Goal: Communication & Community: Answer question/provide support

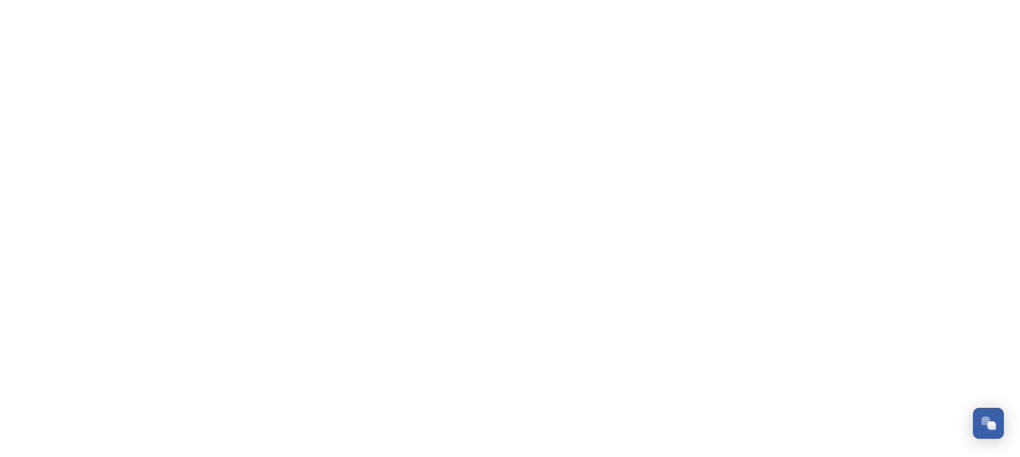
scroll to position [611, 0]
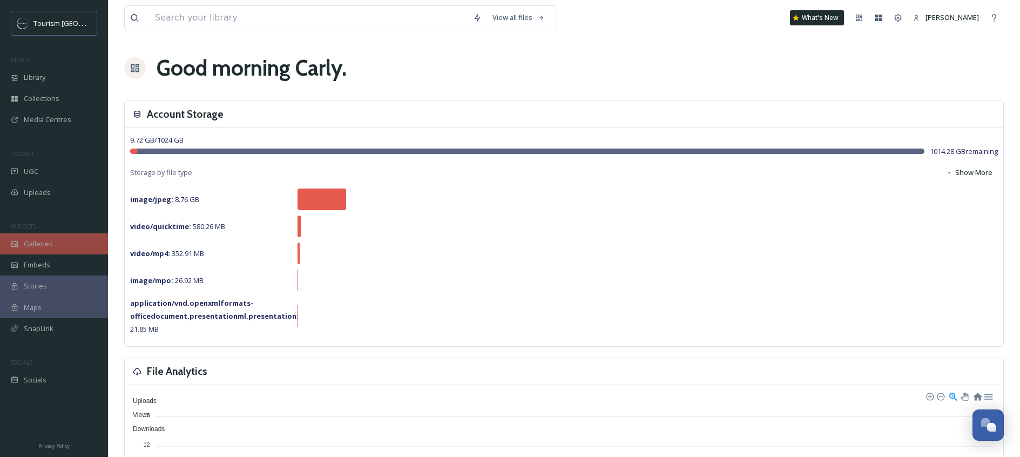
click at [45, 242] on span "Galleries" at bounding box center [38, 244] width 29 height 10
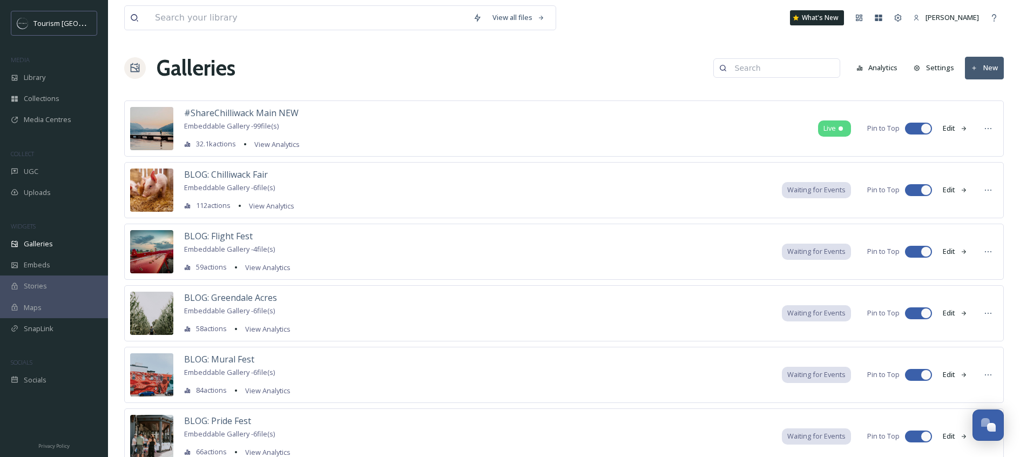
click at [986, 69] on button "New" at bounding box center [984, 68] width 39 height 22
click at [984, 91] on span "Gallery" at bounding box center [987, 93] width 23 height 10
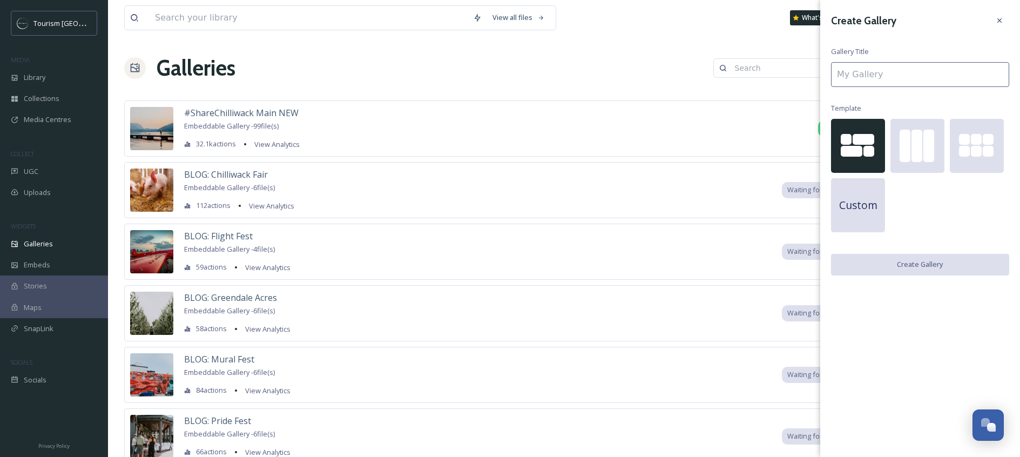
click at [923, 79] on input at bounding box center [920, 74] width 178 height 25
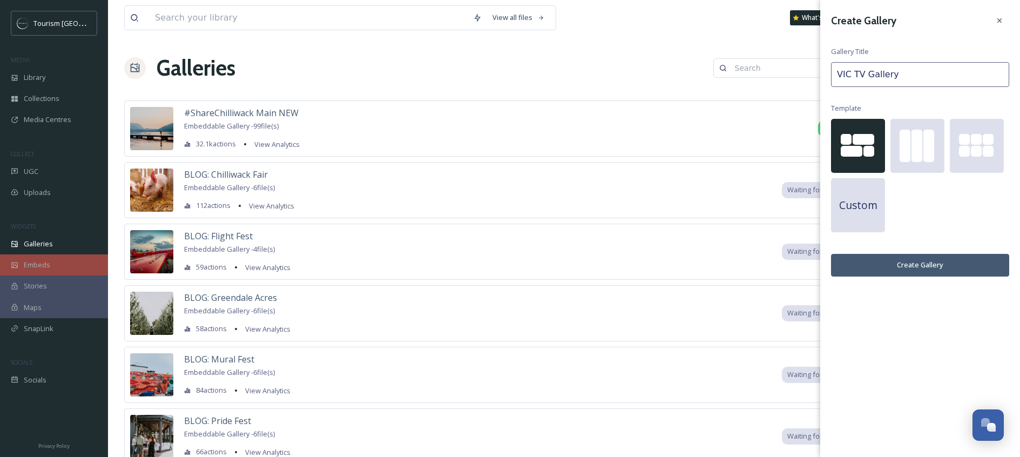
type input "VIC TV Gallery"
click at [885, 265] on button "Create Gallery" at bounding box center [920, 265] width 178 height 22
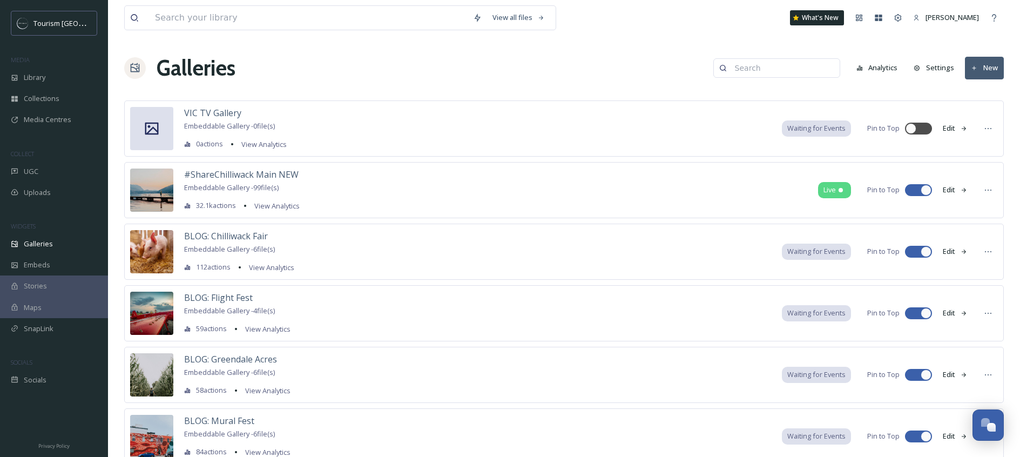
click at [224, 119] on div "VIC TV Gallery Embeddable Gallery - 0 file(s) 0 actions View Analytics" at bounding box center [235, 128] width 103 height 44
click at [224, 116] on span "VIC TV Gallery" at bounding box center [212, 113] width 57 height 12
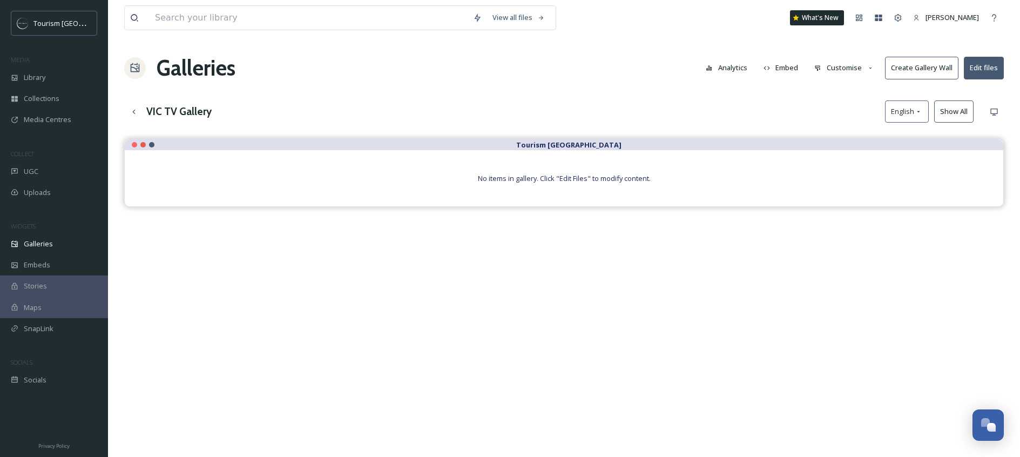
click at [624, 176] on span "No items in gallery. Click "Edit Files" to modify content." at bounding box center [564, 178] width 173 height 10
click at [59, 117] on span "Media Centres" at bounding box center [48, 120] width 48 height 10
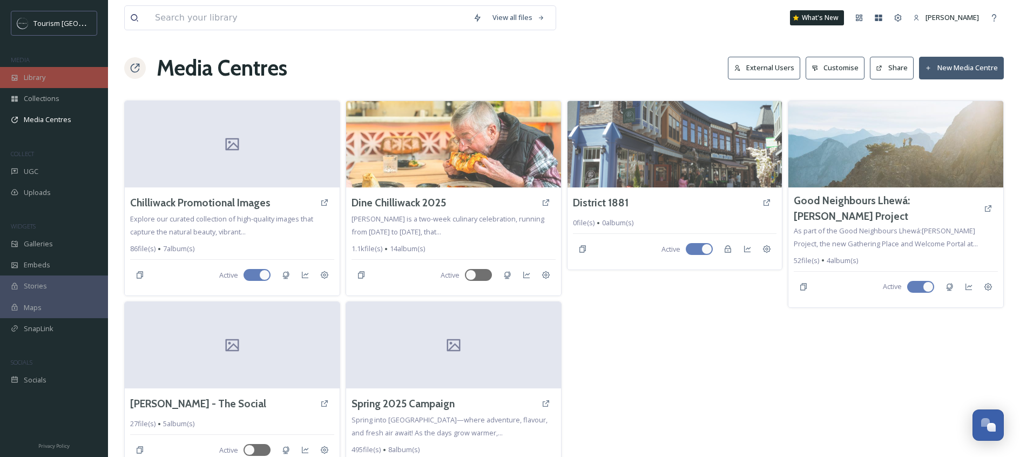
click at [48, 85] on div "Library" at bounding box center [54, 77] width 108 height 21
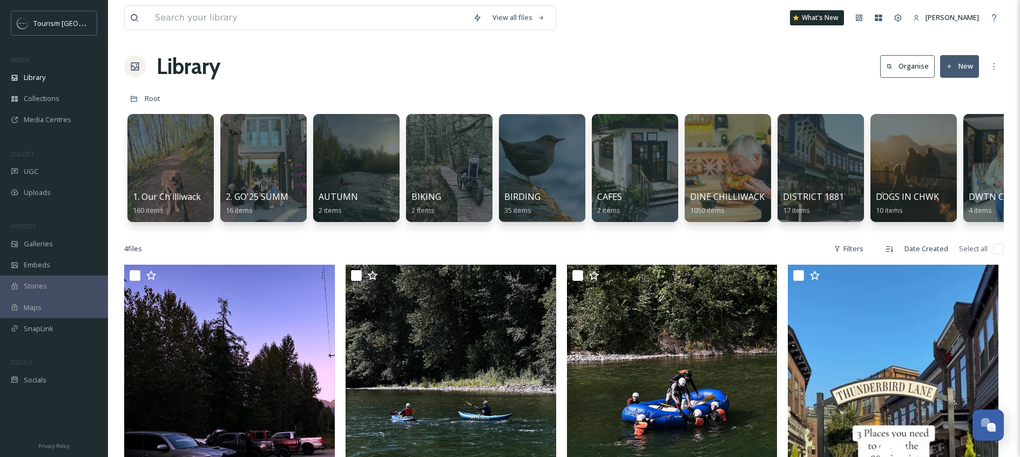
scroll to position [2, 0]
click at [20, 166] on div "UGC" at bounding box center [54, 171] width 108 height 21
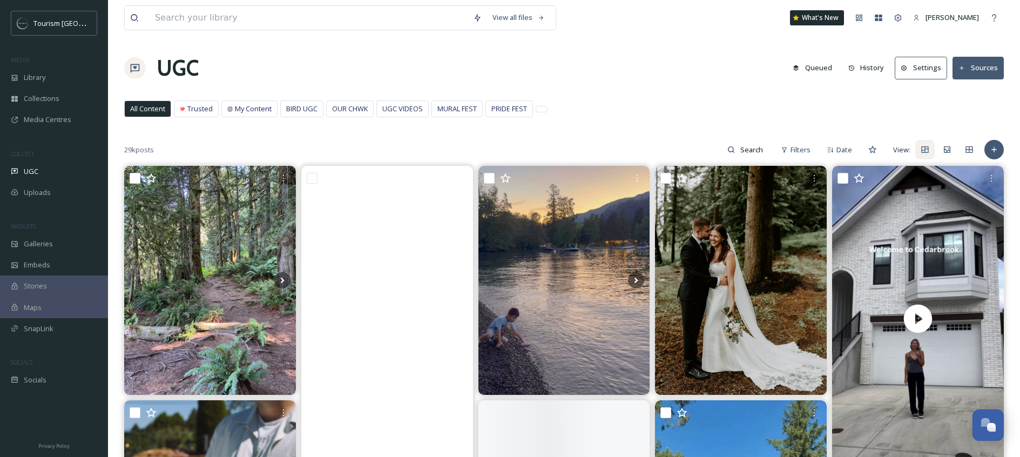
click at [655, 67] on div "UGC Queued History Settings Sources" at bounding box center [564, 68] width 880 height 32
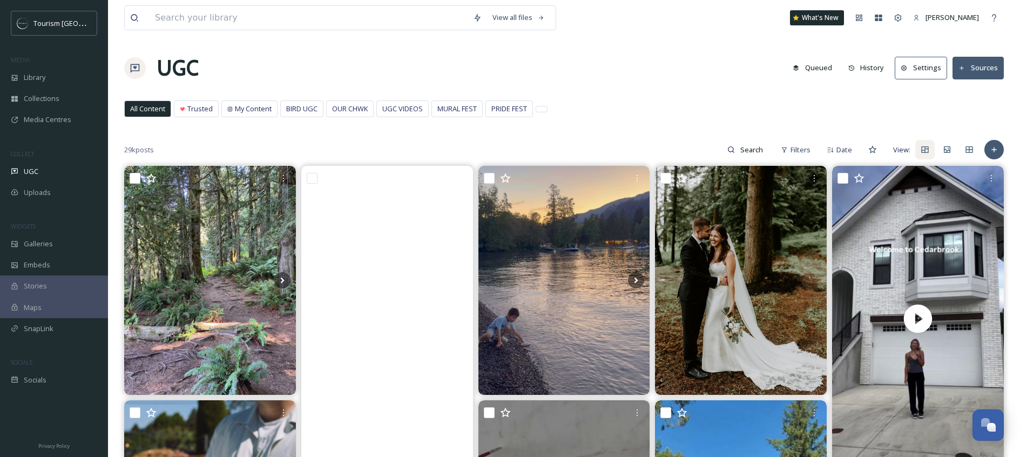
click at [567, 102] on div "All Content Trusted My Content BIRD UGC OUR CHWK UGC VIDEOS MURAL FEST PRIDE FE…" at bounding box center [564, 111] width 880 height 22
click at [724, 23] on div "View all files What's New [PERSON_NAME]" at bounding box center [564, 18] width 880 height 36
click at [615, 33] on div "View all files What's New [PERSON_NAME]" at bounding box center [564, 18] width 880 height 36
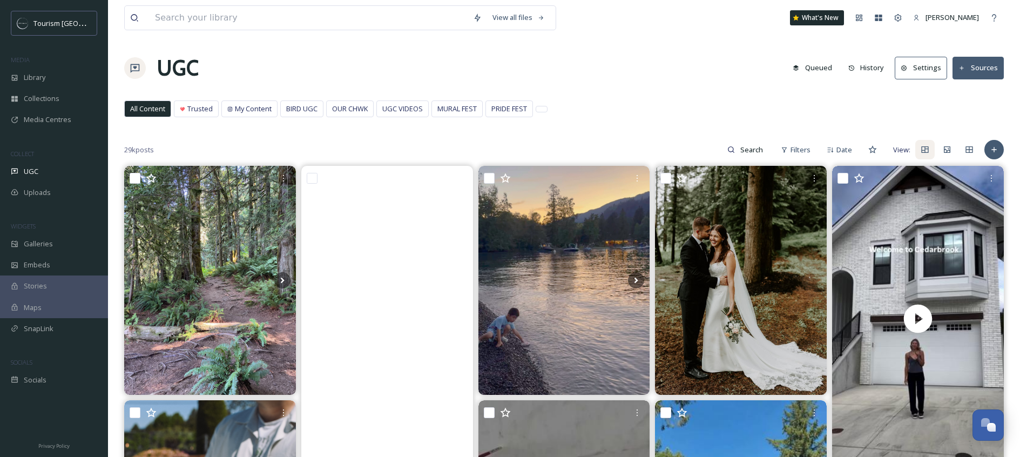
click at [563, 28] on div "View all files" at bounding box center [348, 17] width 449 height 25
click at [612, 56] on div "UGC Queued History Settings Sources" at bounding box center [564, 68] width 880 height 32
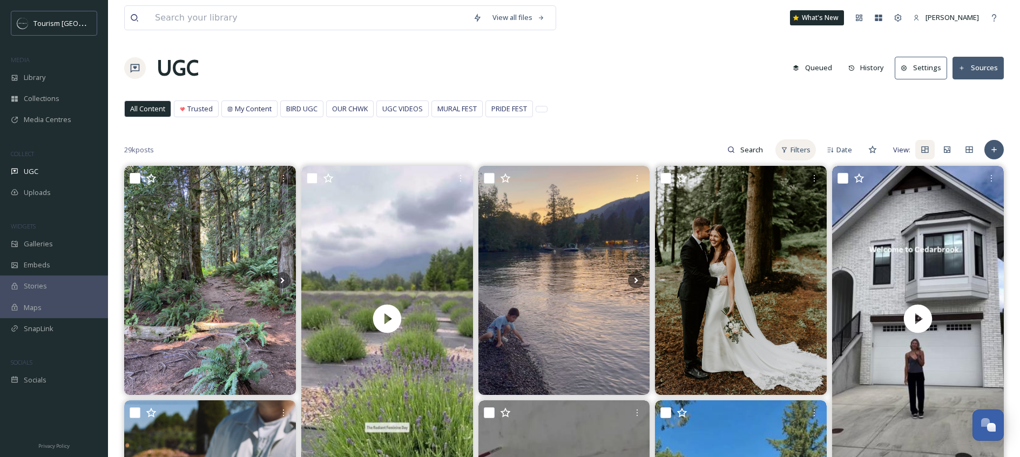
click at [815, 155] on div "Filters" at bounding box center [796, 149] width 41 height 21
click at [625, 32] on div "View all files What's New [PERSON_NAME]" at bounding box center [564, 18] width 880 height 36
click at [45, 249] on div "Galleries" at bounding box center [54, 243] width 108 height 21
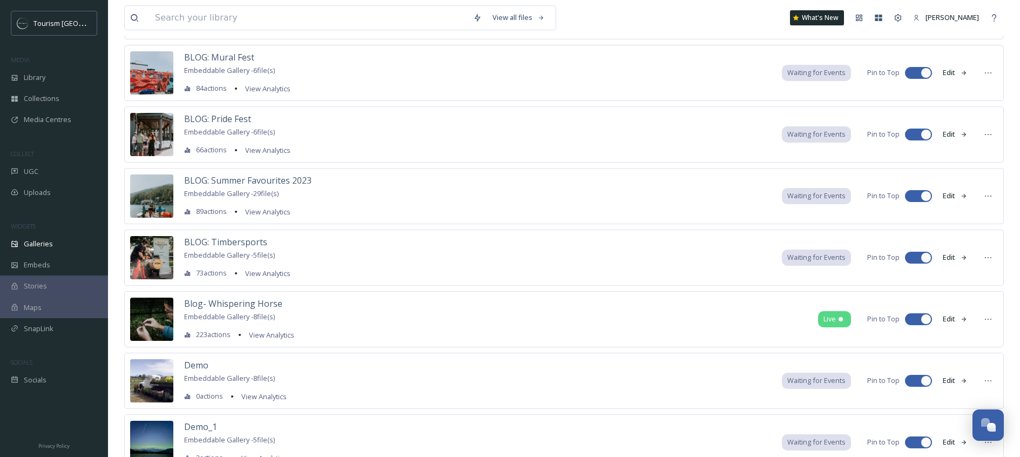
scroll to position [473, 0]
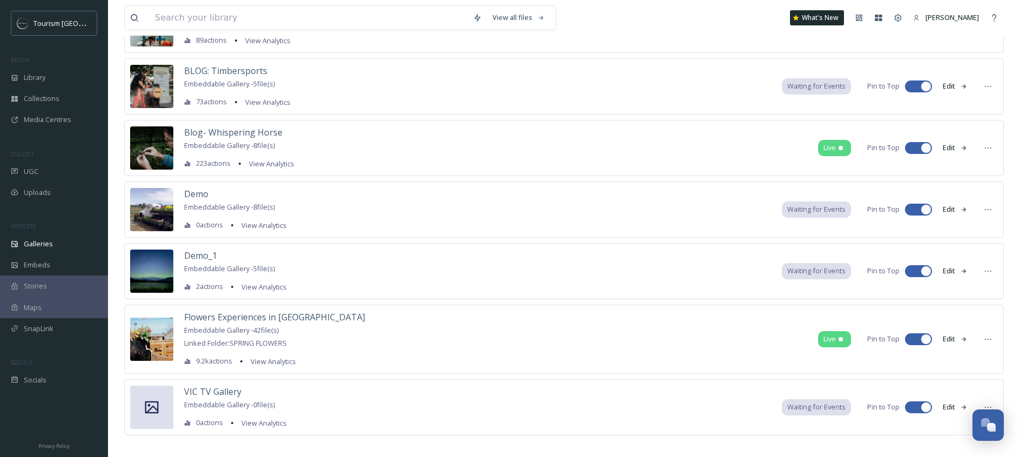
click at [194, 410] on div "VIC TV Gallery Embeddable Gallery - 0 file(s) 0 actions View Analytics" at bounding box center [235, 407] width 103 height 44
click at [198, 399] on div "VIC TV Gallery Embeddable Gallery - 0 file(s) 0 actions View Analytics" at bounding box center [235, 407] width 103 height 44
click at [204, 395] on span "VIC TV Gallery" at bounding box center [212, 392] width 57 height 12
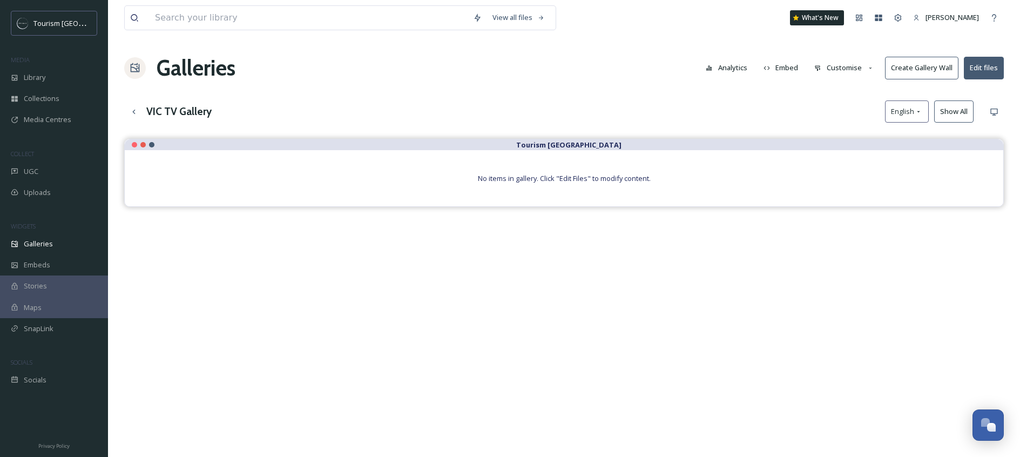
click at [917, 63] on button "Create Gallery Wall" at bounding box center [921, 68] width 73 height 22
click at [739, 76] on button "Analytics" at bounding box center [727, 67] width 52 height 21
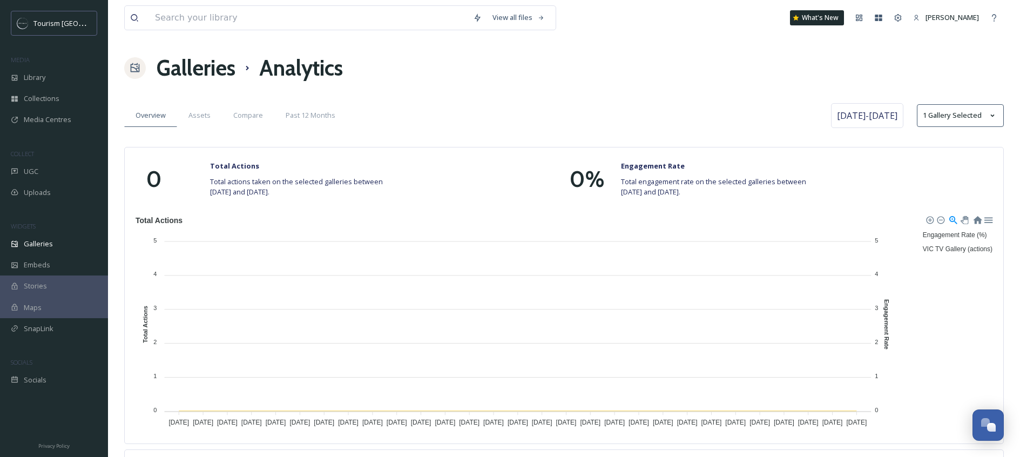
click at [214, 77] on h1 "Galleries" at bounding box center [196, 68] width 79 height 32
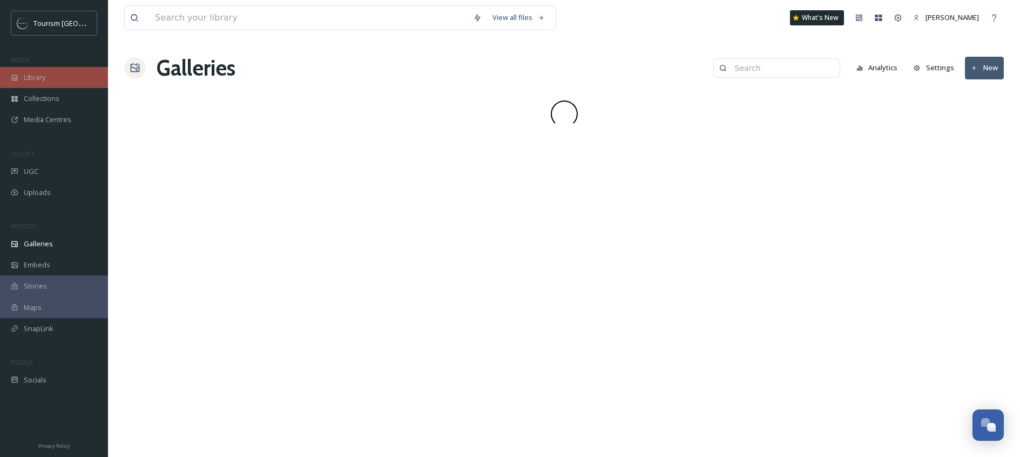
click at [44, 81] on span "Library" at bounding box center [35, 77] width 22 height 10
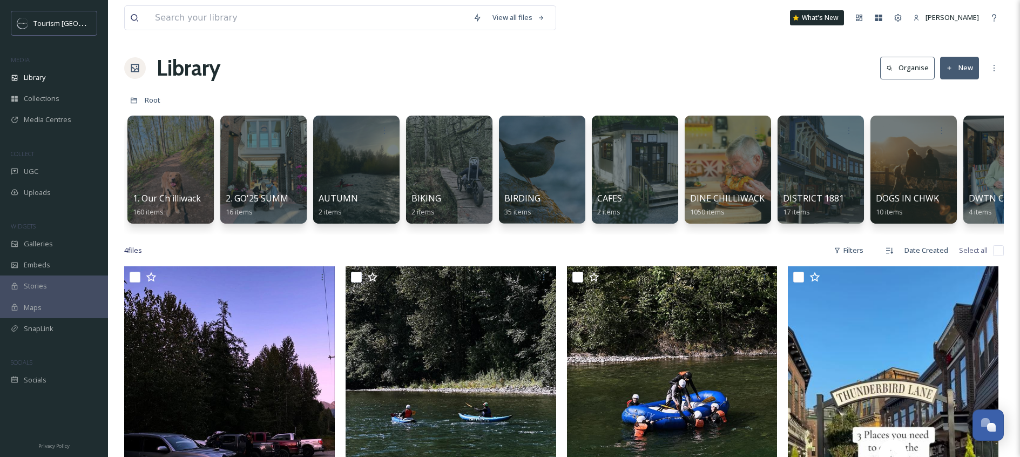
click at [963, 73] on button "New" at bounding box center [959, 68] width 39 height 22
click at [949, 133] on span "Folder" at bounding box center [947, 135] width 21 height 10
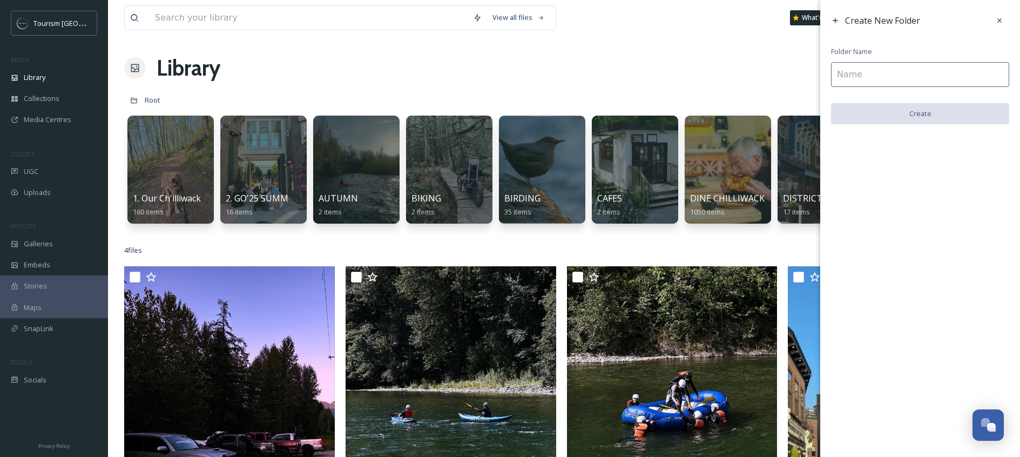
click at [936, 84] on input at bounding box center [920, 74] width 178 height 25
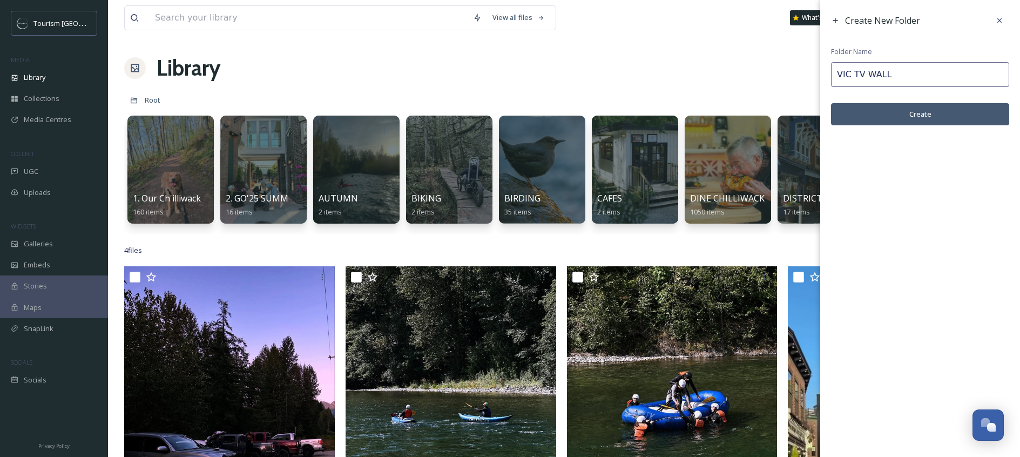
type input "VIC TV WALL"
click at [949, 113] on button "Create" at bounding box center [920, 114] width 178 height 22
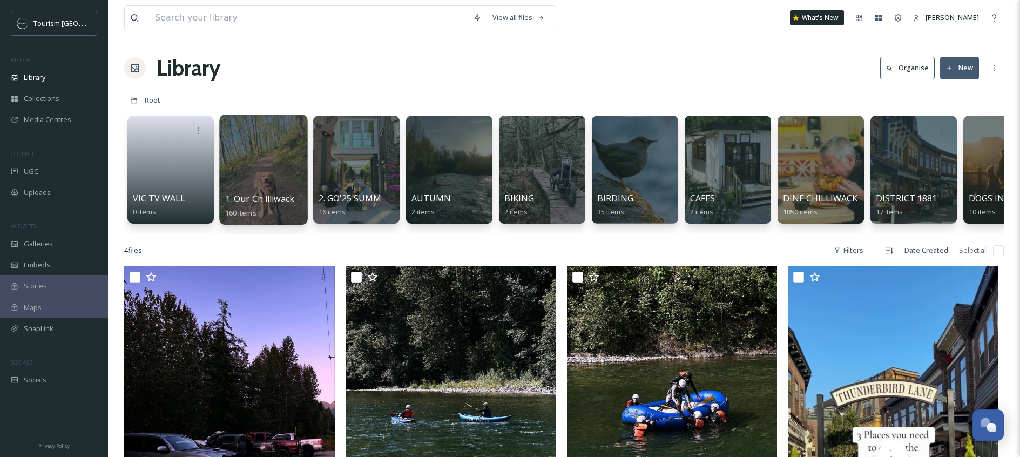
click at [283, 172] on div at bounding box center [263, 170] width 88 height 110
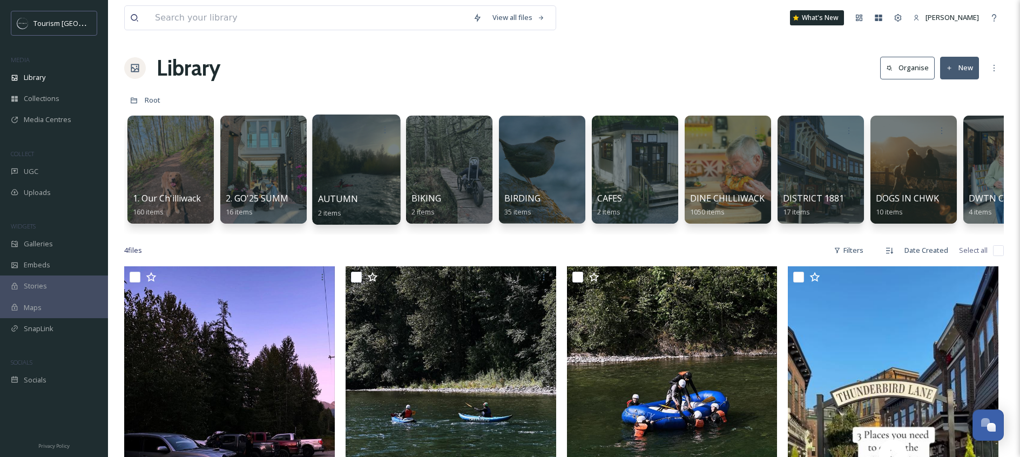
click at [362, 168] on div at bounding box center [356, 170] width 88 height 110
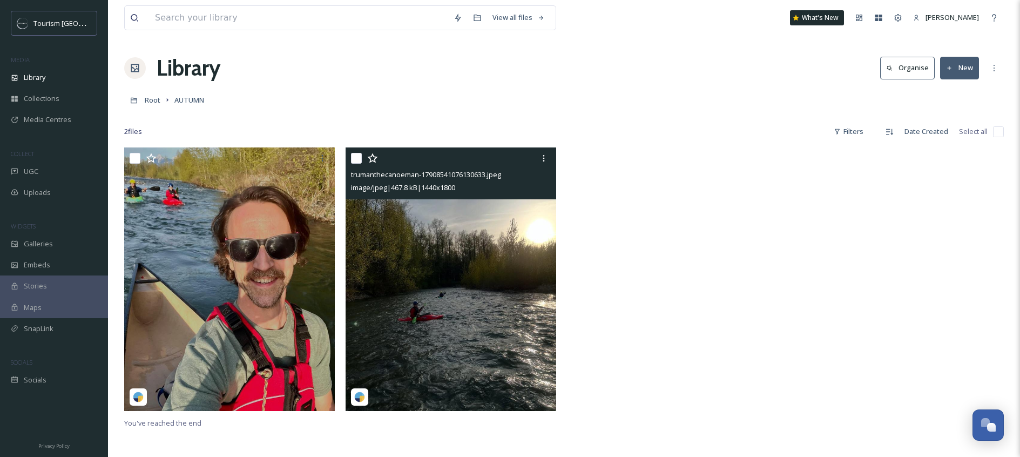
click at [361, 160] on input "checkbox" at bounding box center [356, 158] width 11 height 11
checkbox input "true"
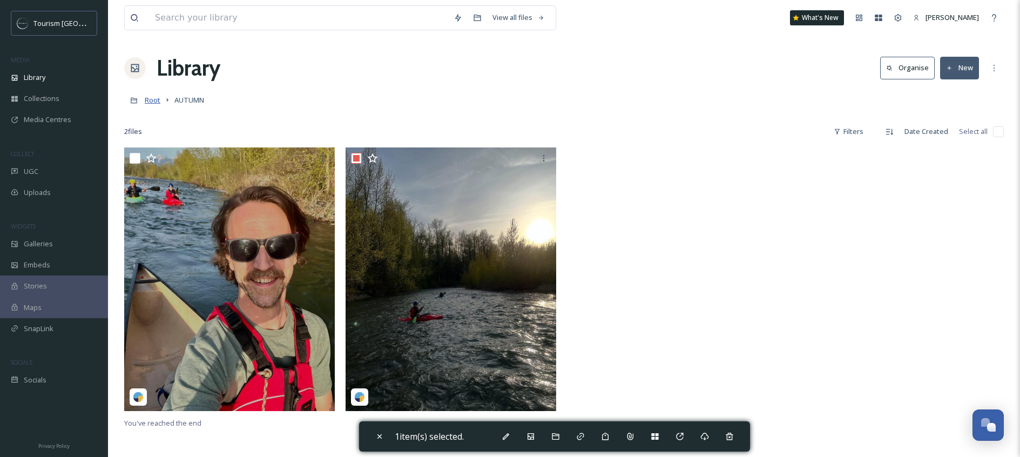
click at [158, 98] on span "Root" at bounding box center [153, 100] width 16 height 10
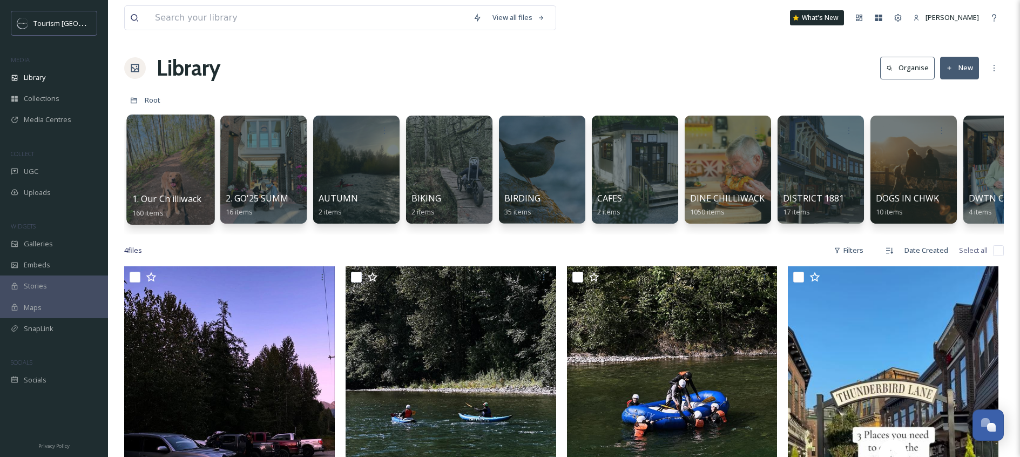
click at [190, 149] on div at bounding box center [170, 170] width 88 height 110
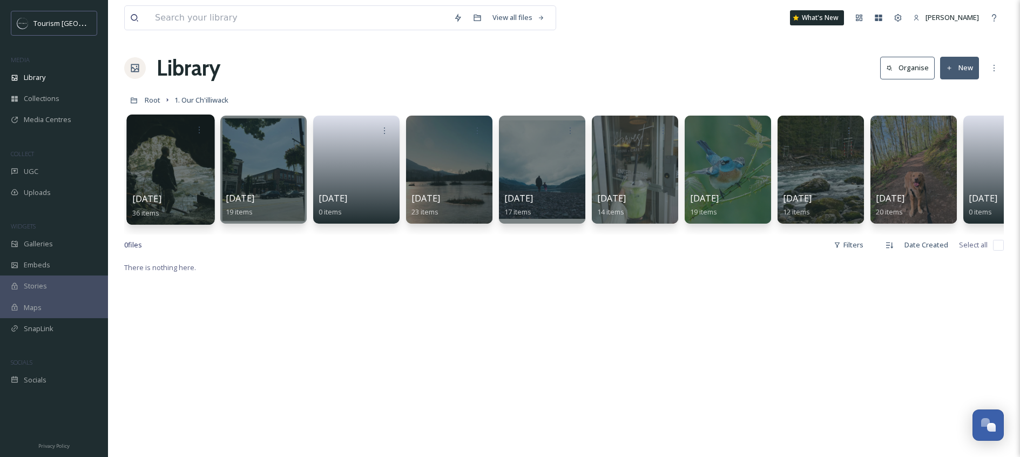
click at [190, 151] on div at bounding box center [170, 170] width 88 height 110
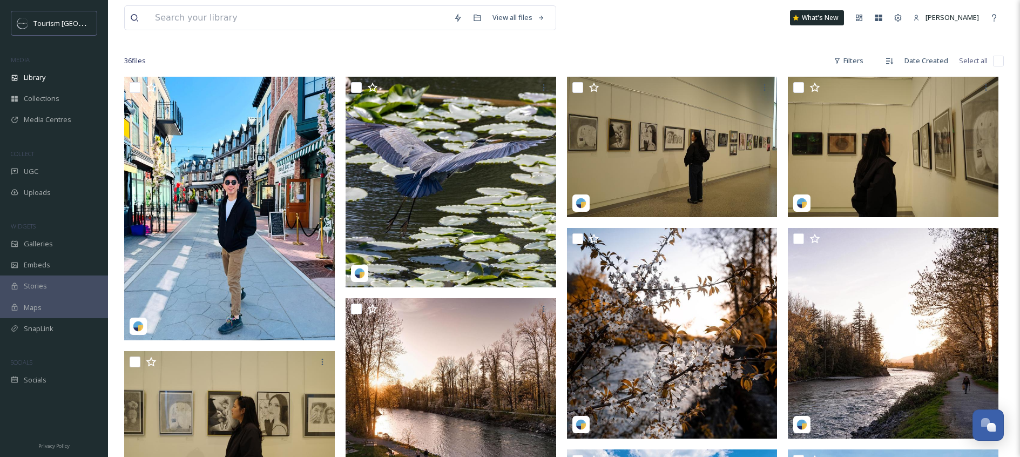
scroll to position [72, 0]
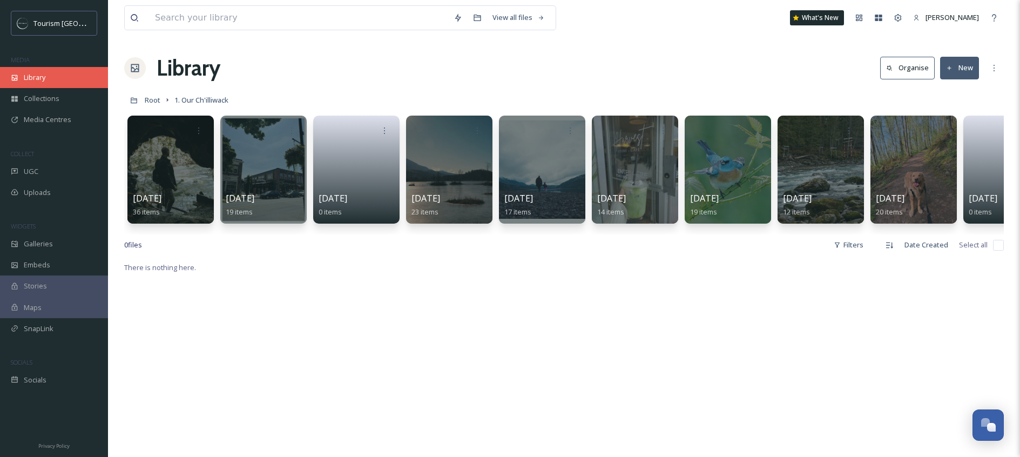
click at [58, 78] on div "Library" at bounding box center [54, 77] width 108 height 21
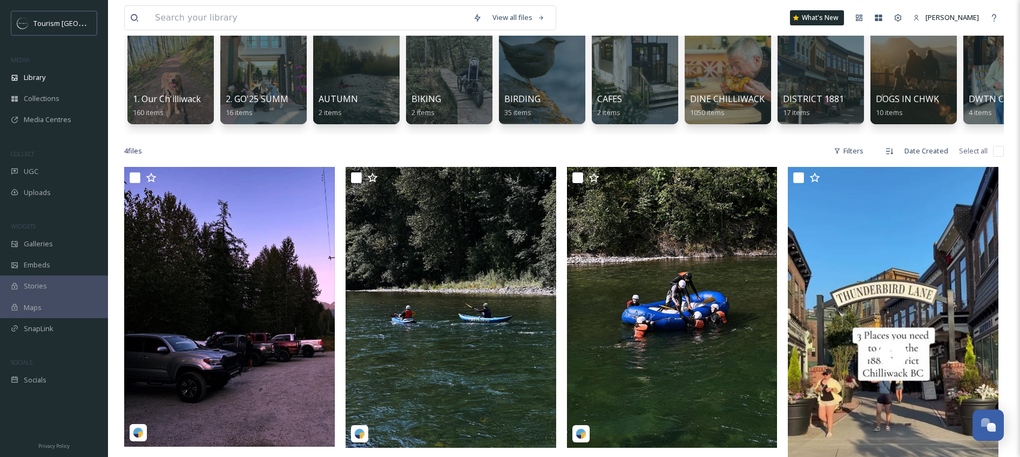
scroll to position [106, 0]
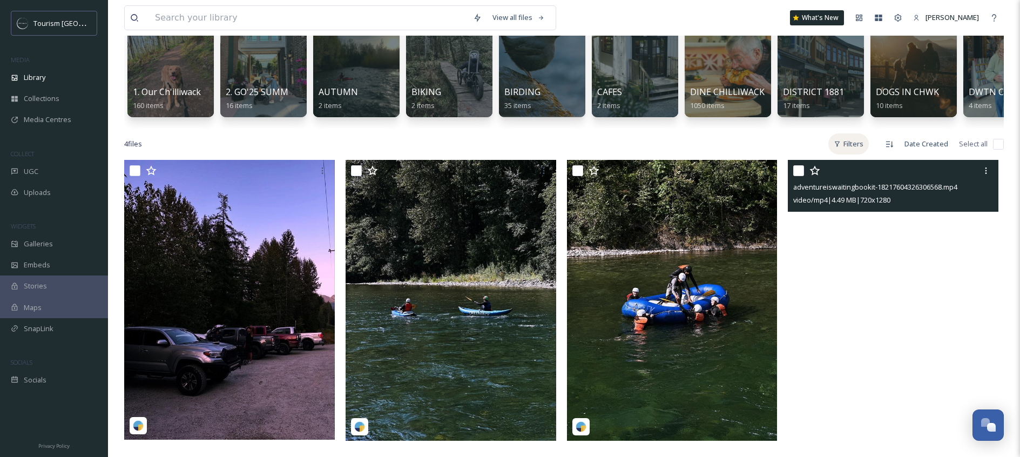
click at [852, 154] on div "Filters" at bounding box center [849, 143] width 41 height 21
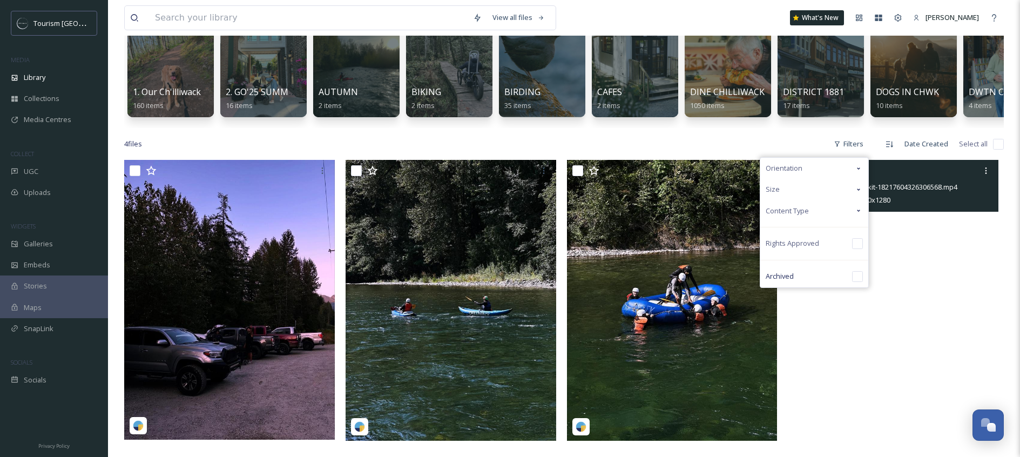
click at [835, 179] on div "Orientation" at bounding box center [815, 168] width 108 height 21
click at [840, 179] on div "Orientation" at bounding box center [815, 168] width 108 height 21
click at [835, 228] on div "Orientation Size Content Type Rights Approved Archived" at bounding box center [814, 222] width 109 height 131
click at [835, 221] on div "Content Type" at bounding box center [815, 210] width 108 height 21
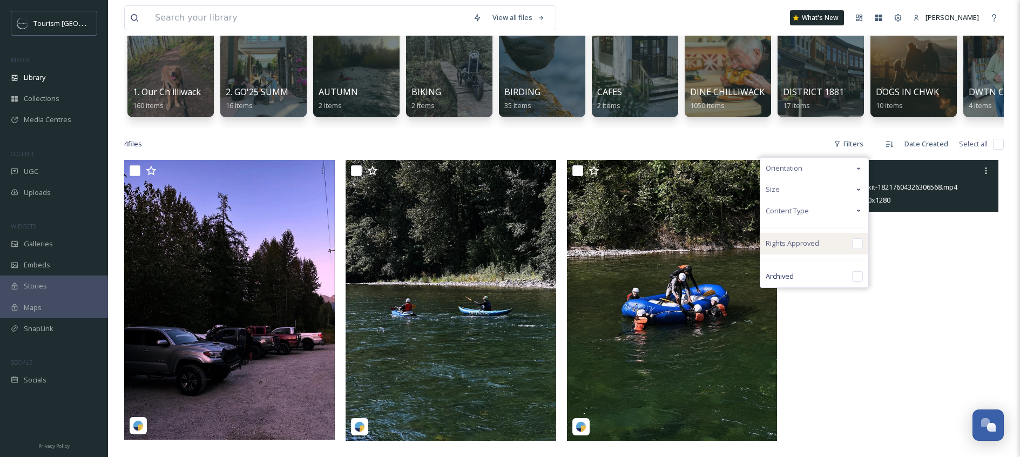
click at [823, 246] on div "Rights Approved" at bounding box center [815, 244] width 108 height 22
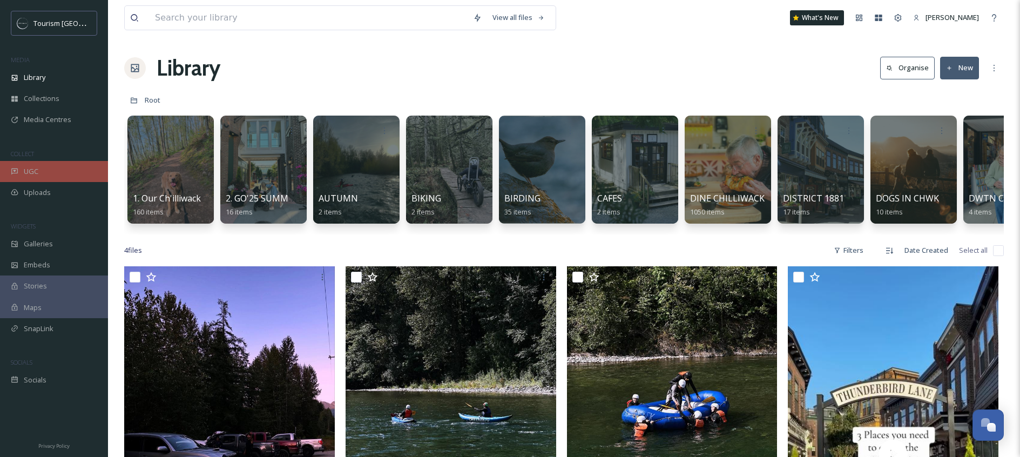
click at [67, 170] on div "UGC" at bounding box center [54, 171] width 108 height 21
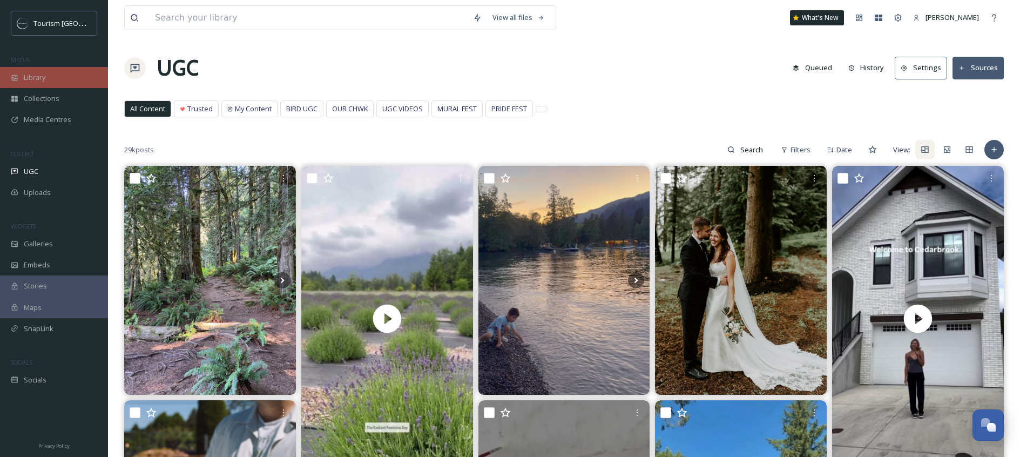
click at [99, 73] on div "Library" at bounding box center [54, 77] width 108 height 21
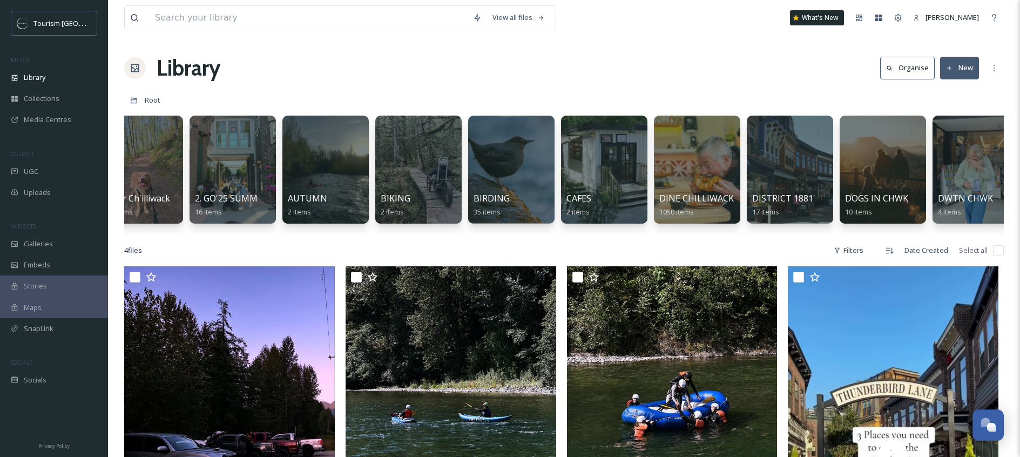
scroll to position [0, 32]
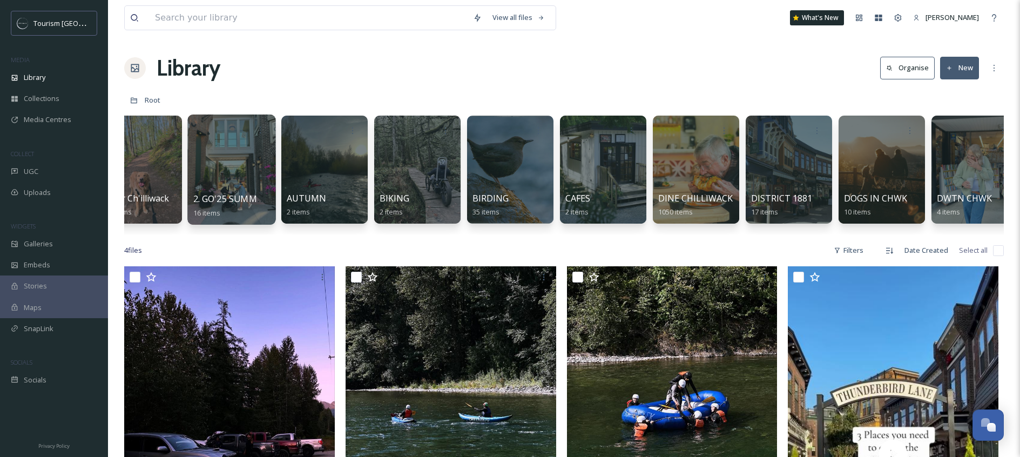
click at [241, 187] on div at bounding box center [231, 170] width 88 height 110
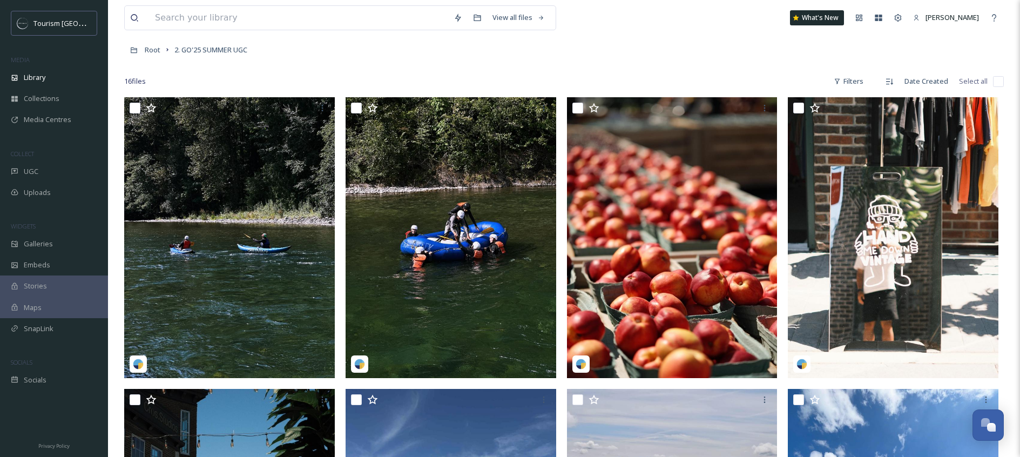
scroll to position [50, 0]
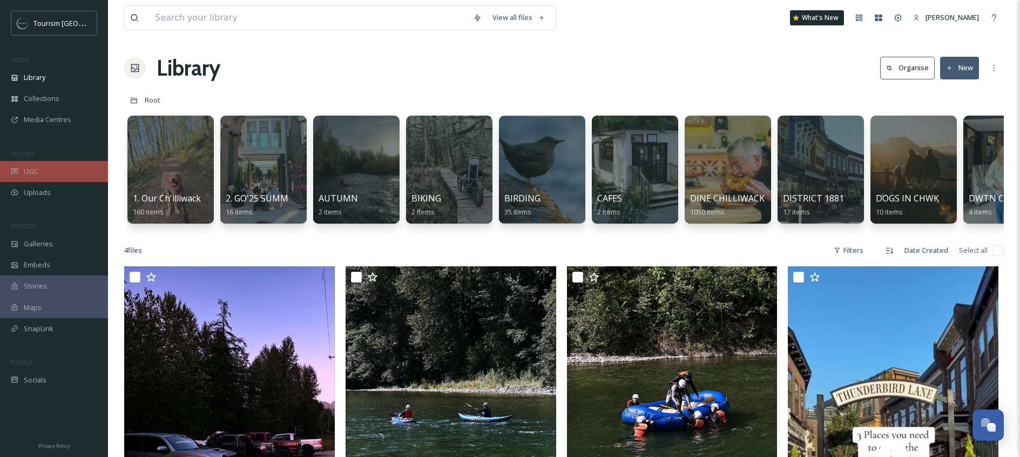
click at [40, 167] on div "UGC" at bounding box center [54, 171] width 108 height 21
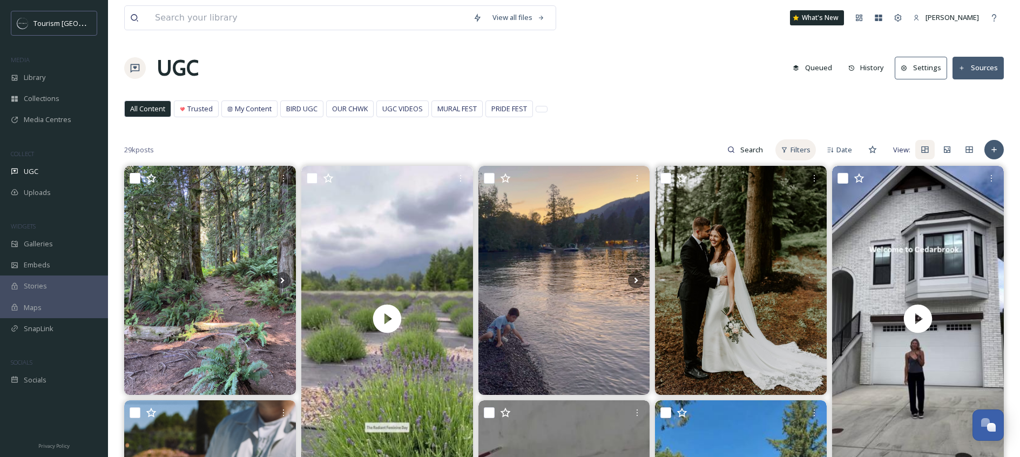
click at [789, 153] on div "Filters" at bounding box center [796, 149] width 41 height 21
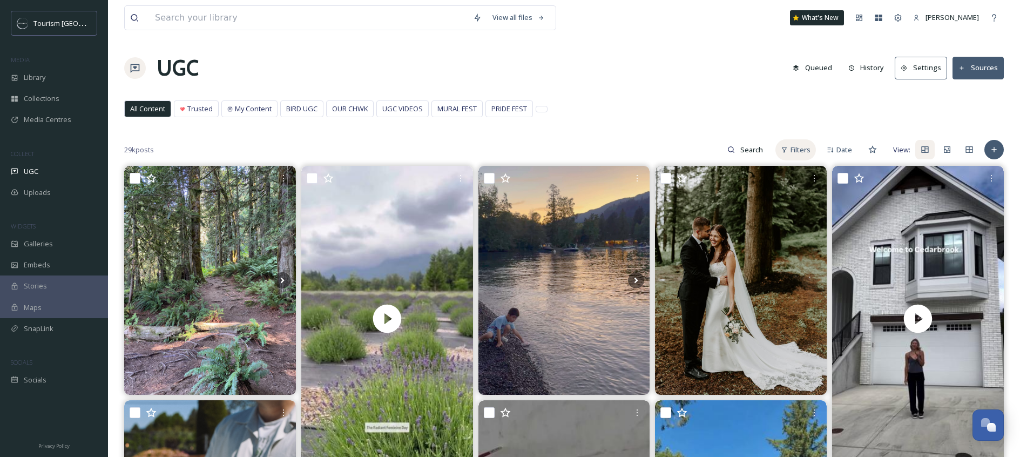
click at [794, 152] on span "Filters" at bounding box center [801, 150] width 20 height 10
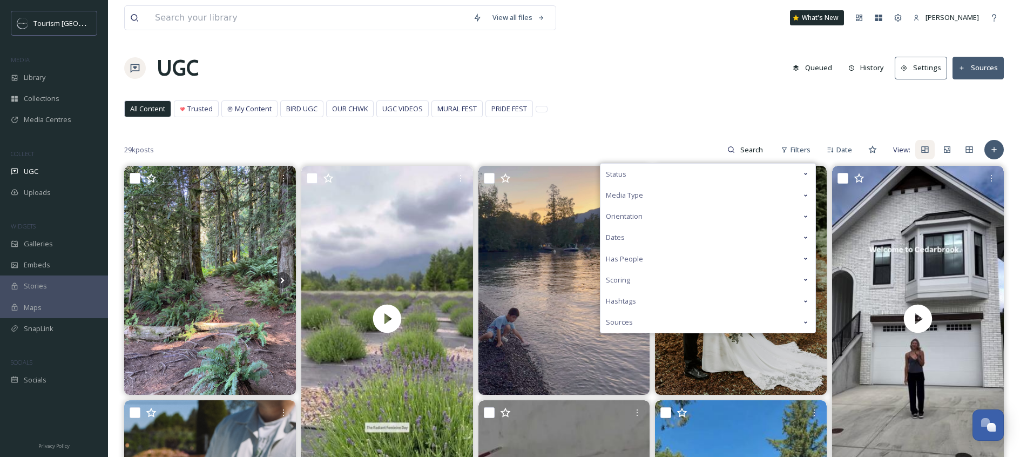
click at [628, 177] on div "Status" at bounding box center [708, 174] width 215 height 21
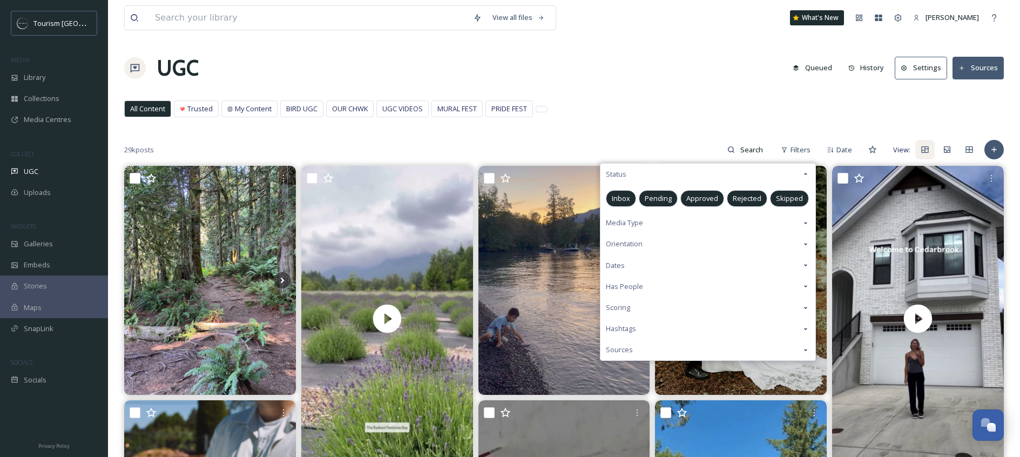
click at [709, 200] on span "Approved" at bounding box center [703, 198] width 32 height 10
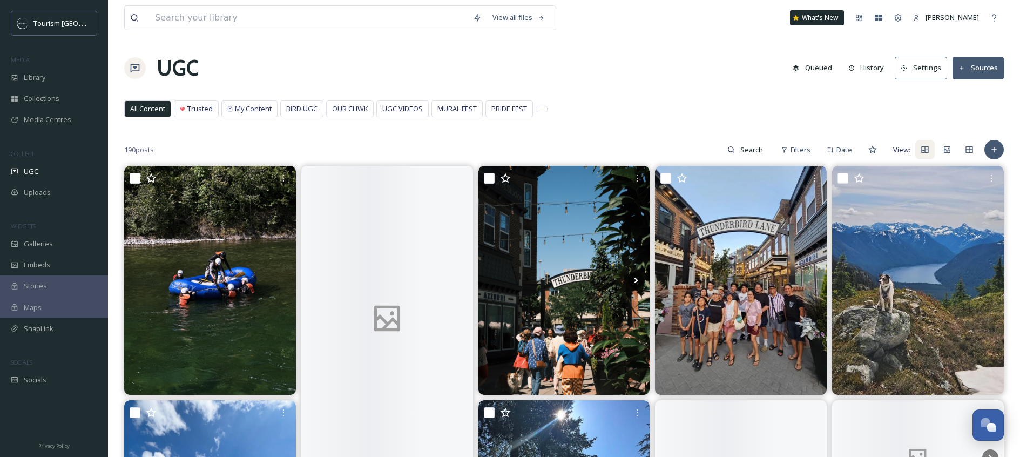
click at [675, 78] on div "UGC Queued History Settings Sources" at bounding box center [564, 68] width 880 height 32
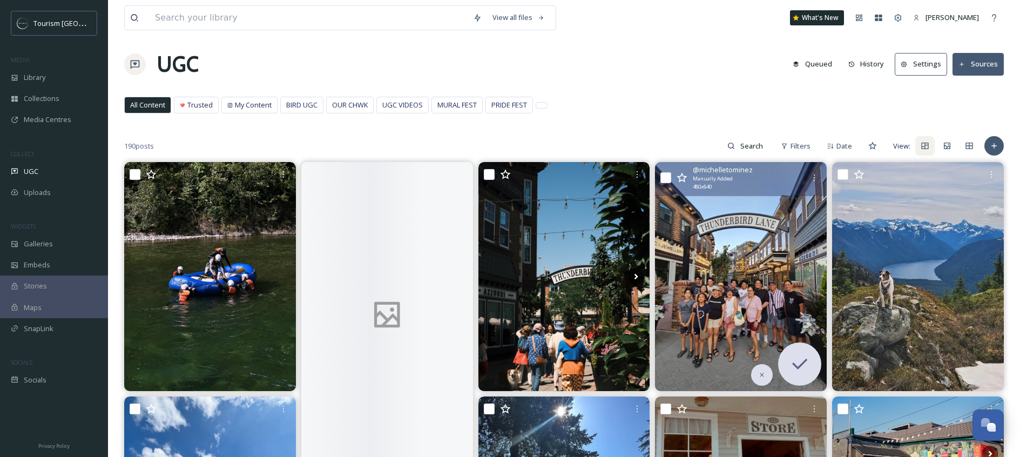
scroll to position [4, 0]
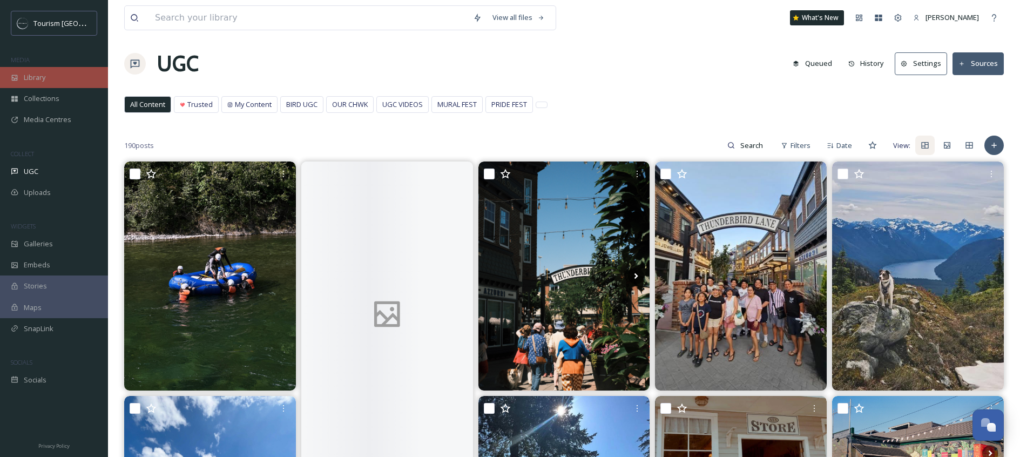
click at [40, 78] on span "Library" at bounding box center [35, 77] width 22 height 10
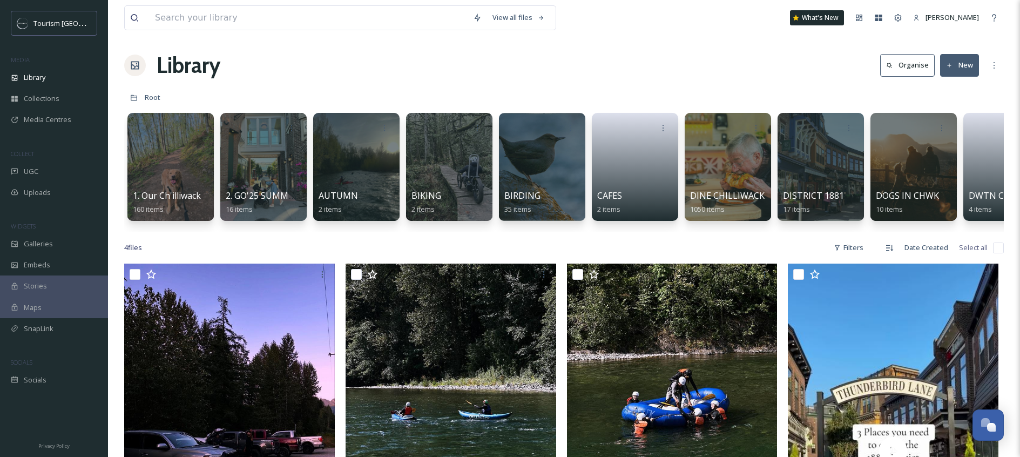
scroll to position [111, 0]
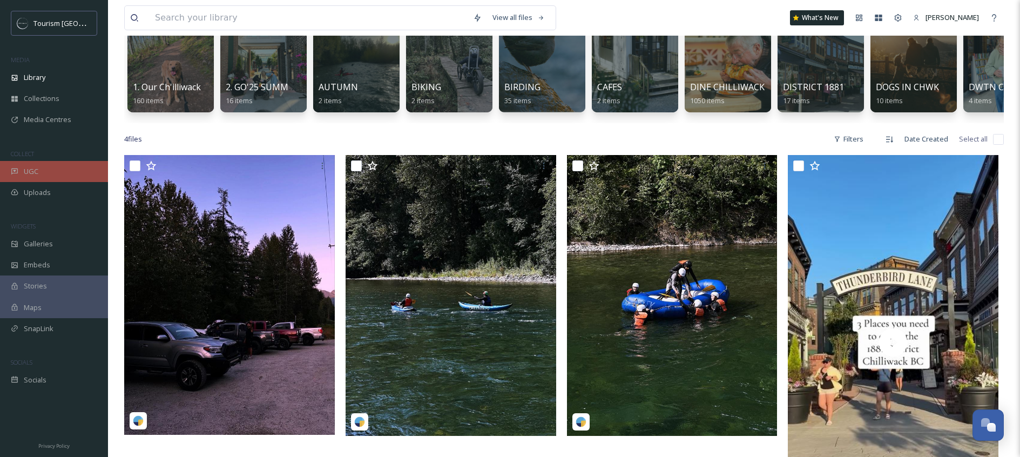
click at [41, 174] on div "UGC" at bounding box center [54, 171] width 108 height 21
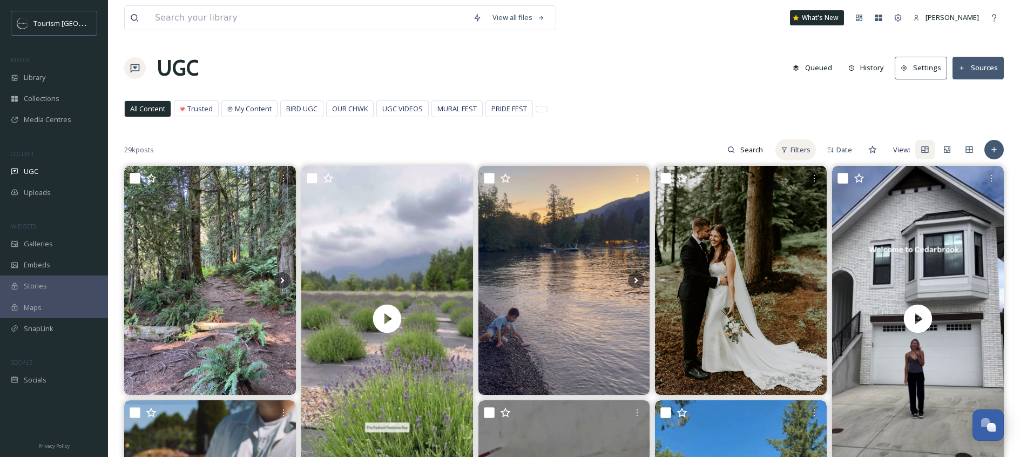
click at [807, 149] on span "Filters" at bounding box center [801, 150] width 20 height 10
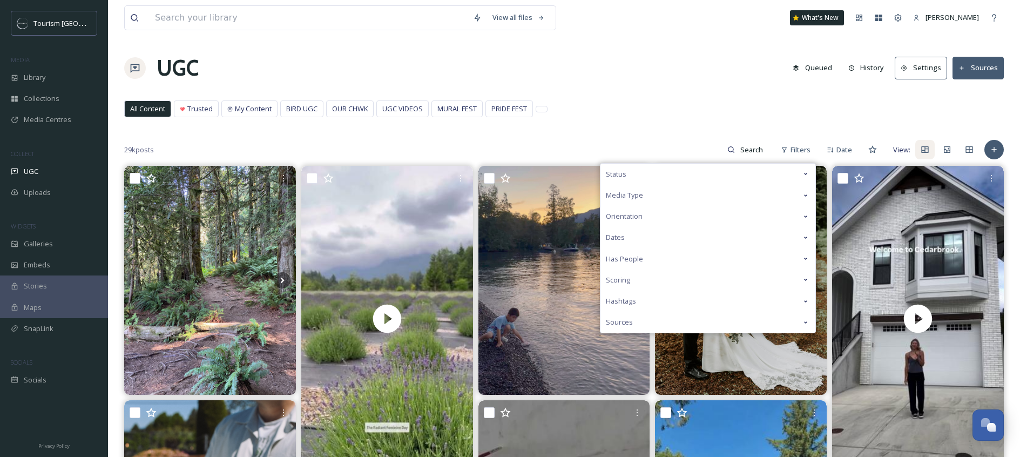
click at [622, 166] on div "Status" at bounding box center [708, 174] width 215 height 21
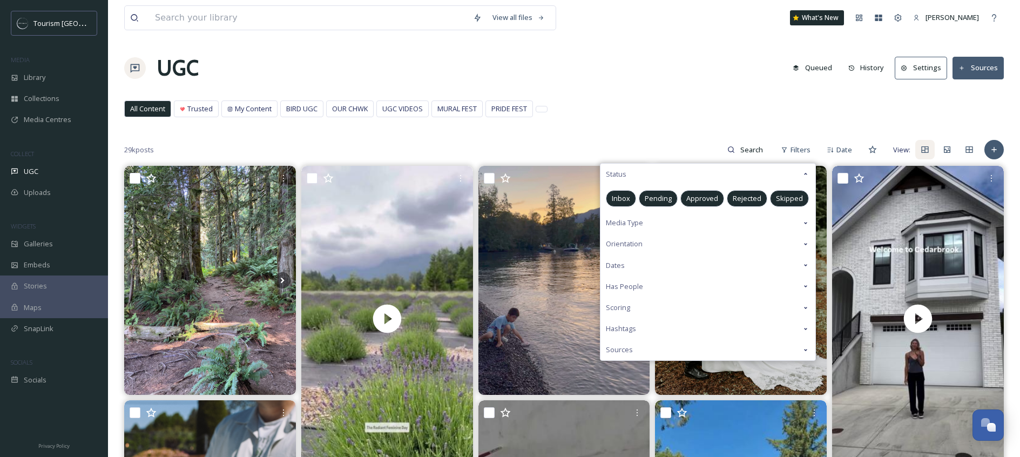
click at [714, 205] on div "Approved" at bounding box center [703, 198] width 44 height 17
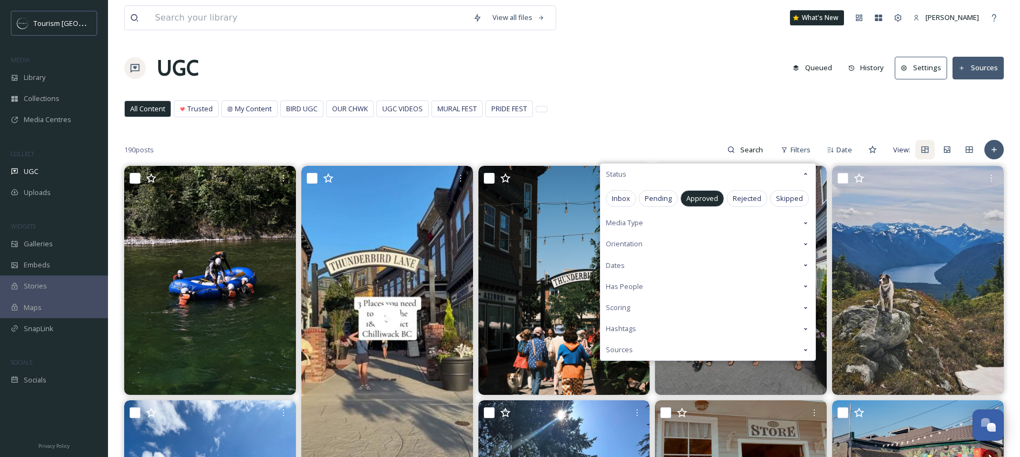
click at [744, 113] on div "All Content Trusted My Content BIRD UGC OUR CHWK UGC VIDEOS MURAL FEST PRIDE FE…" at bounding box center [564, 111] width 880 height 22
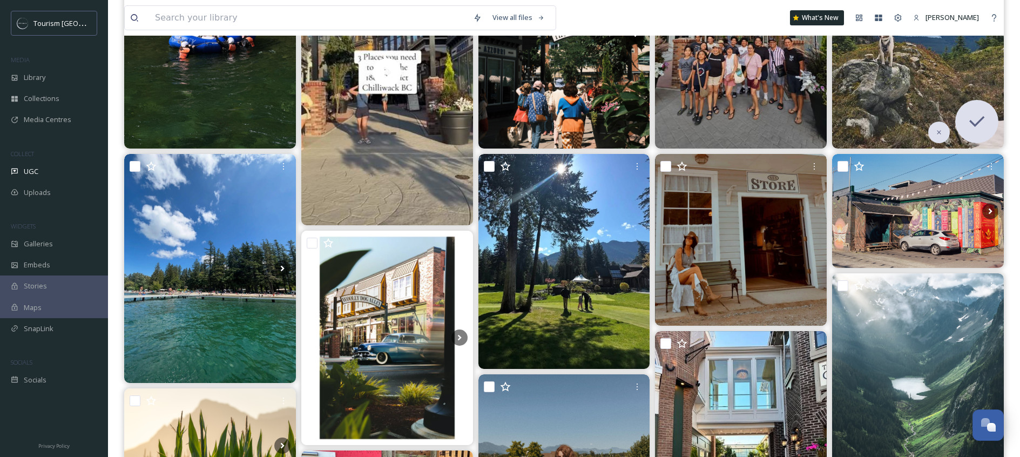
scroll to position [66, 0]
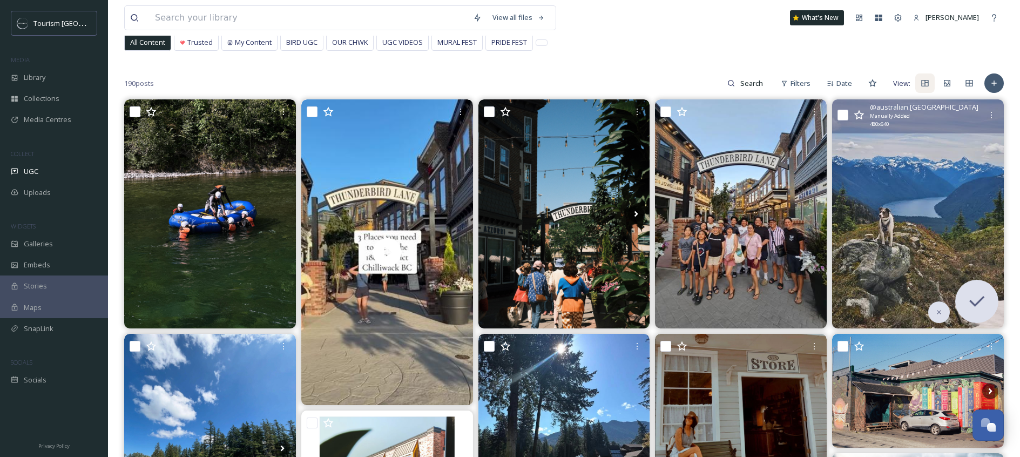
click at [916, 163] on img at bounding box center [918, 213] width 172 height 229
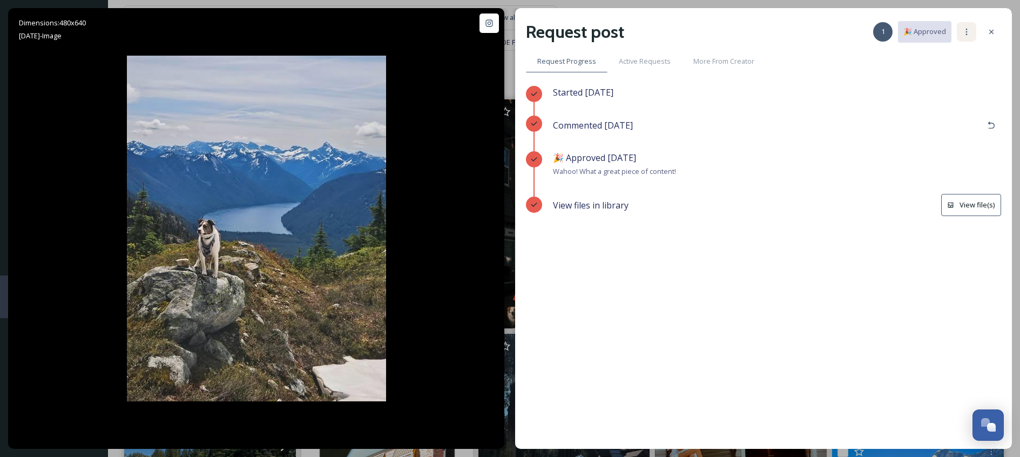
click at [962, 28] on div at bounding box center [966, 31] width 19 height 19
click at [997, 26] on div at bounding box center [991, 31] width 19 height 19
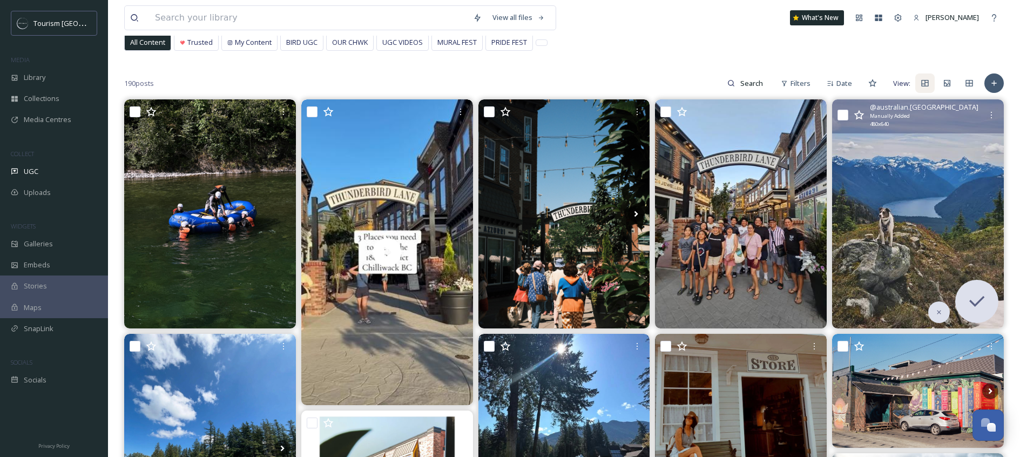
click at [838, 103] on div "@ australian.yukon Manually Added 480 x 640" at bounding box center [918, 116] width 172 height 34
click at [840, 110] on input "checkbox" at bounding box center [843, 115] width 11 height 11
checkbox input "true"
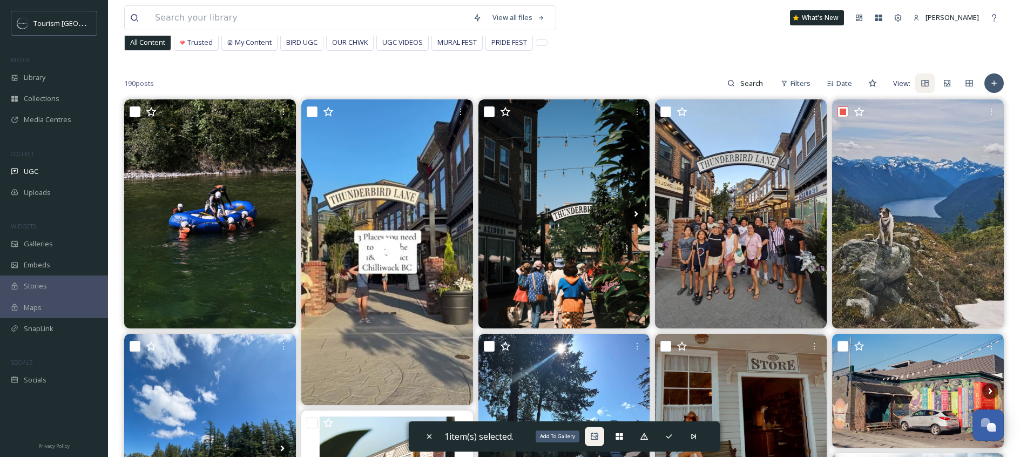
click at [598, 436] on icon at bounding box center [594, 436] width 9 height 9
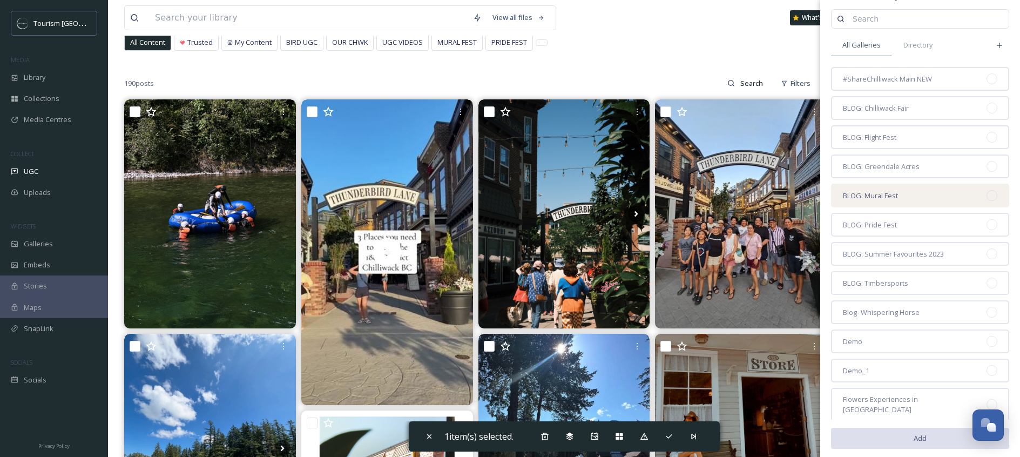
scroll to position [64, 0]
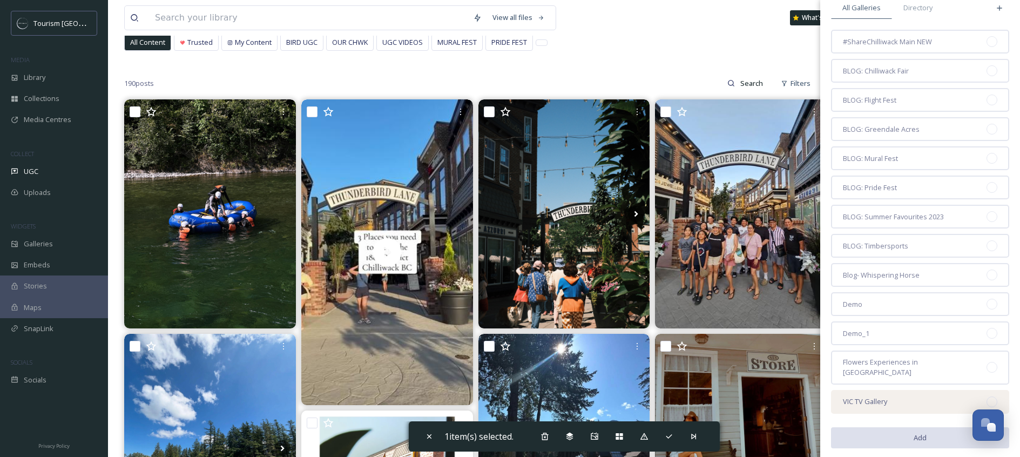
click at [857, 396] on span "VIC TV Gallery" at bounding box center [865, 401] width 44 height 10
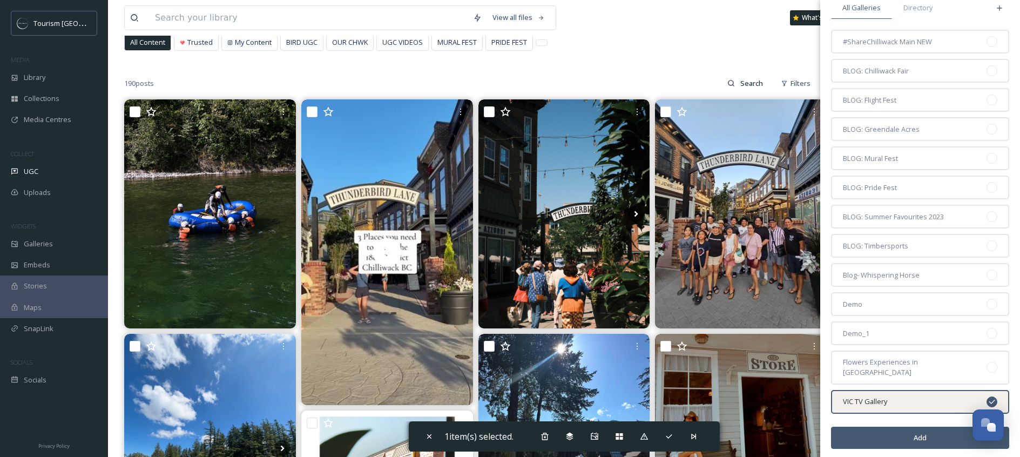
click at [868, 434] on button "Add" at bounding box center [920, 438] width 178 height 22
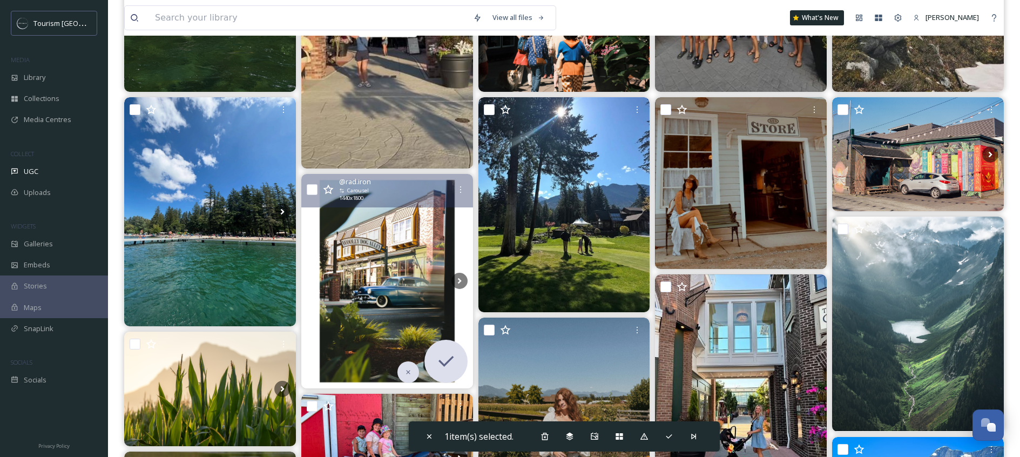
scroll to position [325, 0]
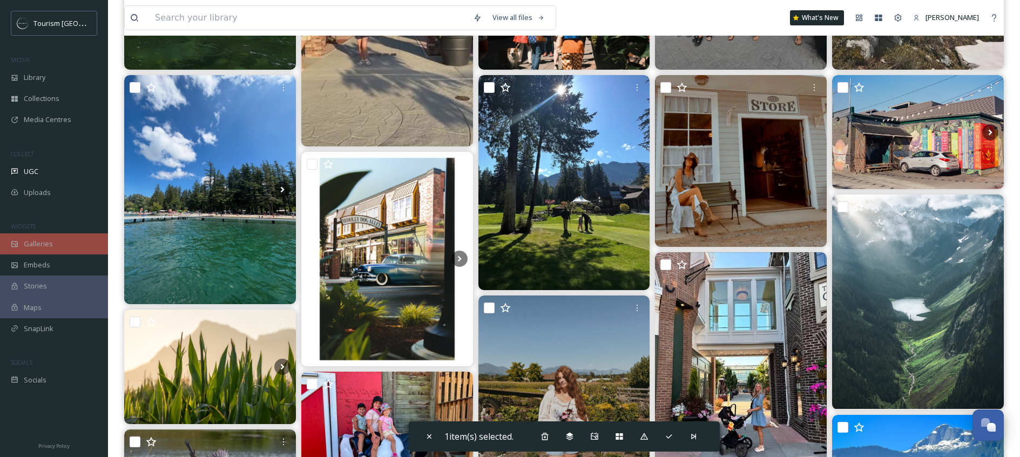
click at [73, 237] on div "Galleries" at bounding box center [54, 243] width 108 height 21
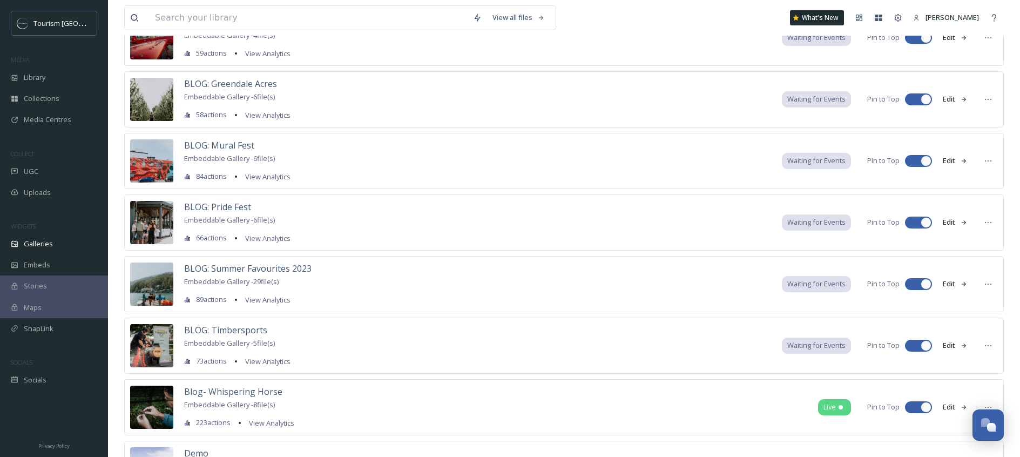
scroll to position [484, 0]
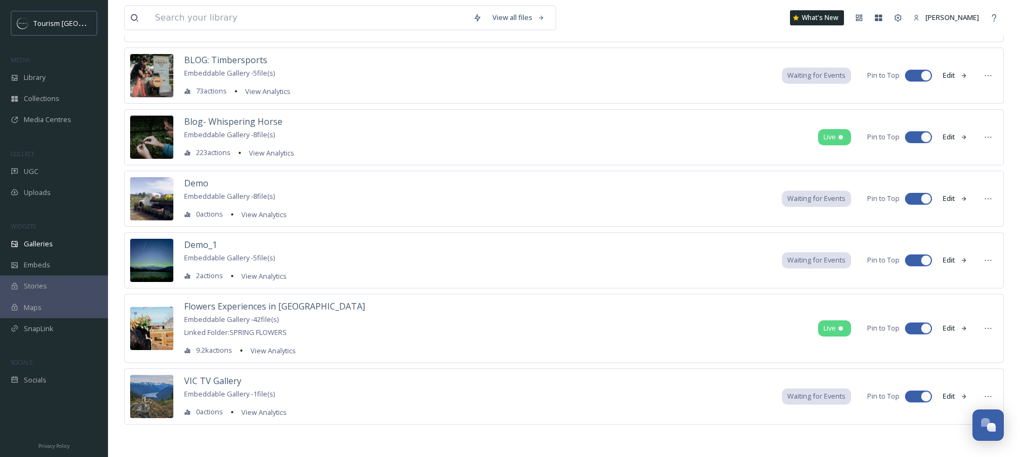
click at [340, 385] on div "VIC TV Gallery Embeddable Gallery - 1 file(s) 0 actions View Analytics Waiting …" at bounding box center [564, 396] width 880 height 56
click at [224, 384] on span "VIC TV Gallery" at bounding box center [212, 381] width 57 height 12
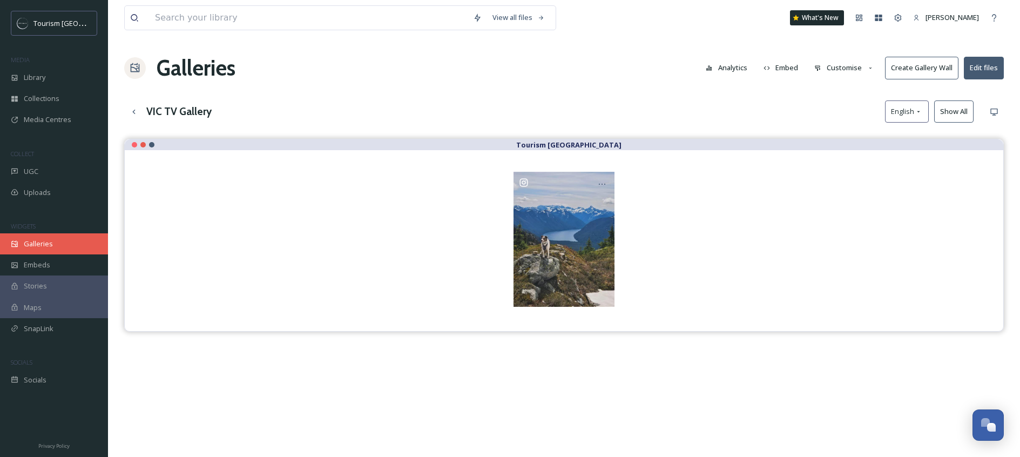
click at [36, 252] on div "Galleries" at bounding box center [54, 243] width 108 height 21
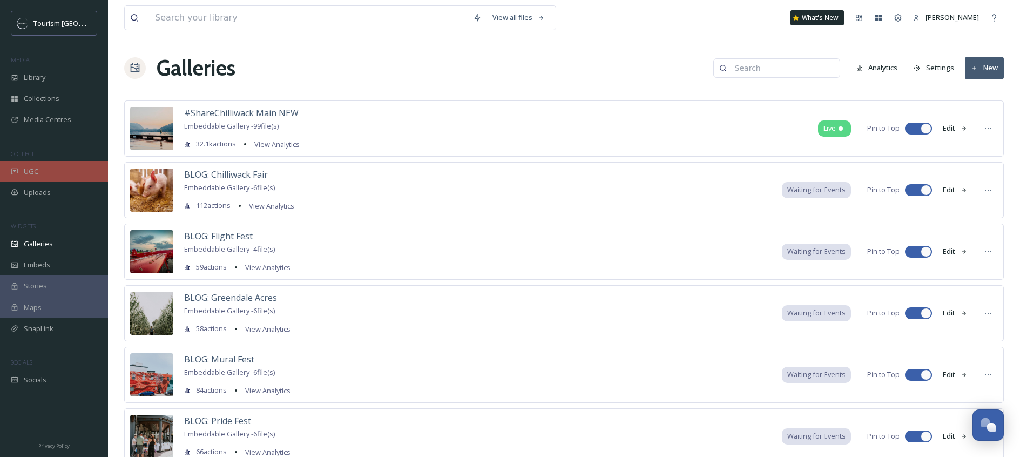
click at [54, 174] on div "UGC" at bounding box center [54, 171] width 108 height 21
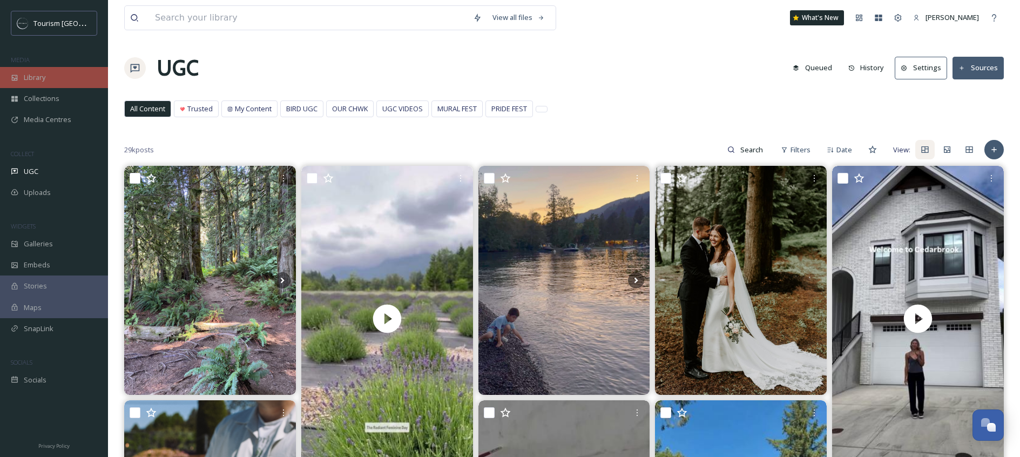
click at [61, 79] on div "Library" at bounding box center [54, 77] width 108 height 21
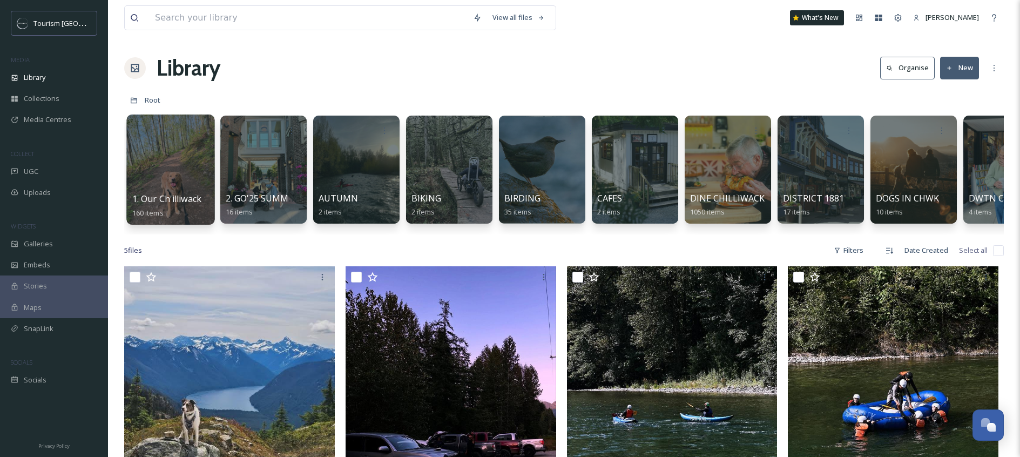
click at [167, 169] on div at bounding box center [170, 170] width 88 height 110
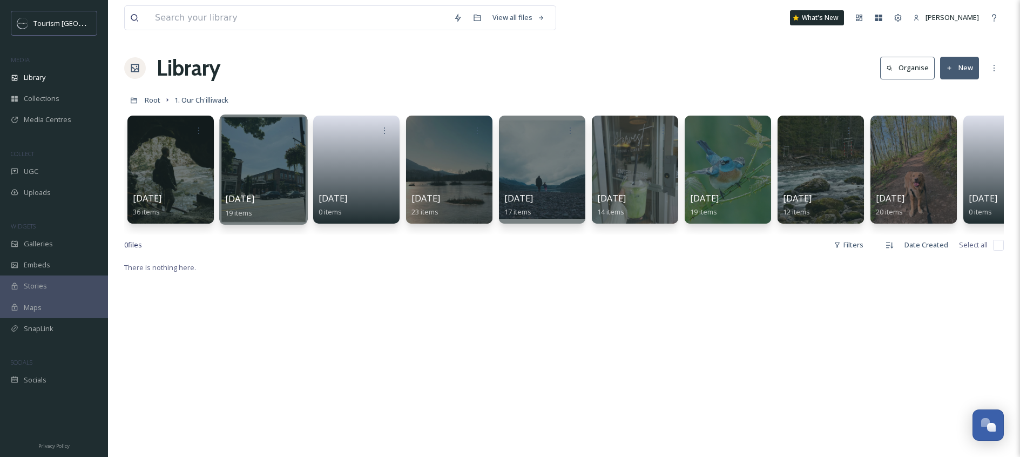
click at [264, 160] on div at bounding box center [263, 170] width 88 height 110
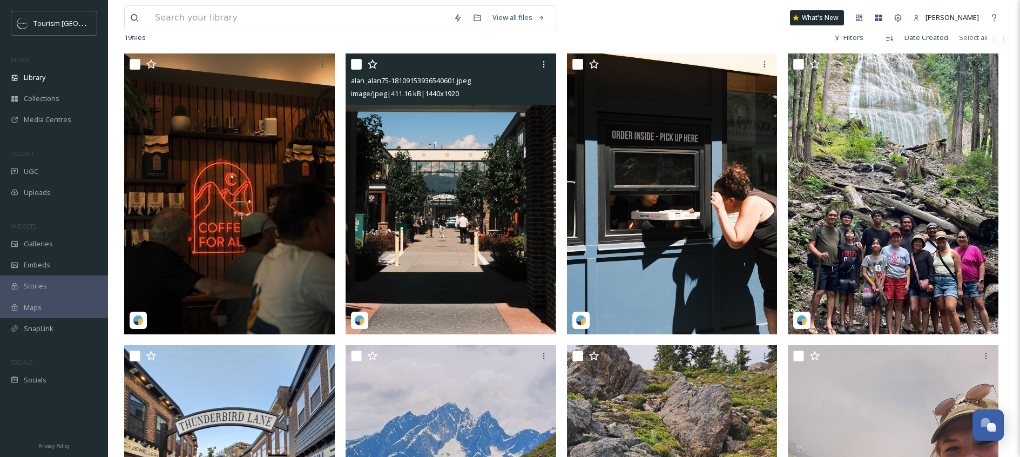
scroll to position [81, 0]
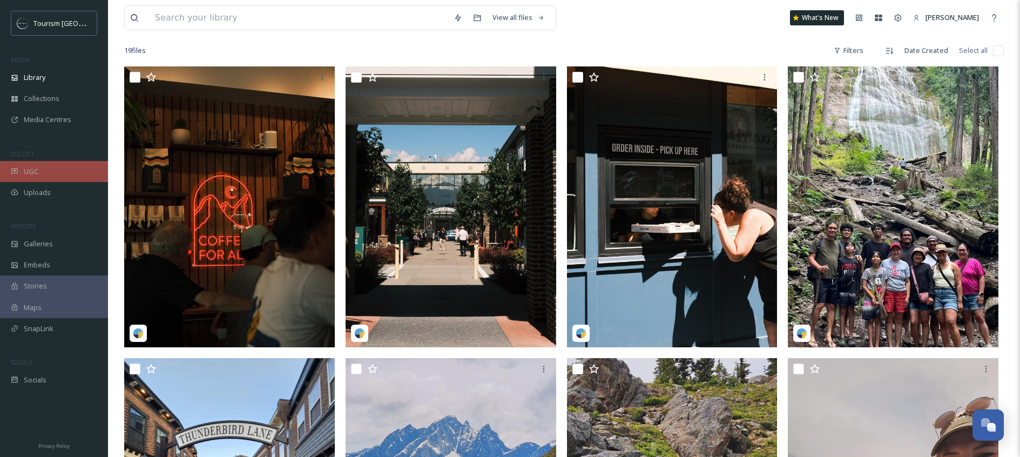
click at [44, 175] on div "UGC" at bounding box center [54, 171] width 108 height 21
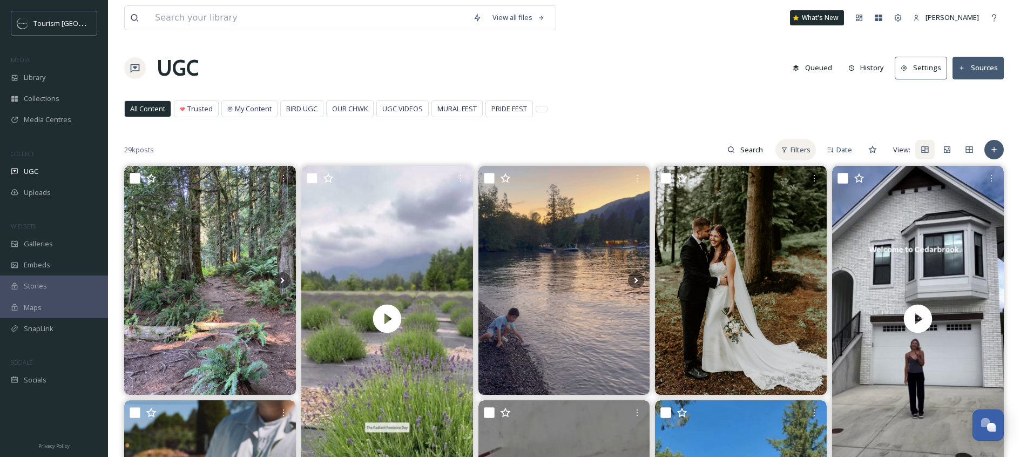
click at [805, 154] on span "Filters" at bounding box center [801, 150] width 20 height 10
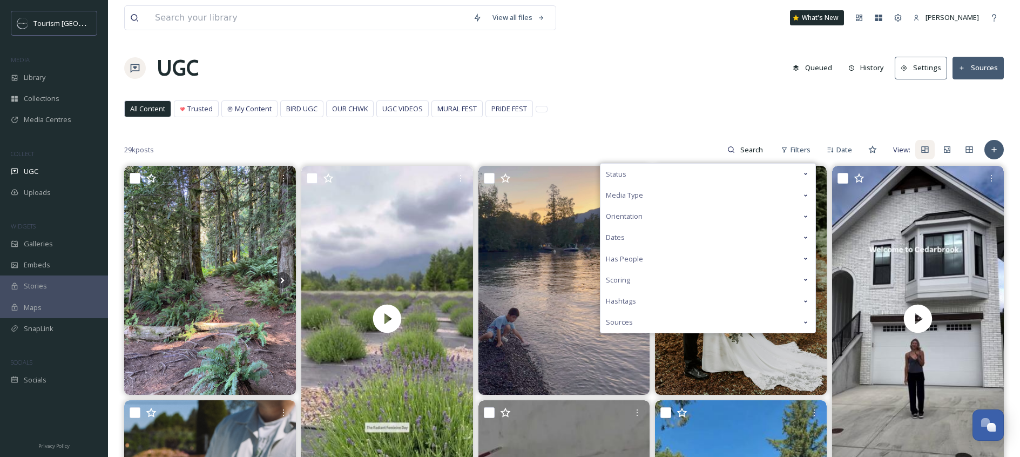
click at [763, 187] on div "Media Type" at bounding box center [708, 195] width 215 height 21
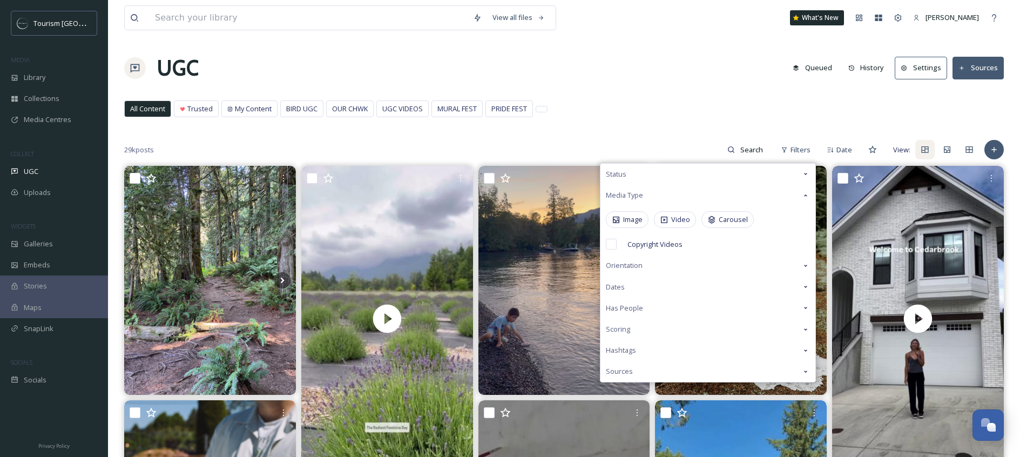
click at [771, 180] on div "Status" at bounding box center [708, 174] width 215 height 21
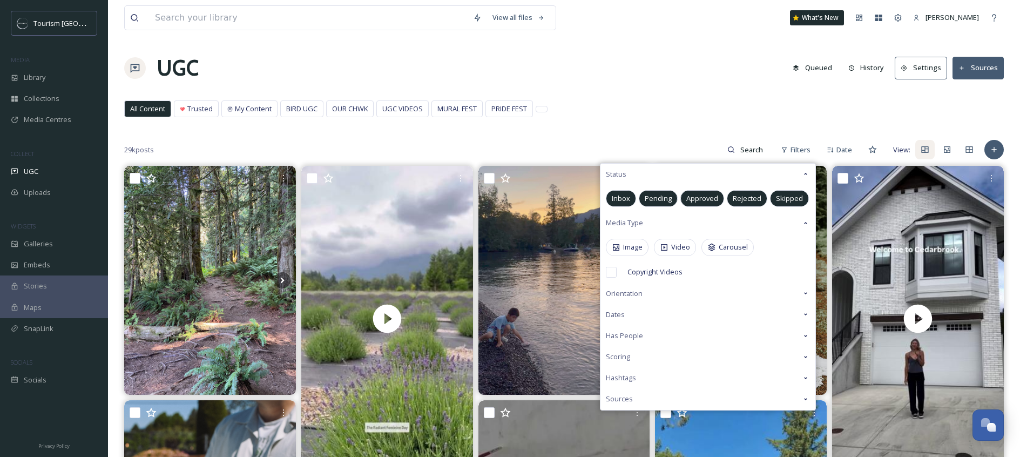
click at [704, 196] on span "Approved" at bounding box center [703, 198] width 32 height 10
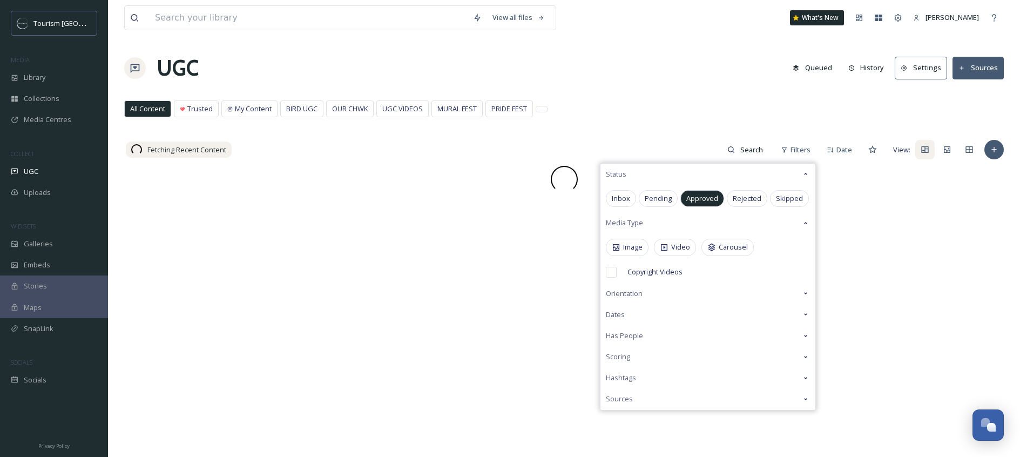
click at [757, 90] on div "View all files What's New [PERSON_NAME] UGC Queued History Settings Sources All…" at bounding box center [564, 311] width 912 height 623
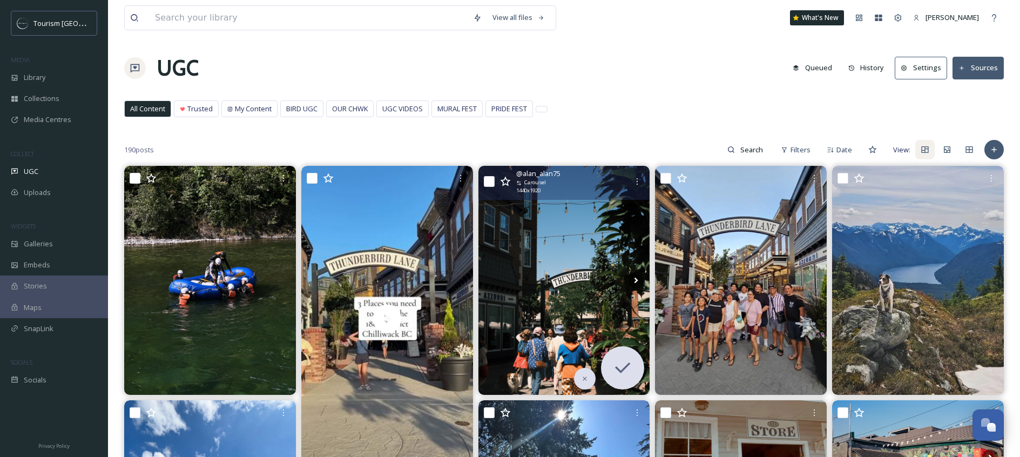
click at [526, 171] on span "@ alan_alan75" at bounding box center [538, 174] width 44 height 10
click at [532, 197] on div "@ alan_alan75 Carousel 1440 x 1920" at bounding box center [565, 183] width 172 height 34
click at [550, 271] on img at bounding box center [565, 280] width 172 height 229
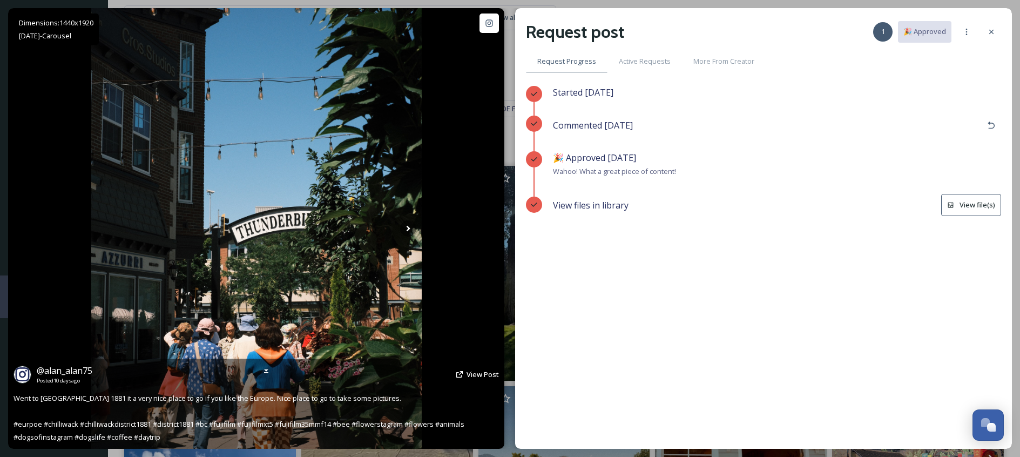
click at [465, 234] on div "Dimensions: 1440 x [DATE] - Carousel @ alan_alan75 Posted [DATE] View Post Went…" at bounding box center [256, 228] width 496 height 441
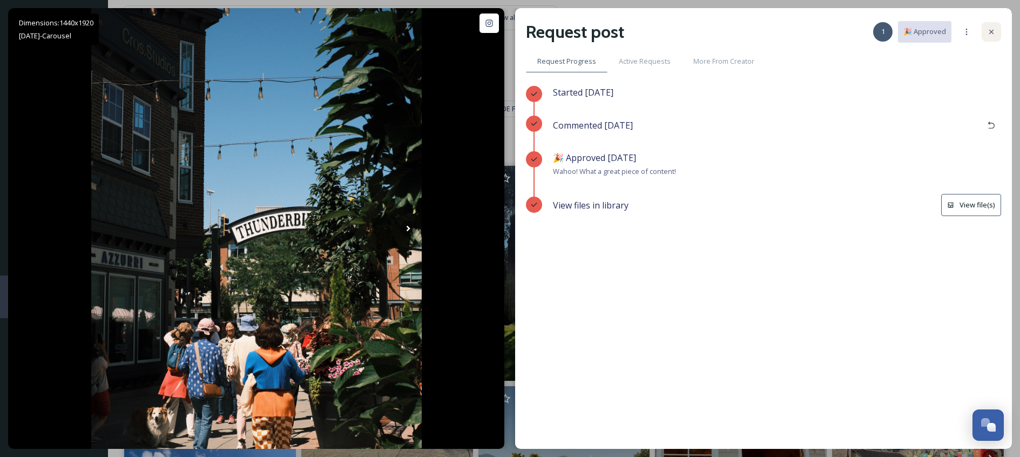
click at [992, 31] on icon at bounding box center [992, 32] width 4 height 4
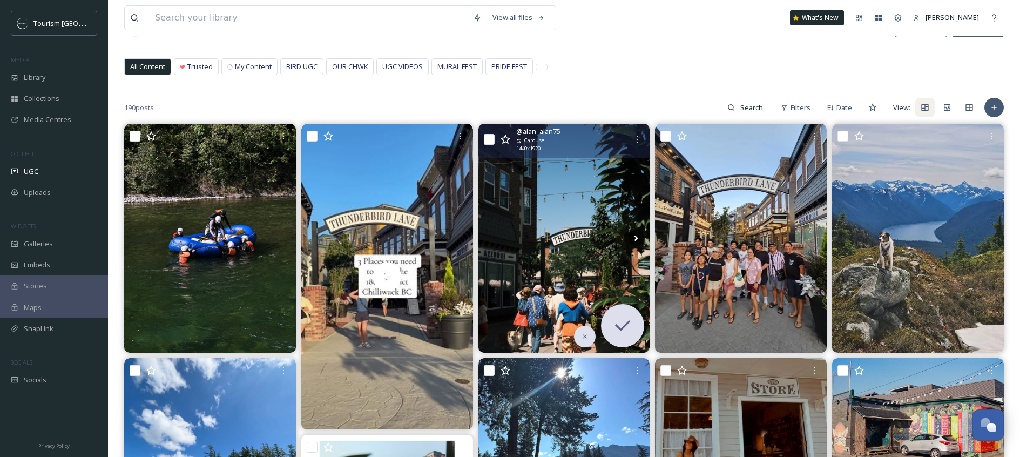
scroll to position [100, 0]
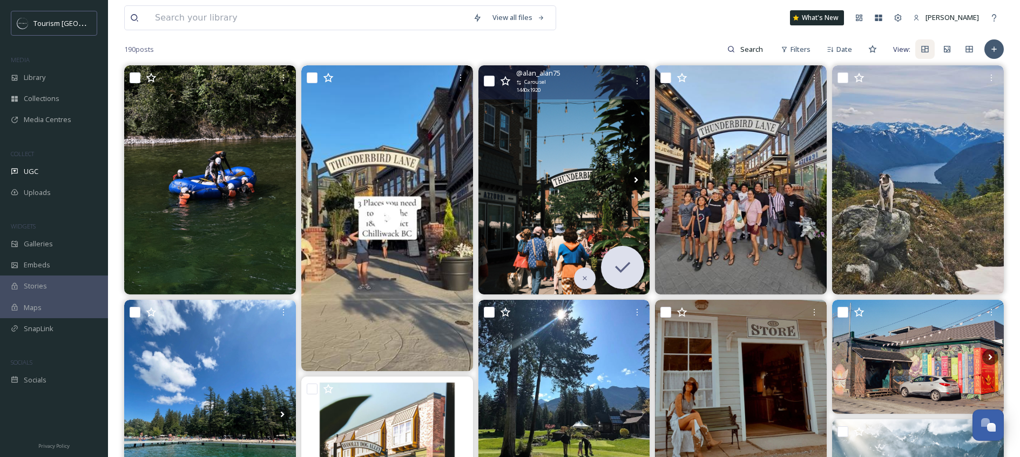
click at [493, 79] on input "checkbox" at bounding box center [489, 81] width 11 height 11
checkbox input "true"
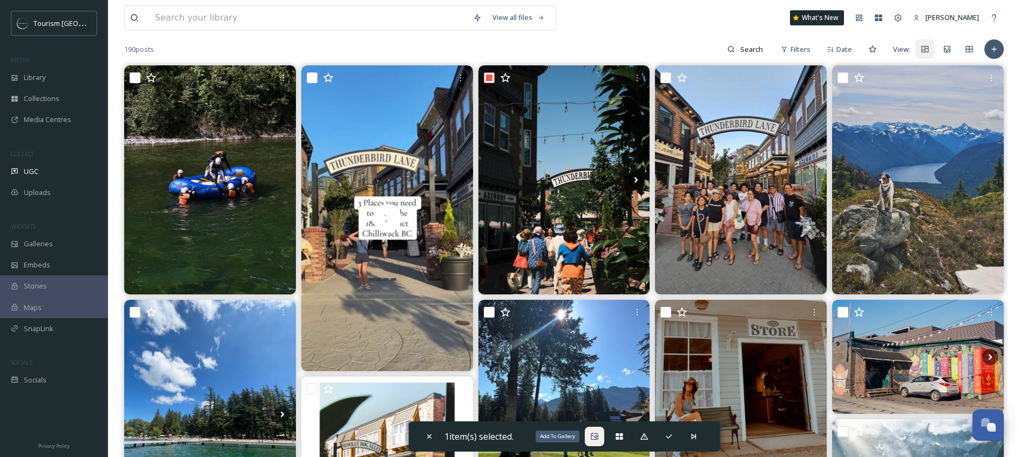
click at [602, 437] on div "Add To Gallery" at bounding box center [594, 436] width 19 height 19
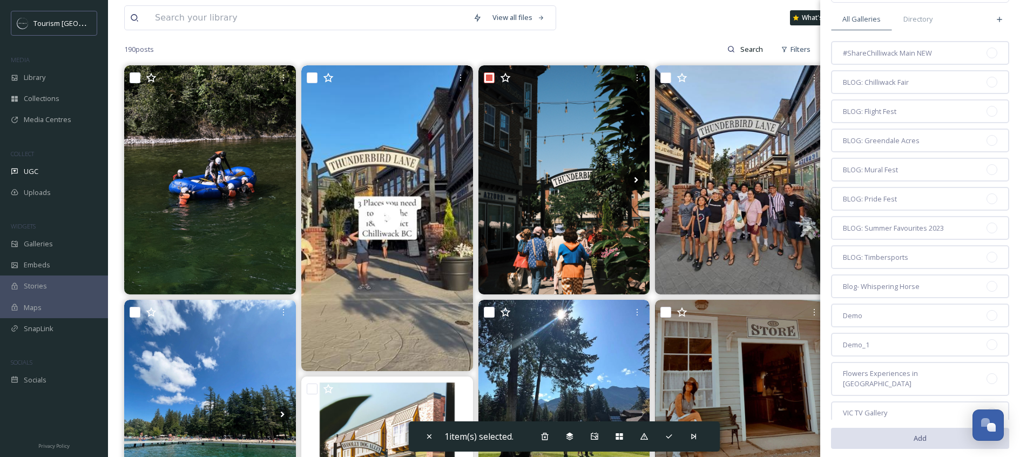
scroll to position [64, 0]
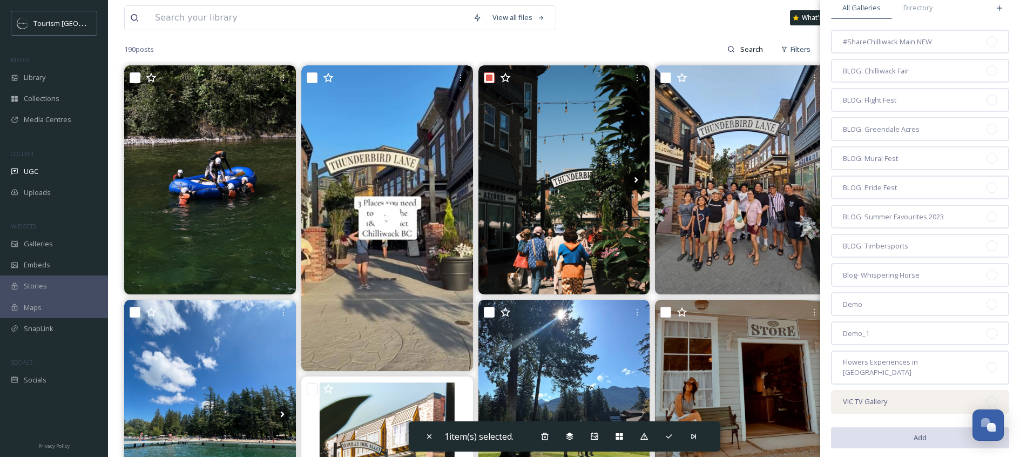
click at [892, 391] on div "VIC TV Gallery" at bounding box center [920, 402] width 178 height 24
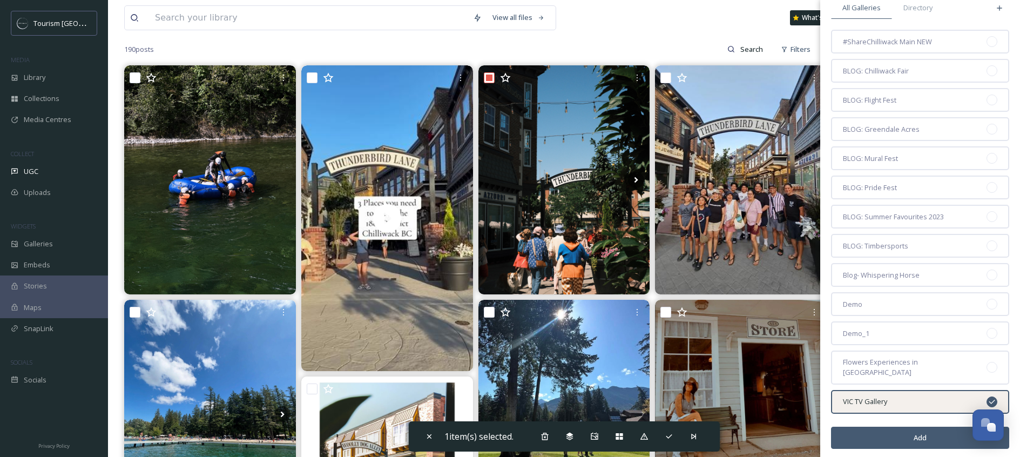
click at [891, 427] on button "Add" at bounding box center [920, 438] width 178 height 22
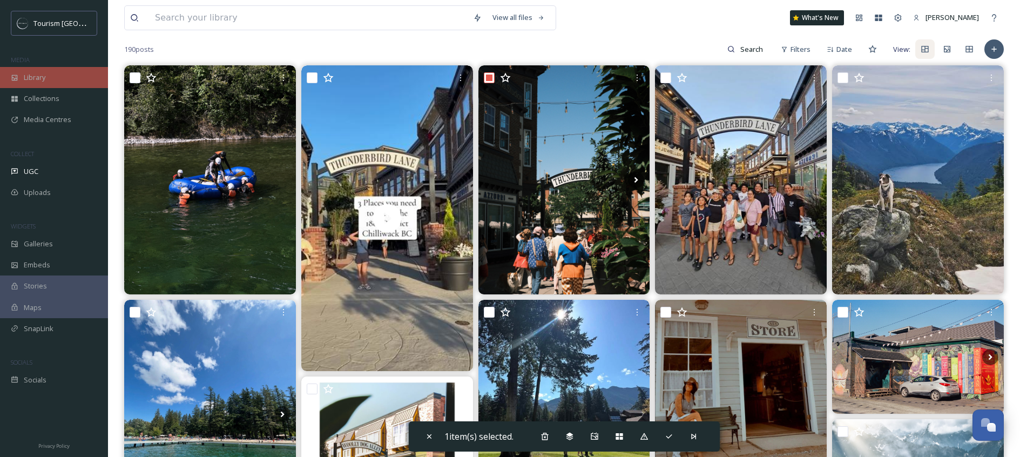
click at [41, 82] on div "Library" at bounding box center [54, 77] width 108 height 21
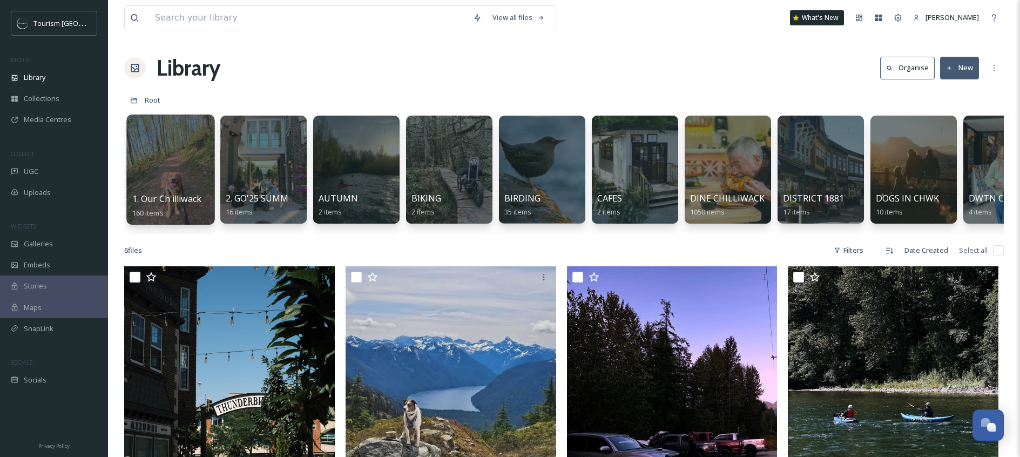
click at [186, 164] on div at bounding box center [170, 170] width 88 height 110
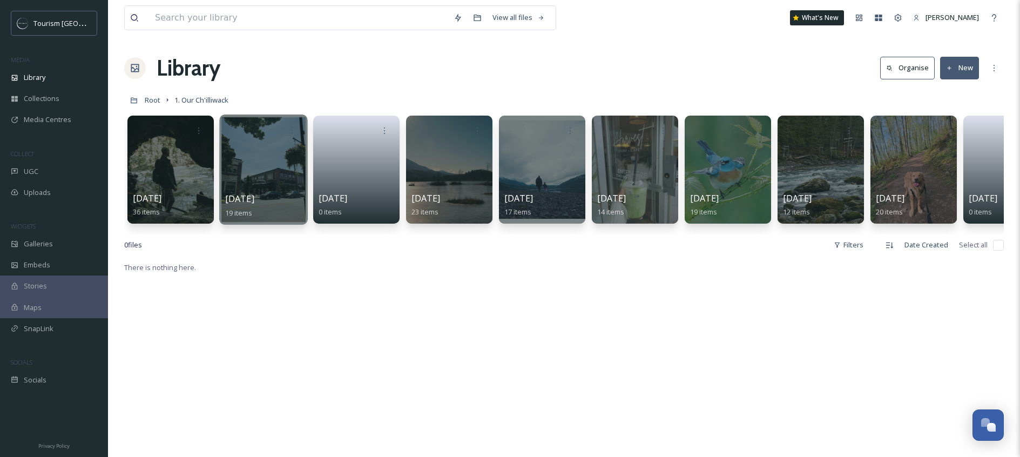
click at [249, 165] on div at bounding box center [263, 170] width 88 height 110
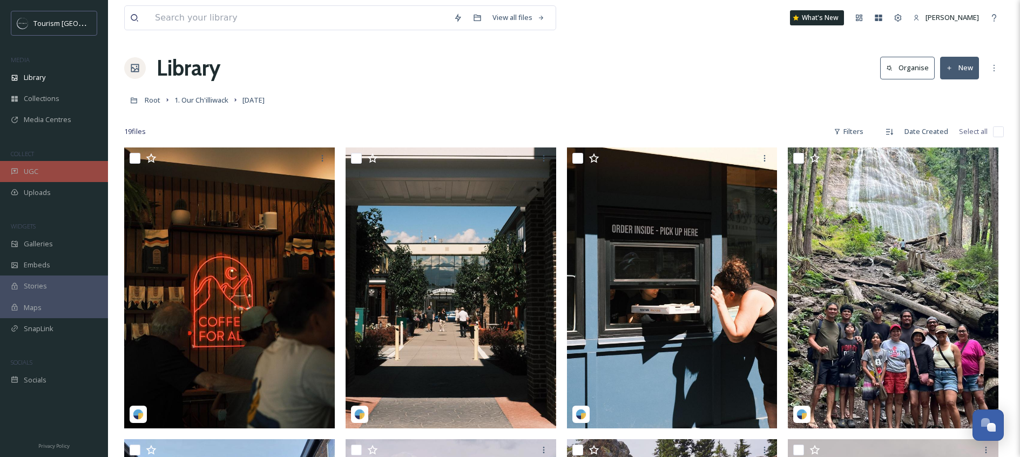
click at [49, 169] on div "UGC" at bounding box center [54, 171] width 108 height 21
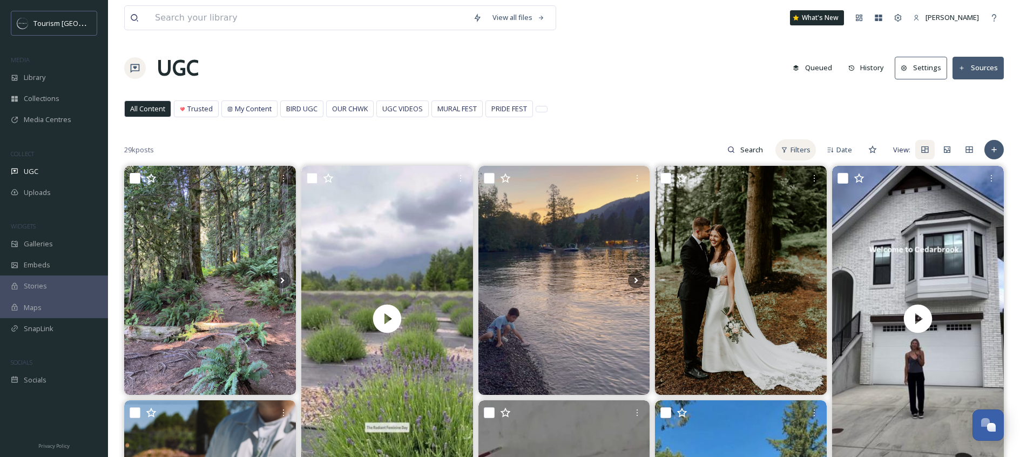
click at [803, 150] on span "Filters" at bounding box center [801, 150] width 20 height 10
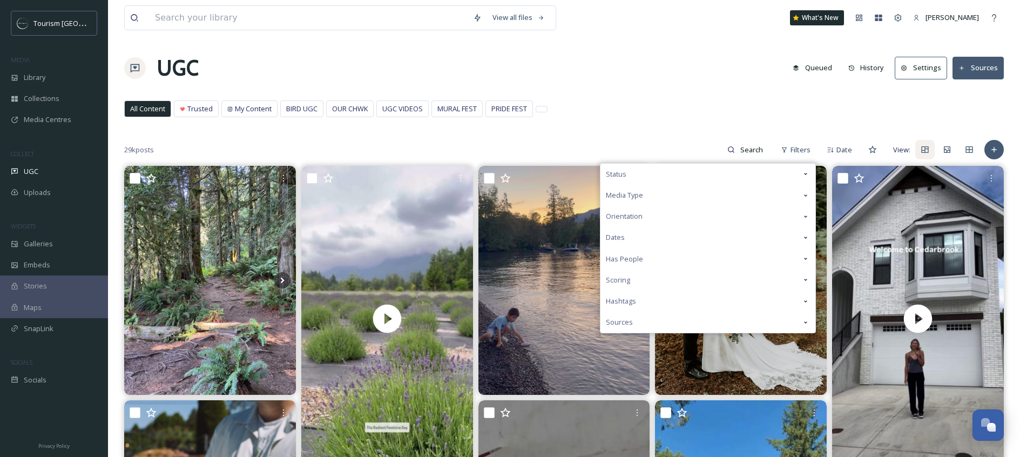
click at [714, 171] on div "Status" at bounding box center [708, 174] width 215 height 21
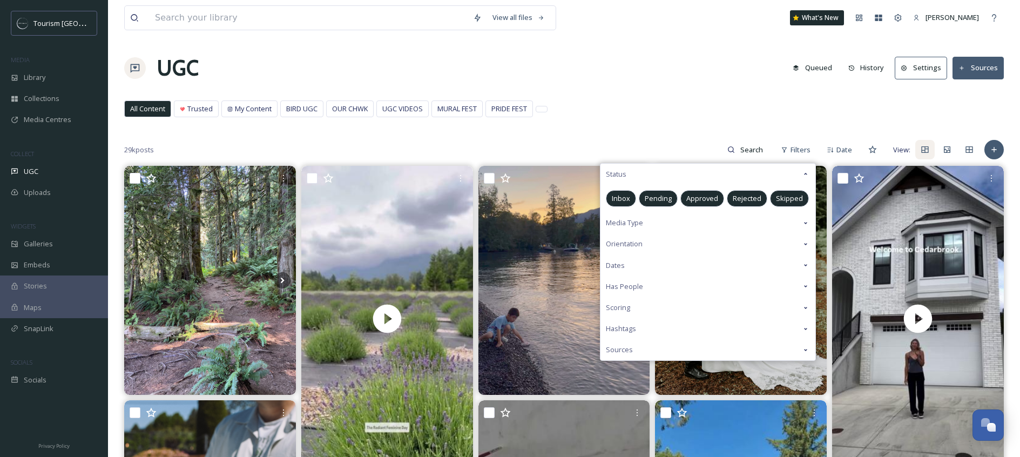
click at [708, 196] on span "Approved" at bounding box center [703, 198] width 32 height 10
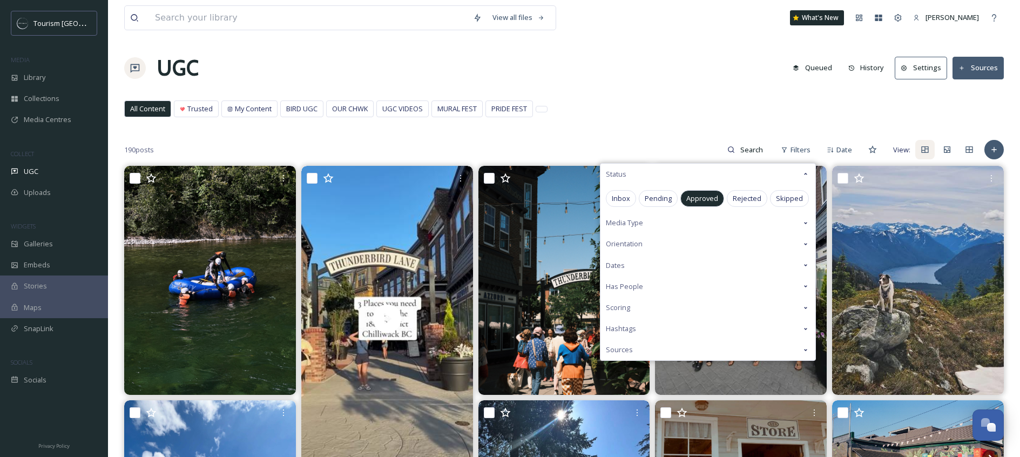
click at [719, 52] on div "UGC Queued History Settings Sources" at bounding box center [564, 68] width 880 height 32
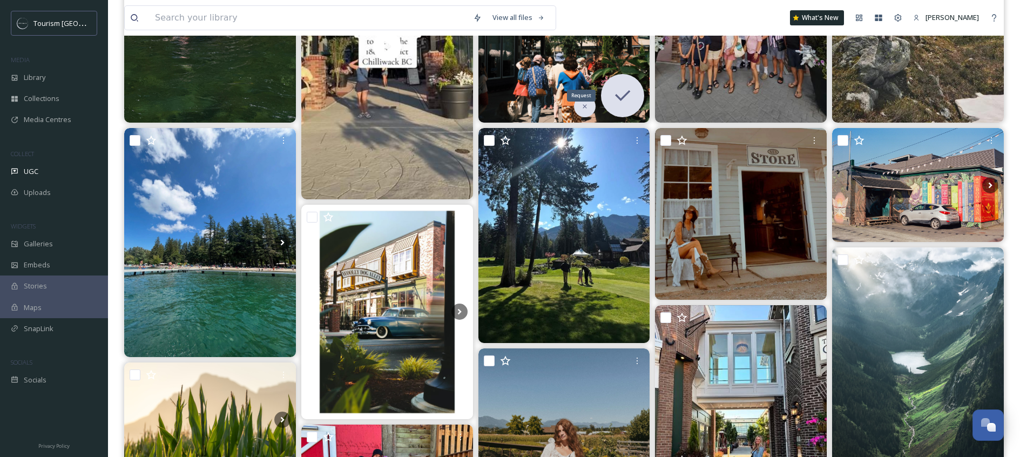
scroll to position [274, 0]
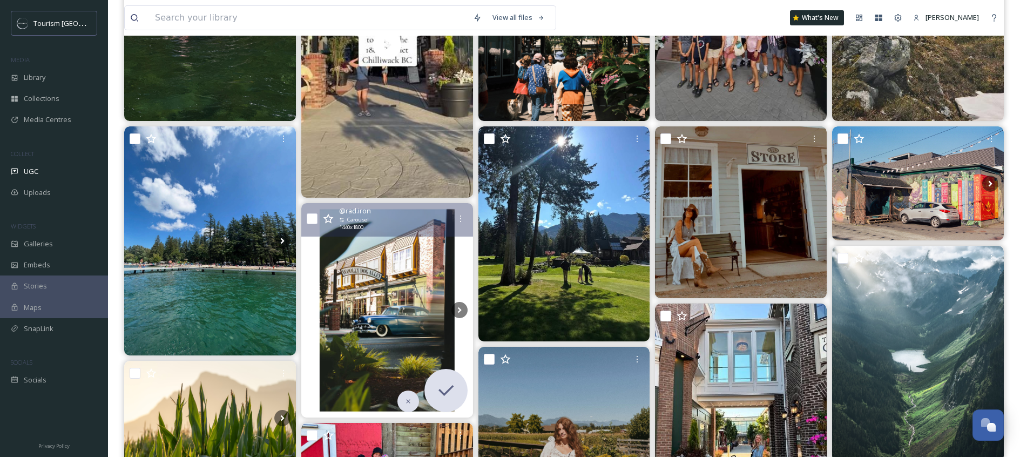
click at [313, 219] on input "checkbox" at bounding box center [312, 218] width 11 height 11
checkbox input "true"
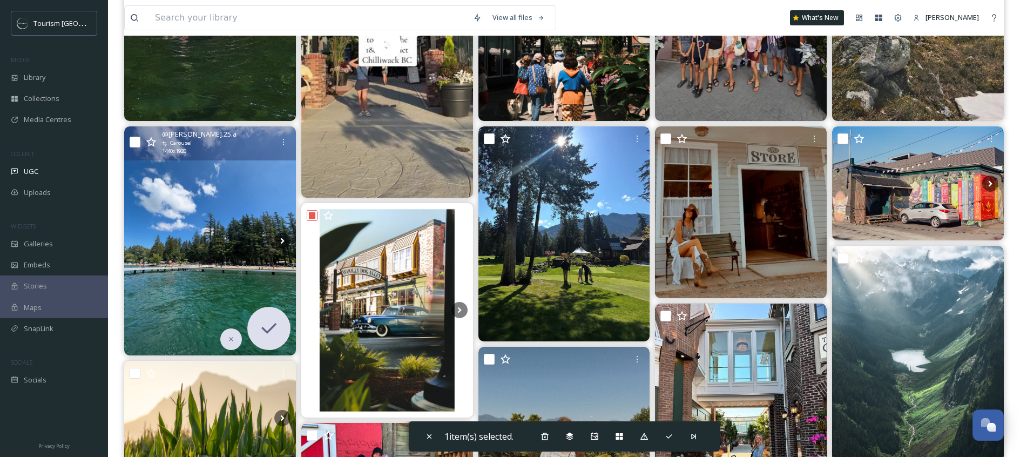
click at [138, 140] on input "checkbox" at bounding box center [135, 142] width 11 height 11
checkbox input "true"
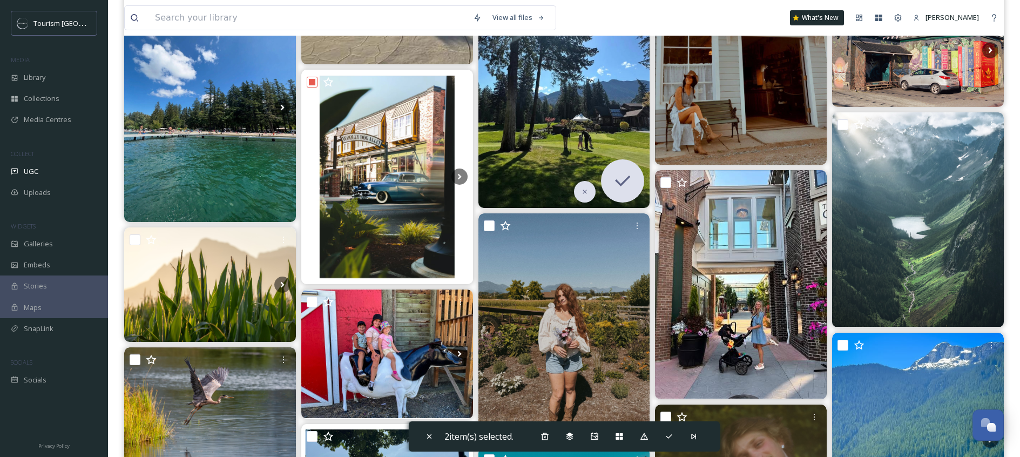
scroll to position [417, 0]
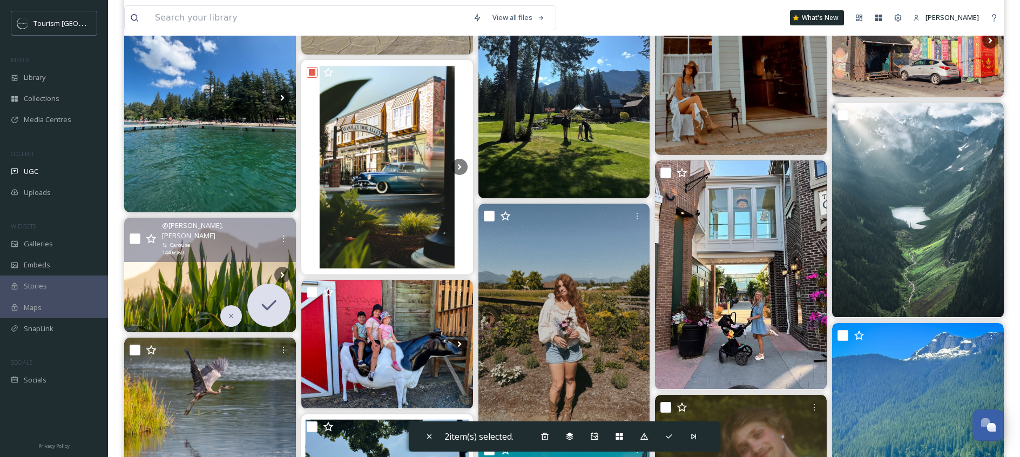
click at [133, 233] on input "checkbox" at bounding box center [135, 238] width 11 height 11
checkbox input "true"
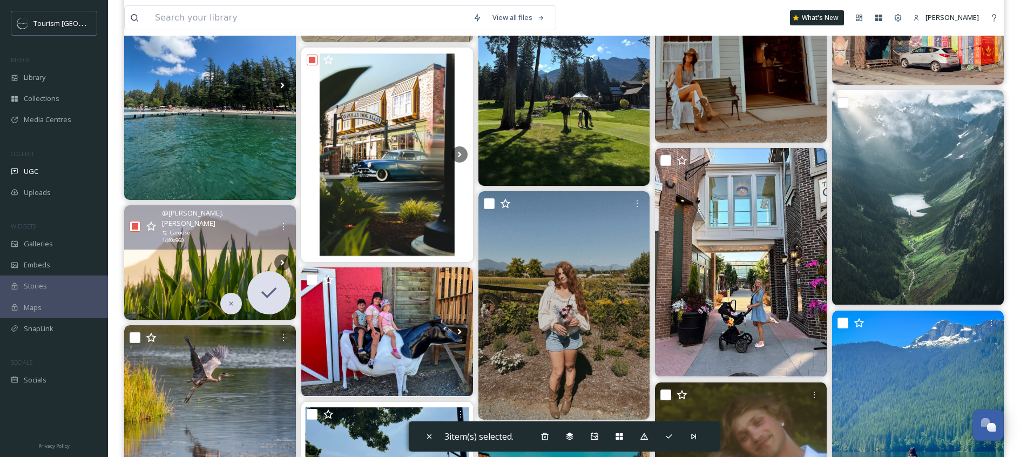
scroll to position [430, 0]
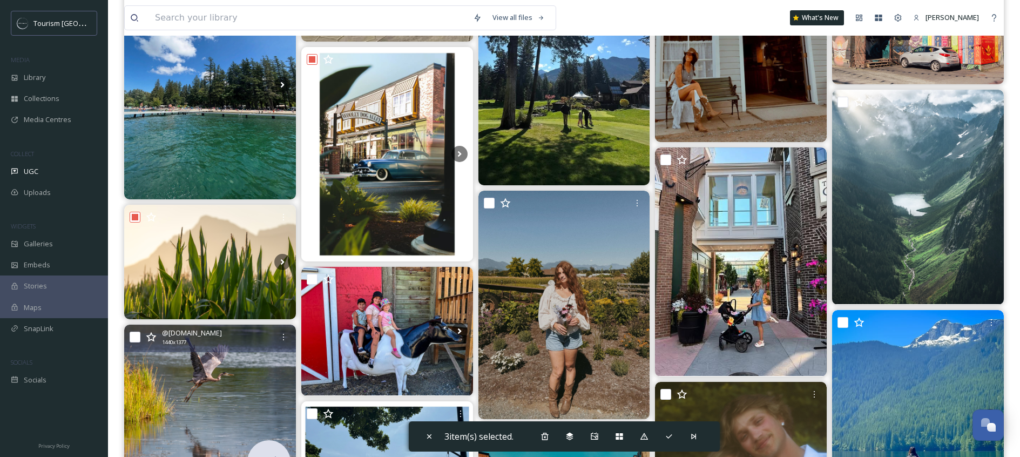
click at [139, 337] on input "checkbox" at bounding box center [135, 337] width 11 height 11
checkbox input "true"
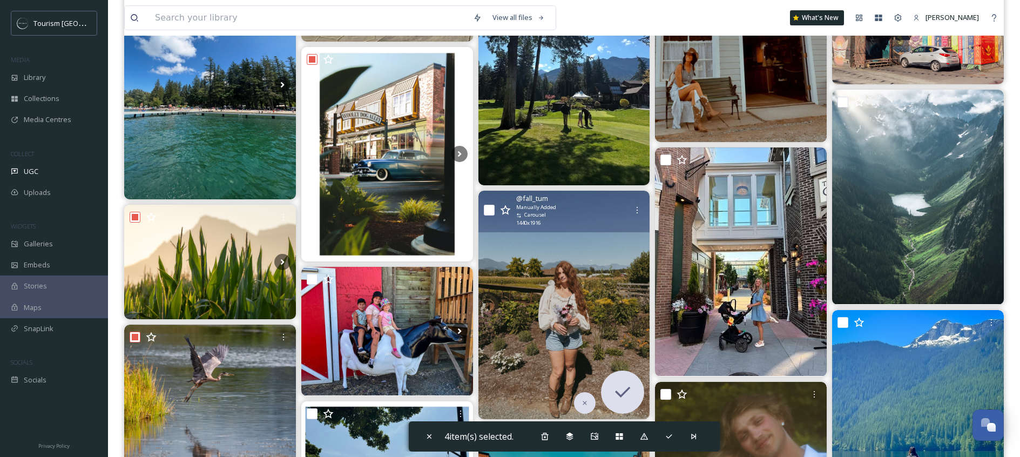
click at [484, 209] on input "checkbox" at bounding box center [489, 210] width 11 height 11
checkbox input "true"
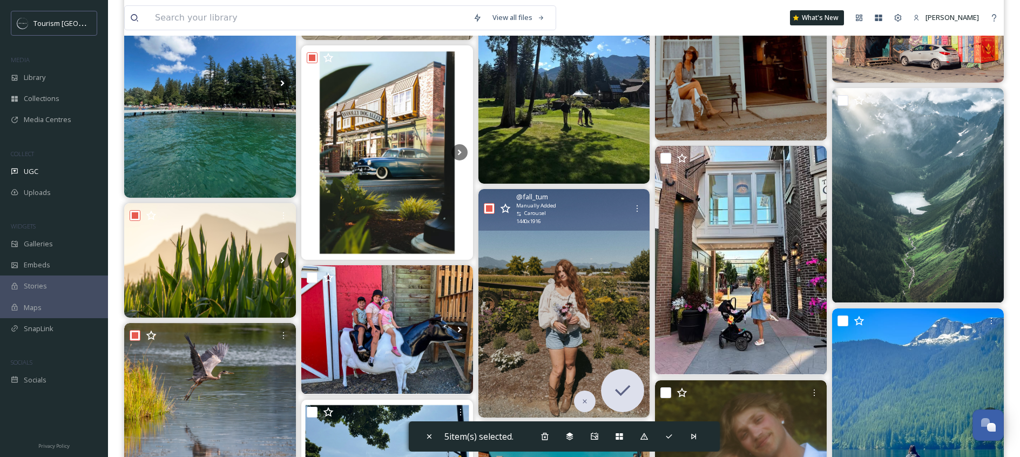
scroll to position [432, 0]
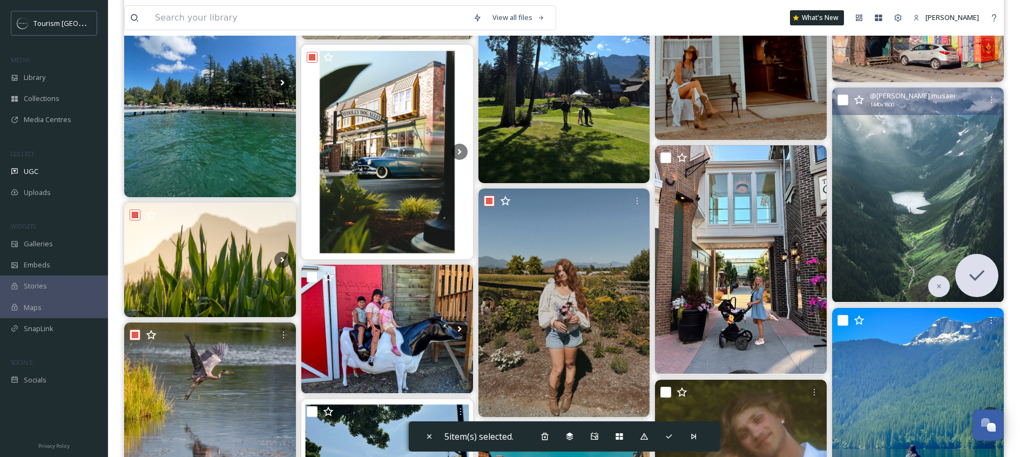
click at [847, 100] on input "checkbox" at bounding box center [843, 100] width 11 height 11
checkbox input "true"
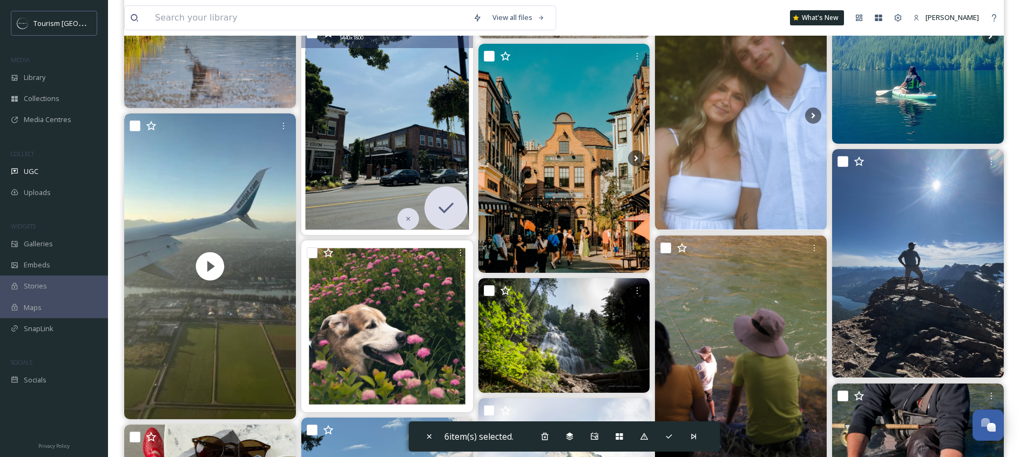
scroll to position [832, 0]
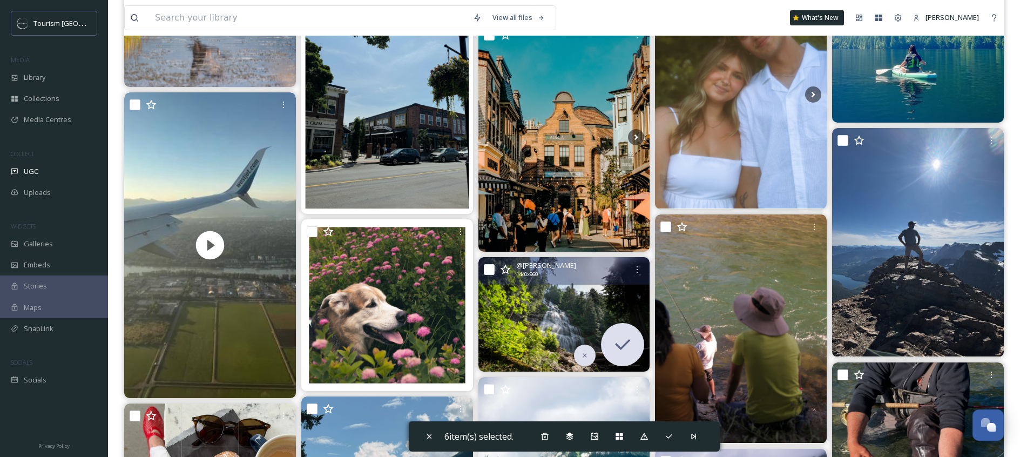
click at [493, 271] on input "checkbox" at bounding box center [489, 269] width 11 height 11
checkbox input "true"
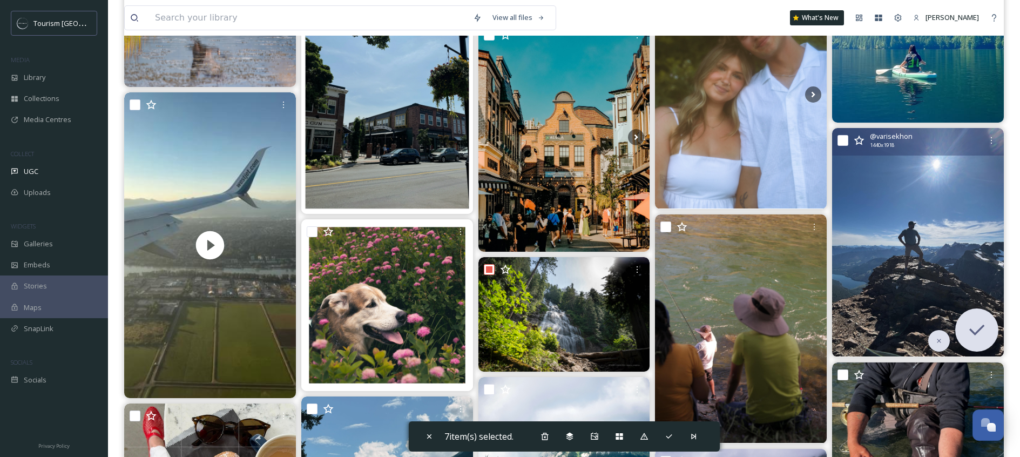
click at [839, 136] on input "checkbox" at bounding box center [843, 140] width 11 height 11
checkbox input "true"
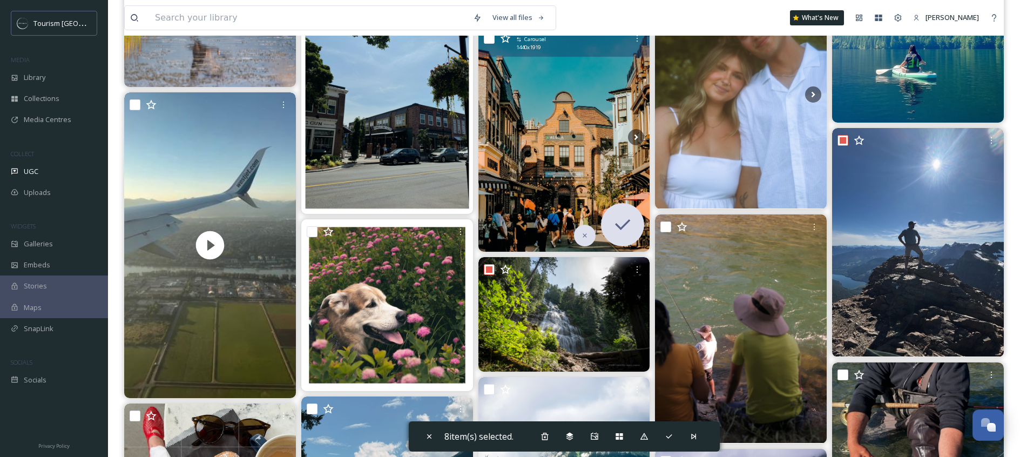
click at [491, 42] on input "checkbox" at bounding box center [489, 38] width 11 height 11
checkbox input "true"
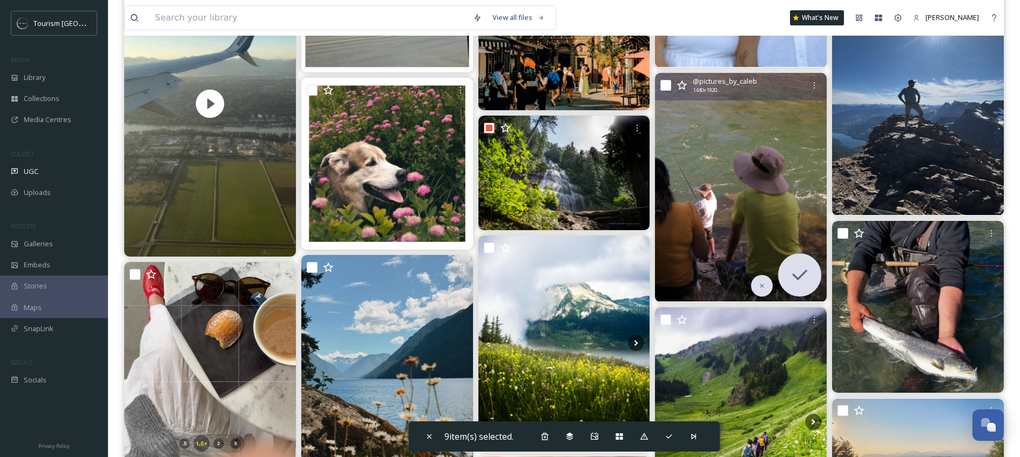
scroll to position [978, 0]
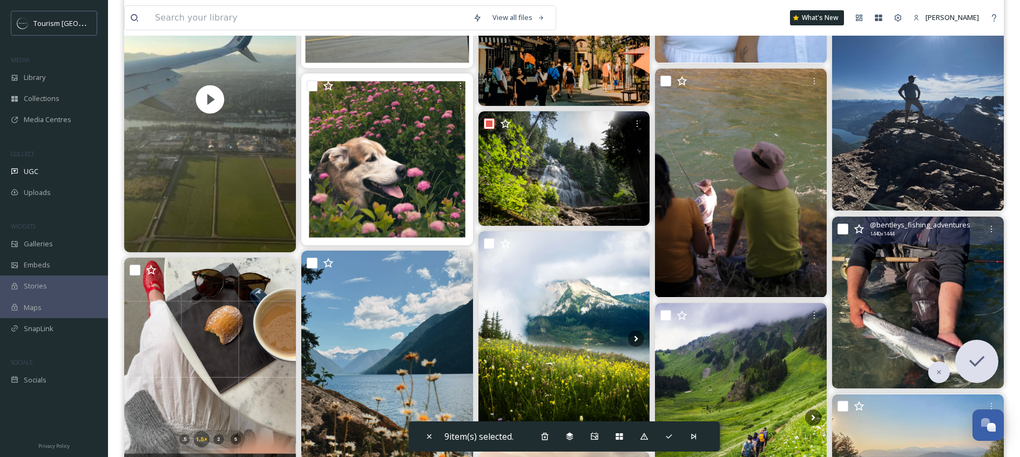
click at [841, 224] on input "checkbox" at bounding box center [843, 229] width 11 height 11
checkbox input "true"
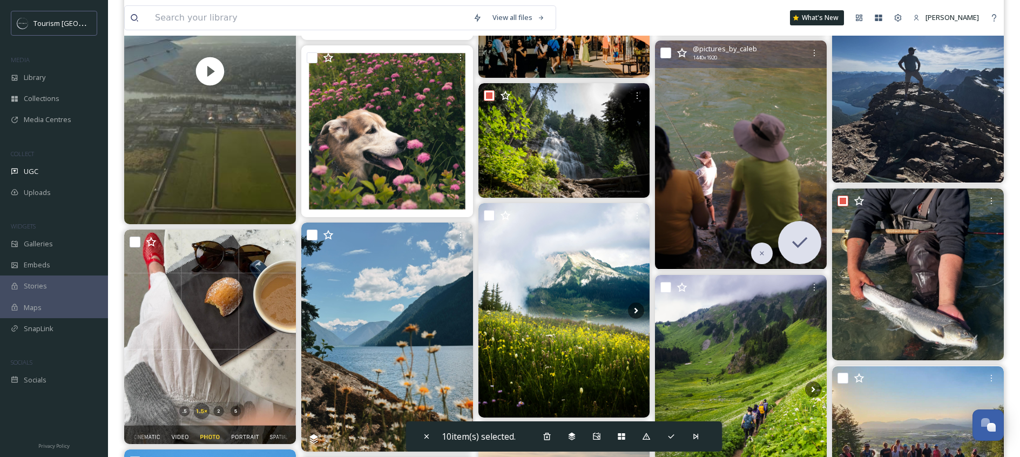
scroll to position [1059, 0]
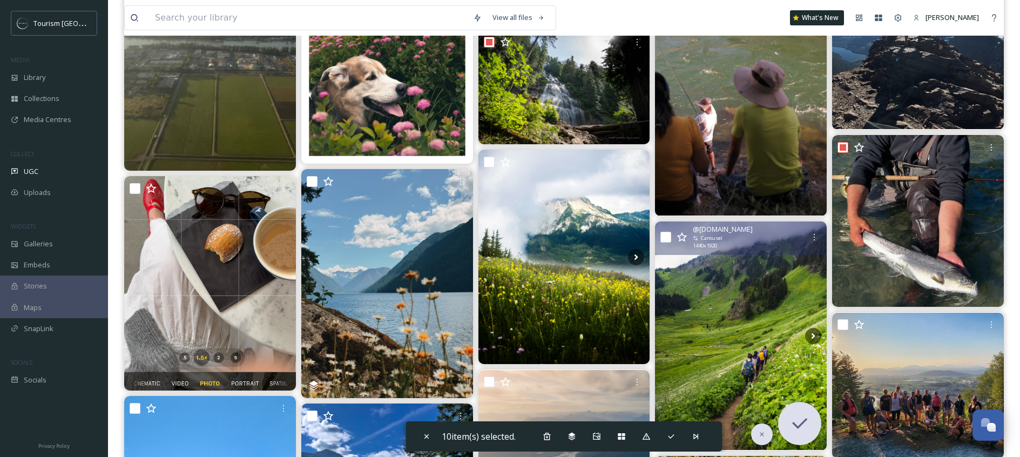
click at [672, 238] on div "@ [DOMAIN_NAME] Carousel 1440 x 1920" at bounding box center [741, 238] width 172 height 34
click at [664, 237] on input "checkbox" at bounding box center [666, 237] width 11 height 11
checkbox input "true"
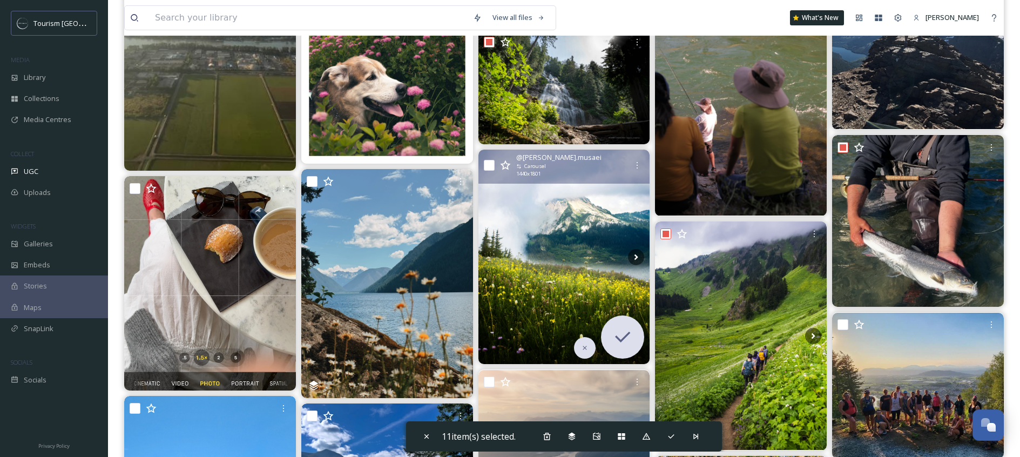
click at [487, 164] on input "checkbox" at bounding box center [489, 165] width 11 height 11
checkbox input "true"
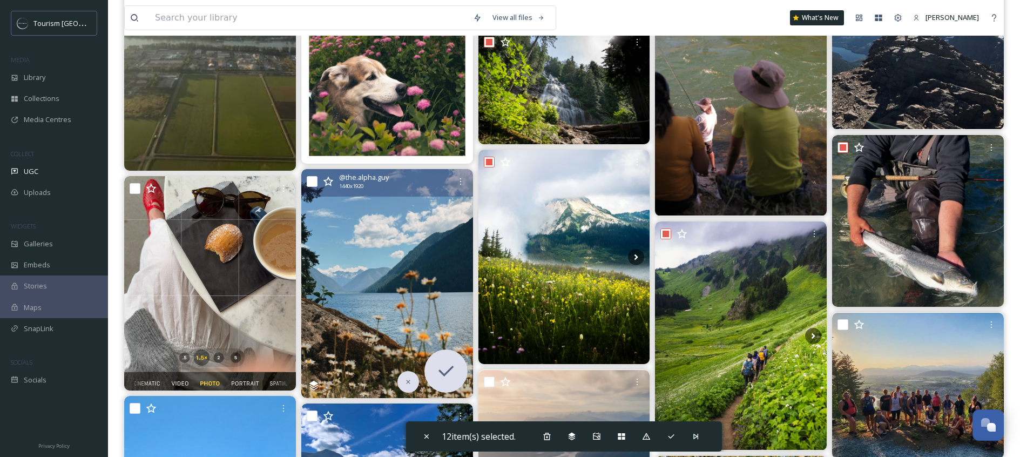
click at [314, 180] on input "checkbox" at bounding box center [312, 181] width 11 height 11
checkbox input "true"
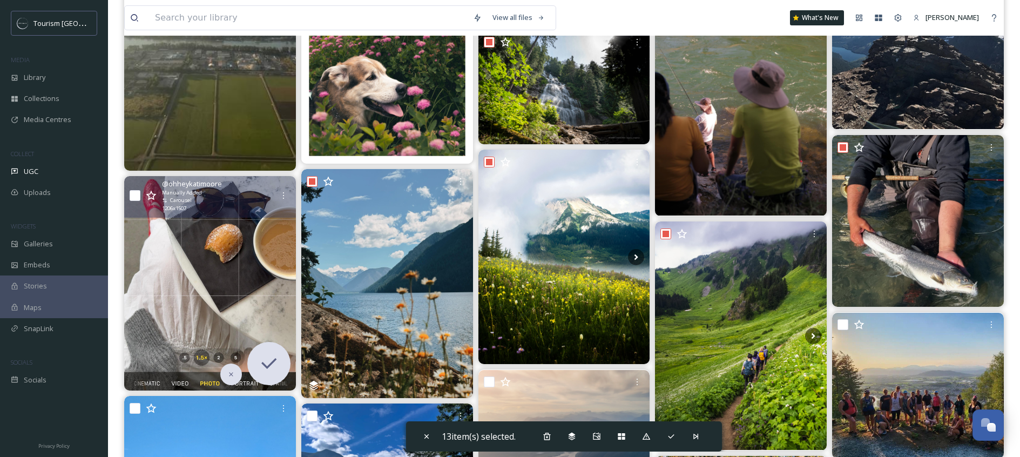
click at [141, 194] on div "@ ohheykatimoore Manually Added Carousel 1206 x 1507" at bounding box center [210, 197] width 172 height 42
click at [140, 194] on input "checkbox" at bounding box center [135, 195] width 11 height 11
checkbox input "true"
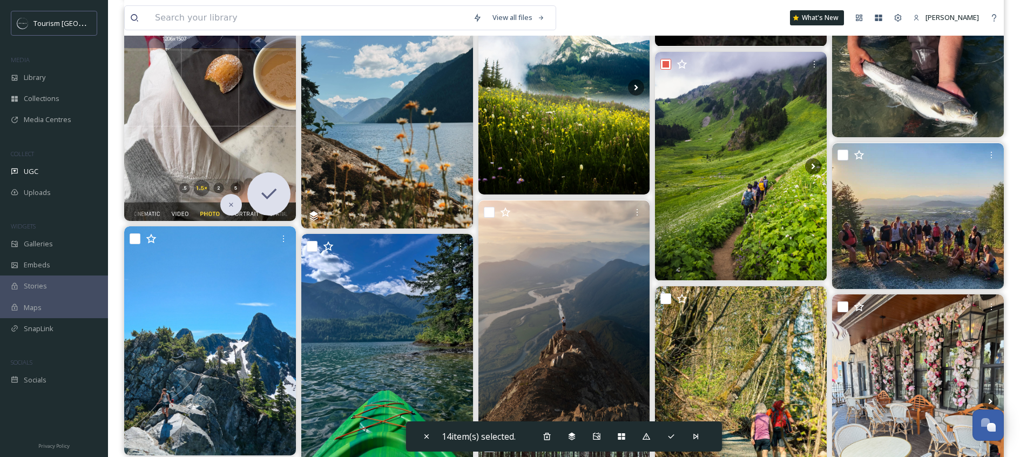
scroll to position [1294, 0]
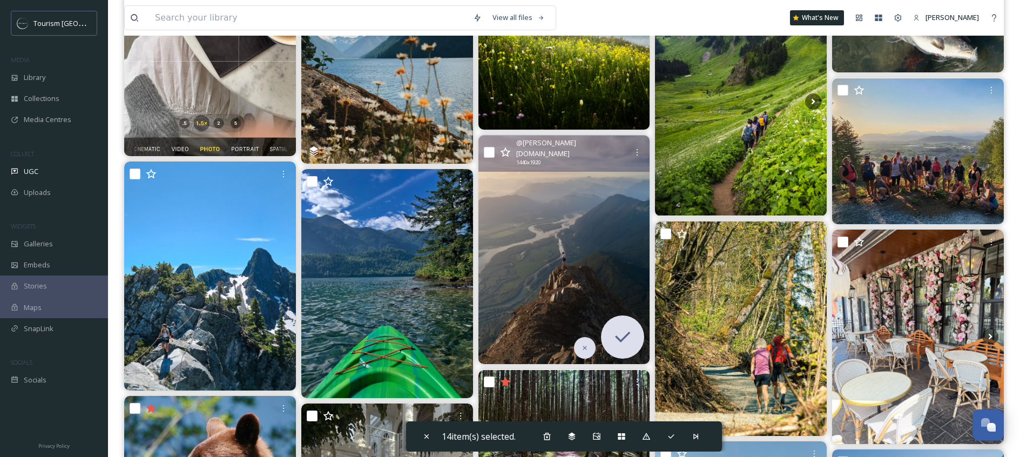
click at [487, 147] on input "checkbox" at bounding box center [489, 152] width 11 height 11
checkbox input "true"
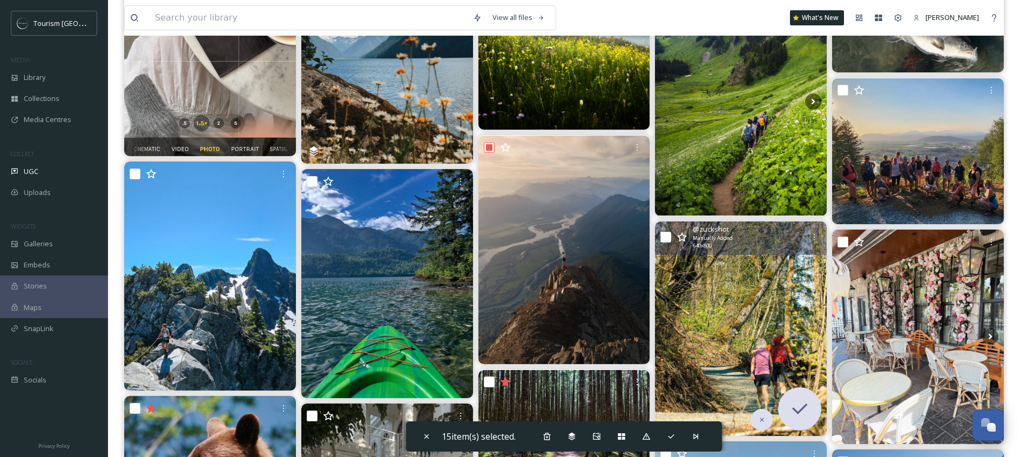
click at [663, 238] on input "checkbox" at bounding box center [666, 237] width 11 height 11
checkbox input "true"
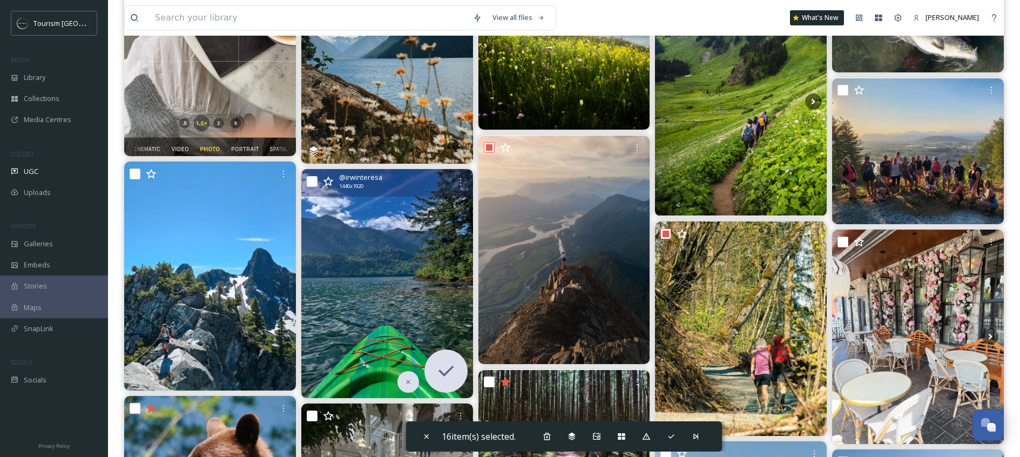
click at [313, 180] on input "checkbox" at bounding box center [312, 181] width 11 height 11
checkbox input "true"
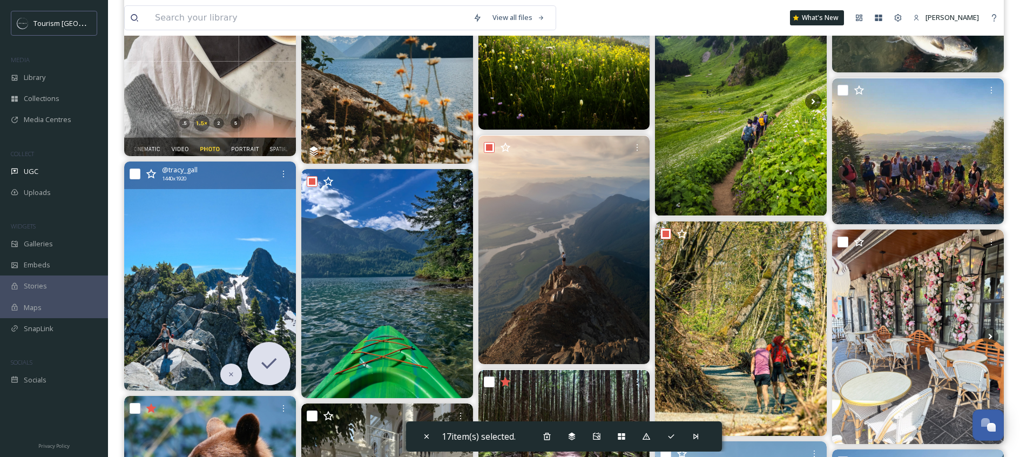
click at [133, 172] on input "checkbox" at bounding box center [135, 174] width 11 height 11
checkbox input "true"
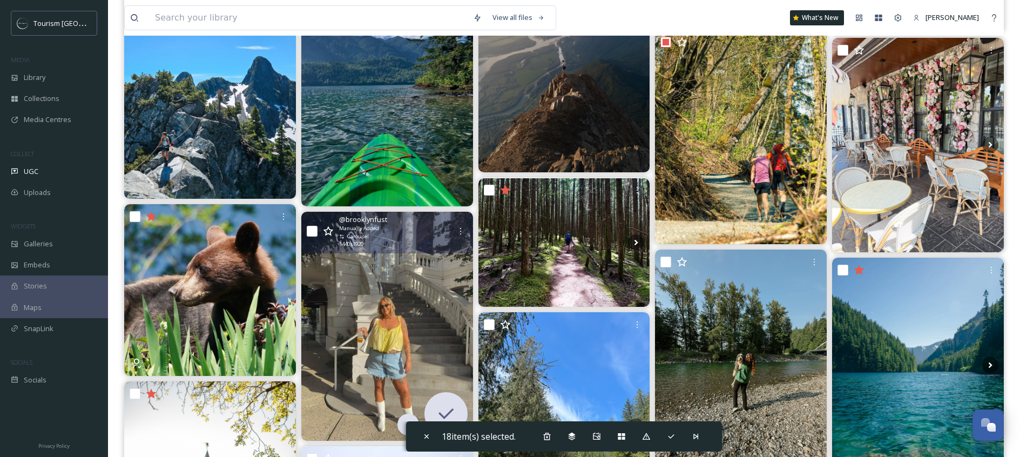
scroll to position [1544, 0]
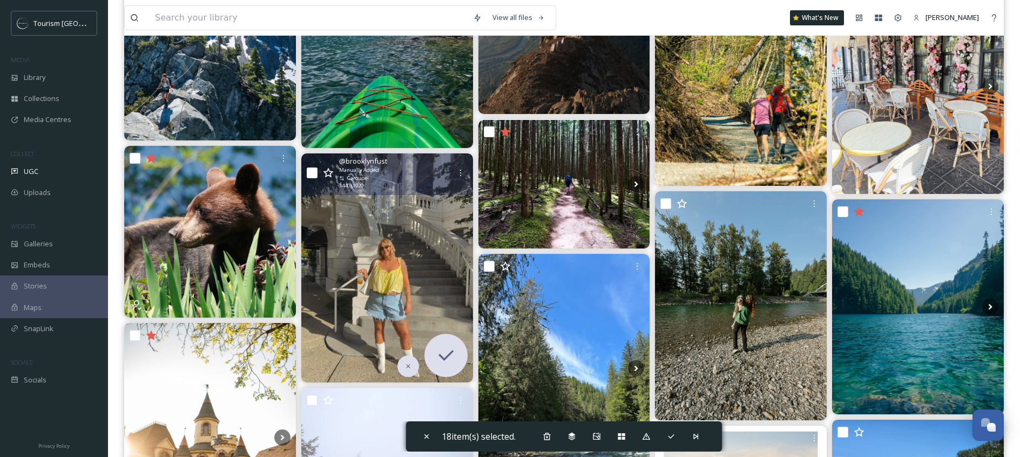
click at [308, 173] on input "checkbox" at bounding box center [312, 172] width 11 height 11
checkbox input "true"
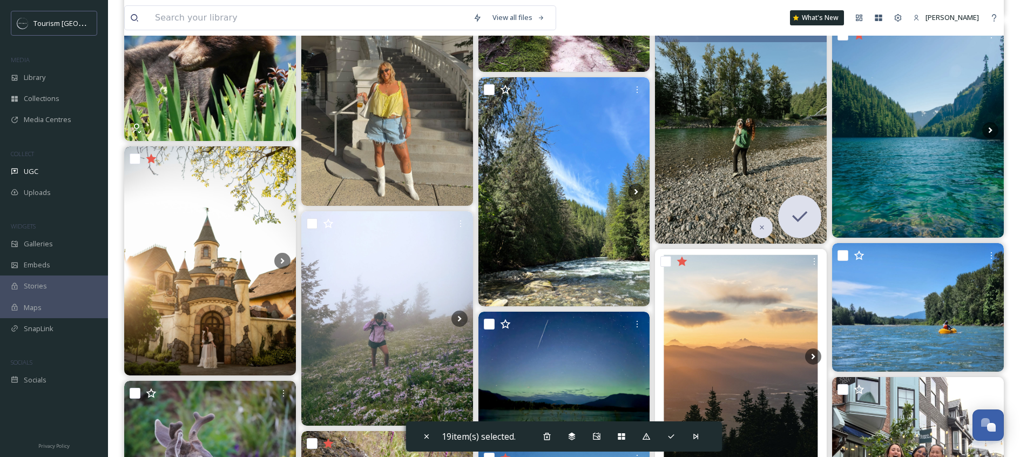
scroll to position [1699, 0]
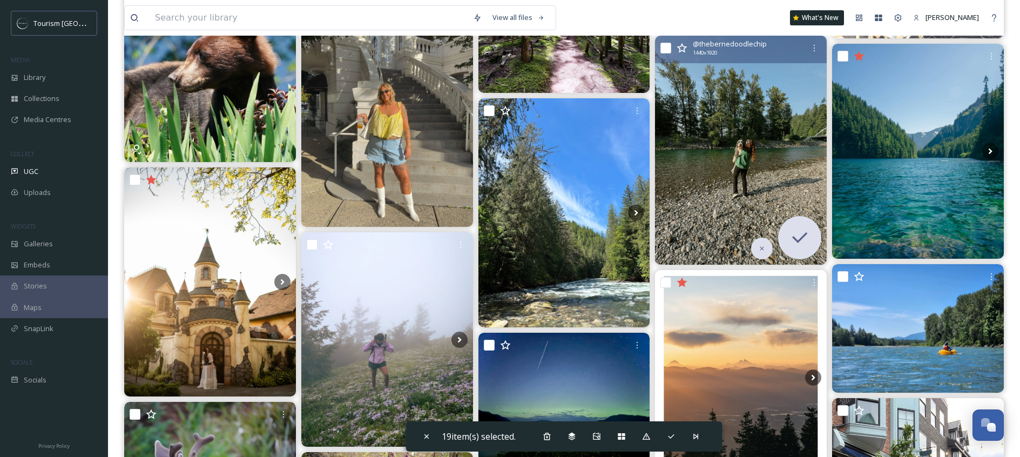
click at [667, 51] on input "checkbox" at bounding box center [666, 48] width 11 height 11
checkbox input "true"
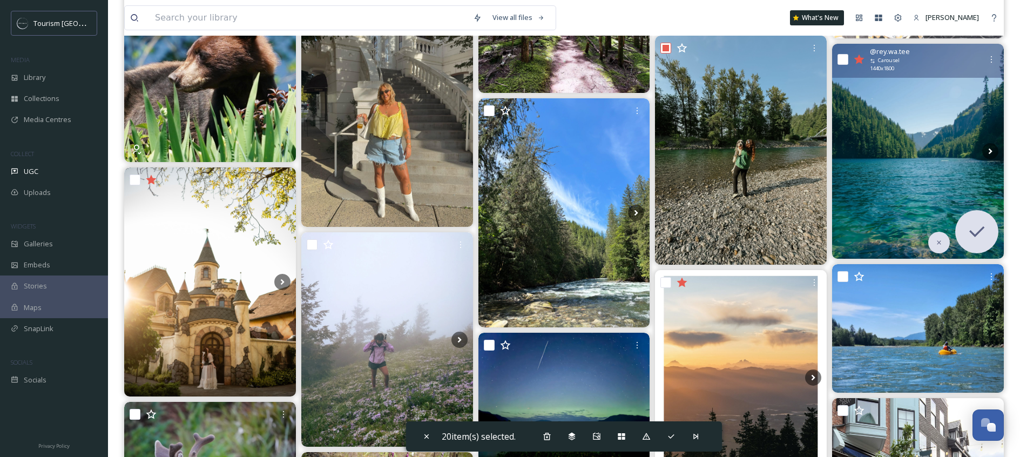
click at [838, 58] on input "checkbox" at bounding box center [843, 59] width 11 height 11
checkbox input "true"
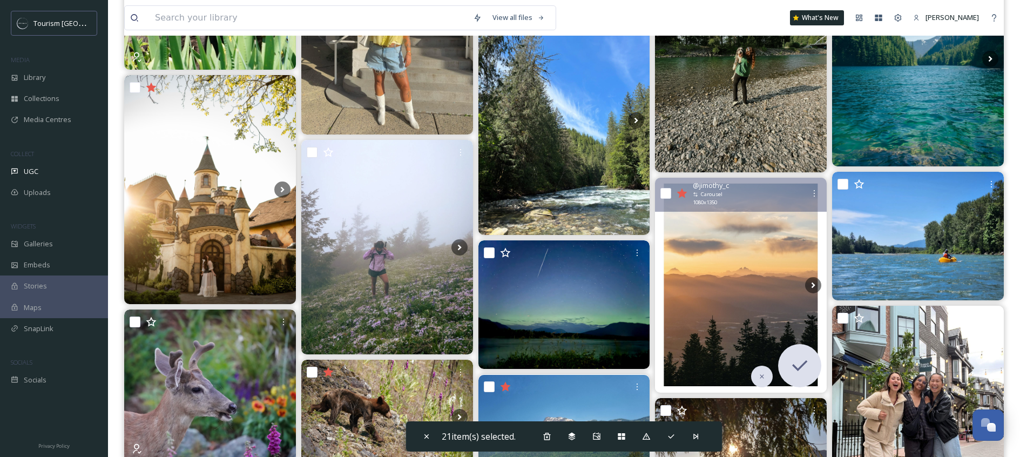
scroll to position [1897, 0]
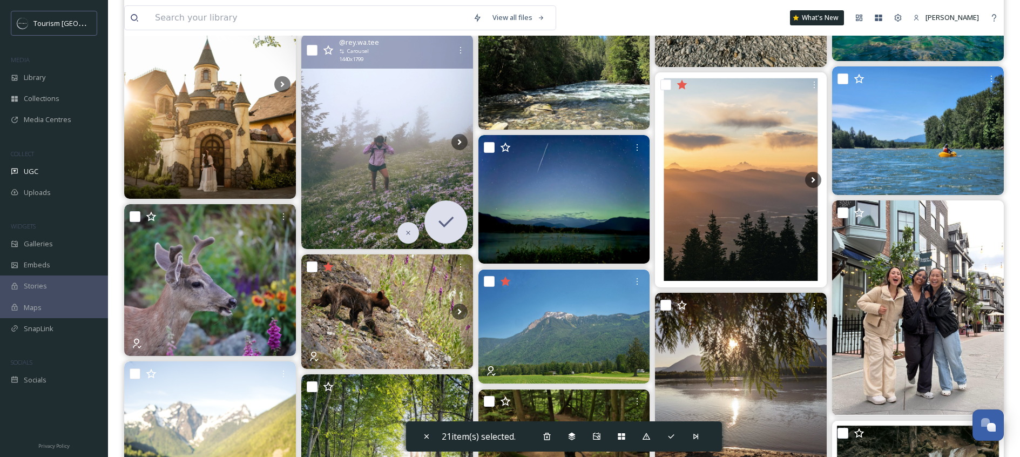
click at [312, 49] on input "checkbox" at bounding box center [312, 50] width 11 height 11
checkbox input "true"
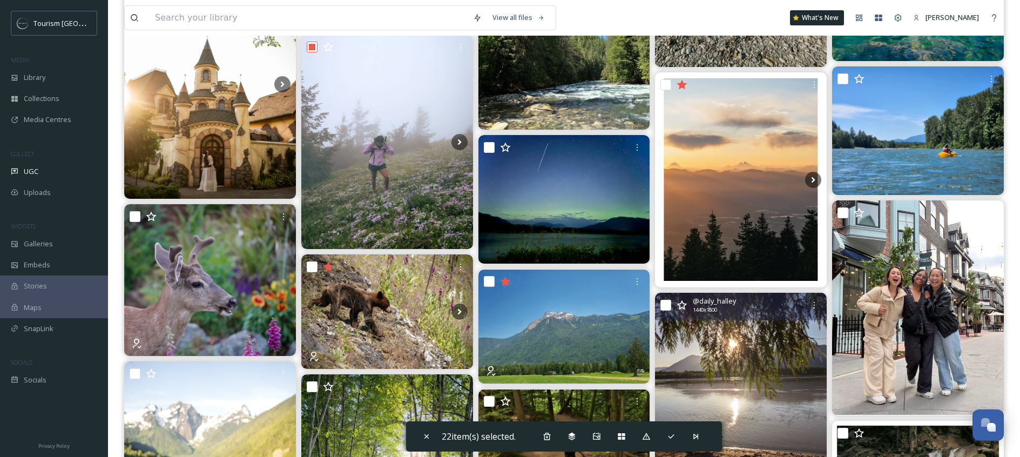
click at [664, 304] on input "checkbox" at bounding box center [666, 305] width 11 height 11
checkbox input "true"
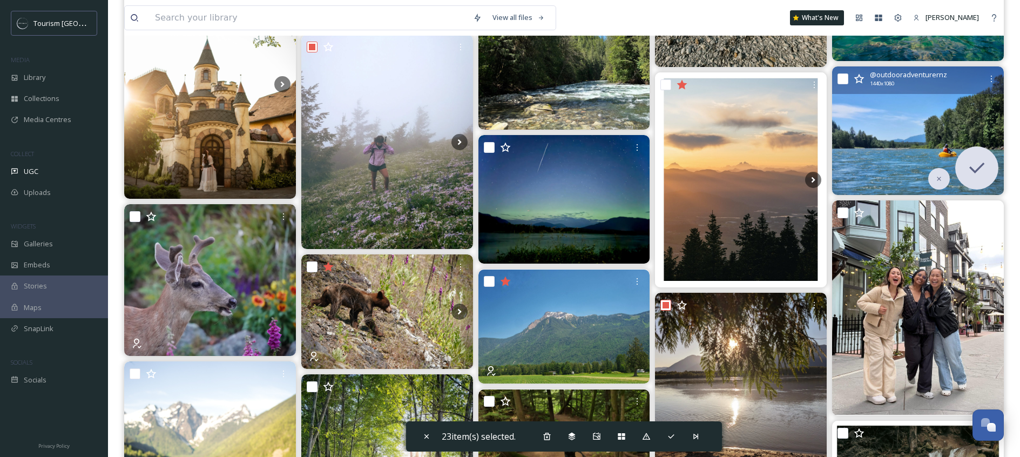
click at [845, 77] on input "checkbox" at bounding box center [843, 78] width 11 height 11
checkbox input "true"
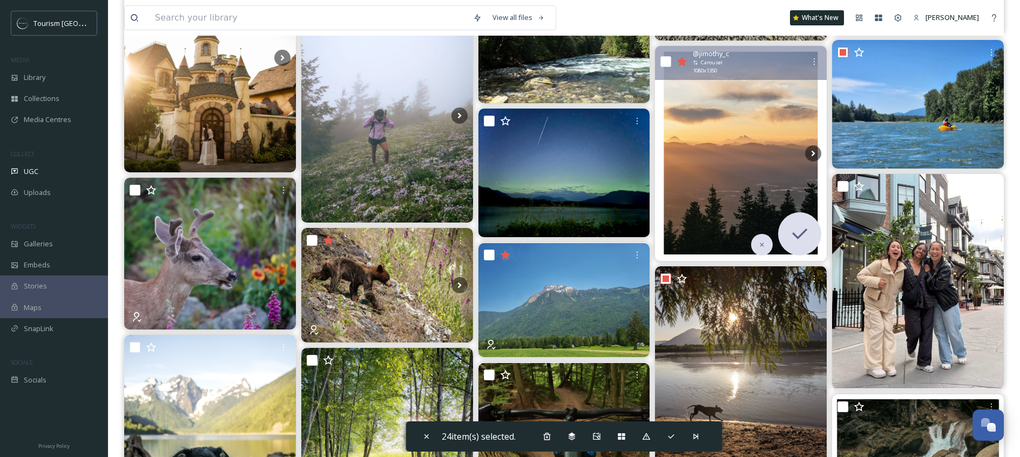
scroll to position [2081, 0]
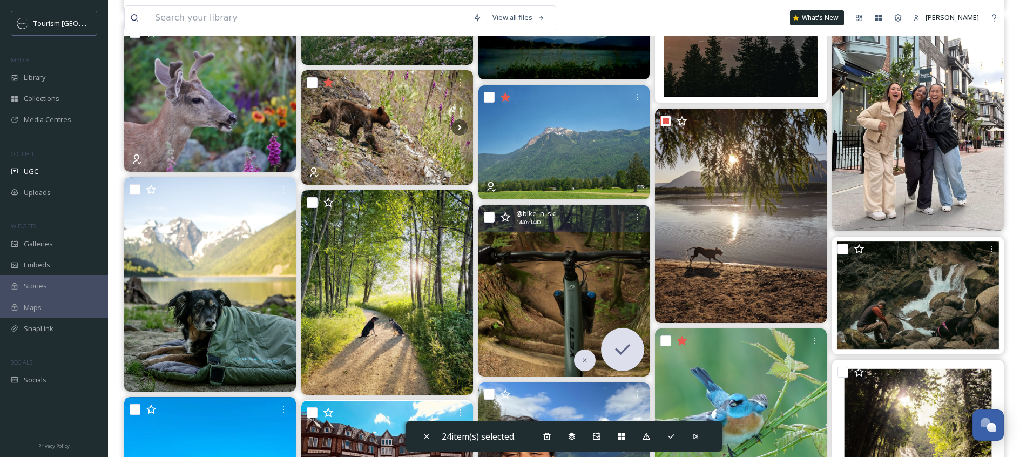
click at [490, 216] on input "checkbox" at bounding box center [489, 217] width 11 height 11
checkbox input "true"
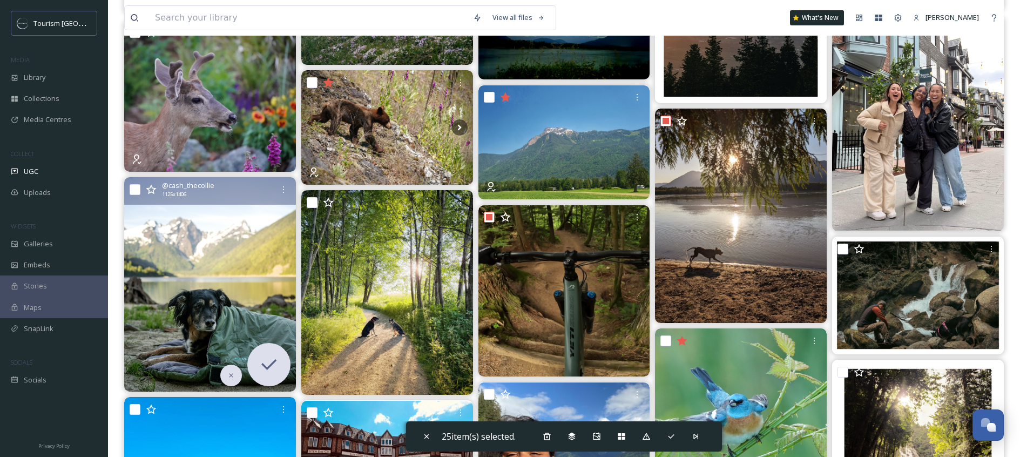
click at [136, 188] on input "checkbox" at bounding box center [135, 189] width 11 height 11
checkbox input "true"
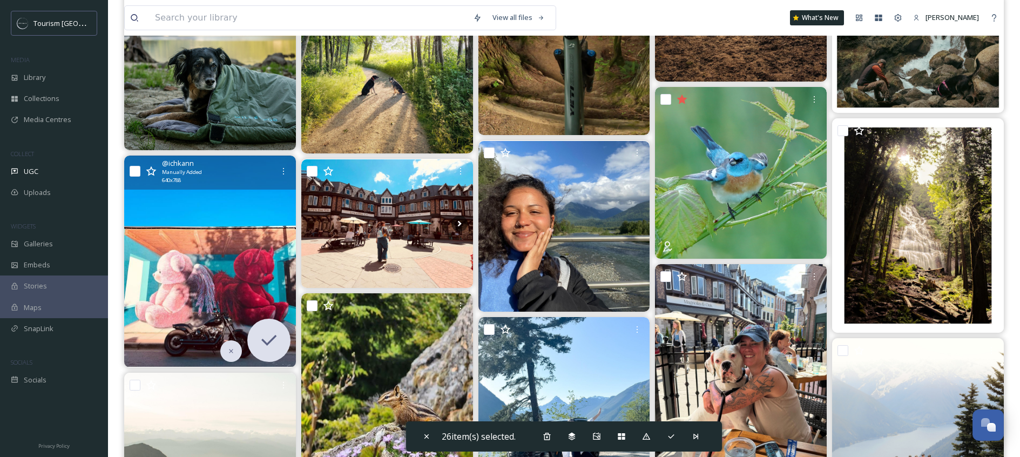
scroll to position [2331, 0]
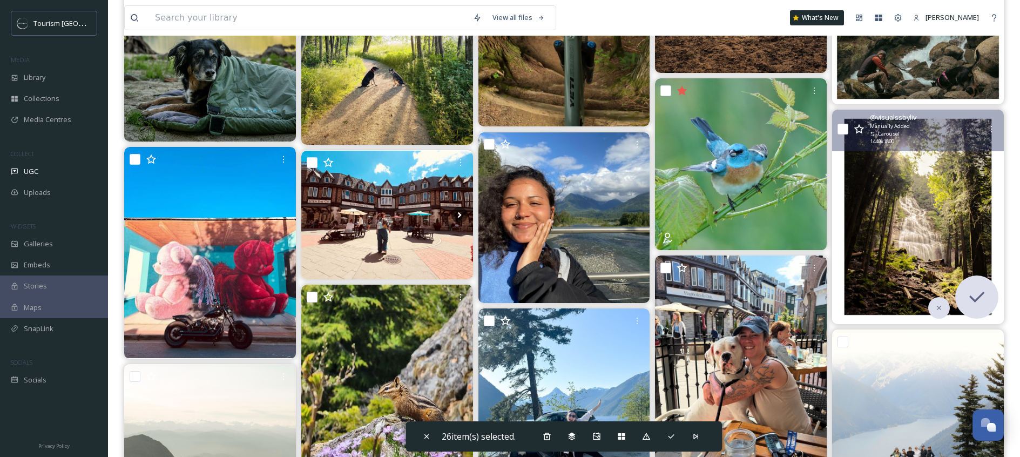
click at [843, 127] on input "checkbox" at bounding box center [843, 129] width 11 height 11
checkbox input "true"
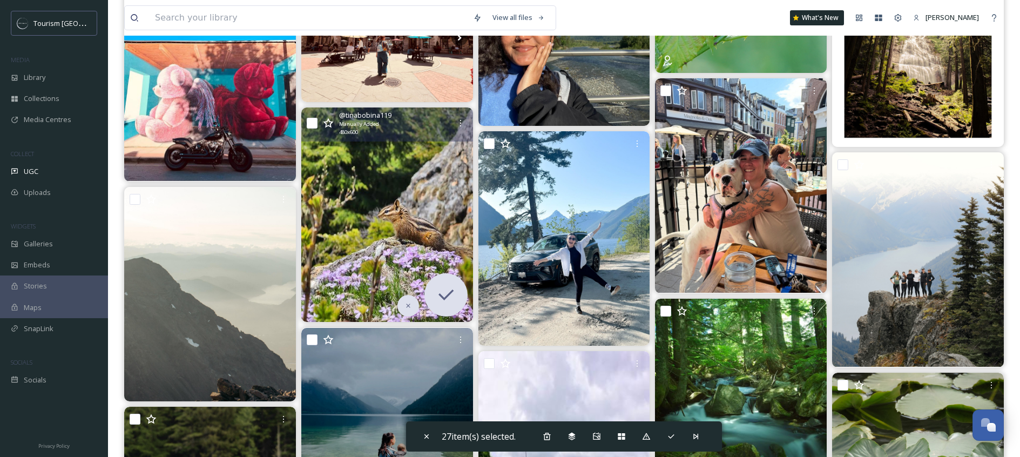
scroll to position [2419, 0]
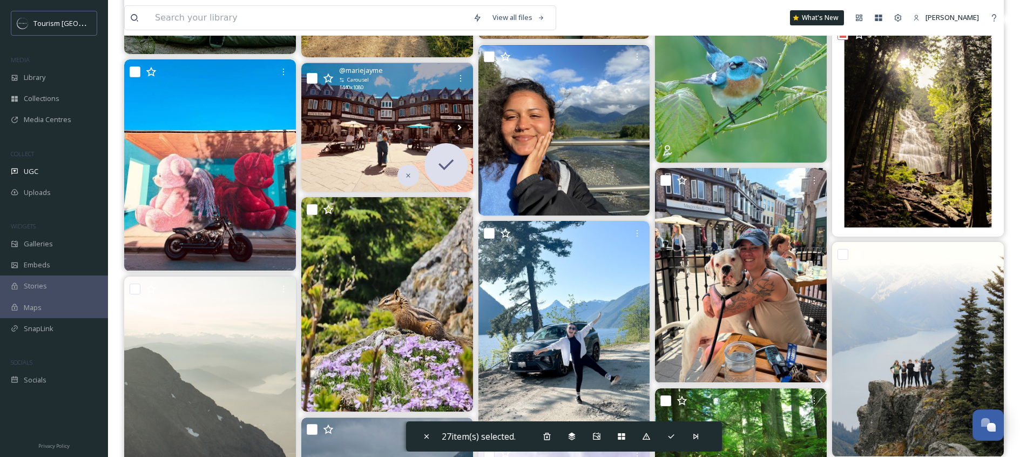
click at [314, 75] on input "checkbox" at bounding box center [312, 78] width 11 height 11
checkbox input "true"
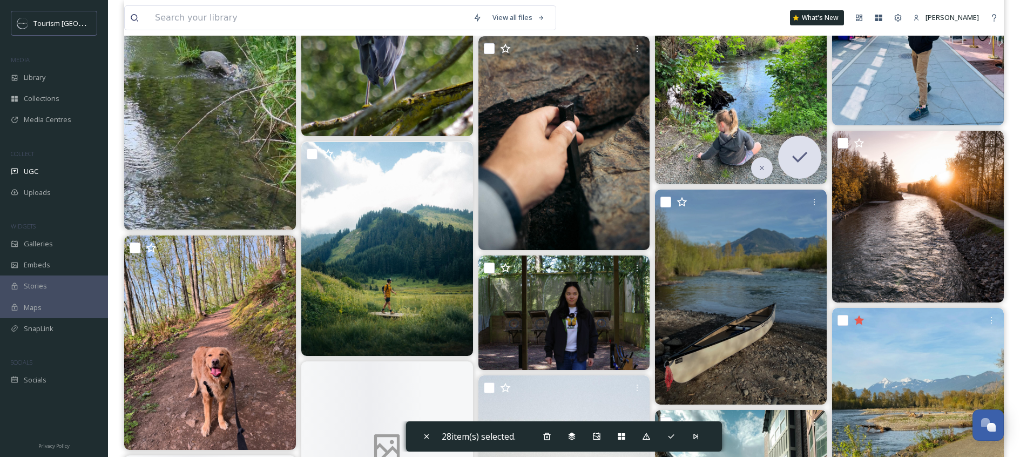
scroll to position [3178, 0]
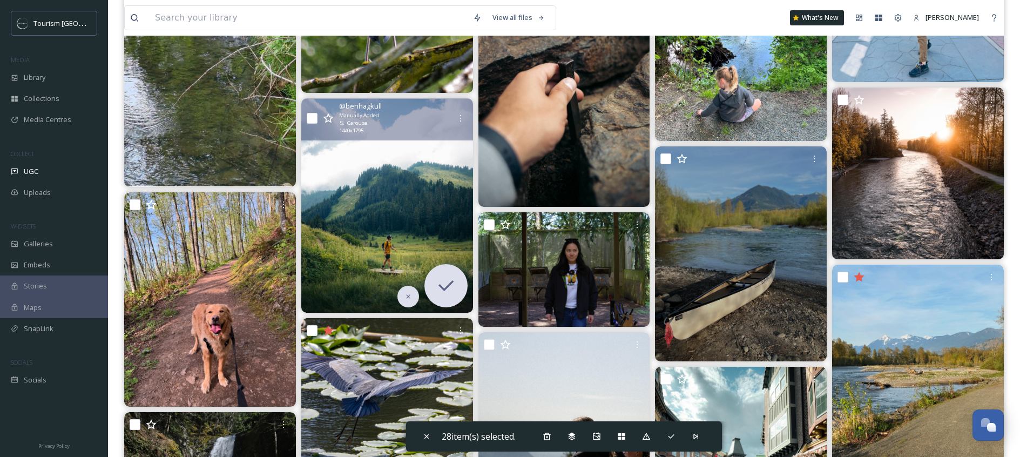
click at [315, 117] on input "checkbox" at bounding box center [312, 118] width 11 height 11
checkbox input "true"
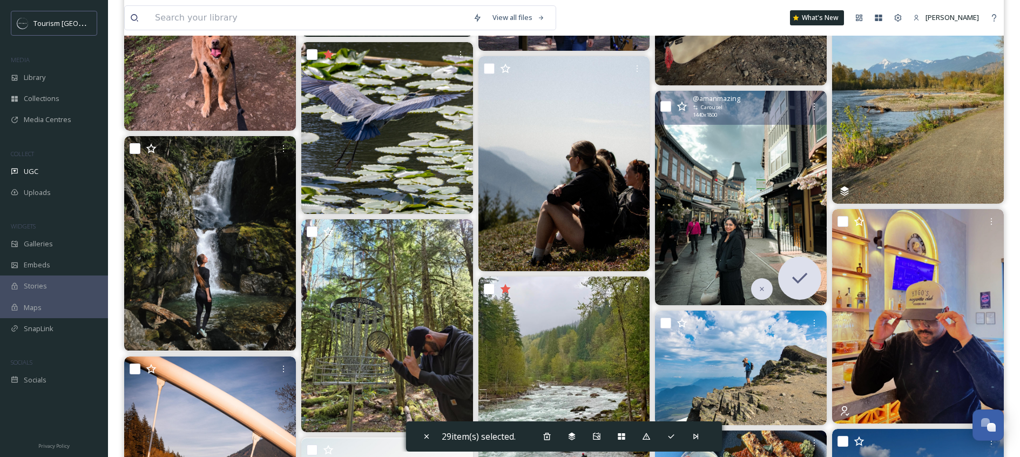
scroll to position [3402, 0]
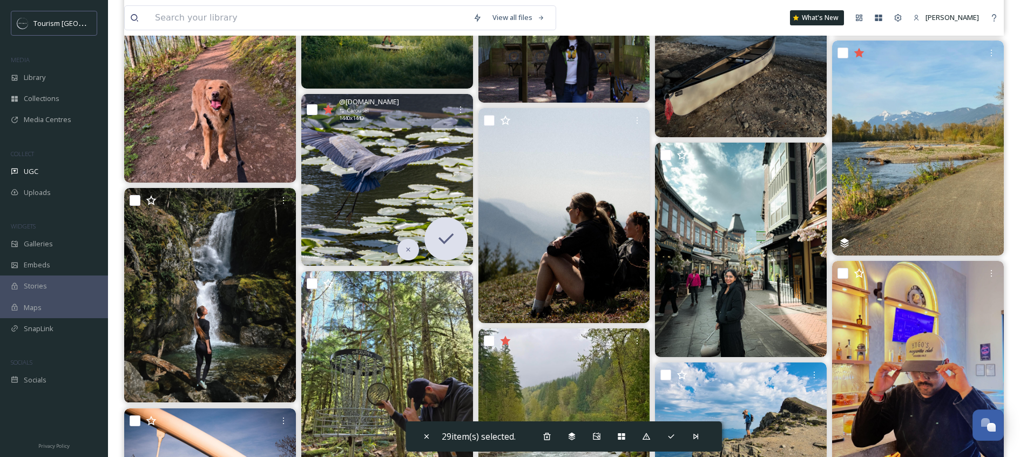
click at [317, 115] on input "checkbox" at bounding box center [312, 109] width 11 height 11
checkbox input "true"
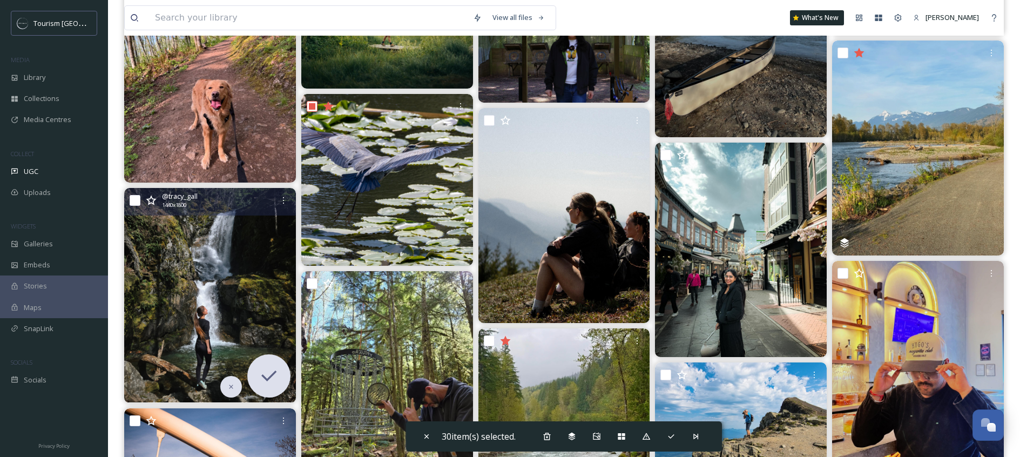
click at [137, 198] on input "checkbox" at bounding box center [135, 200] width 11 height 11
checkbox input "true"
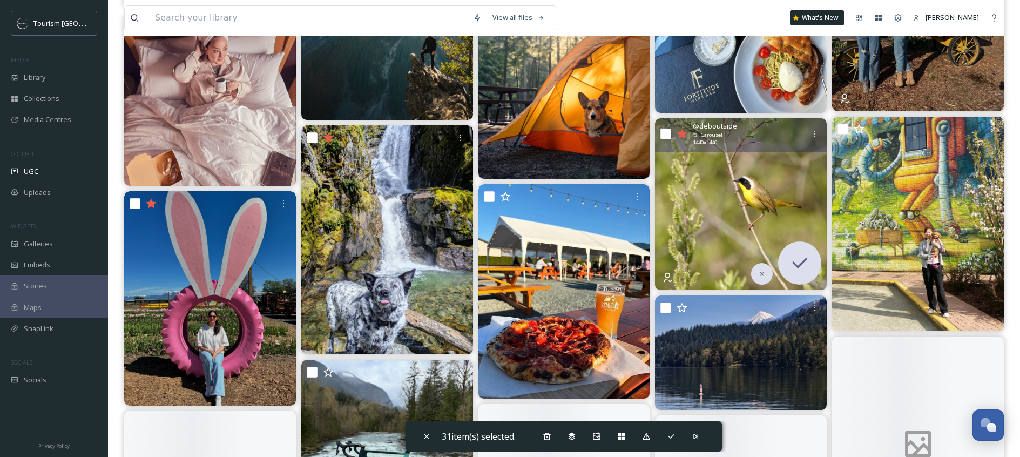
scroll to position [3992, 0]
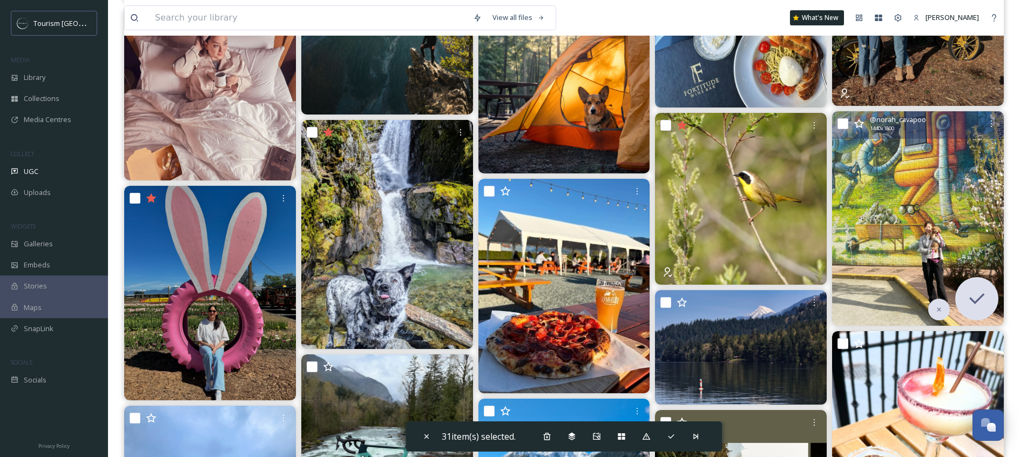
click at [847, 124] on input "checkbox" at bounding box center [843, 123] width 11 height 11
checkbox input "true"
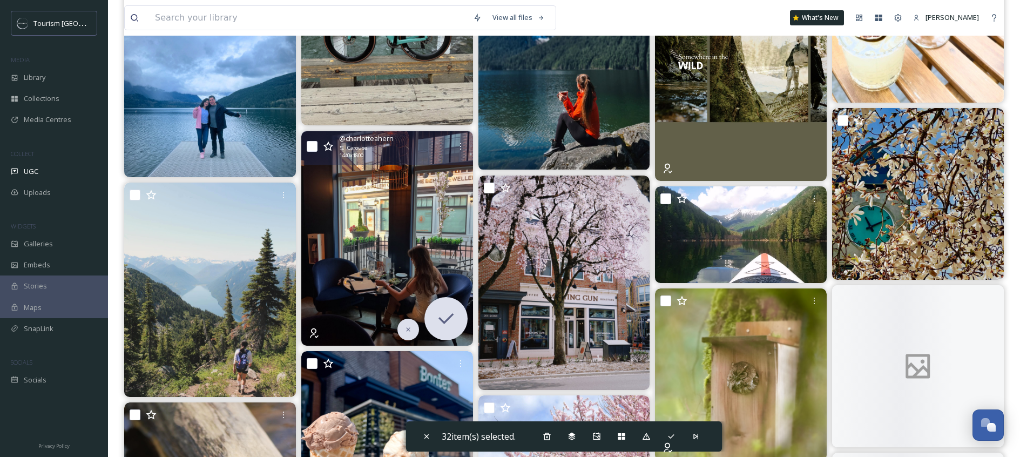
scroll to position [4479, 0]
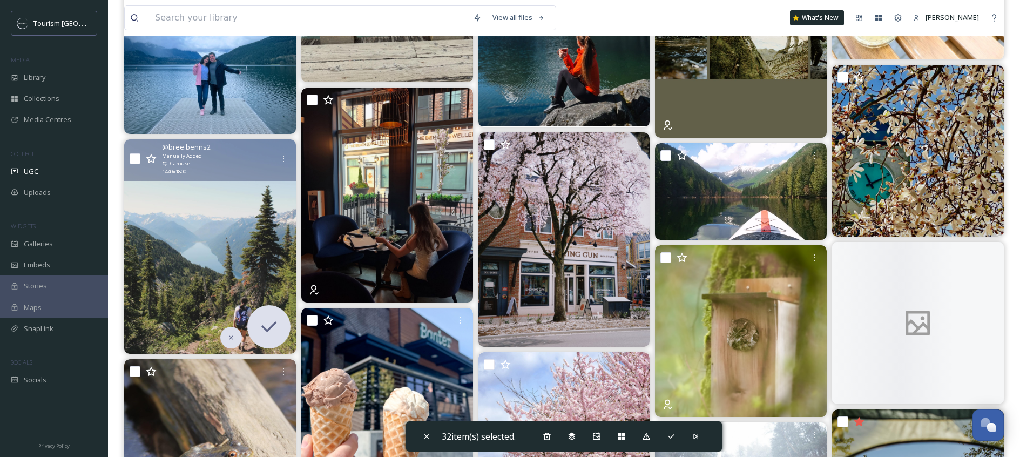
click at [137, 157] on input "checkbox" at bounding box center [135, 158] width 11 height 11
checkbox input "true"
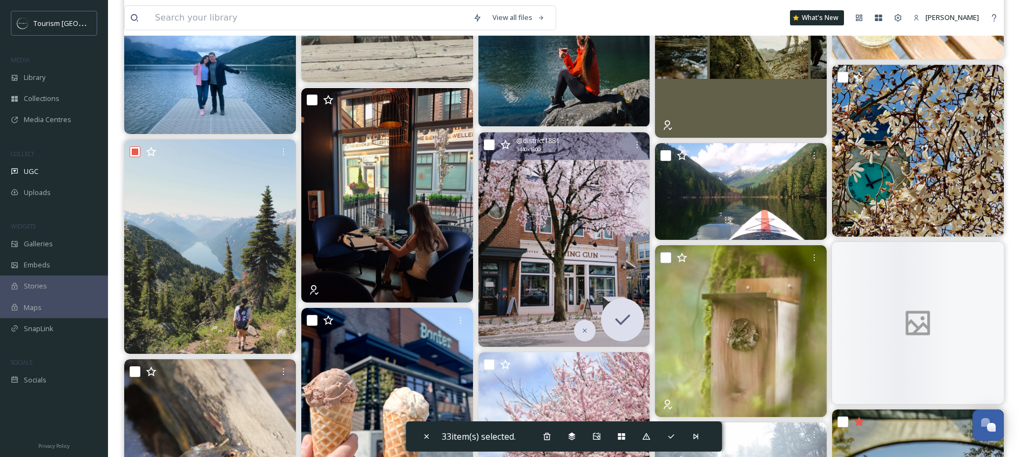
click at [489, 142] on input "checkbox" at bounding box center [489, 144] width 11 height 11
checkbox input "true"
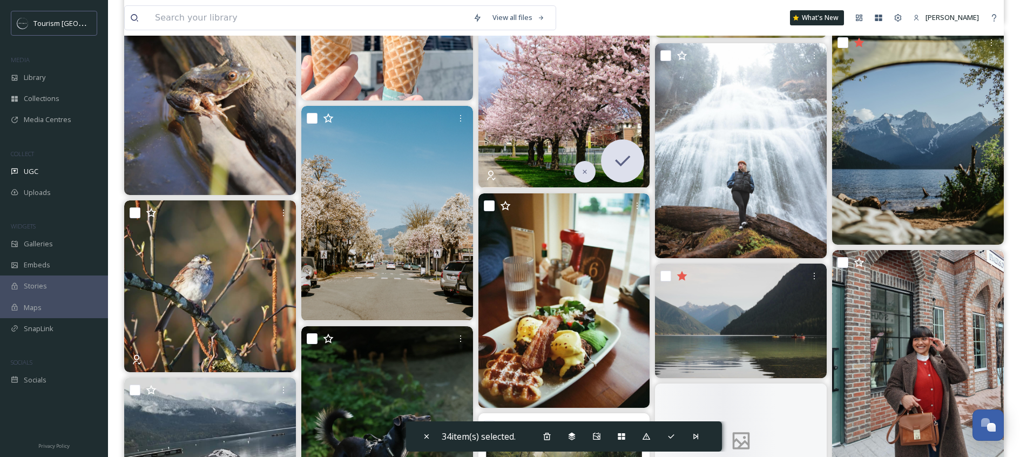
scroll to position [4902, 0]
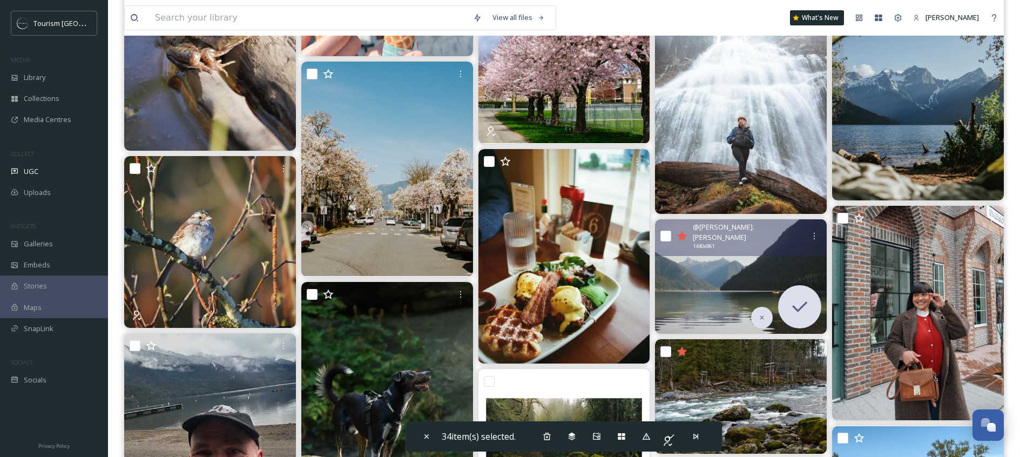
click at [665, 231] on input "checkbox" at bounding box center [666, 236] width 11 height 11
checkbox input "true"
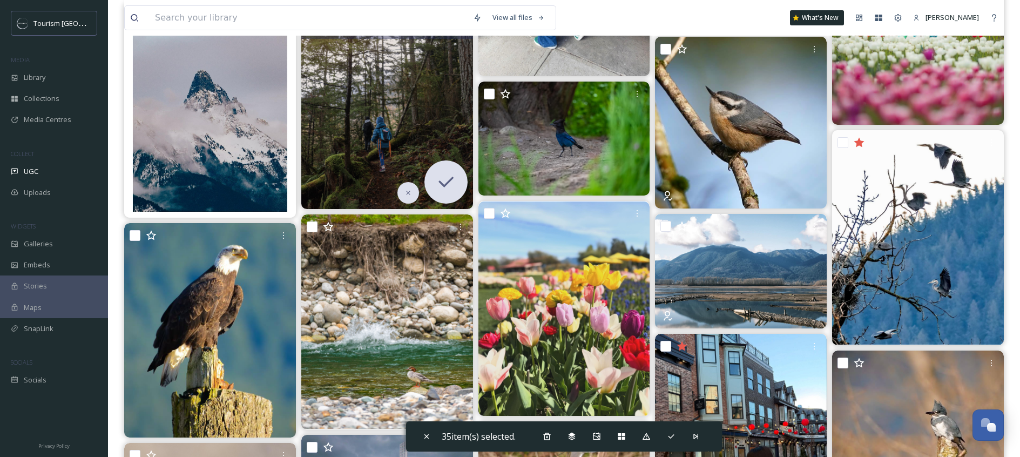
scroll to position [5548, 0]
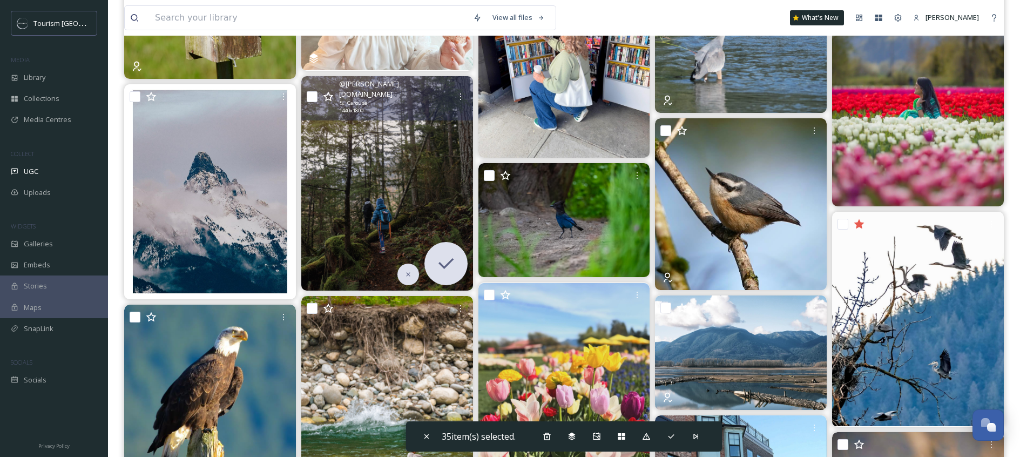
click at [310, 91] on input "checkbox" at bounding box center [312, 96] width 11 height 11
checkbox input "true"
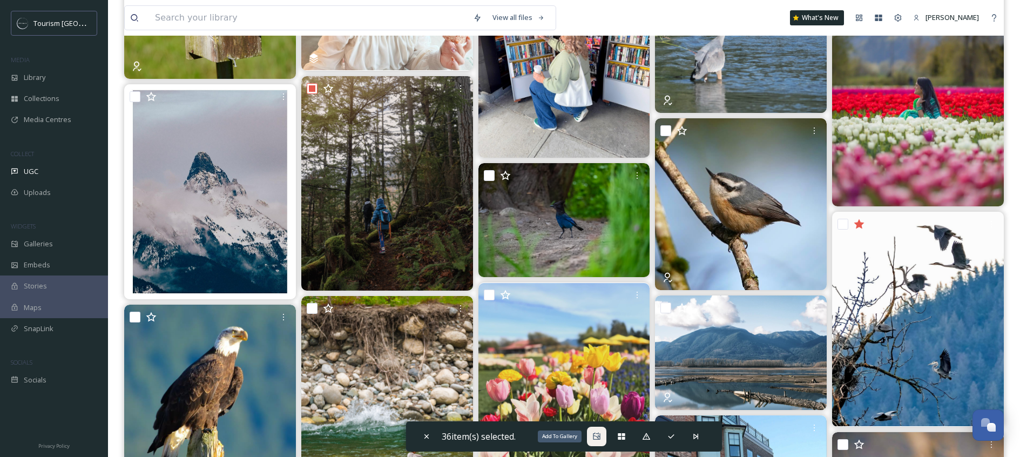
click at [593, 434] on div "Add To Gallery" at bounding box center [596, 436] width 19 height 19
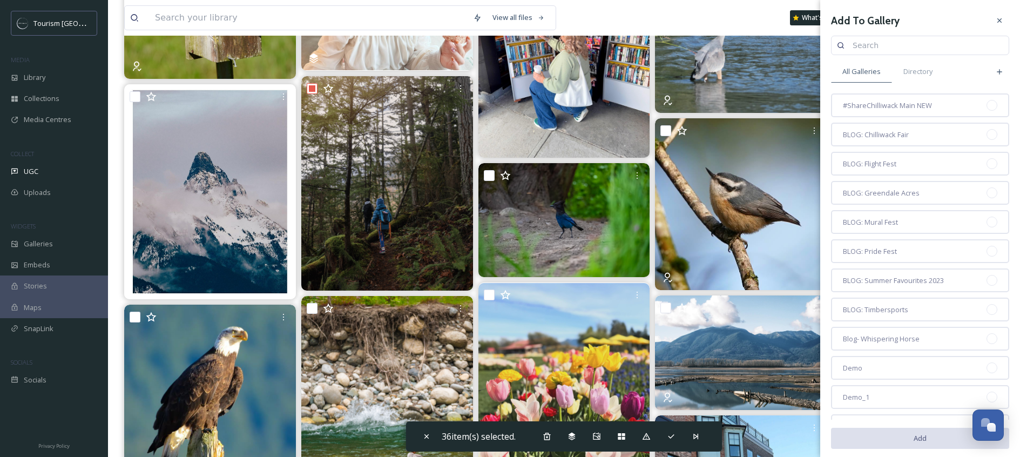
scroll to position [64, 0]
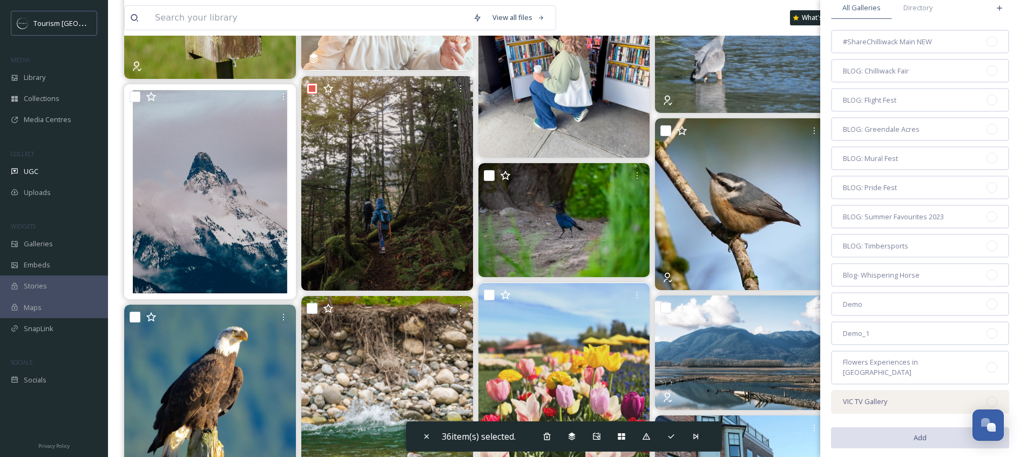
click at [876, 390] on div "VIC TV Gallery" at bounding box center [920, 402] width 178 height 24
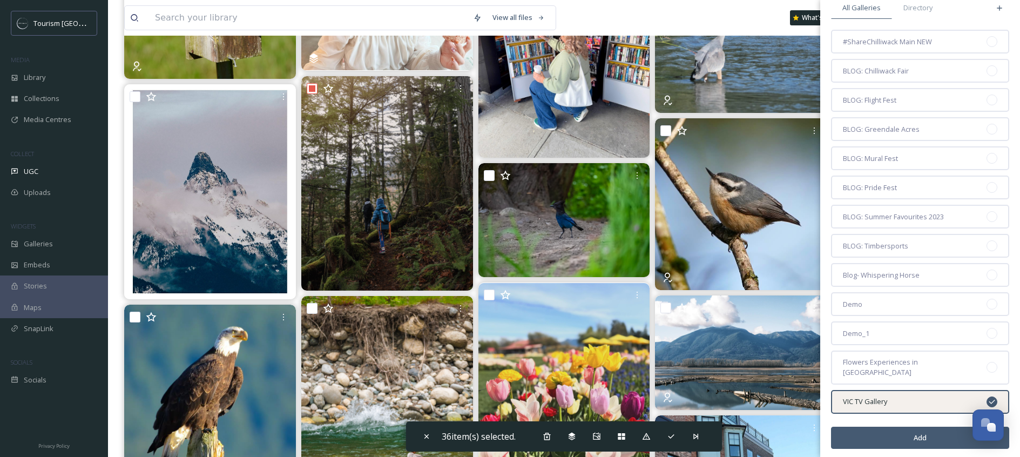
click at [875, 432] on button "Add" at bounding box center [920, 438] width 178 height 22
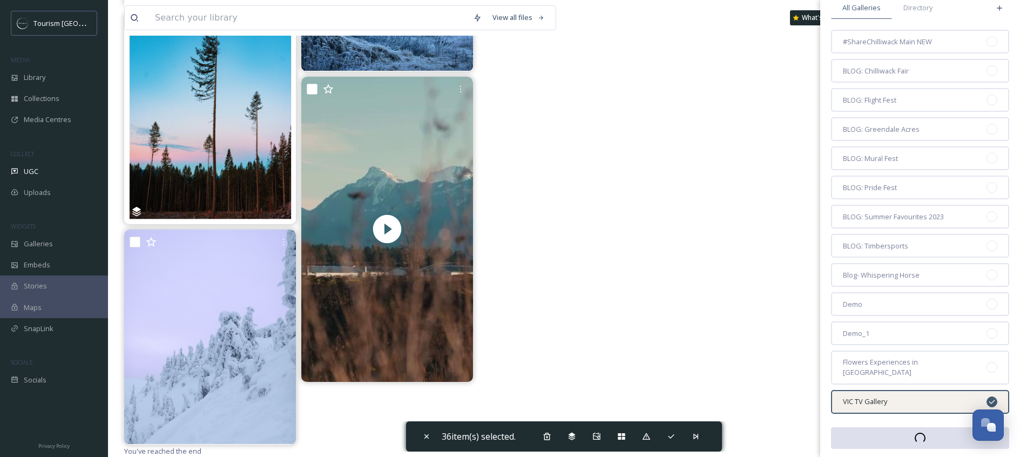
scroll to position [7722, 0]
click at [35, 244] on span "Galleries" at bounding box center [38, 244] width 29 height 10
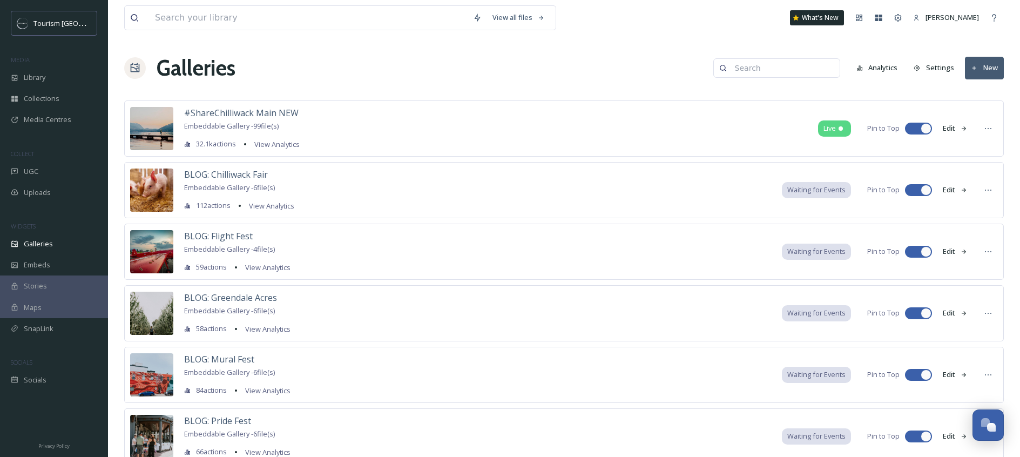
scroll to position [484, 0]
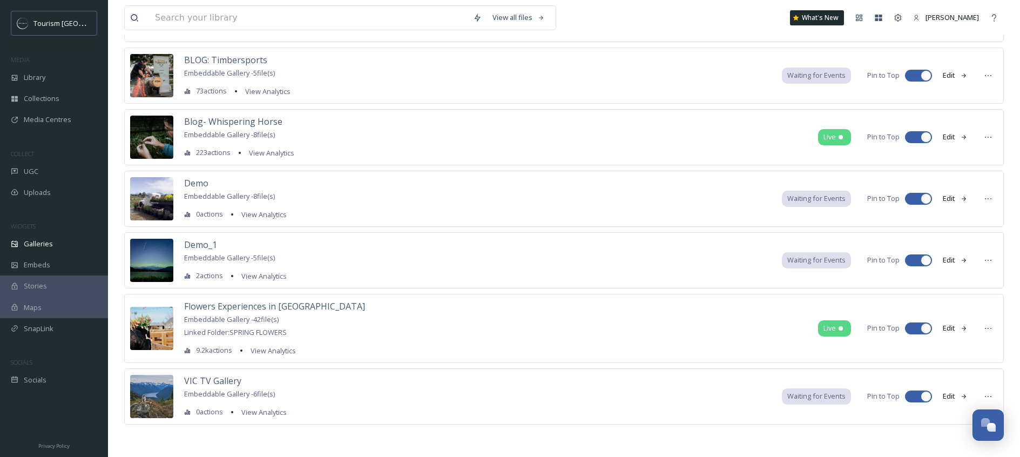
click at [294, 390] on div "VIC TV Gallery Embeddable Gallery - 6 file(s) 0 actions View Analytics Waiting …" at bounding box center [564, 396] width 880 height 56
click at [226, 385] on span "VIC TV Gallery" at bounding box center [212, 381] width 57 height 12
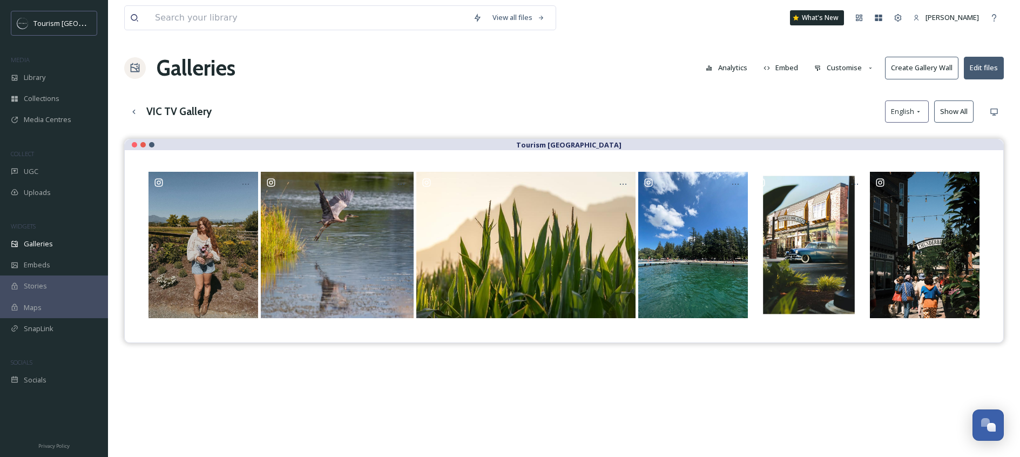
click at [937, 70] on button "Create Gallery Wall" at bounding box center [921, 68] width 73 height 22
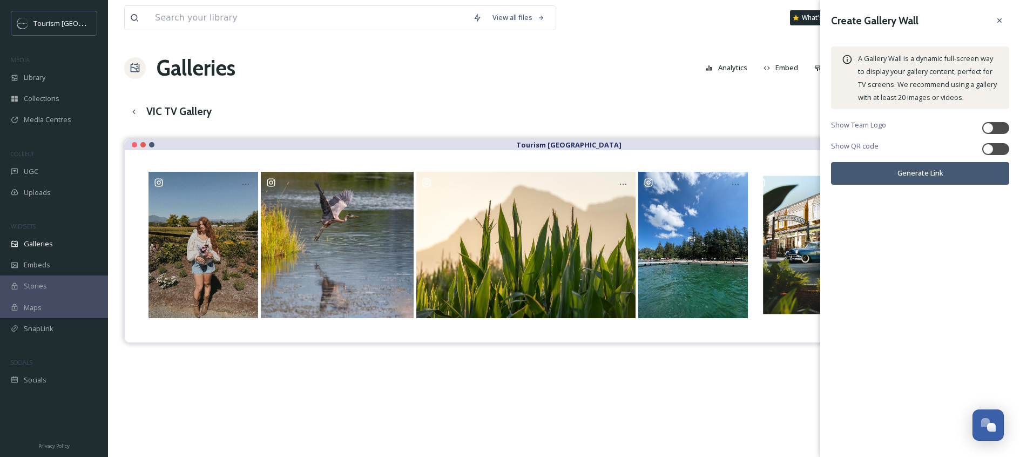
click at [779, 100] on div "VIC TV Gallery English Show All" at bounding box center [564, 111] width 880 height 22
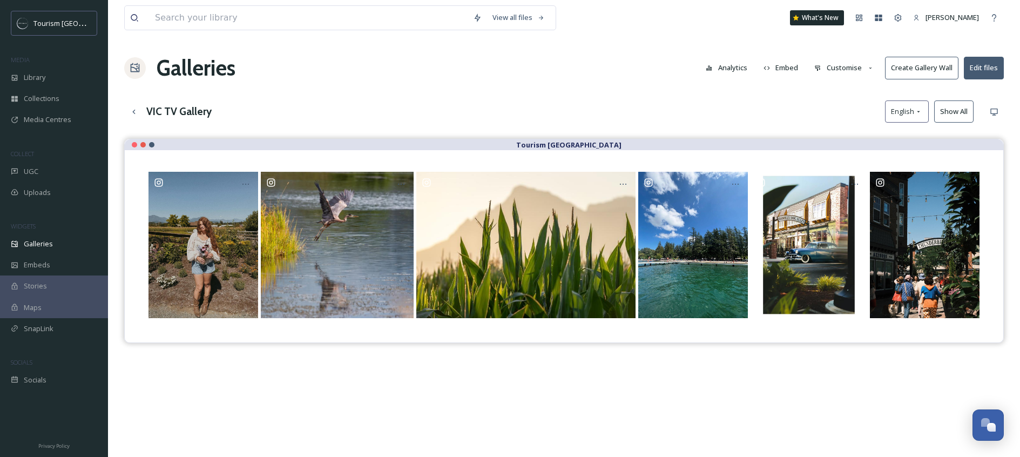
click at [999, 68] on button "Edit files" at bounding box center [984, 68] width 40 height 22
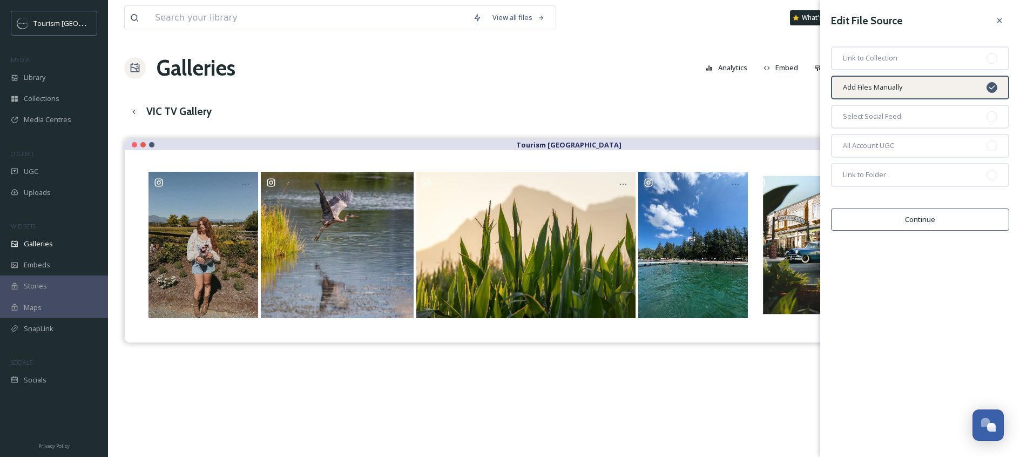
click at [765, 109] on div "VIC TV Gallery English Show All" at bounding box center [564, 111] width 880 height 22
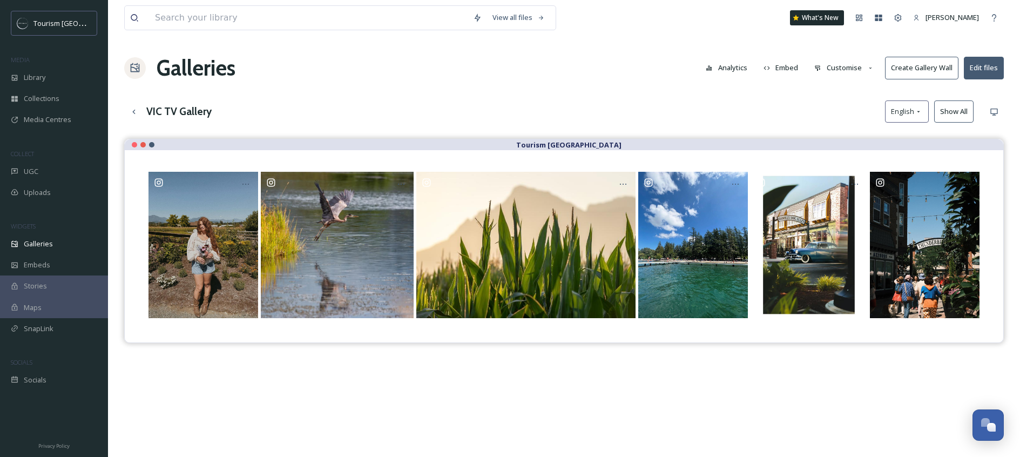
click at [933, 74] on button "Create Gallery Wall" at bounding box center [921, 68] width 73 height 22
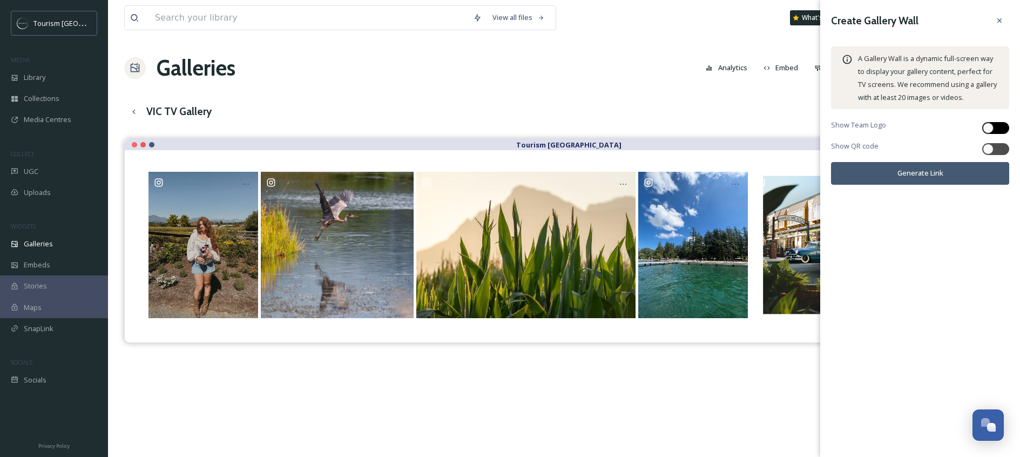
click at [999, 130] on div at bounding box center [1001, 127] width 5 height 5
checkbox input "true"
click at [997, 149] on div at bounding box center [996, 149] width 27 height 12
checkbox input "true"
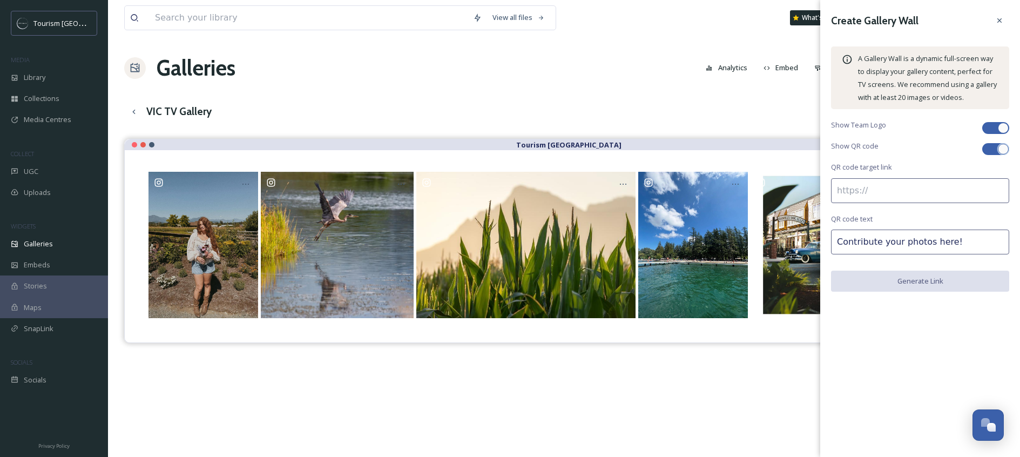
click at [905, 187] on input at bounding box center [920, 190] width 178 height 25
click at [1001, 13] on div at bounding box center [999, 20] width 19 height 19
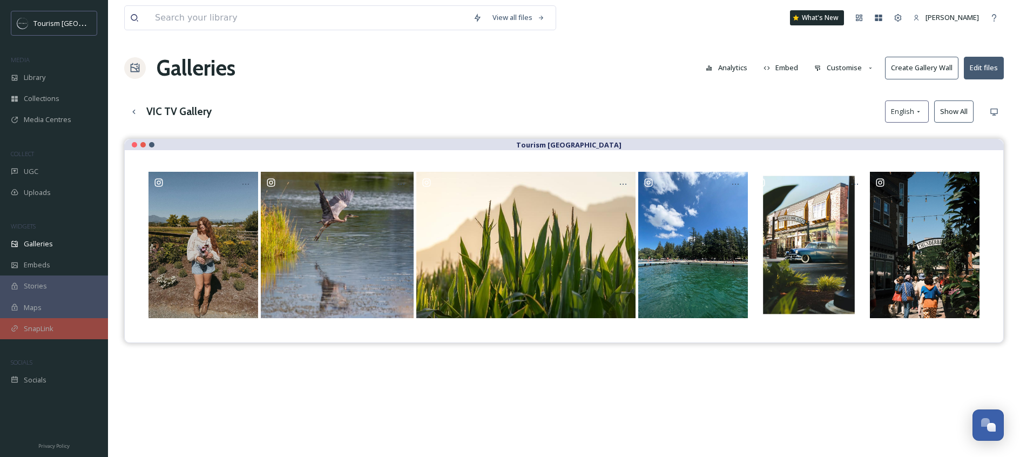
click at [59, 327] on div "SnapLink" at bounding box center [54, 328] width 108 height 21
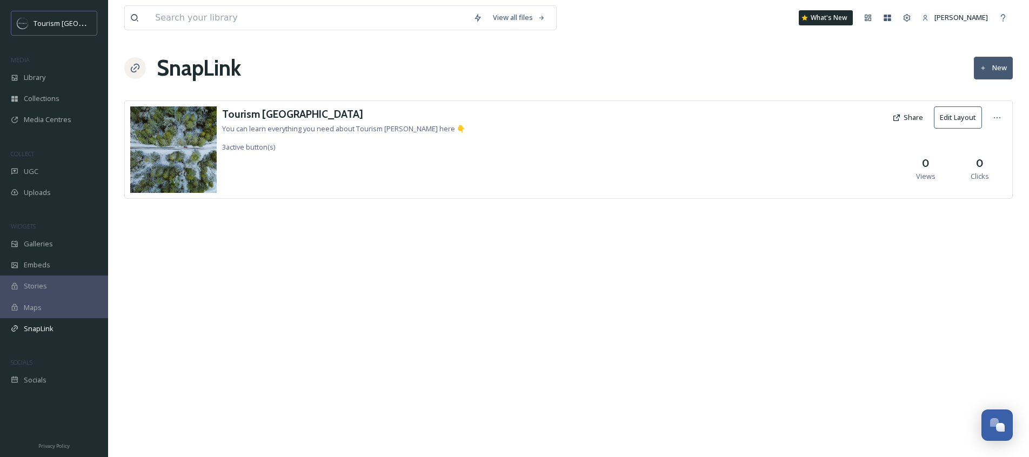
click at [906, 117] on button "Share" at bounding box center [907, 117] width 42 height 21
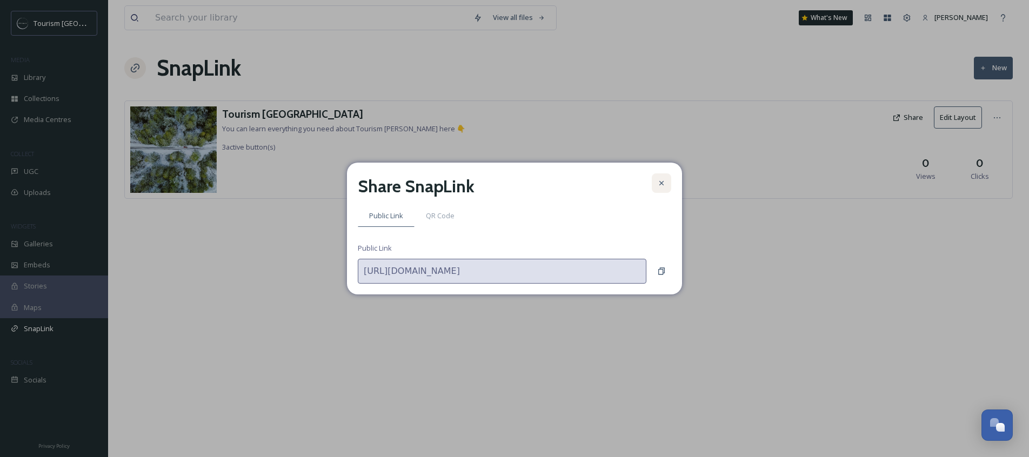
click at [656, 181] on div at bounding box center [660, 182] width 19 height 19
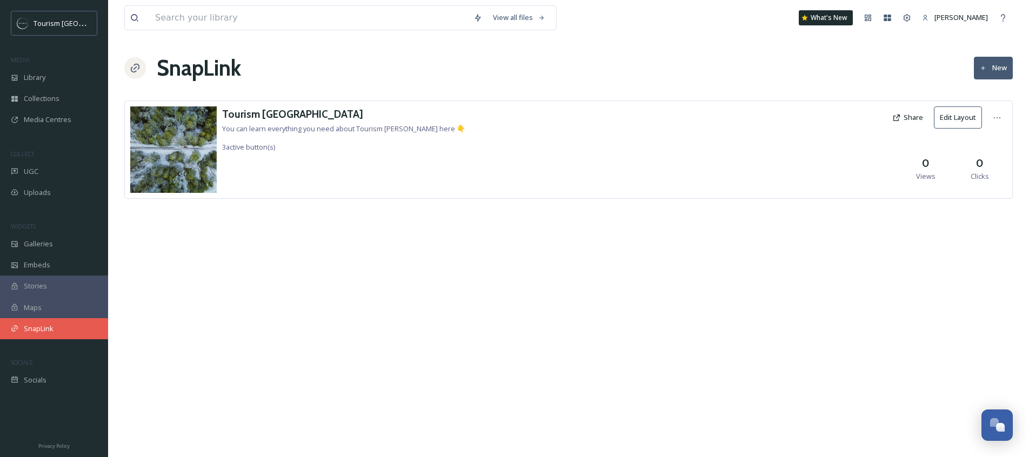
click at [49, 327] on span "SnapLink" at bounding box center [39, 329] width 30 height 10
click at [246, 112] on h3 "Tourism [GEOGRAPHIC_DATA]" at bounding box center [343, 114] width 243 height 16
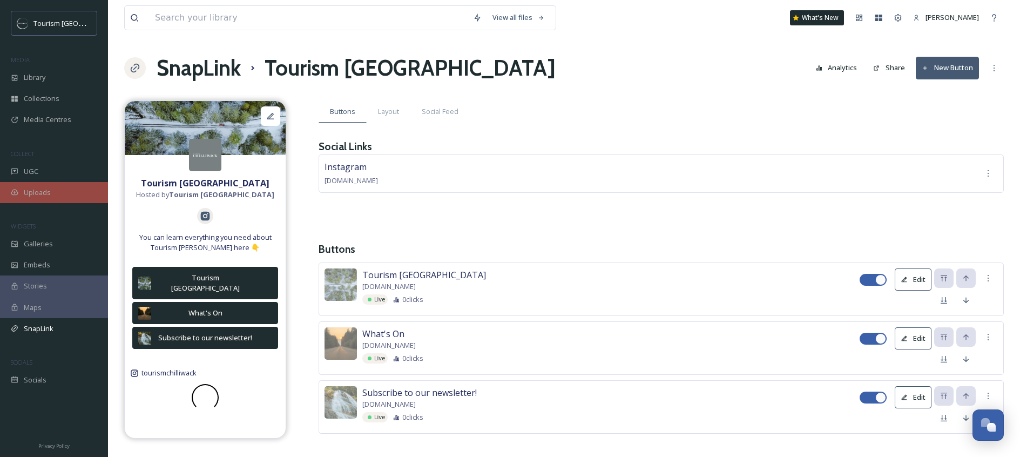
click at [52, 182] on div "Uploads" at bounding box center [54, 192] width 108 height 21
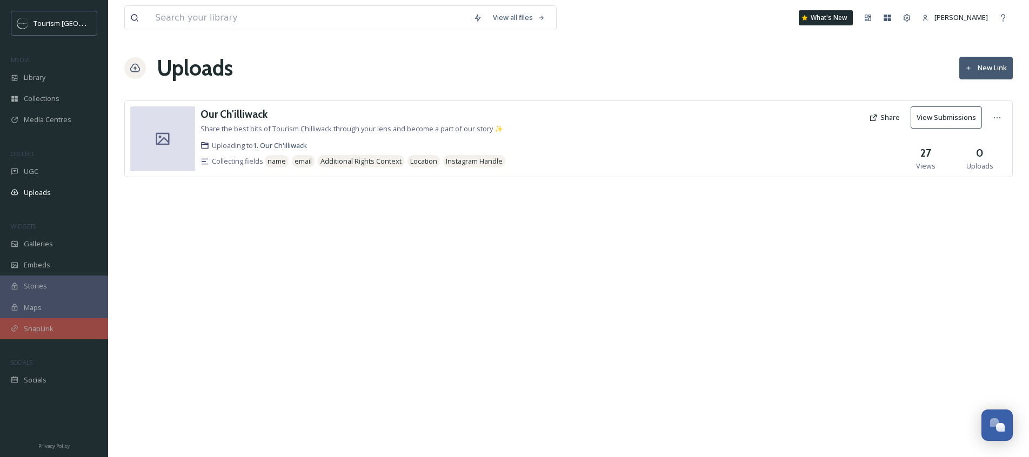
click at [46, 328] on span "SnapLink" at bounding box center [39, 329] width 30 height 10
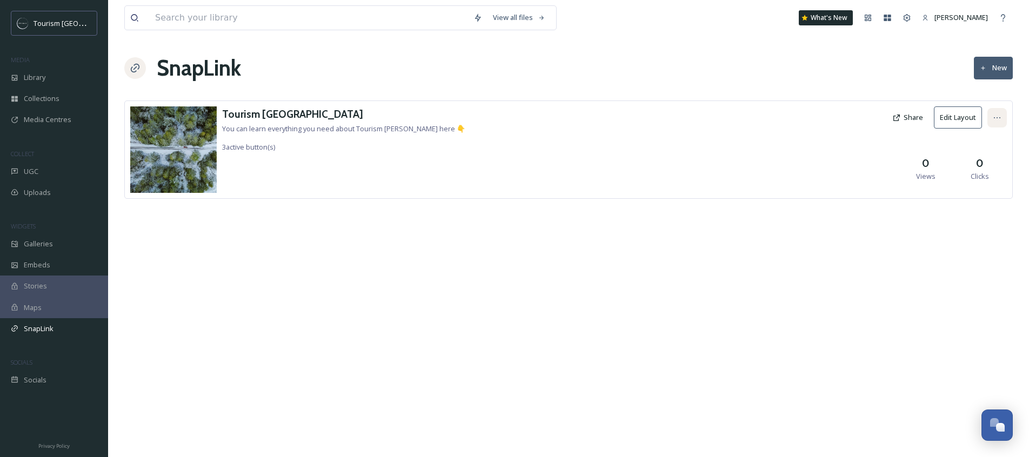
click at [1000, 119] on icon at bounding box center [996, 117] width 9 height 9
click at [953, 143] on div "View SnapLink" at bounding box center [977, 141] width 58 height 21
click at [29, 239] on span "Galleries" at bounding box center [38, 244] width 29 height 10
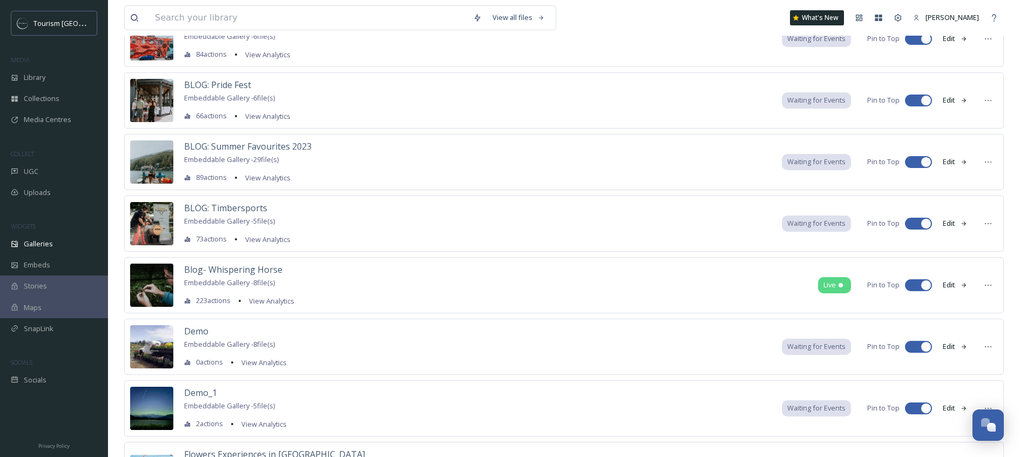
scroll to position [484, 0]
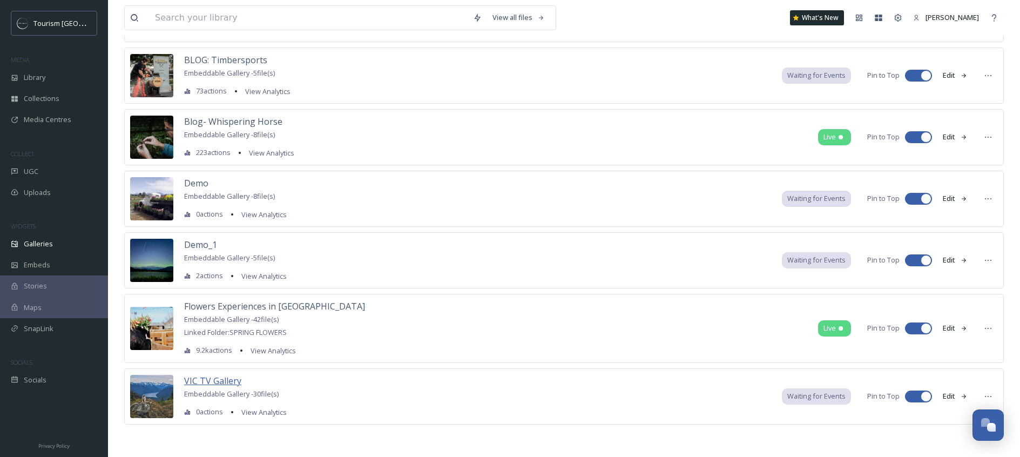
click at [210, 386] on span "VIC TV Gallery" at bounding box center [212, 381] width 57 height 12
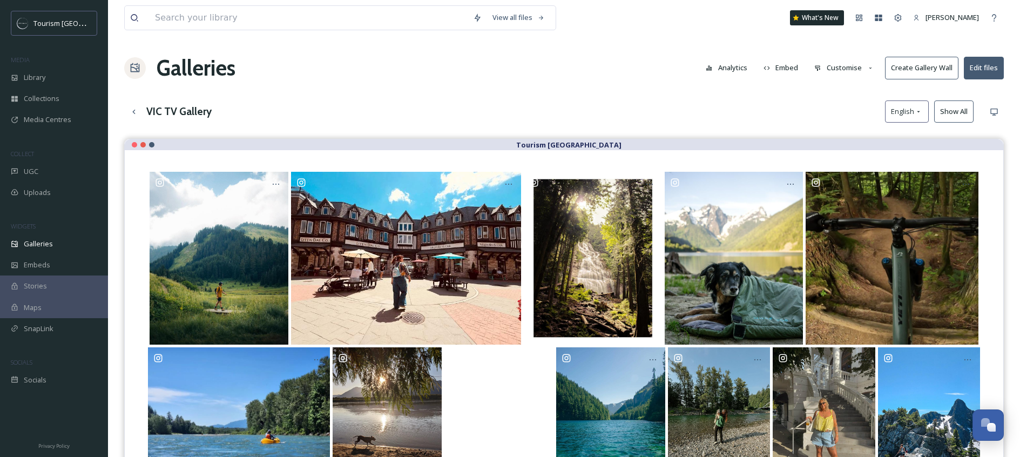
click at [945, 71] on button "Create Gallery Wall" at bounding box center [921, 68] width 73 height 22
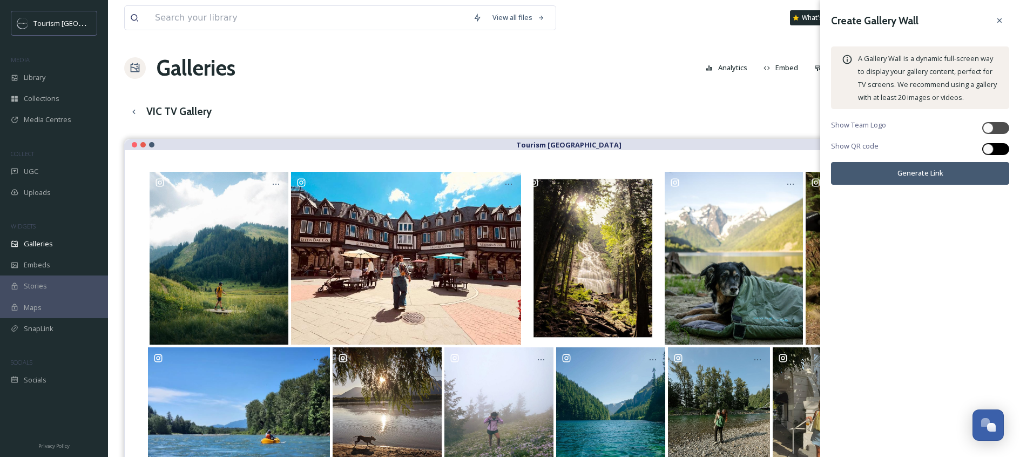
click at [992, 148] on div at bounding box center [988, 149] width 11 height 11
checkbox input "true"
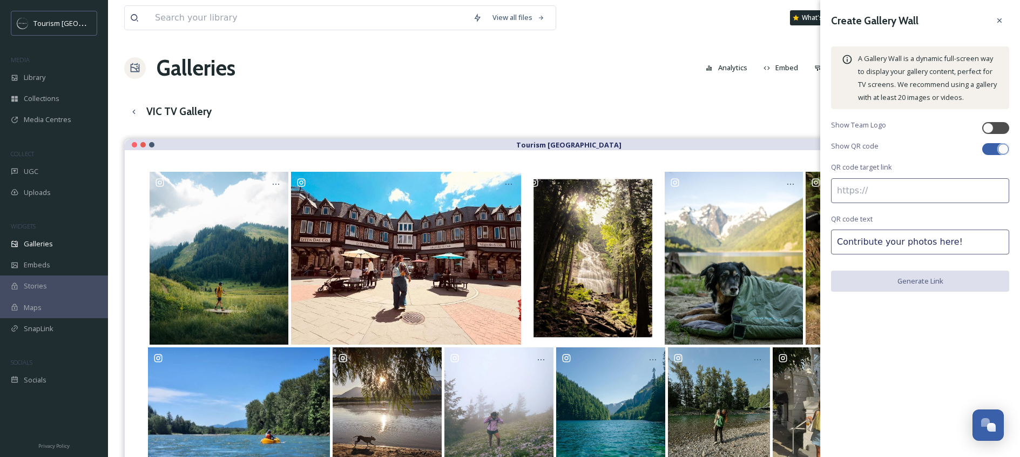
click at [996, 120] on div "Show Team Logo" at bounding box center [920, 128] width 178 height 16
click at [997, 122] on div at bounding box center [996, 128] width 27 height 12
checkbox input "true"
click at [124, 96] on div at bounding box center [124, 92] width 1 height 16
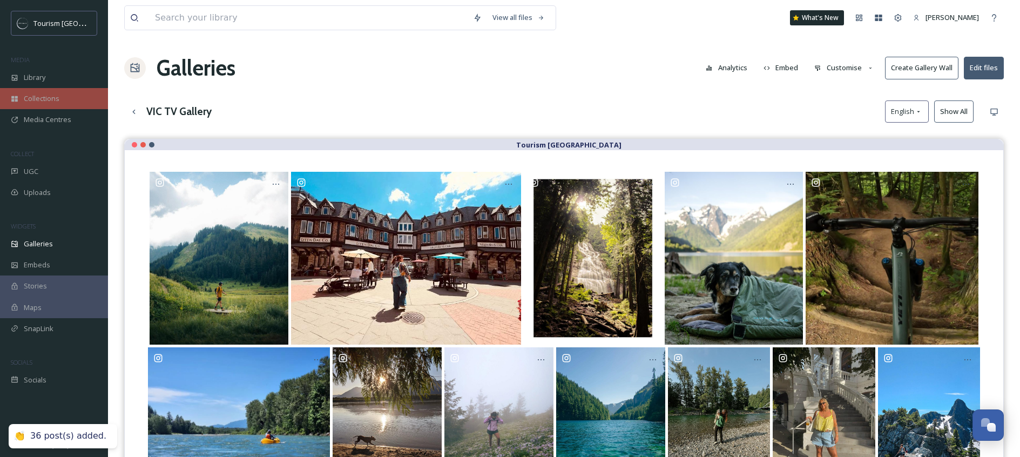
click at [88, 102] on div "Collections" at bounding box center [54, 98] width 108 height 21
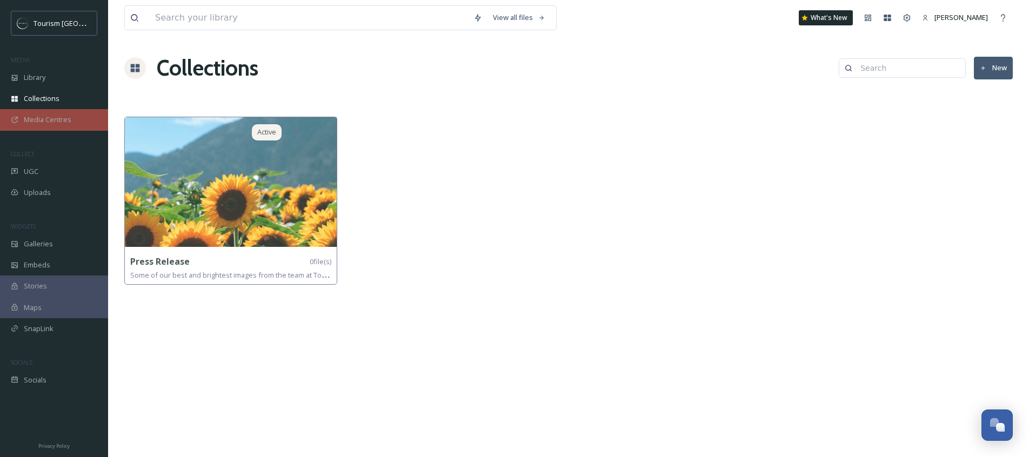
click at [63, 122] on span "Media Centres" at bounding box center [48, 120] width 48 height 10
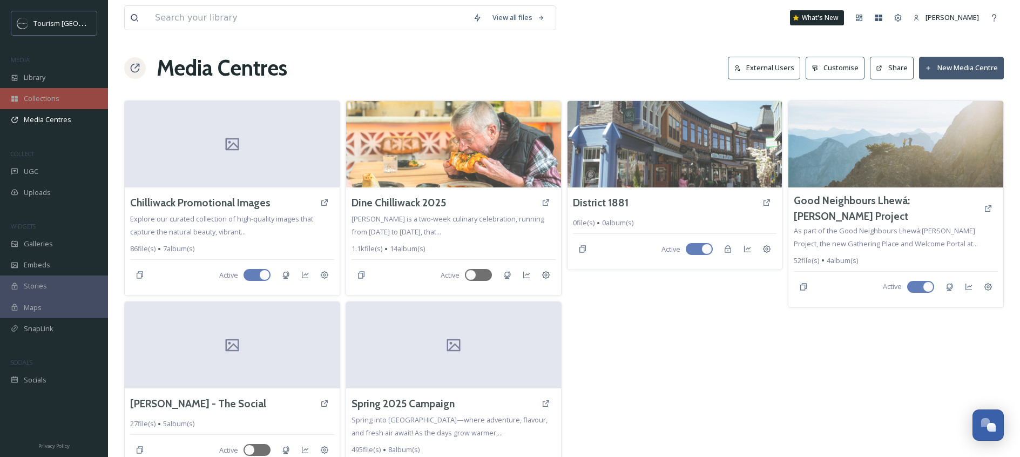
click at [79, 102] on div "Collections" at bounding box center [54, 98] width 108 height 21
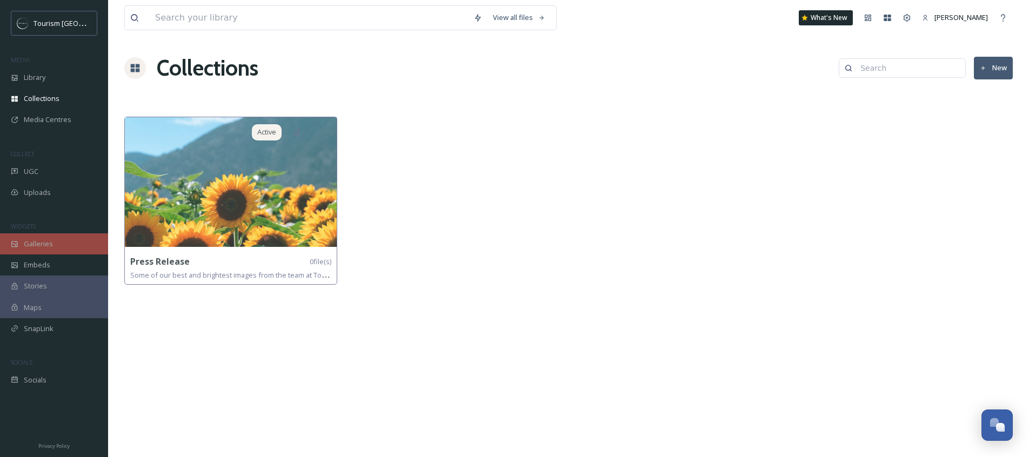
click at [41, 245] on span "Galleries" at bounding box center [38, 244] width 29 height 10
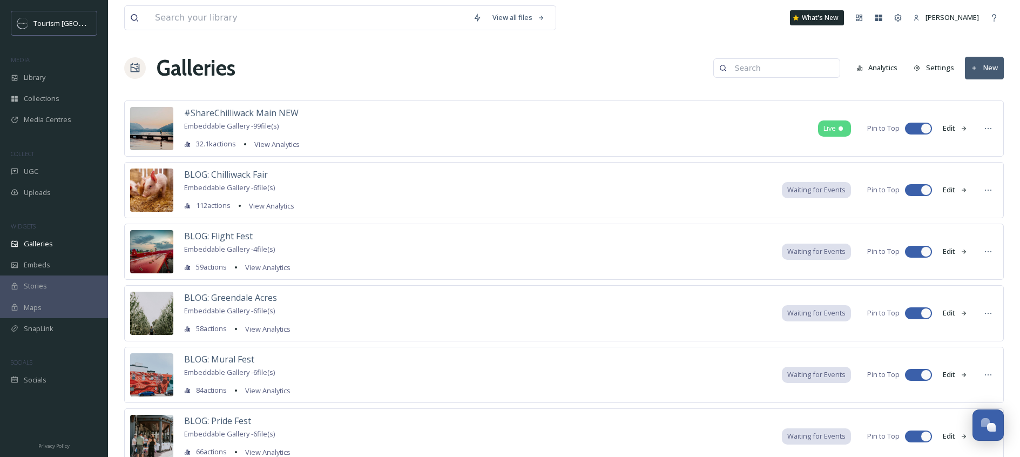
click at [931, 65] on button "Settings" at bounding box center [934, 67] width 51 height 21
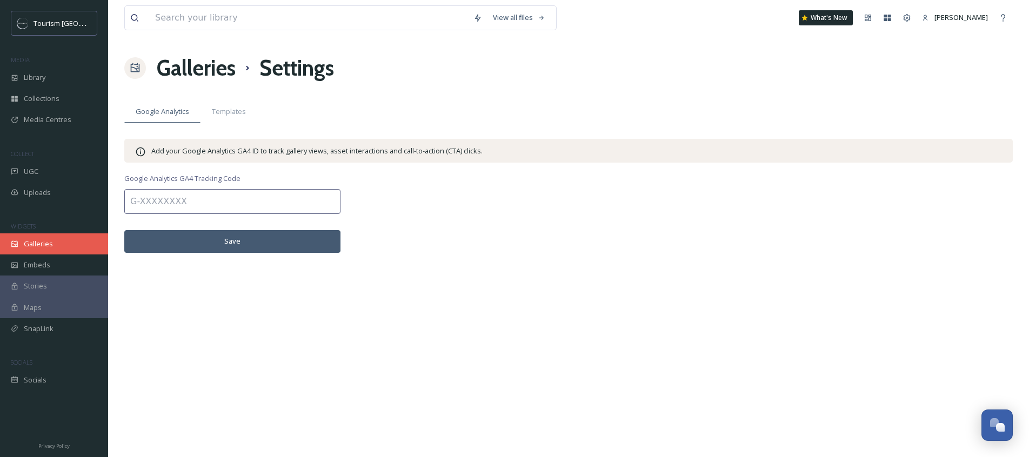
click at [38, 246] on span "Galleries" at bounding box center [38, 244] width 29 height 10
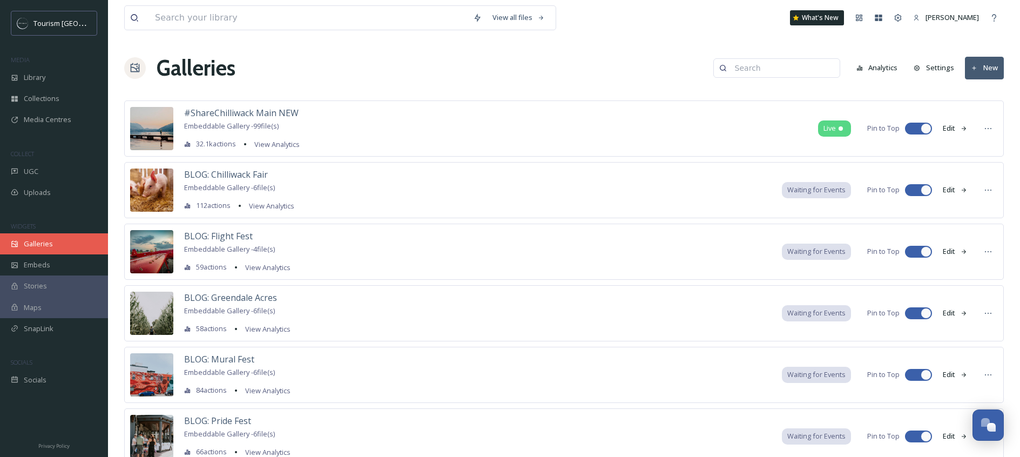
drag, startPoint x: 38, startPoint y: 246, endPoint x: 39, endPoint y: 238, distance: 8.2
click at [358, 117] on div "#ShareChilliwack Main NEW Embeddable Gallery - 99 file(s) 32.1k actions View An…" at bounding box center [564, 128] width 880 height 56
click at [272, 110] on span "#ShareChilliwack Main NEW" at bounding box center [241, 113] width 115 height 12
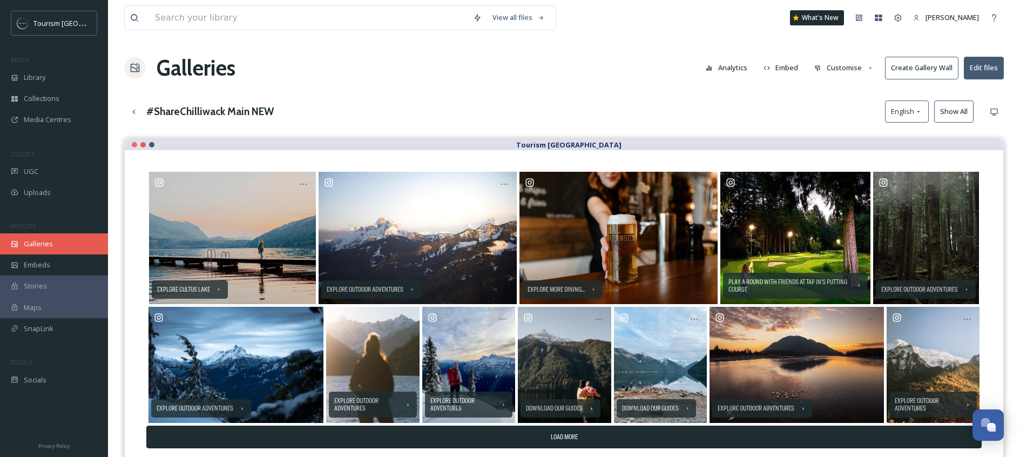
click at [44, 237] on div "Galleries" at bounding box center [54, 243] width 108 height 21
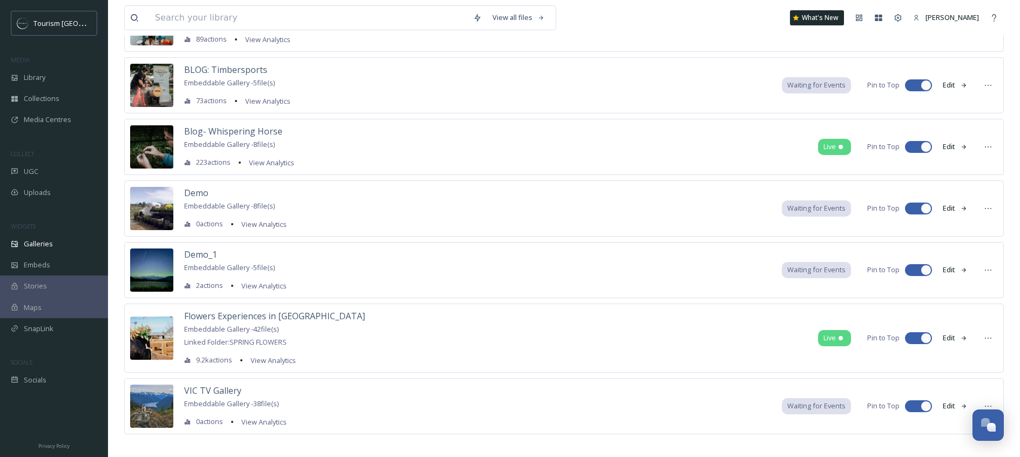
scroll to position [484, 0]
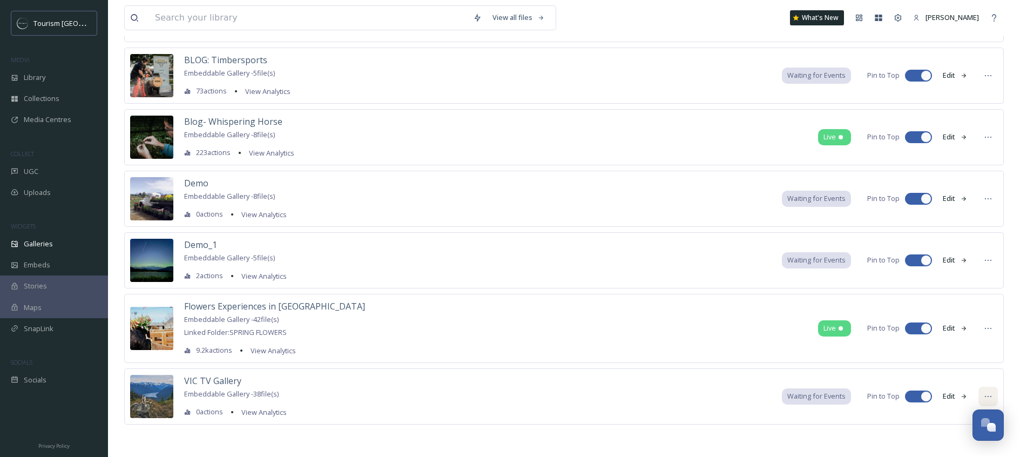
click at [985, 393] on icon at bounding box center [988, 396] width 9 height 9
click at [41, 125] on div "Media Centres" at bounding box center [54, 119] width 108 height 21
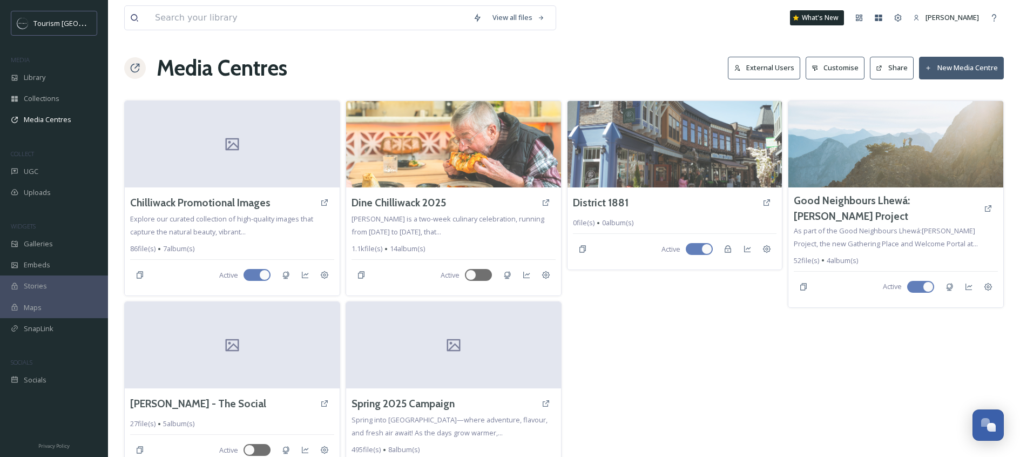
click at [901, 68] on button "Share" at bounding box center [892, 68] width 44 height 22
click at [720, 332] on div "District 1881 0 file(s) 0 album(s) Active" at bounding box center [675, 298] width 216 height 396
click at [881, 71] on icon at bounding box center [879, 68] width 7 height 7
click at [908, 16] on div "Team Settings" at bounding box center [898, 17] width 19 height 19
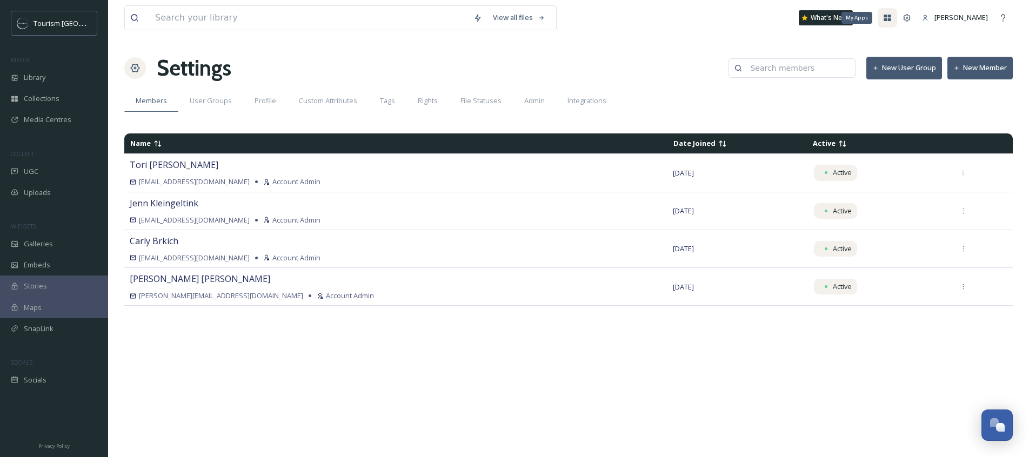
click at [891, 18] on icon at bounding box center [887, 18] width 9 height 9
click at [59, 79] on div "Library" at bounding box center [54, 77] width 108 height 21
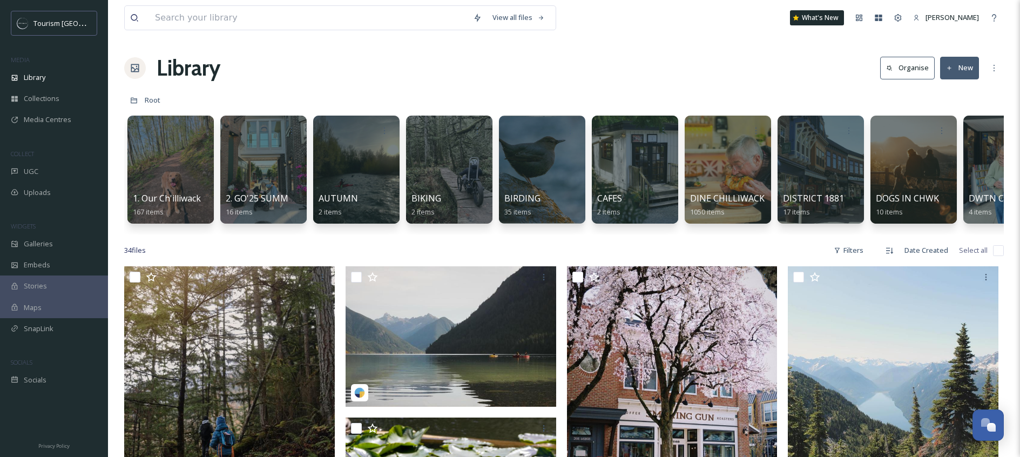
click at [960, 69] on button "New" at bounding box center [959, 68] width 39 height 22
click at [871, 75] on div "Library Organise New File Upload .zip Upload Folder" at bounding box center [564, 68] width 880 height 32
click at [995, 64] on icon at bounding box center [994, 68] width 9 height 9
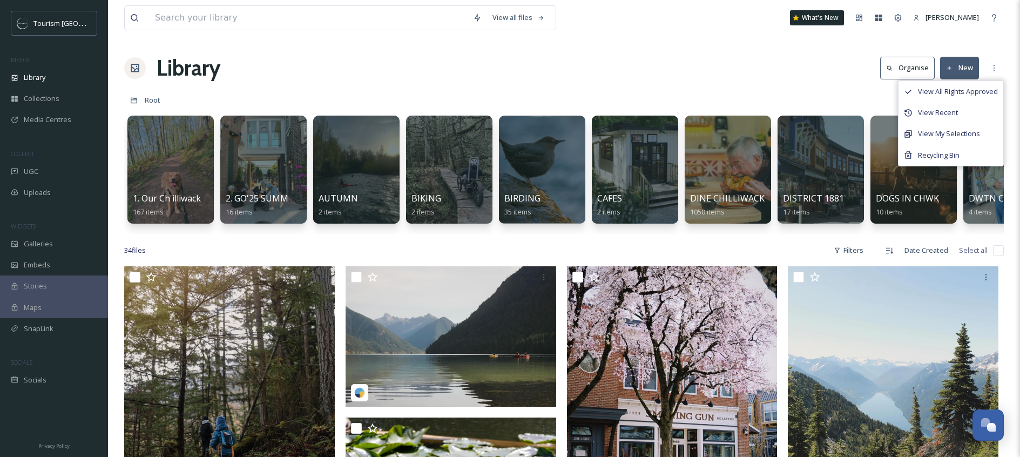
click at [676, 53] on div "Library Organise New View All Rights Approved View Recent View My Selections Re…" at bounding box center [564, 68] width 880 height 32
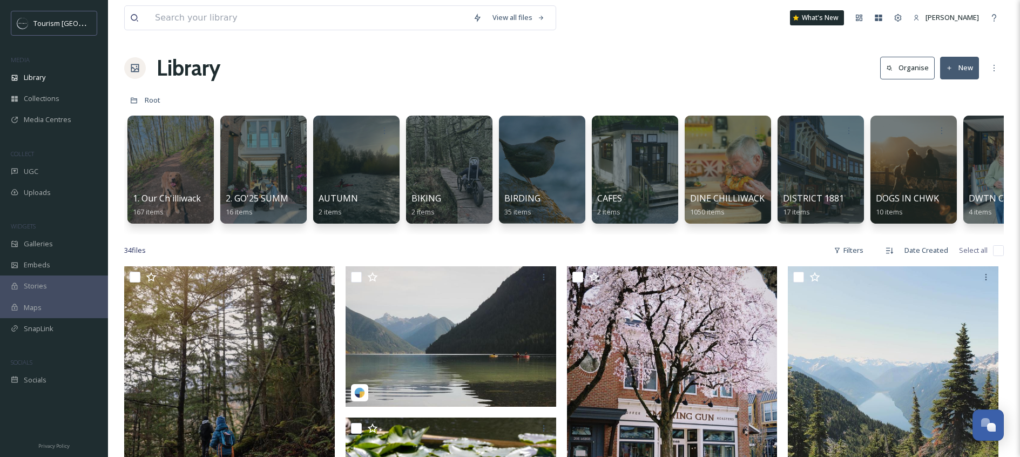
scroll to position [19, 0]
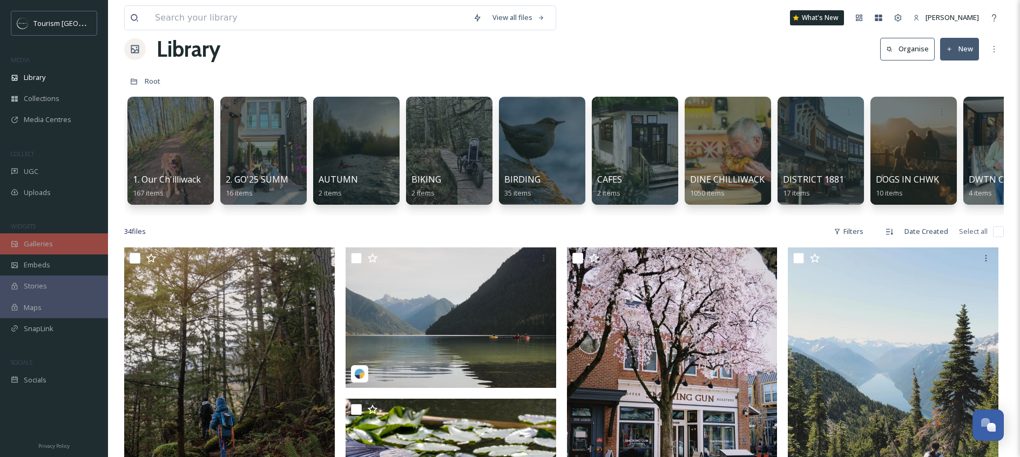
click at [65, 240] on div "Galleries" at bounding box center [54, 243] width 108 height 21
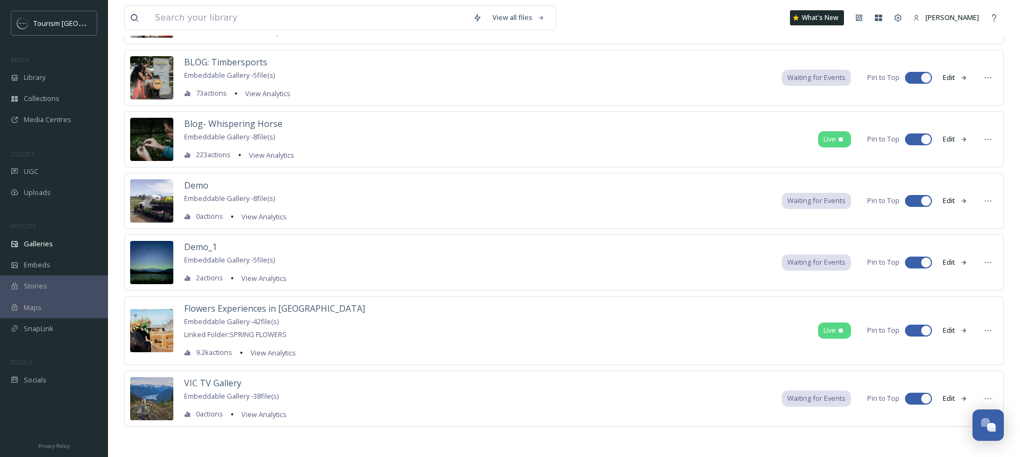
scroll to position [484, 0]
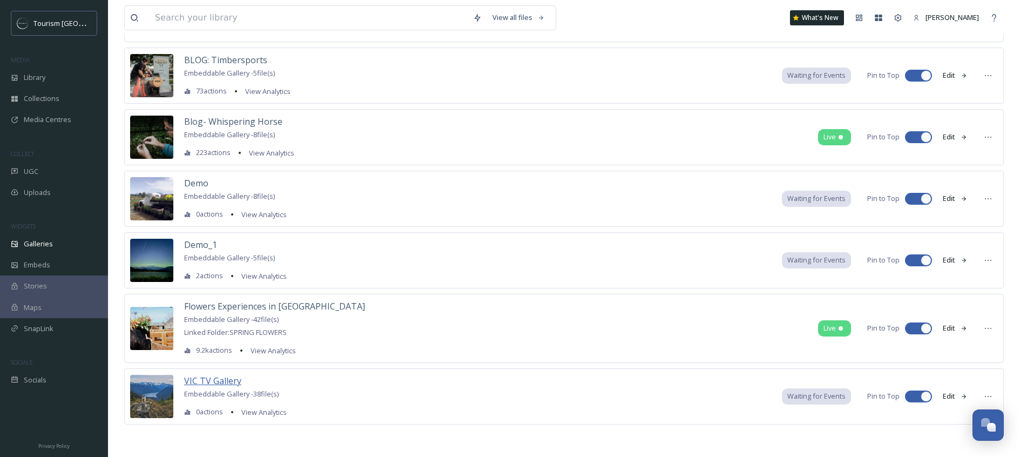
click at [225, 374] on span "VIC TV Gallery" at bounding box center [212, 380] width 57 height 13
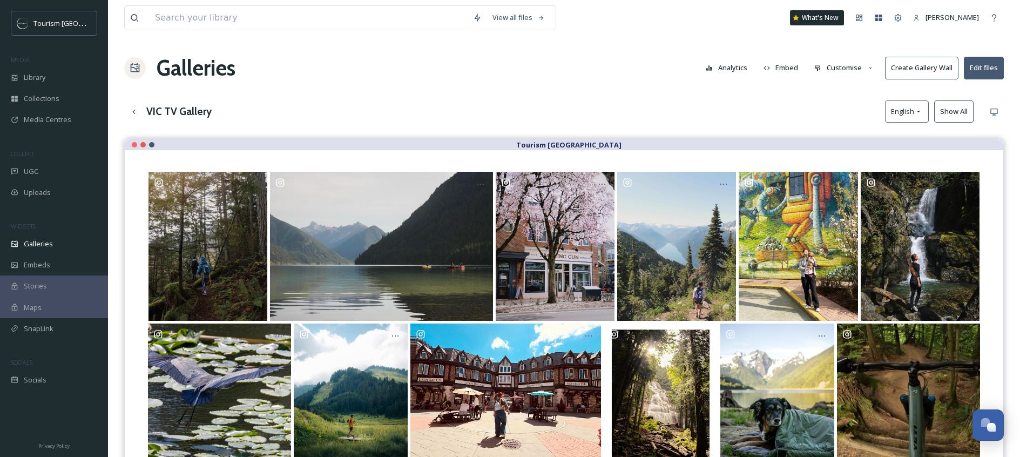
click at [831, 69] on button "Customise" at bounding box center [844, 67] width 71 height 21
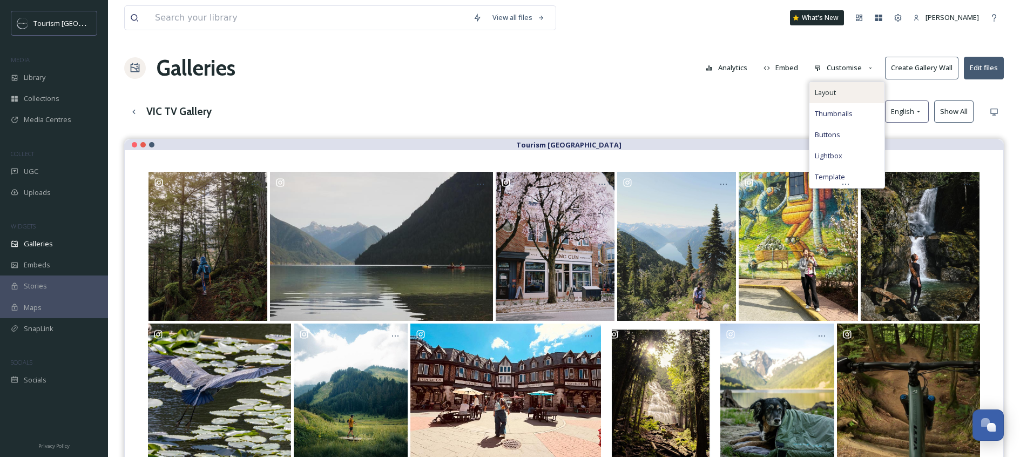
click at [836, 95] on span "Layout" at bounding box center [825, 93] width 21 height 10
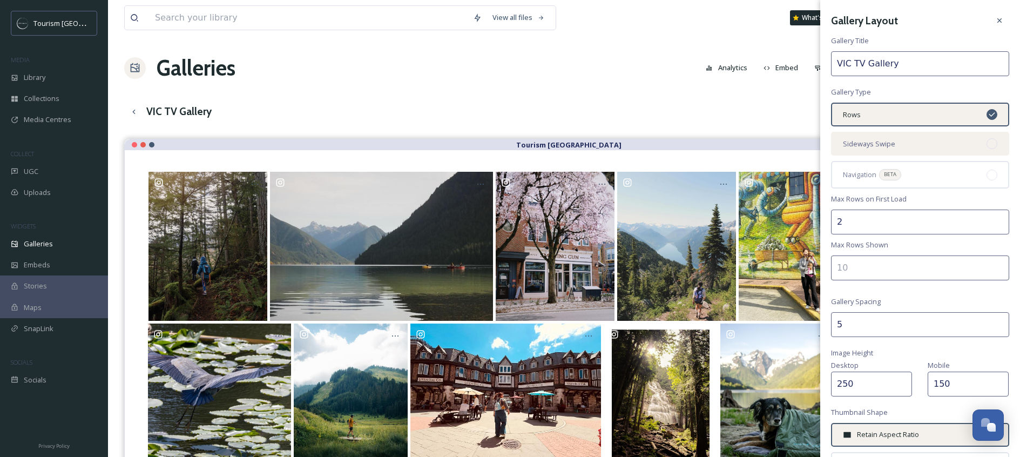
click at [843, 139] on span "Sideways Swipe" at bounding box center [869, 144] width 52 height 10
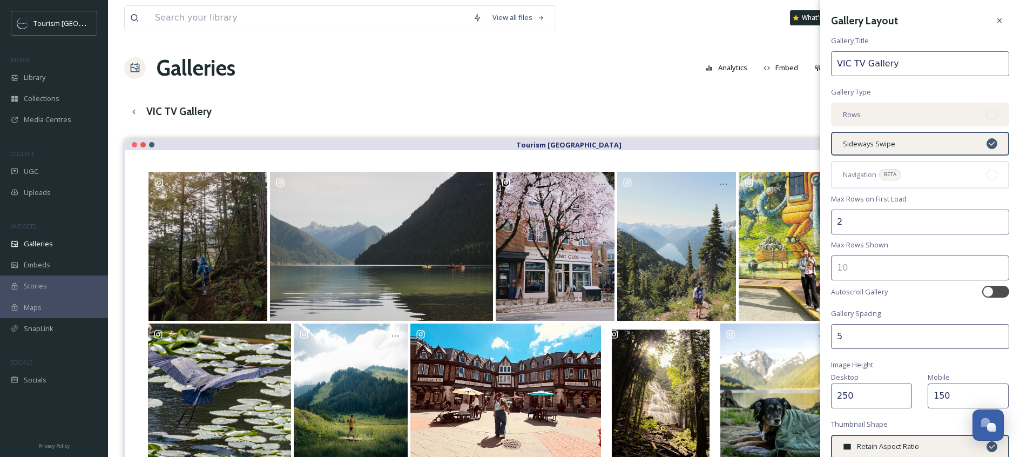
click at [898, 124] on div "Rows" at bounding box center [920, 115] width 178 height 24
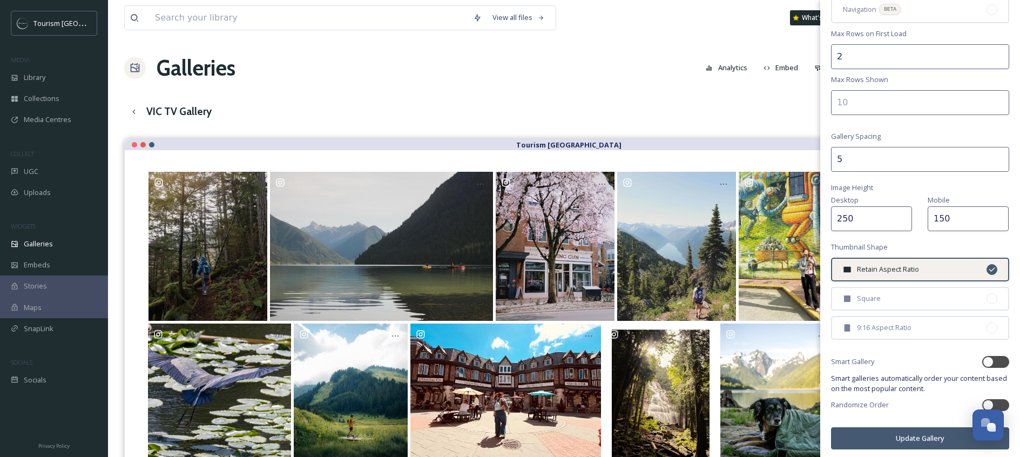
click at [744, 68] on button "Analytics" at bounding box center [727, 67] width 52 height 21
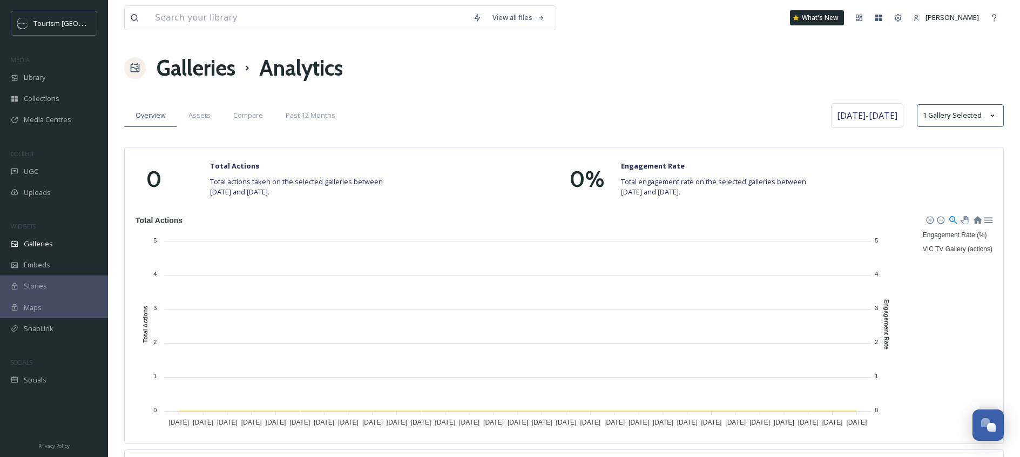
click at [226, 69] on h1 "Galleries" at bounding box center [196, 68] width 79 height 32
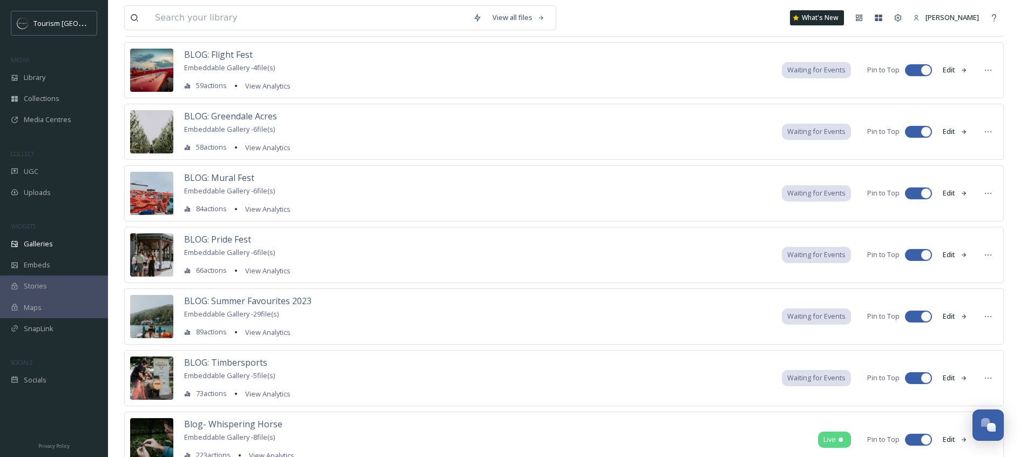
scroll to position [484, 0]
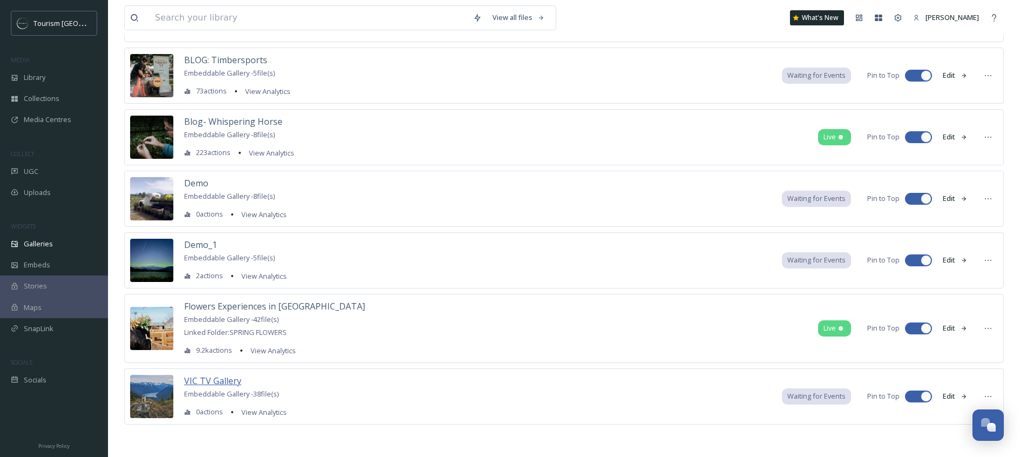
click at [211, 377] on span "VIC TV Gallery" at bounding box center [212, 381] width 57 height 12
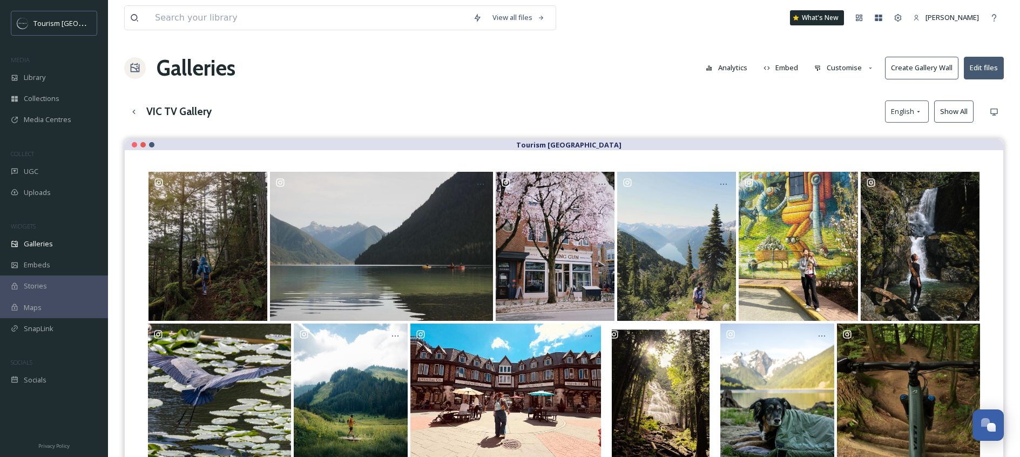
click at [837, 73] on button "Customise" at bounding box center [844, 67] width 71 height 21
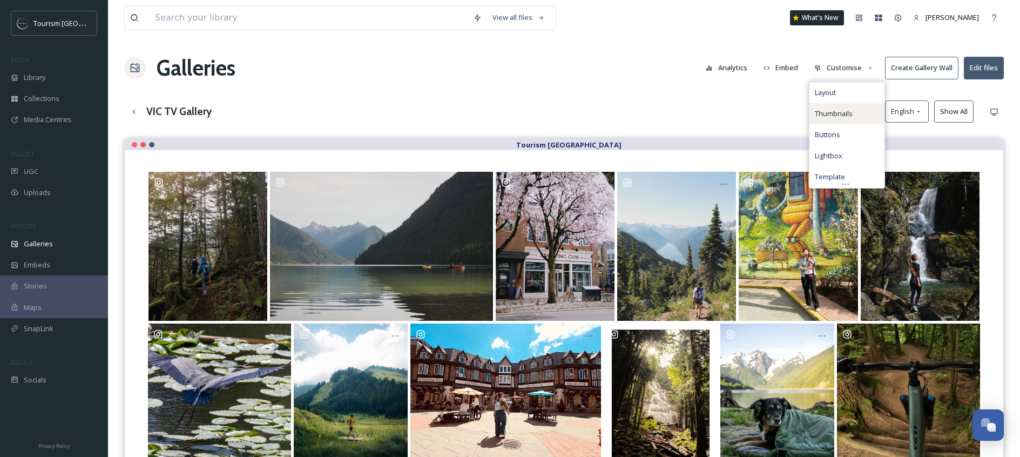
click at [838, 115] on span "Thumbnails" at bounding box center [834, 114] width 38 height 10
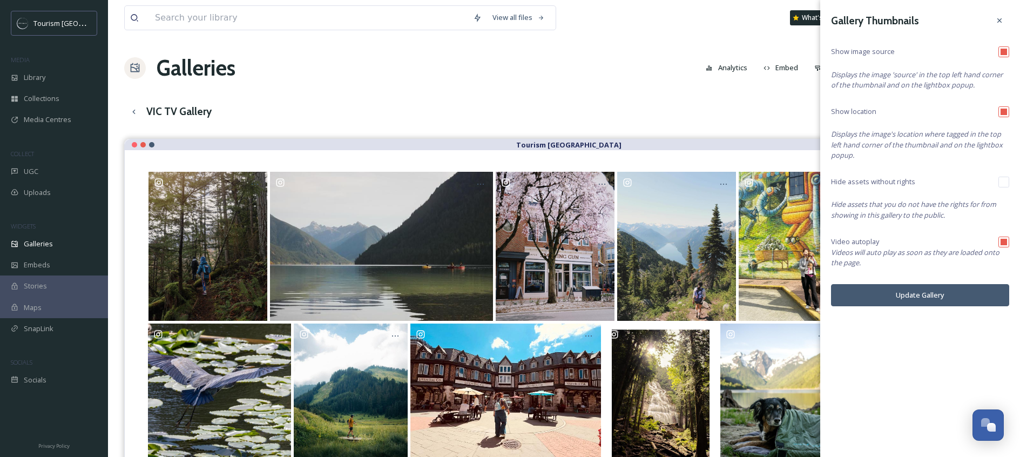
click at [797, 77] on button "Embed" at bounding box center [781, 67] width 46 height 21
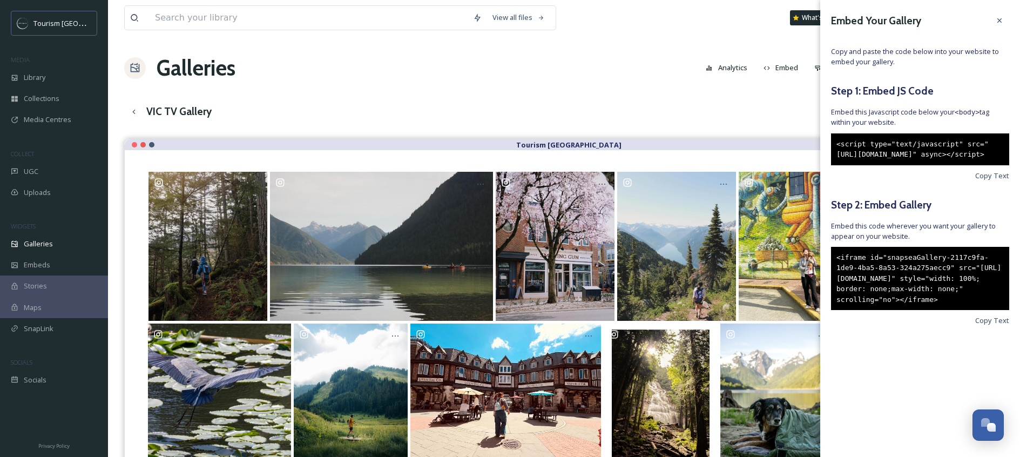
click at [787, 107] on div "VIC TV Gallery English Show All" at bounding box center [564, 111] width 880 height 22
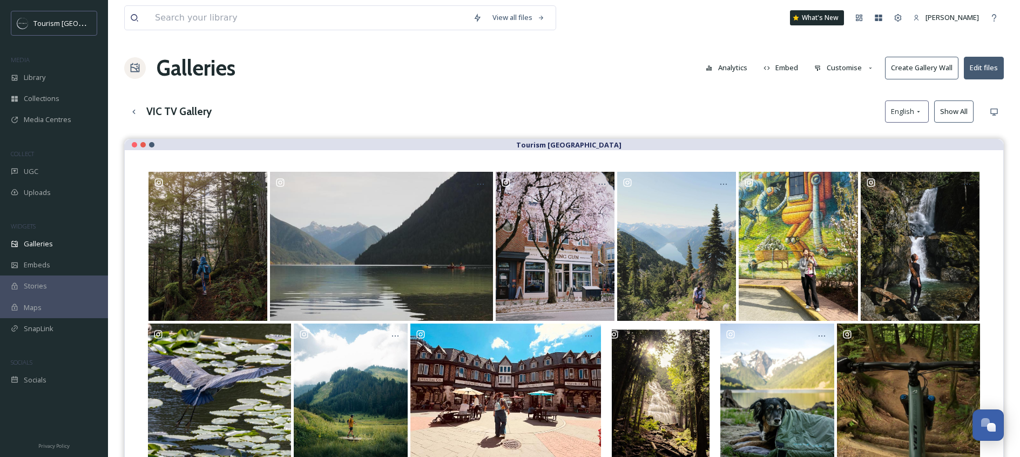
click at [835, 68] on button "Customise" at bounding box center [844, 67] width 71 height 21
click at [831, 135] on span "Buttons" at bounding box center [827, 135] width 25 height 10
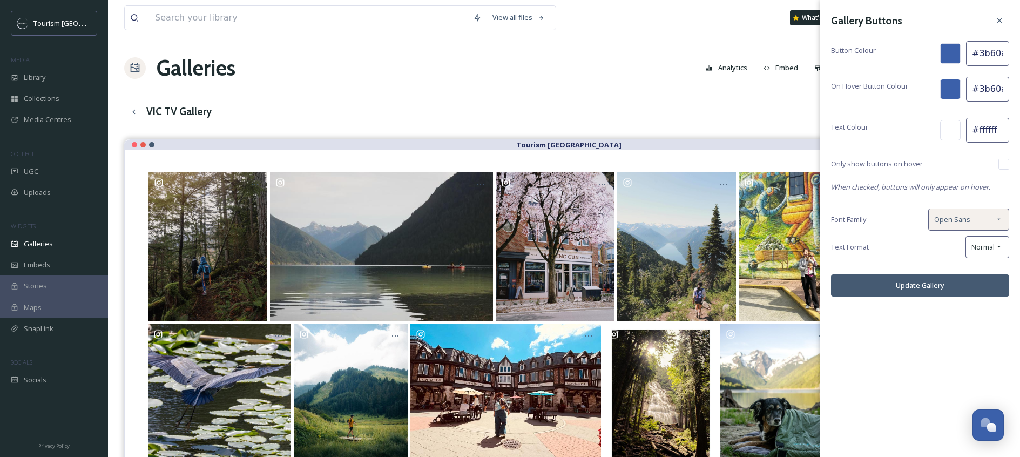
click at [984, 226] on div "Open Sans" at bounding box center [969, 220] width 81 height 22
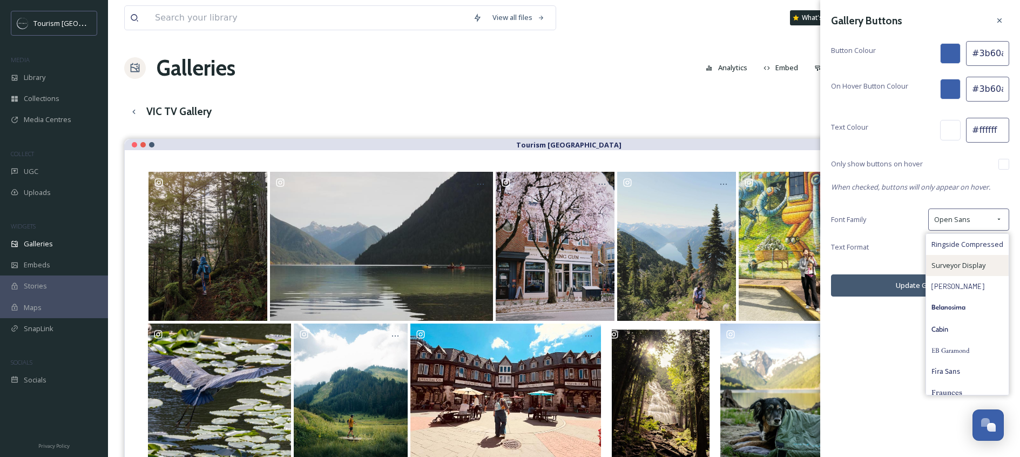
click at [976, 260] on span "Surveyor Display" at bounding box center [959, 265] width 54 height 10
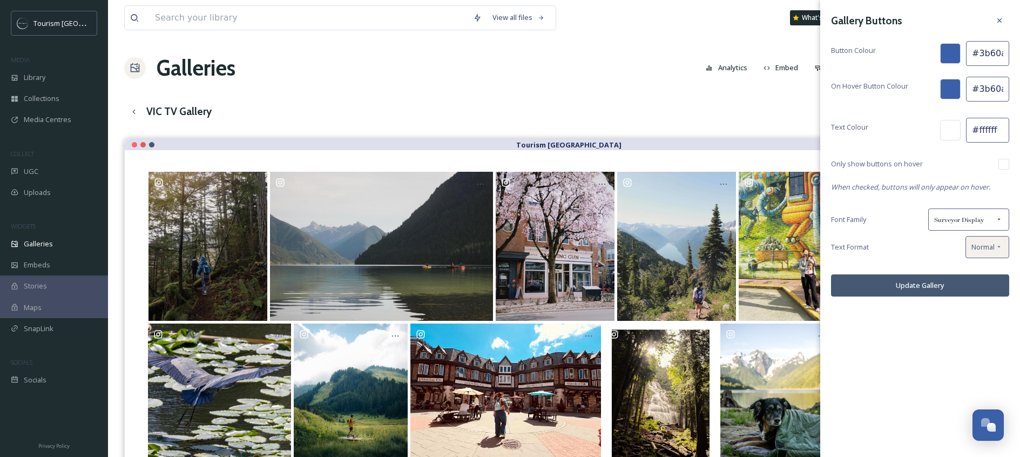
click at [986, 251] on div "Normal" at bounding box center [988, 247] width 44 height 22
click at [983, 315] on span "ALL UPPERCASE" at bounding box center [978, 314] width 51 height 10
click at [939, 286] on button "Update Gallery" at bounding box center [920, 285] width 178 height 22
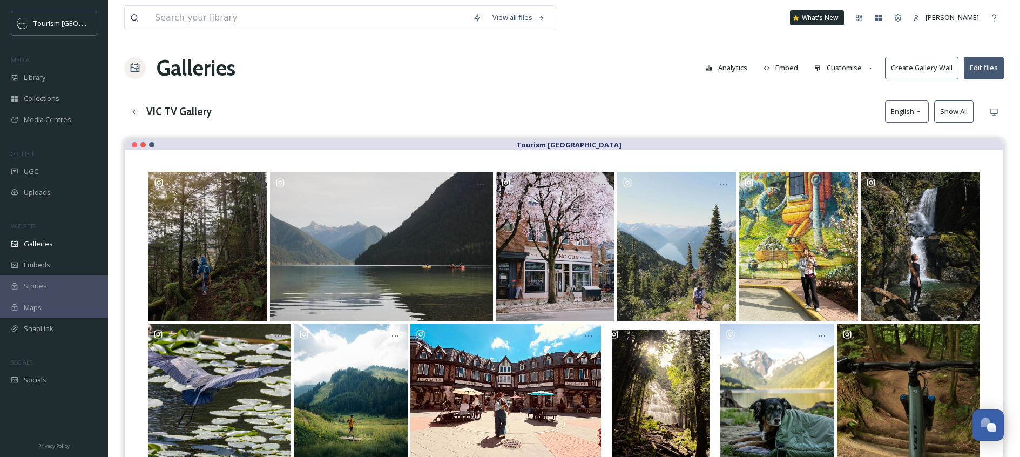
click at [844, 66] on button "Customise" at bounding box center [844, 67] width 71 height 21
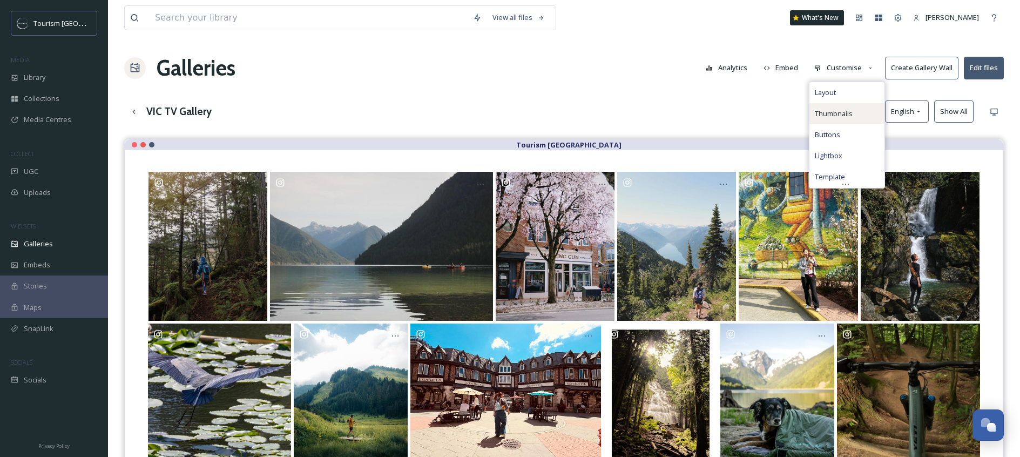
click at [846, 112] on span "Thumbnails" at bounding box center [834, 114] width 38 height 10
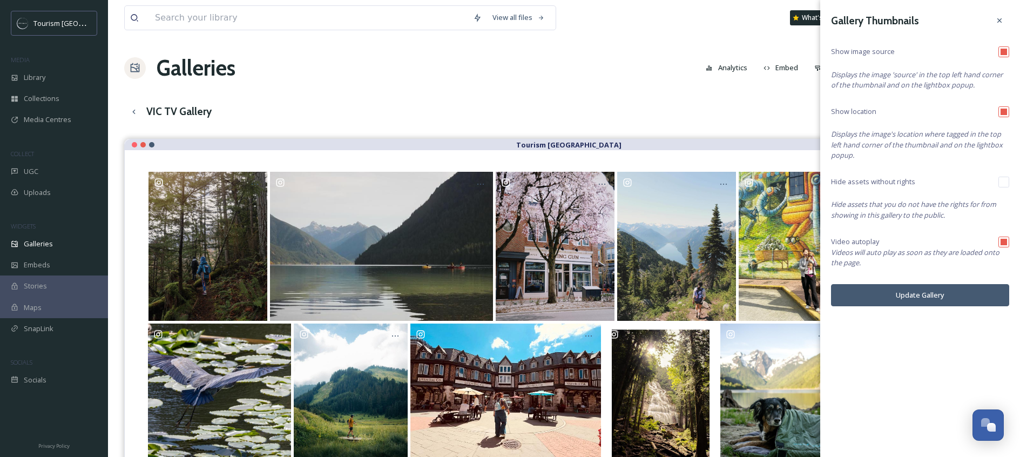
click at [782, 130] on div "View all files What's New [PERSON_NAME] Galleries Analytics Embed Customise Cre…" at bounding box center [564, 306] width 912 height 612
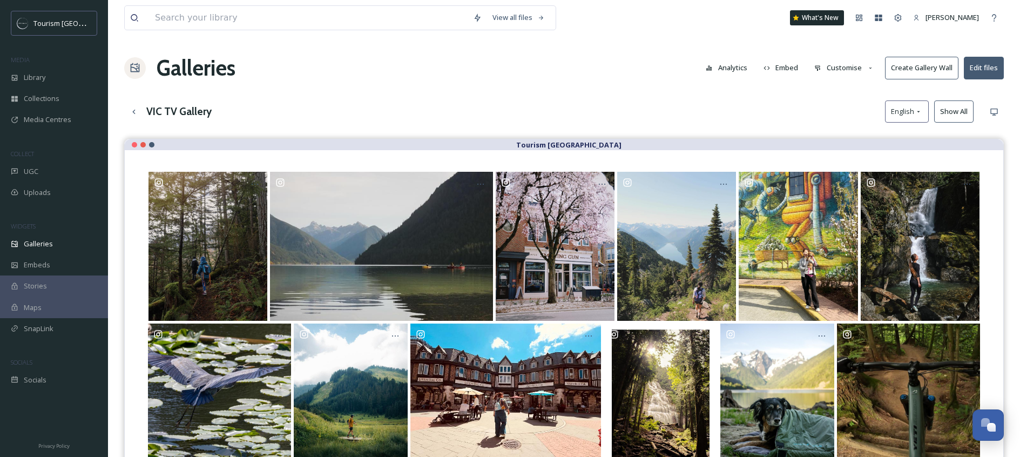
click at [846, 62] on button "Customise" at bounding box center [844, 67] width 71 height 21
click at [849, 125] on div "Buttons" at bounding box center [847, 134] width 75 height 21
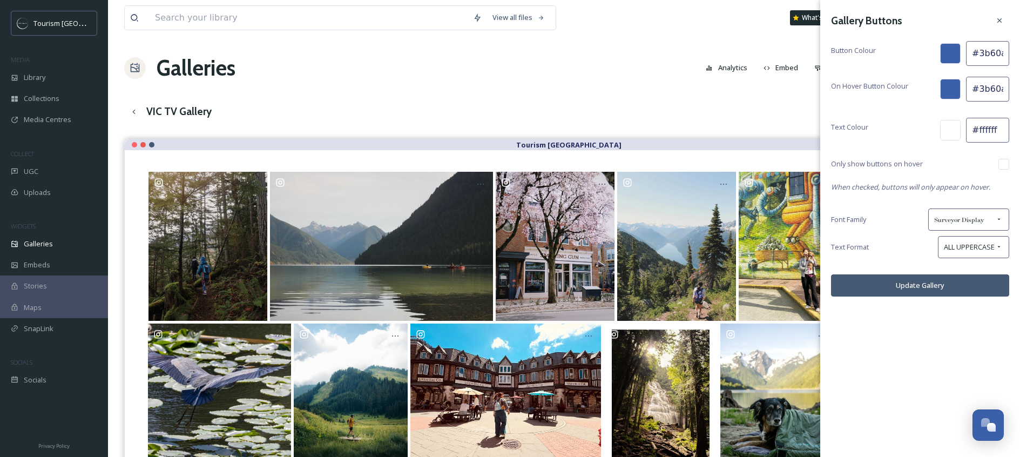
click at [952, 62] on div at bounding box center [950, 53] width 21 height 21
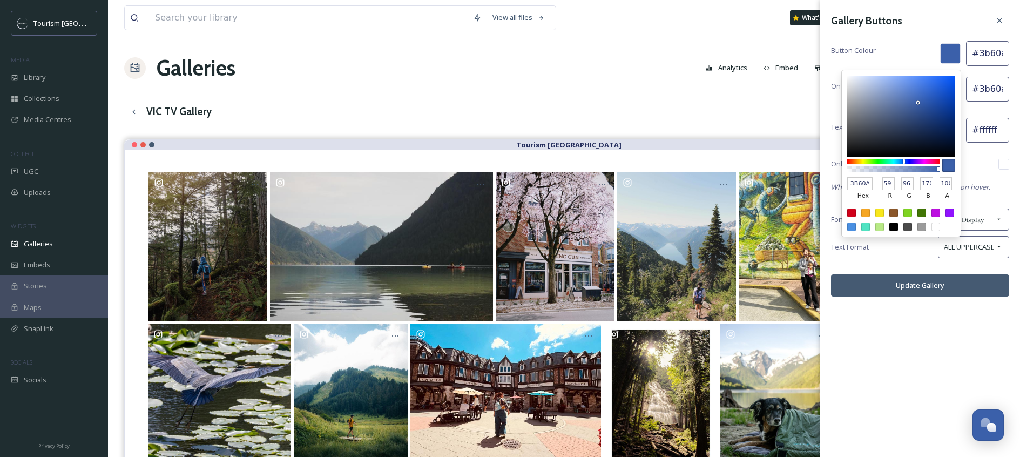
click at [856, 185] on input "3B60AA" at bounding box center [860, 183] width 25 height 13
type input "1F"
type input "#11ff22"
type input "1F2"
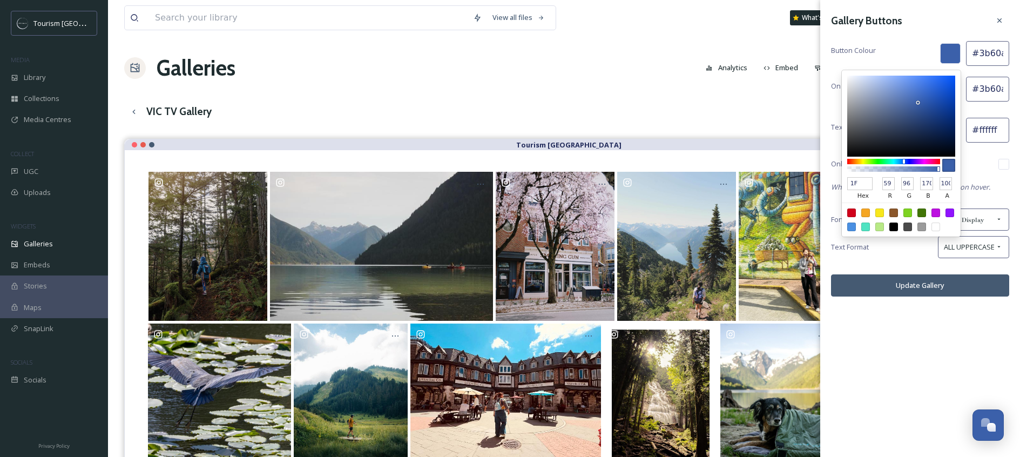
type input "17"
type input "255"
type input "34"
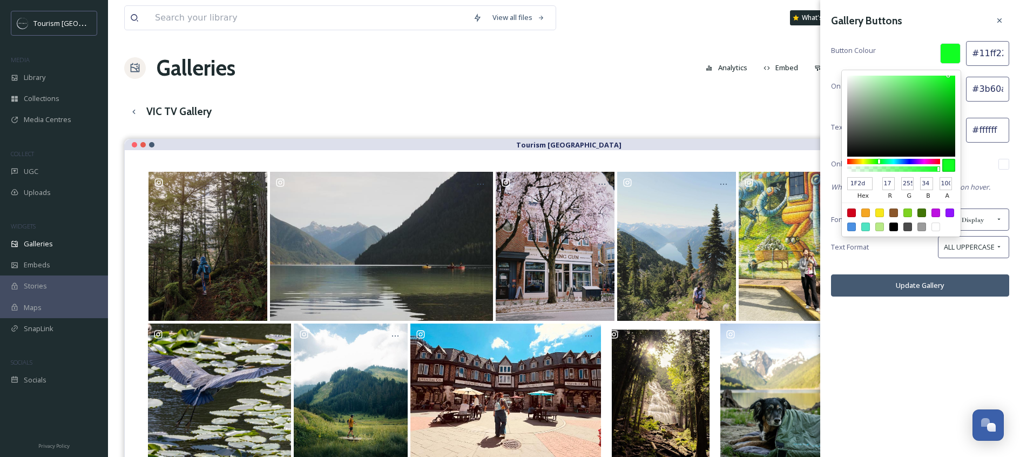
type input "1F2d3"
type input "#1f2d30"
type input "1F2d30"
type input "31"
type input "45"
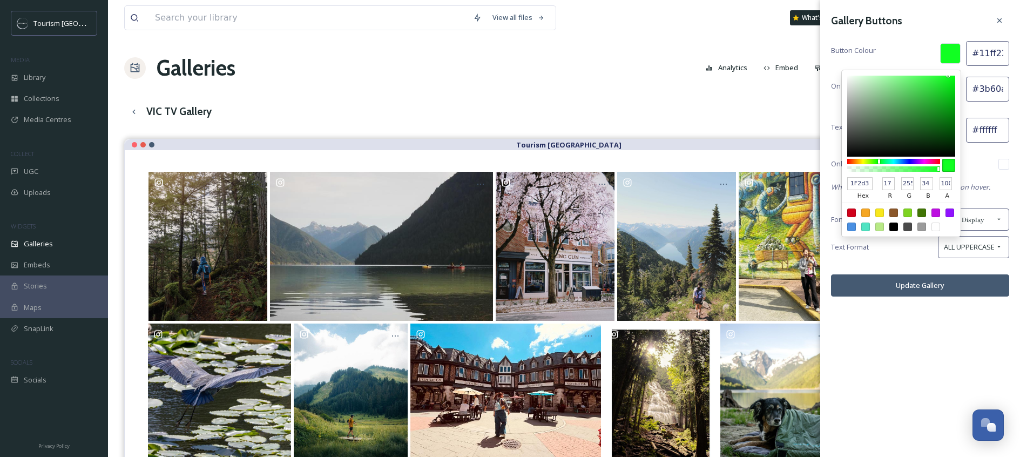
type input "48"
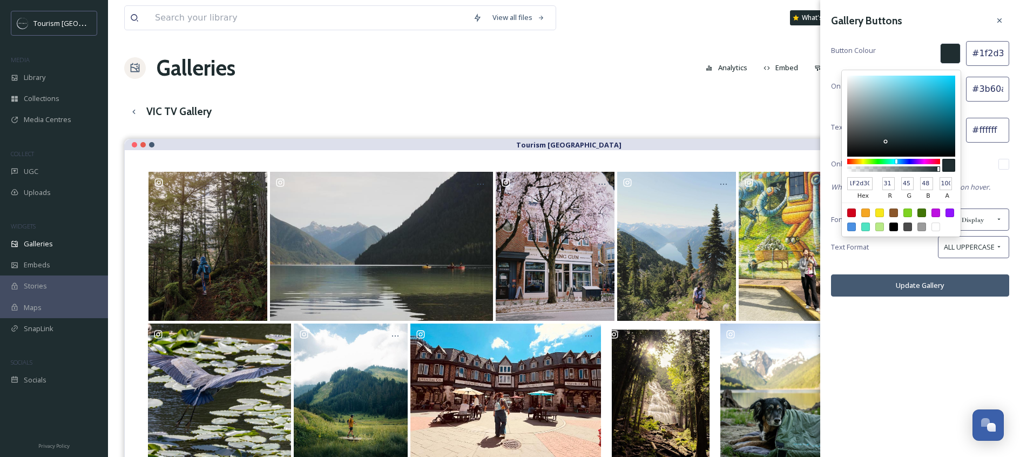
type input "1f2d30"
click at [876, 253] on div "Text Format ALL UPPERCASE" at bounding box center [920, 247] width 178 height 22
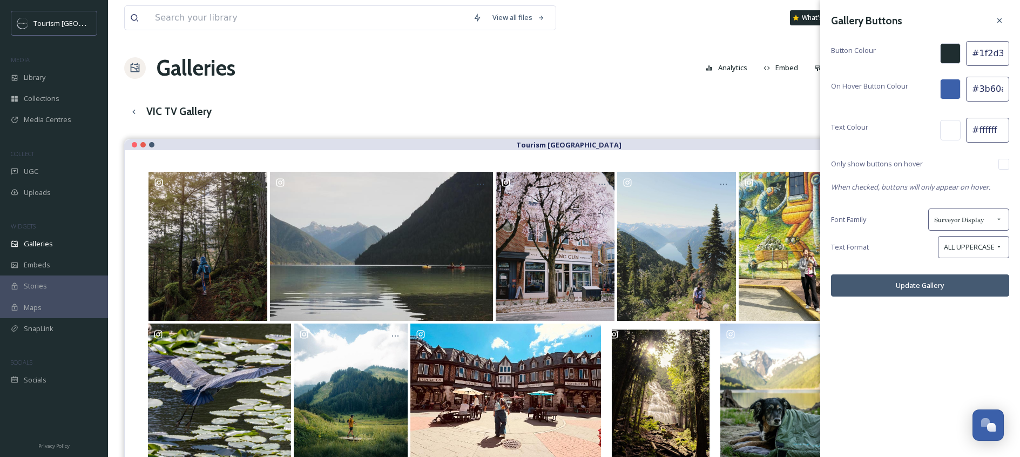
click at [987, 91] on input "#3b60aa" at bounding box center [987, 89] width 43 height 25
type input "#455a72"
click at [892, 118] on div "Text Colour #ffffff" at bounding box center [920, 130] width 178 height 25
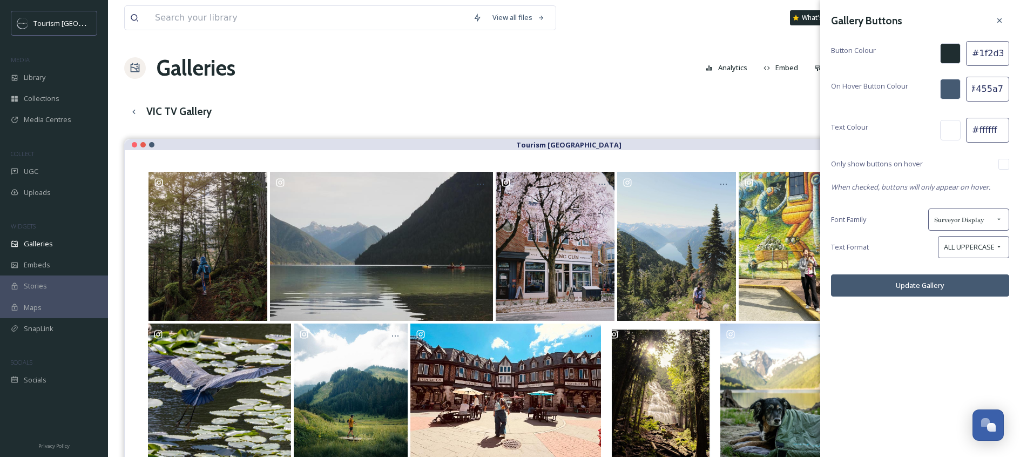
scroll to position [0, 0]
click at [986, 129] on input "#ffffff" at bounding box center [987, 130] width 43 height 25
type input "#f4f0ec"
click at [964, 156] on div "Gallery Buttons Button Colour #1f2d30 On Hover Button Colour #455a72 Text Colou…" at bounding box center [921, 153] width 200 height 307
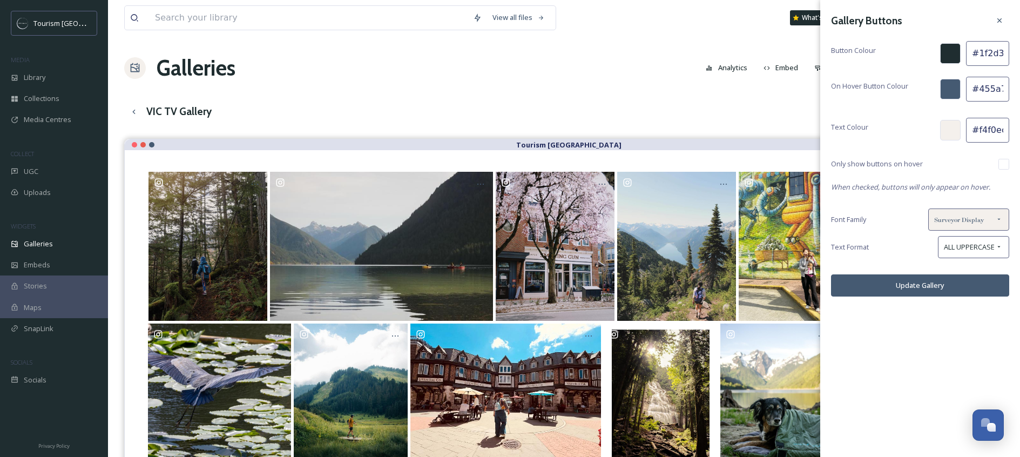
click at [967, 216] on span "Surveyor Display" at bounding box center [960, 219] width 50 height 10
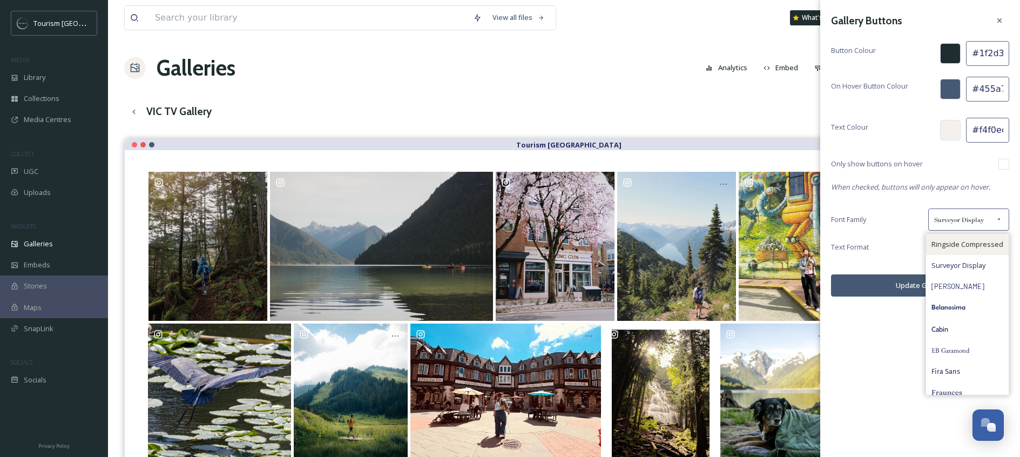
click at [963, 236] on div "Ringside Compressed" at bounding box center [967, 244] width 83 height 21
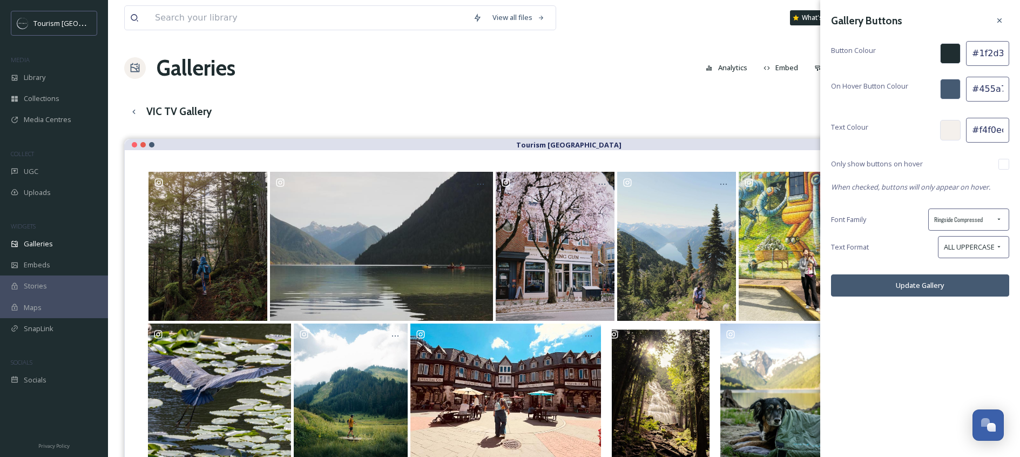
click at [938, 280] on button "Update Gallery" at bounding box center [920, 285] width 178 height 22
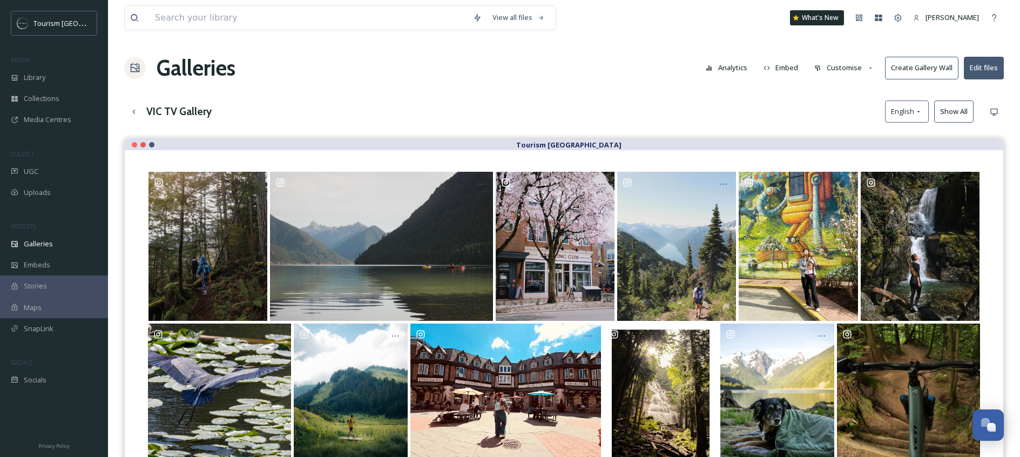
click at [938, 71] on button "Create Gallery Wall" at bounding box center [921, 68] width 73 height 22
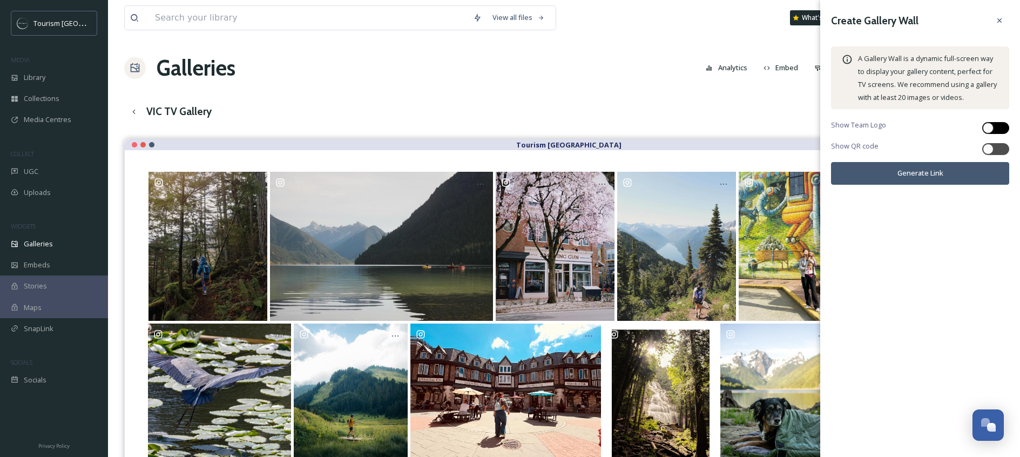
click at [993, 125] on div at bounding box center [991, 127] width 8 height 5
checkbox input "true"
click at [1000, 154] on div at bounding box center [996, 149] width 27 height 12
checkbox input "true"
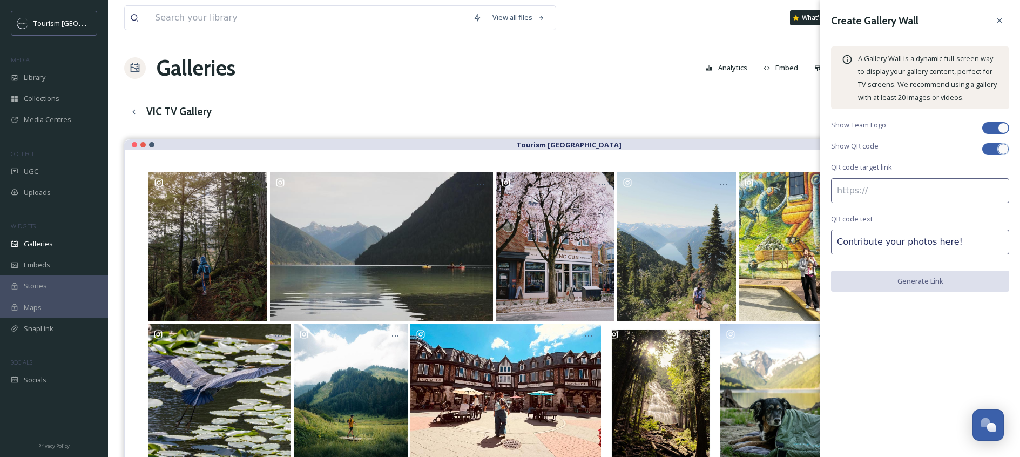
click at [683, 115] on div "VIC TV Gallery English Show All" at bounding box center [564, 111] width 880 height 22
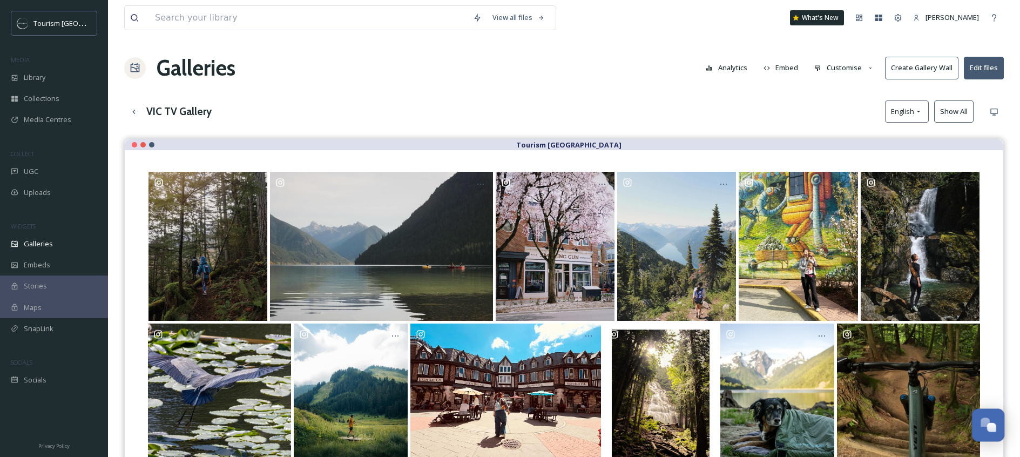
click at [982, 431] on div "Open Chat" at bounding box center [989, 424] width 32 height 18
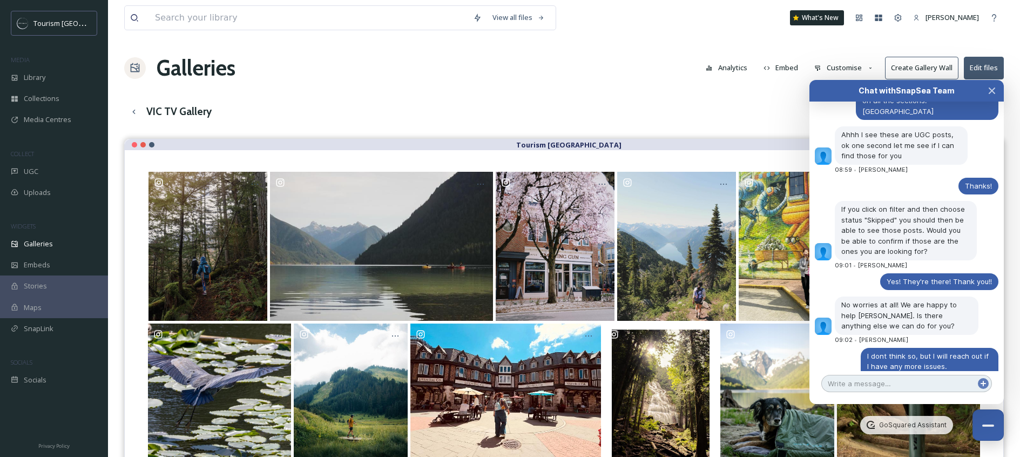
click at [864, 382] on textarea at bounding box center [907, 383] width 171 height 17
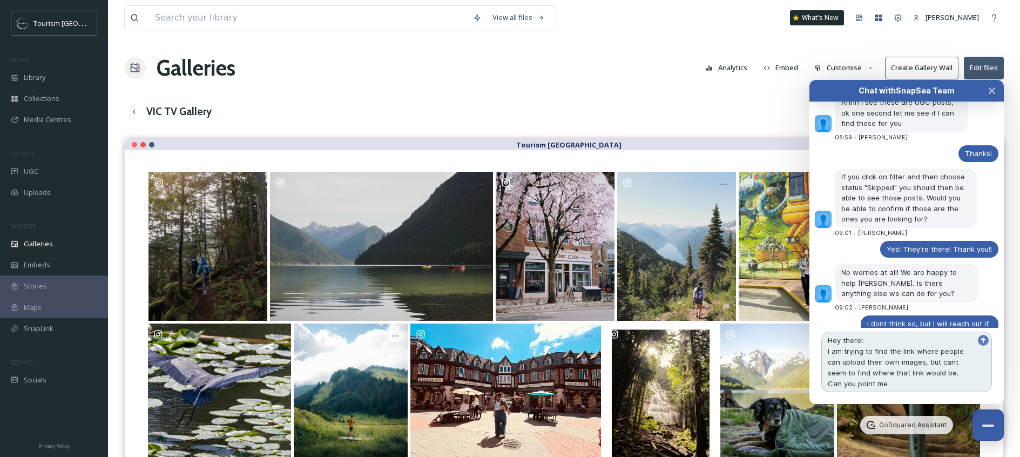
scroll to position [654, 0]
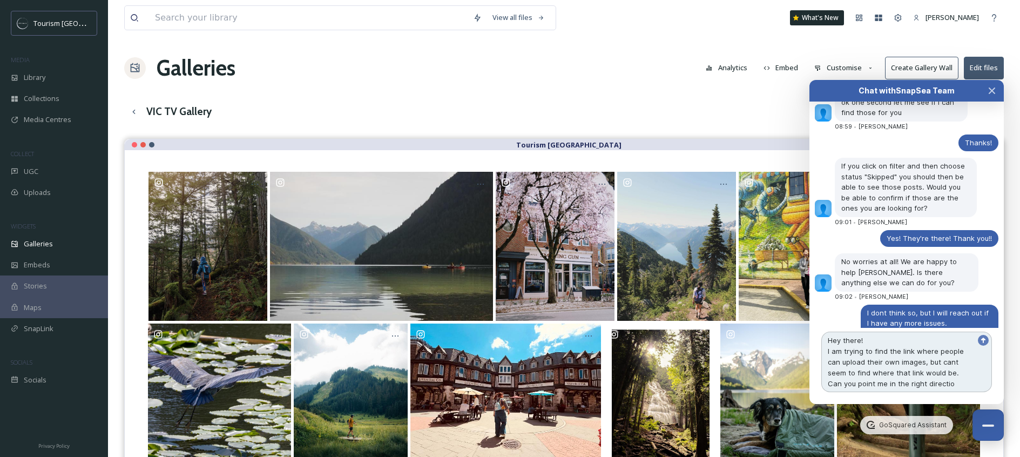
type textarea "Hey there! I am trying to find the link where people can upload their own image…"
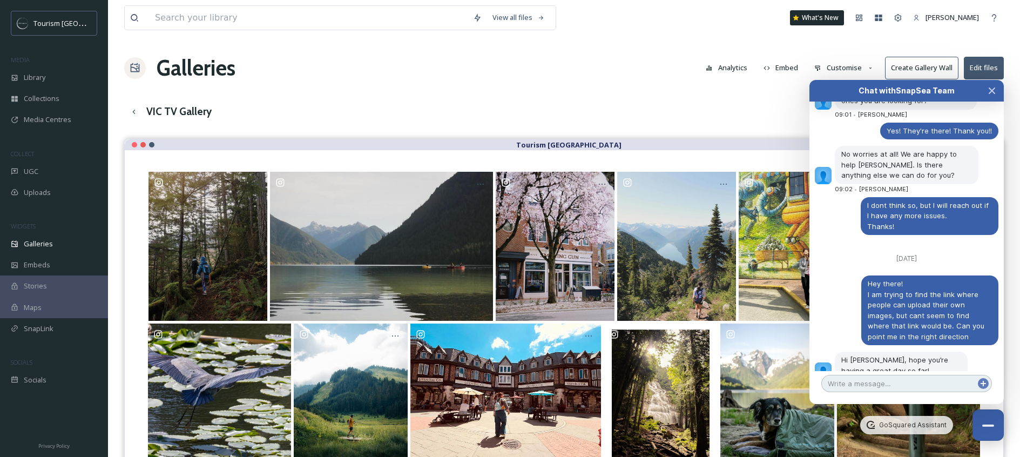
scroll to position [801, 0]
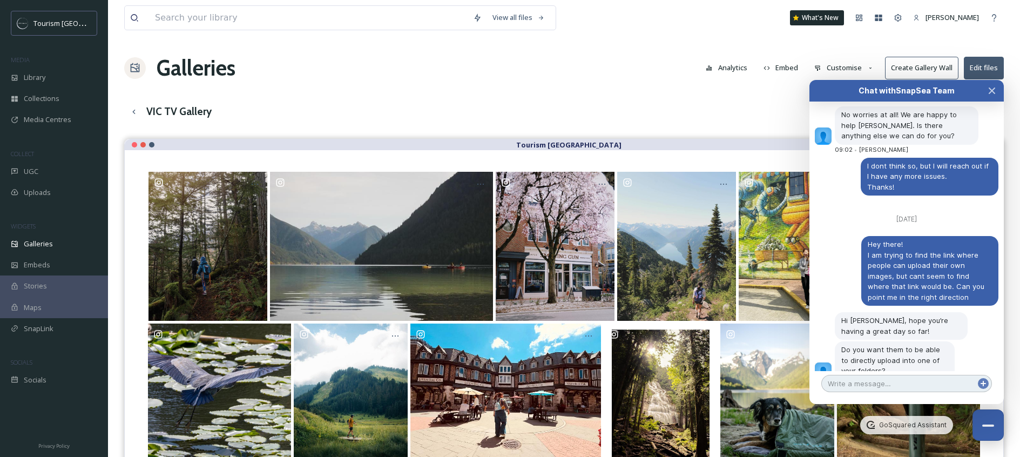
click at [910, 384] on textarea at bounding box center [907, 383] width 171 height 17
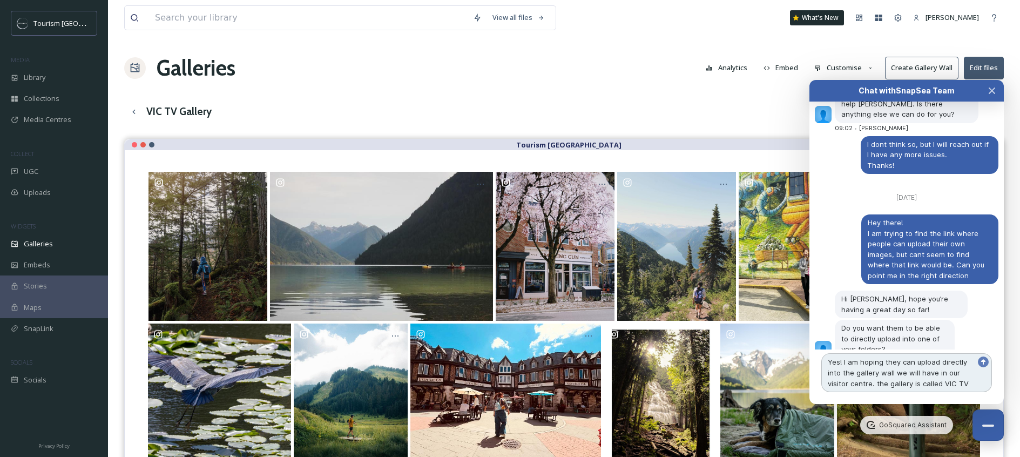
scroll to position [834, 0]
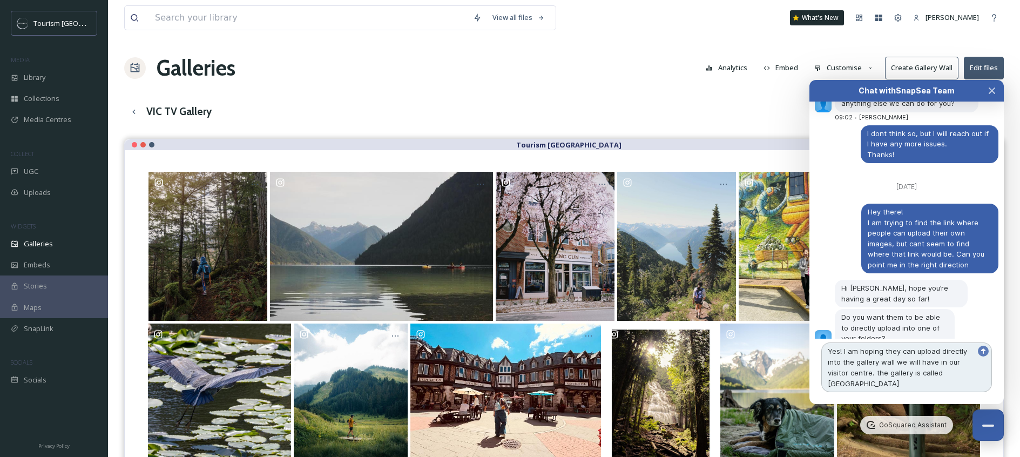
type textarea "Yes! I am hoping they can upload directly into the gallery wall we will have in…"
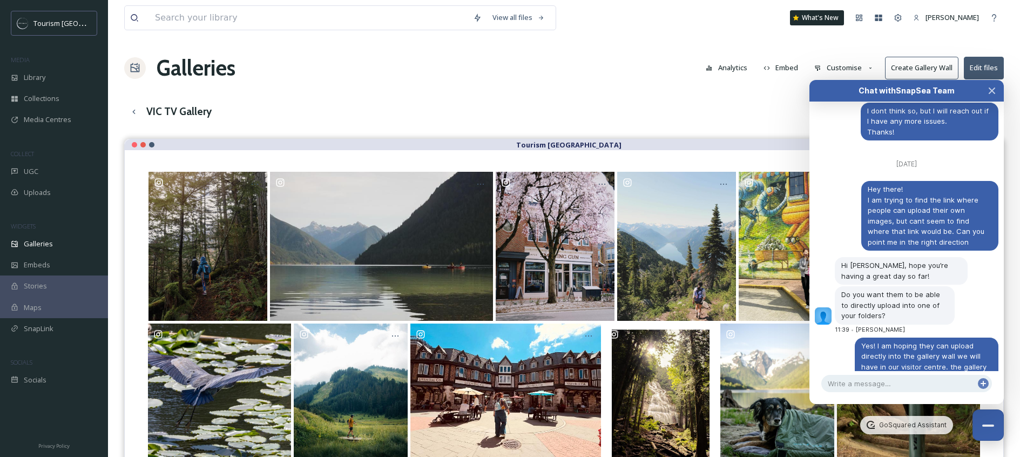
drag, startPoint x: 900, startPoint y: 90, endPoint x: 672, endPoint y: 97, distance: 228.1
click at [672, 97] on body "Tourism Chilliwack MEDIA Library Collections Media Centres COLLECT UGC Uploads …" at bounding box center [510, 306] width 1020 height 612
click at [673, 95] on div "View all files What's New [PERSON_NAME] Galleries Analytics Embed Customise Cre…" at bounding box center [564, 306] width 912 height 612
click at [983, 93] on button "Close Chat" at bounding box center [992, 91] width 24 height 22
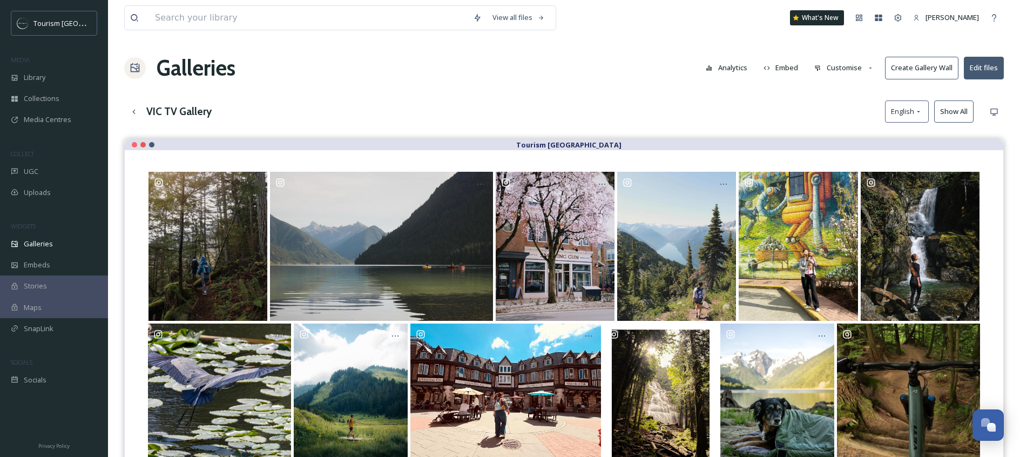
scroll to position [876, 0]
click at [706, 108] on div "VIC TV Gallery English Show All" at bounding box center [564, 111] width 880 height 22
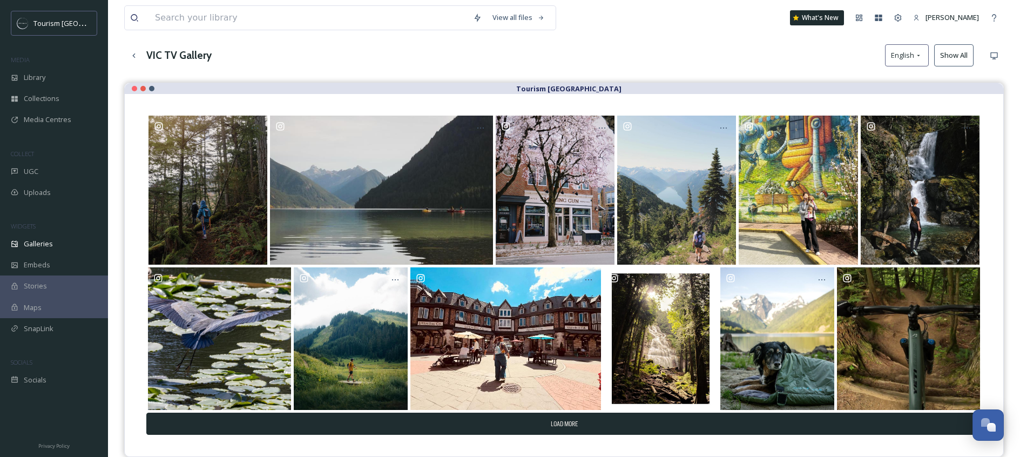
scroll to position [154, 0]
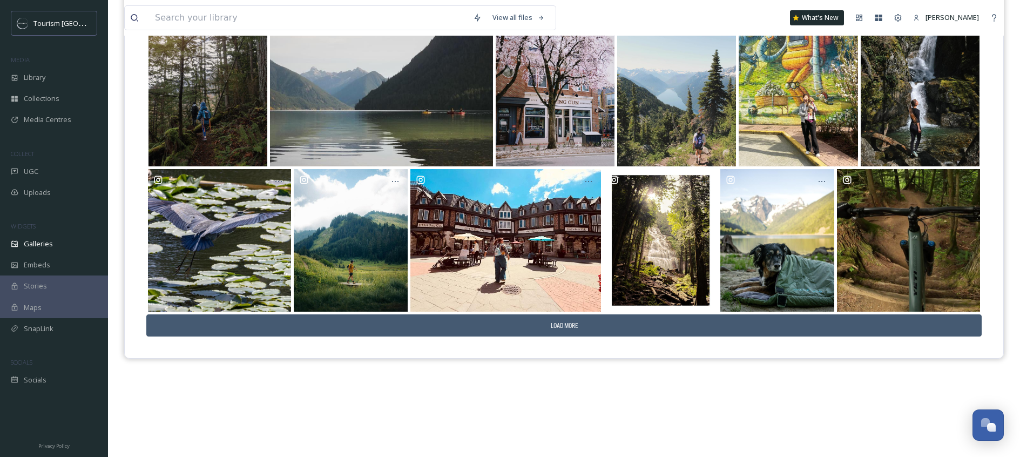
click at [650, 331] on button "Load More" at bounding box center [564, 325] width 836 height 22
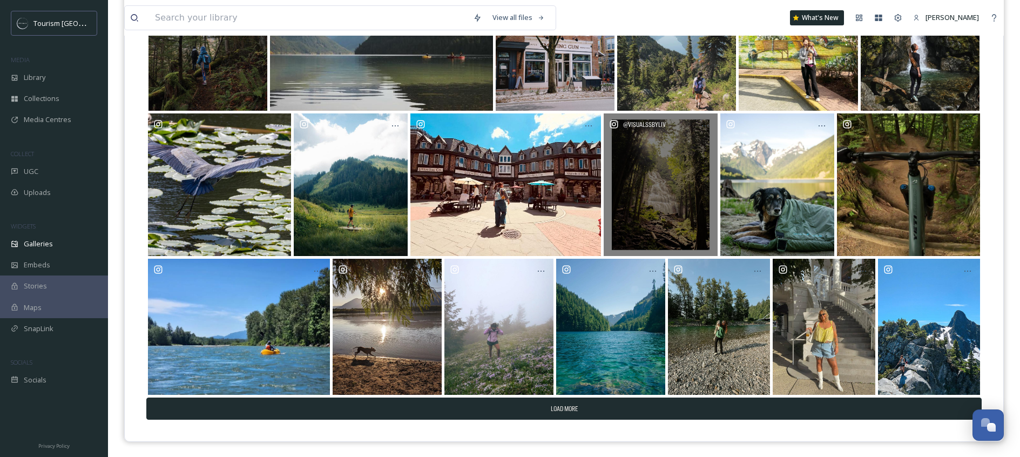
scroll to position [210, 0]
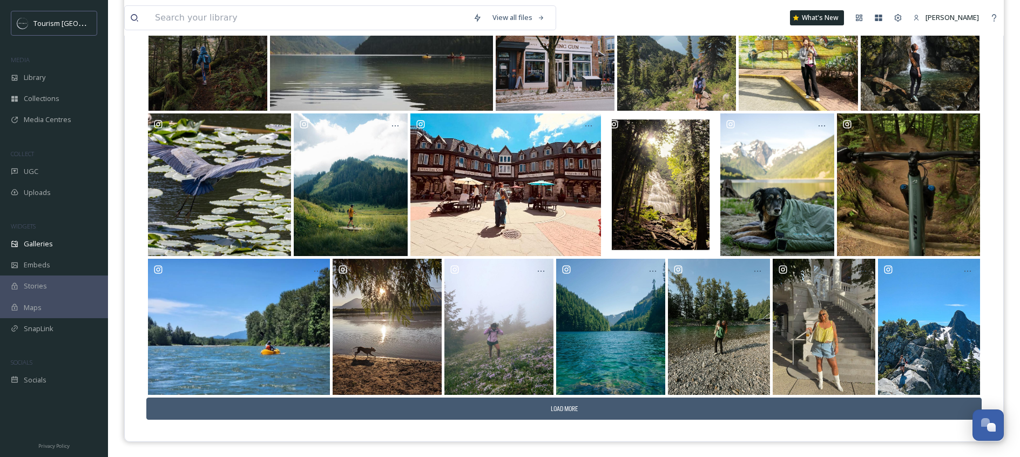
click at [602, 401] on button "Load More" at bounding box center [564, 409] width 836 height 22
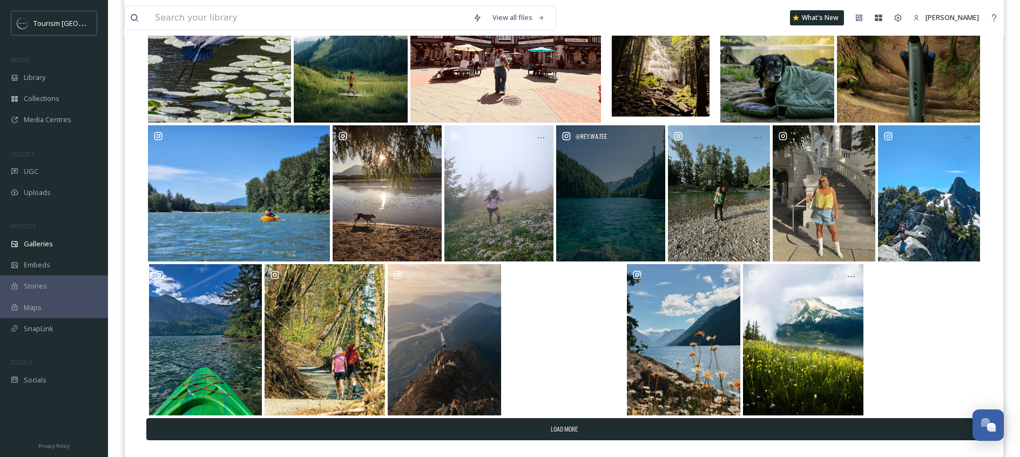
scroll to position [364, 0]
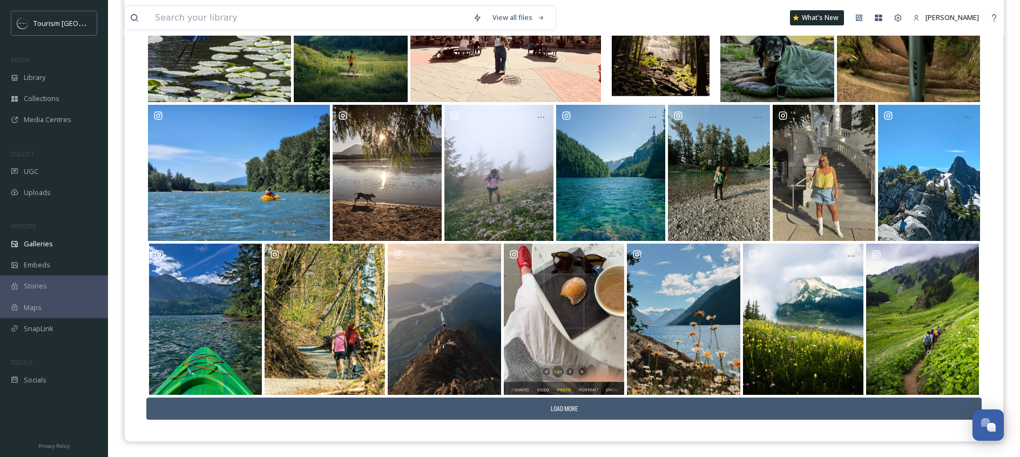
click at [582, 415] on button "Load More" at bounding box center [564, 409] width 836 height 22
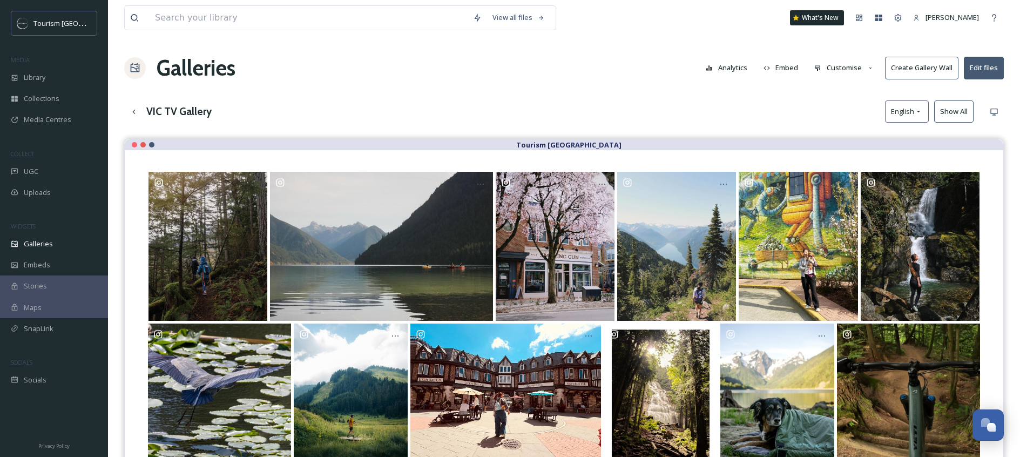
scroll to position [897, 0]
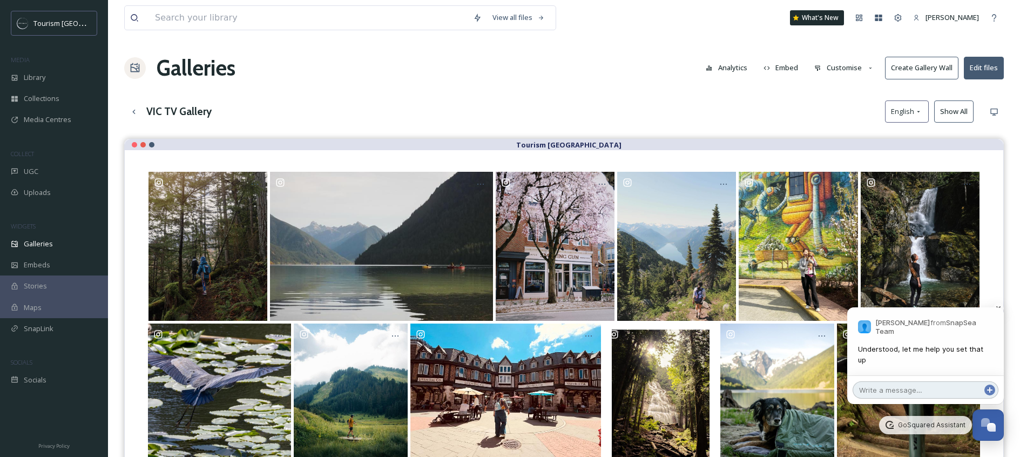
click at [916, 389] on textarea at bounding box center [926, 389] width 146 height 17
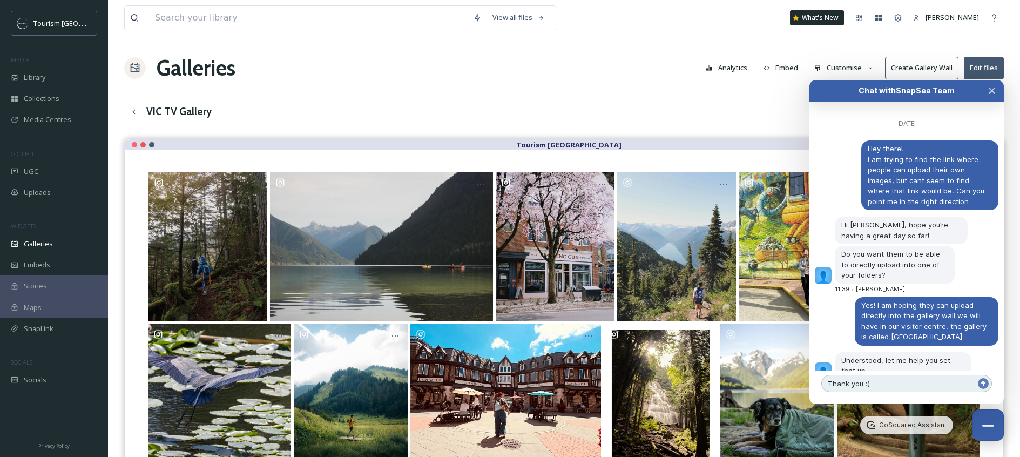
type textarea "Thank you :)"
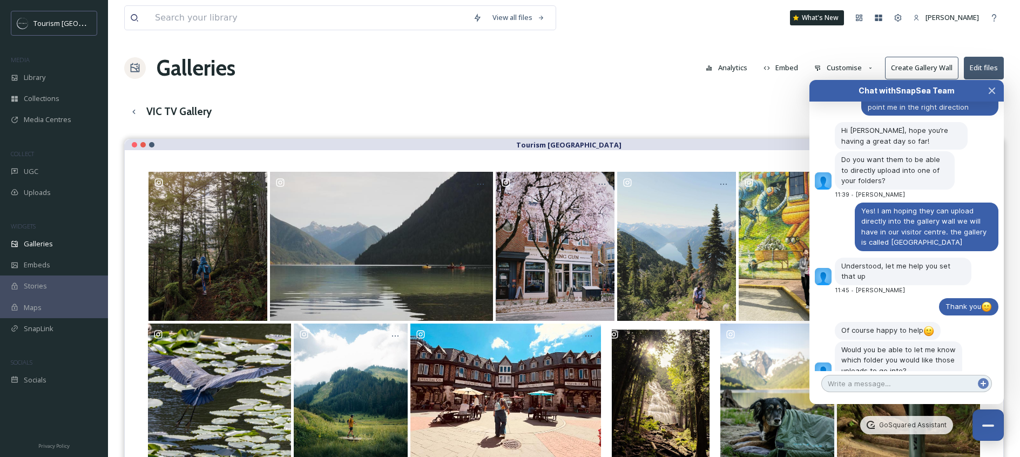
scroll to position [1011, 0]
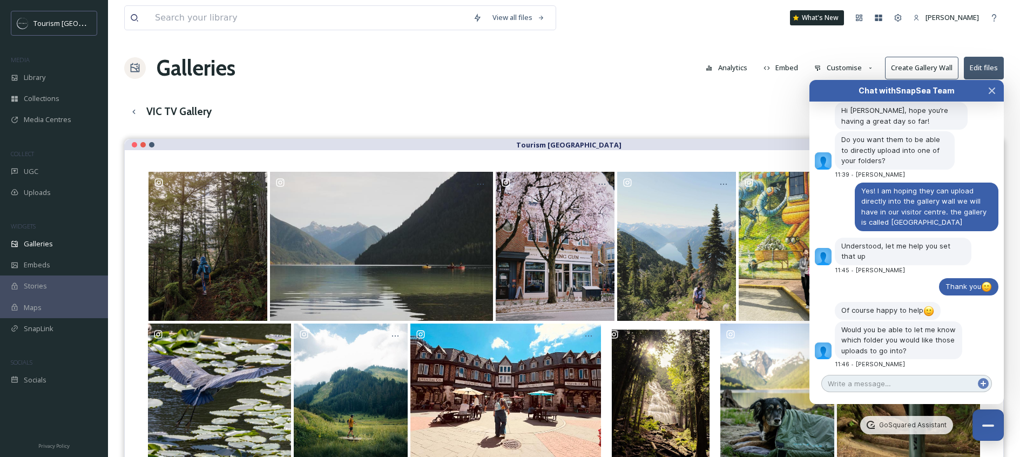
click at [892, 381] on textarea at bounding box center [907, 383] width 171 height 17
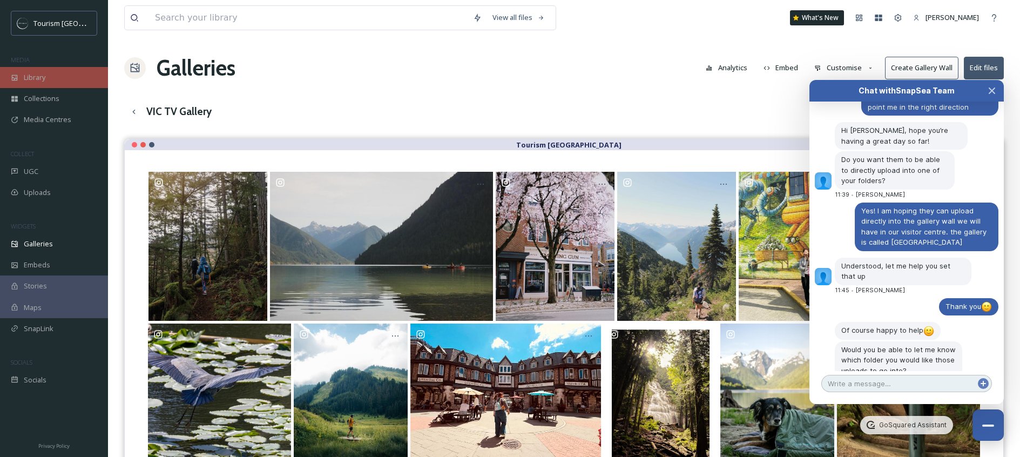
scroll to position [1020, 0]
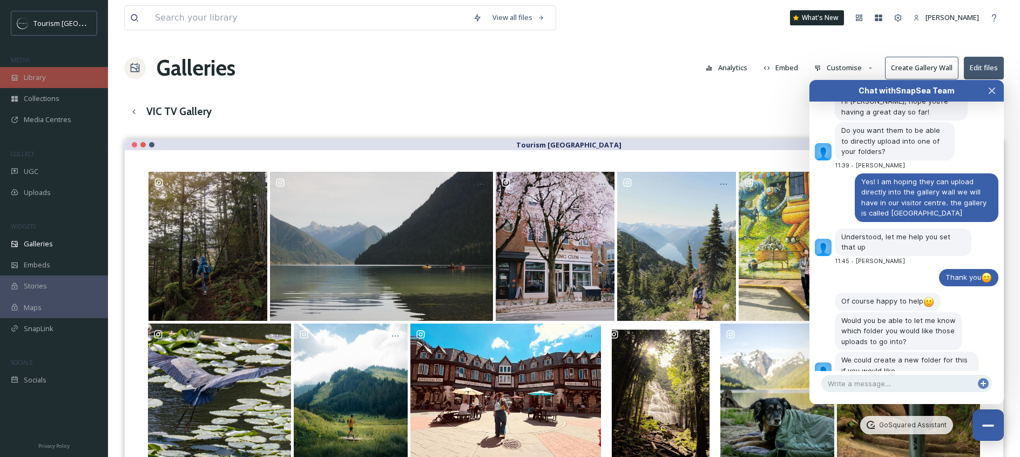
click at [33, 86] on div "Library" at bounding box center [54, 77] width 108 height 21
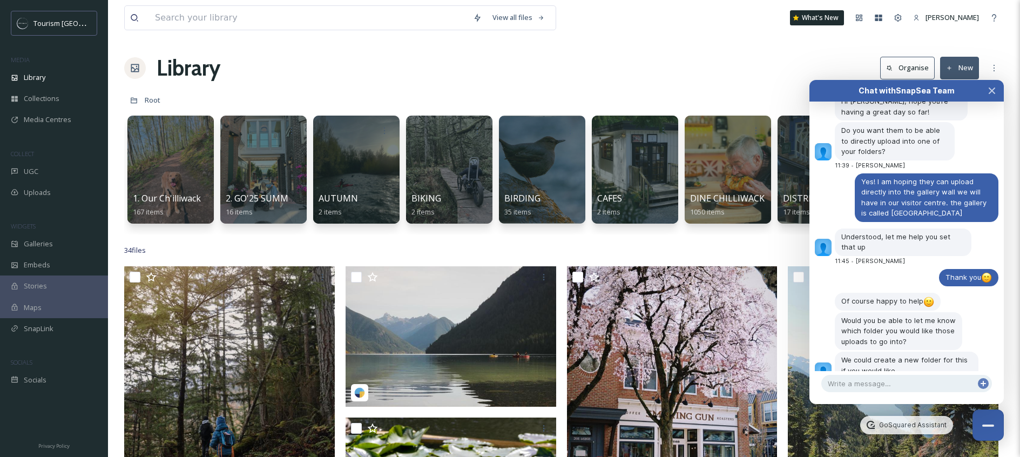
click at [430, 82] on div "Library Organise New" at bounding box center [564, 68] width 880 height 32
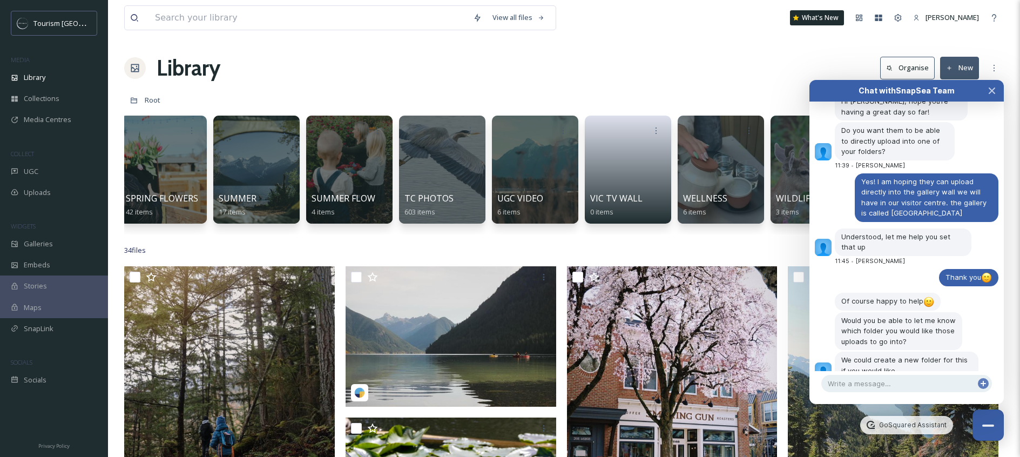
scroll to position [0, 1705]
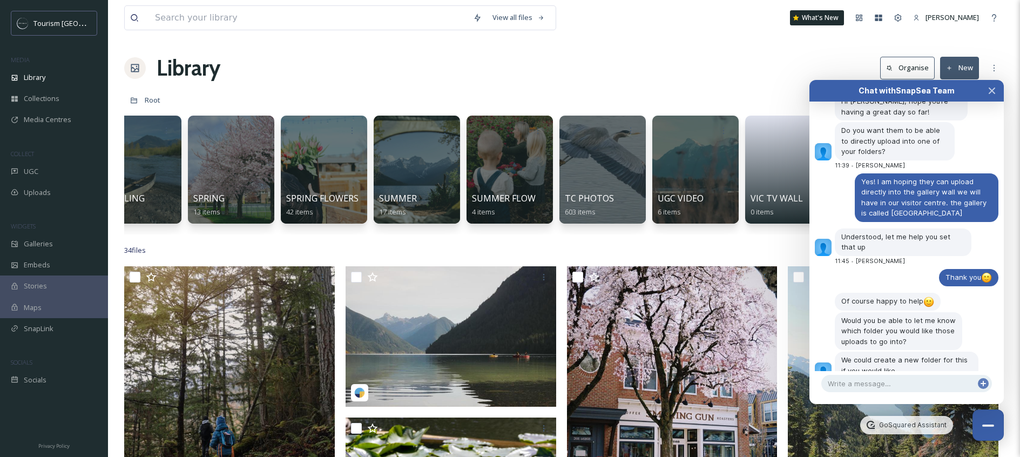
click at [852, 393] on div "Chat with SnapSea Team GoSquared Assistant Your conversation with SnapSea Team …" at bounding box center [907, 242] width 194 height 324
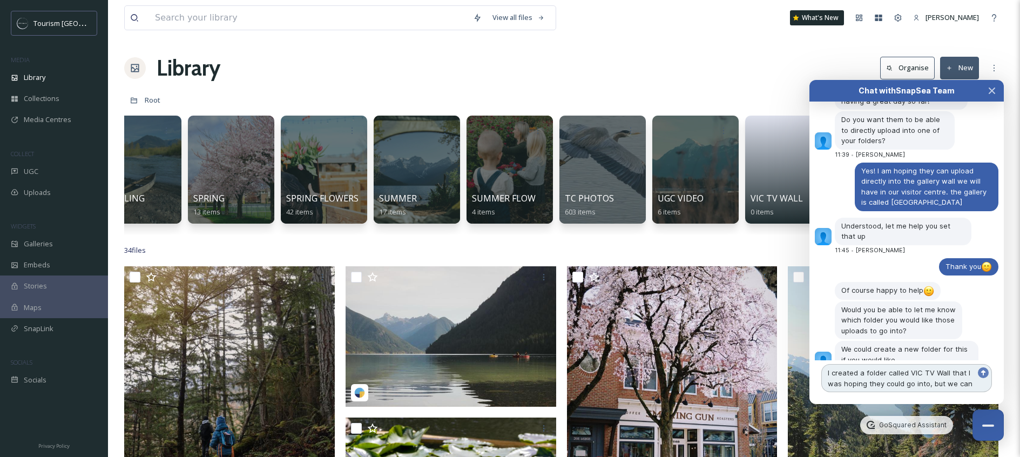
scroll to position [1042, 0]
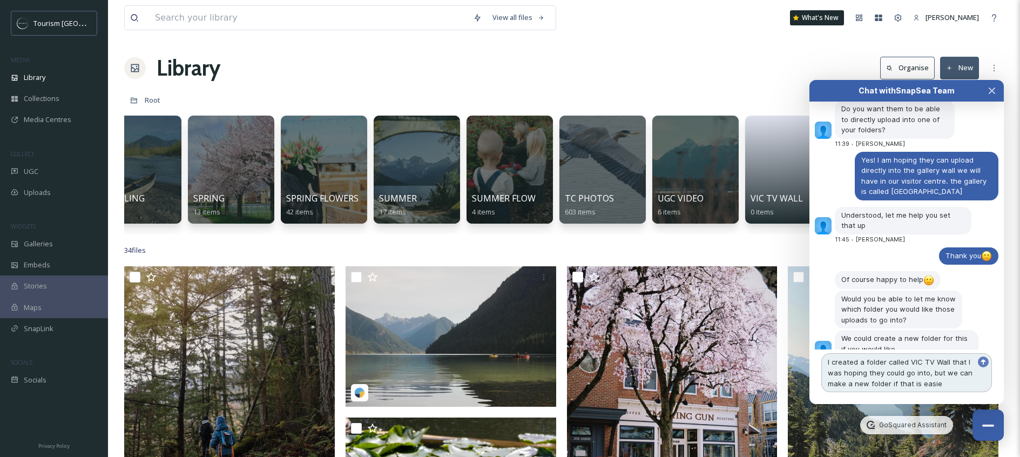
type textarea "I created a folder called VIC TV Wall that I was hoping they could go into, but…"
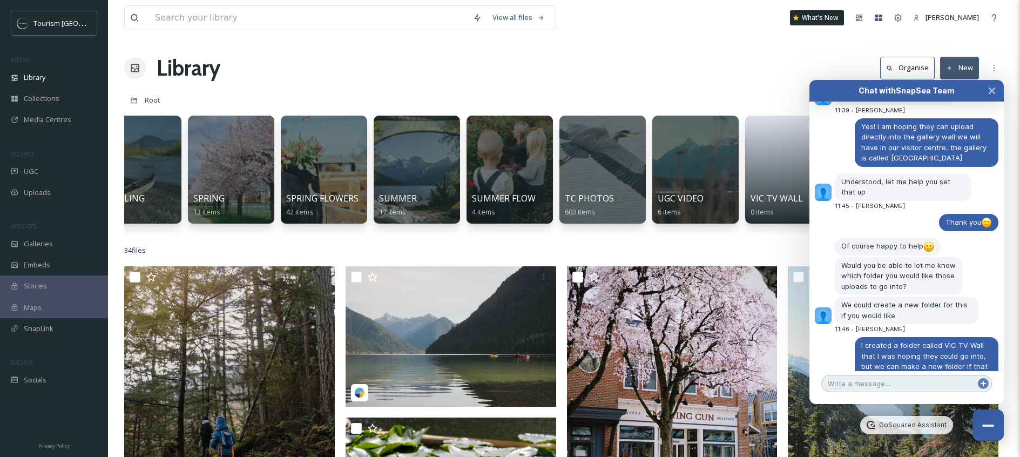
scroll to position [1116, 0]
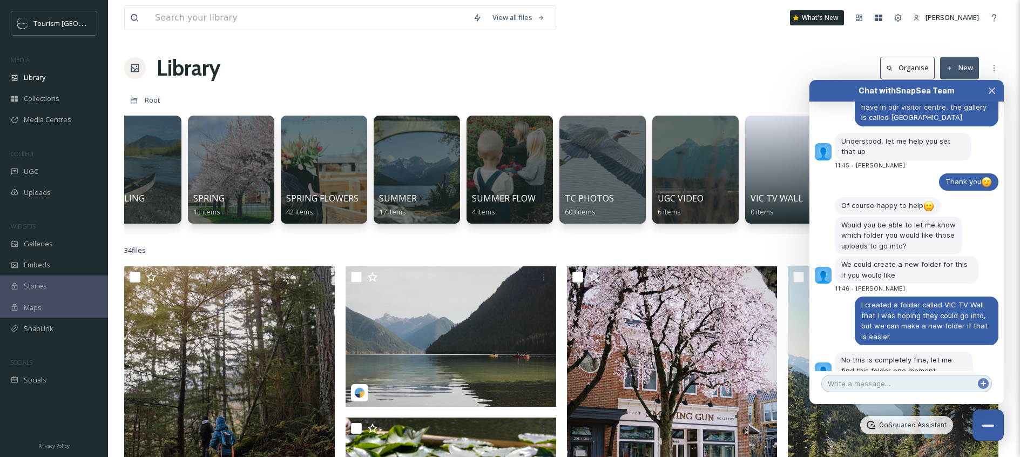
click at [895, 385] on textarea at bounding box center [907, 383] width 171 height 17
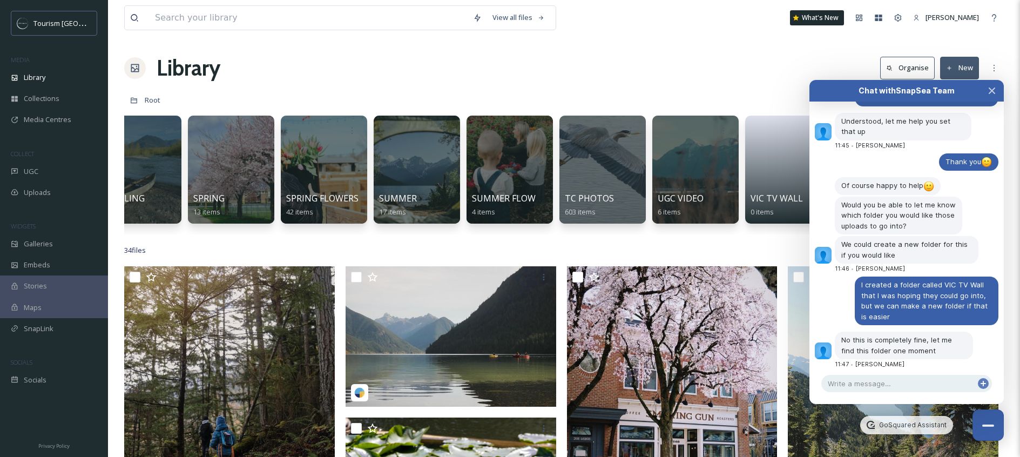
click at [546, 4] on div "View all files What's New [PERSON_NAME]" at bounding box center [564, 18] width 880 height 36
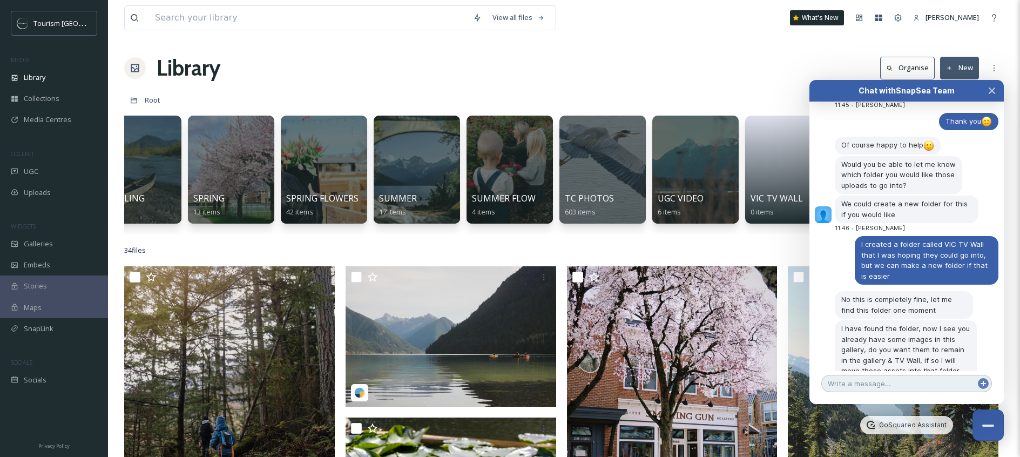
click at [908, 386] on textarea at bounding box center [907, 383] width 171 height 17
type textarea "H"
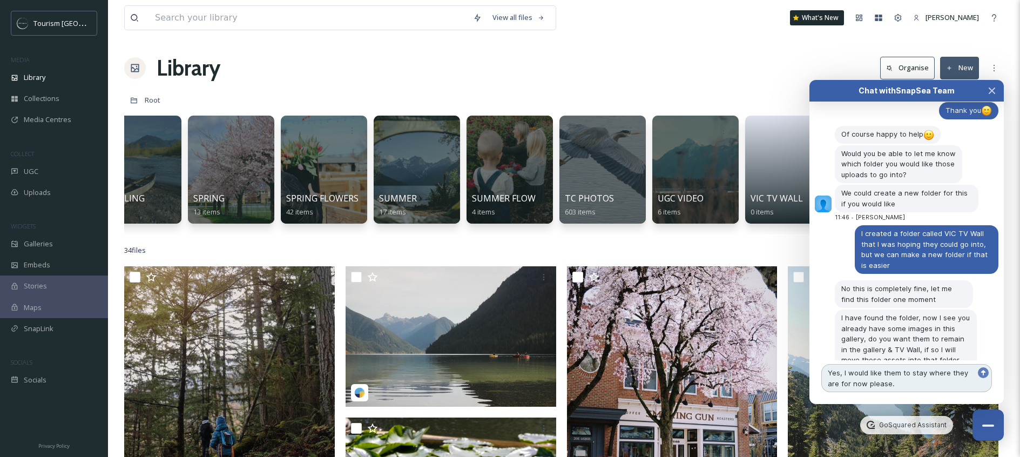
type textarea "Yes, I would like them to stay where they are for now please."
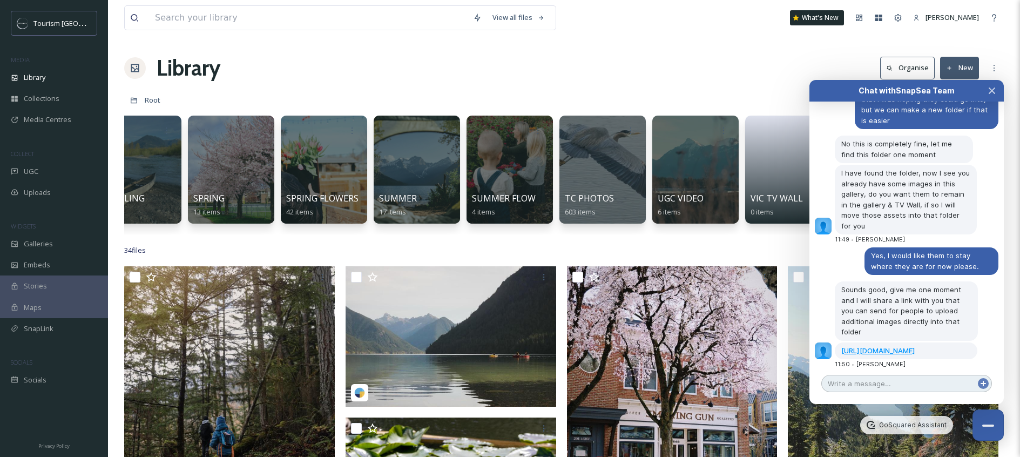
scroll to position [1312, 0]
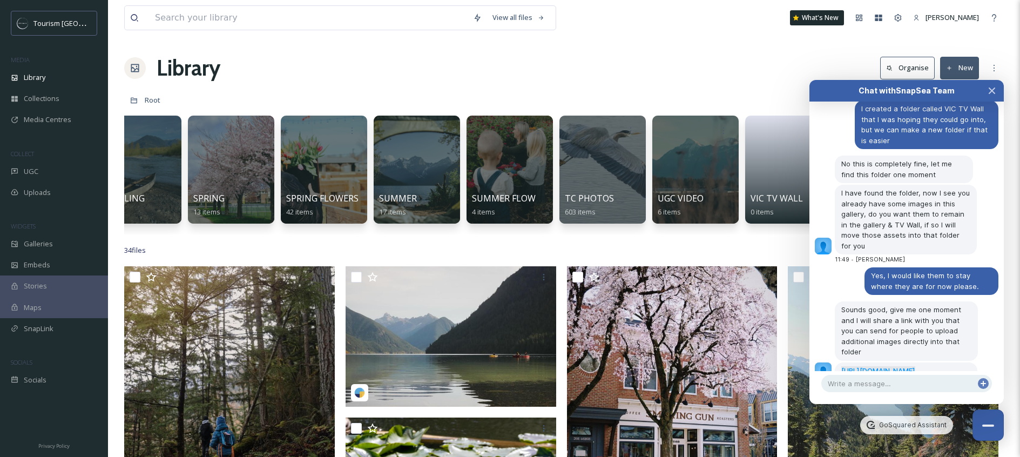
click at [886, 366] on link "[URL][DOMAIN_NAME]" at bounding box center [879, 370] width 74 height 9
click at [929, 379] on textarea at bounding box center [907, 383] width 171 height 17
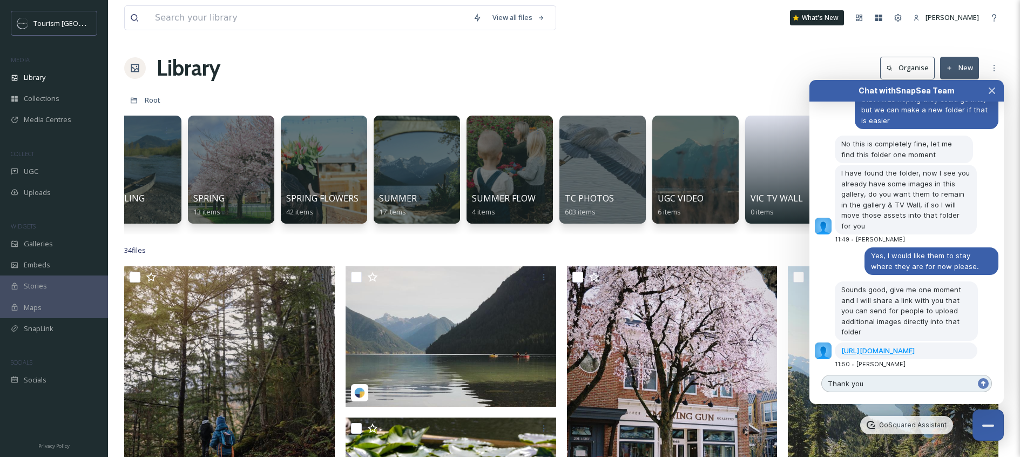
type textarea "Thank you!"
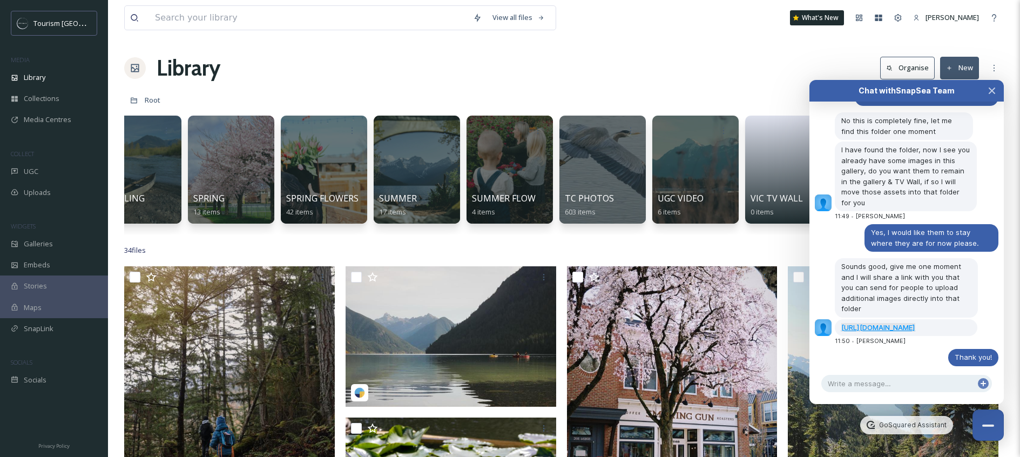
copy link "[URL][DOMAIN_NAME]"
click at [756, 256] on div "34 file s Filters Date Created Select all" at bounding box center [564, 250] width 880 height 21
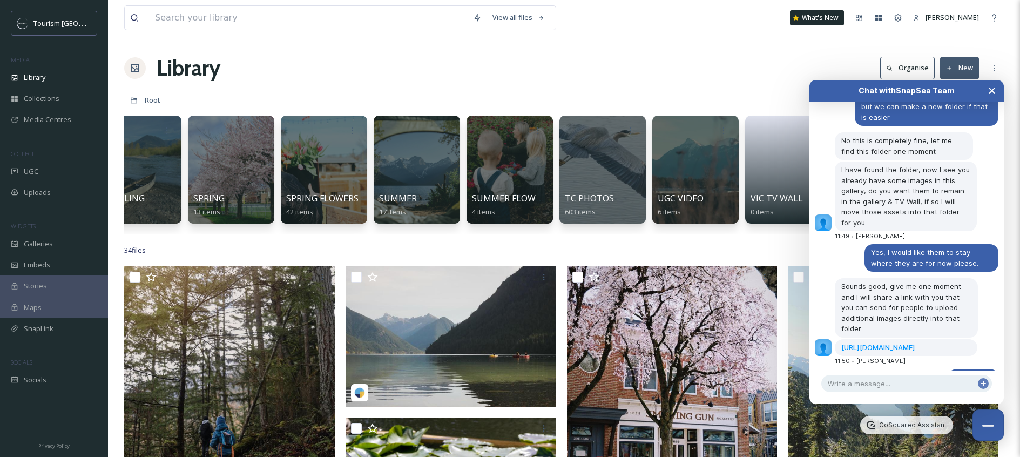
click at [989, 95] on icon "Close Chat" at bounding box center [992, 90] width 9 height 9
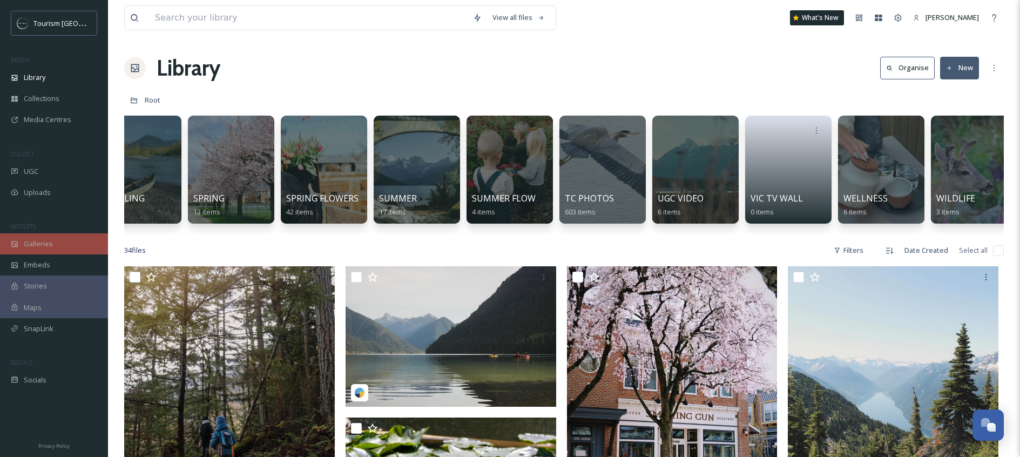
click at [46, 245] on span "Galleries" at bounding box center [38, 244] width 29 height 10
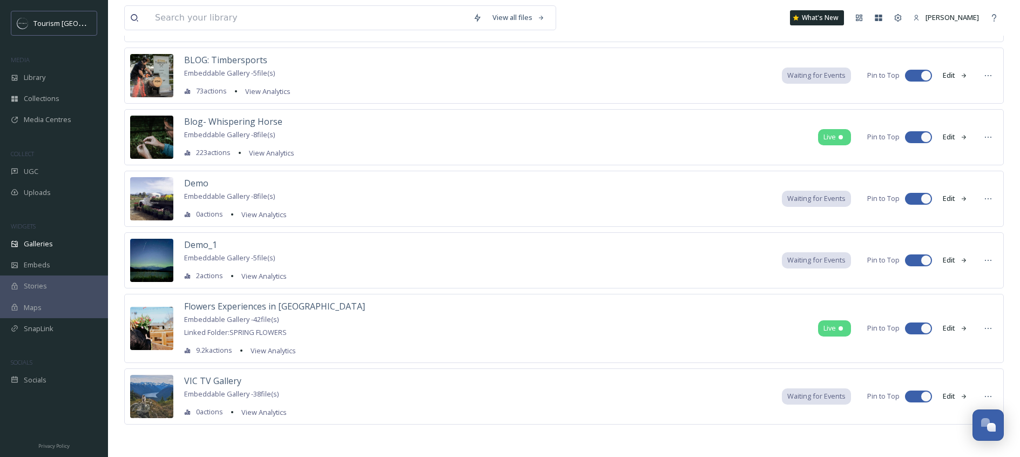
scroll to position [1355, 0]
click at [205, 384] on span "VIC TV Gallery" at bounding box center [212, 381] width 57 height 12
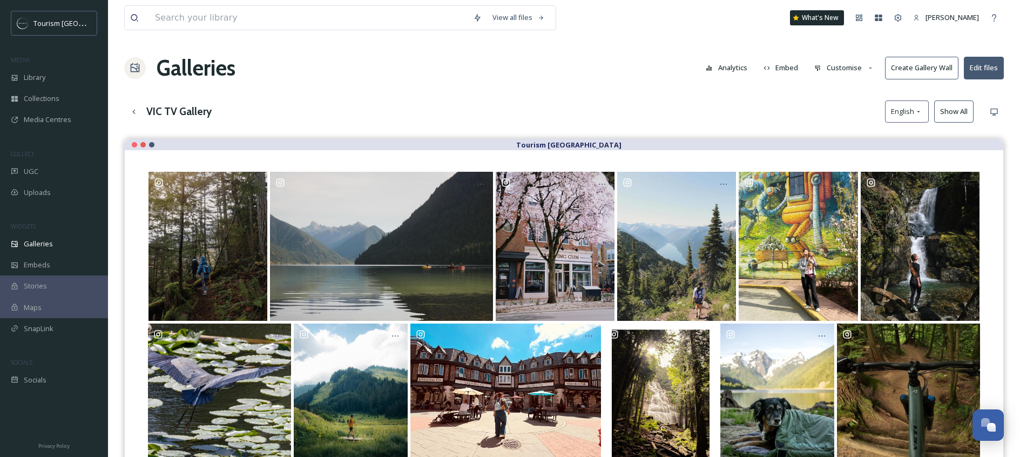
scroll to position [1355, 0]
click at [937, 68] on button "Create Gallery Wall" at bounding box center [921, 68] width 73 height 22
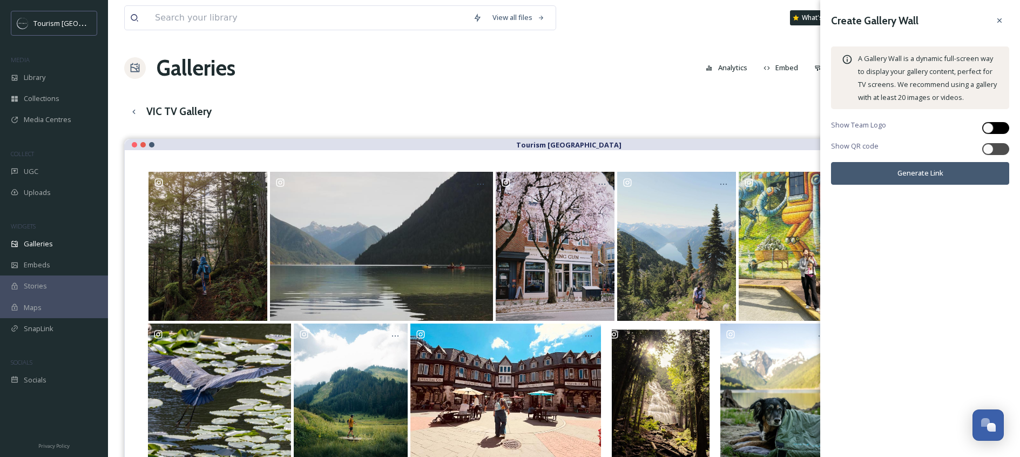
click at [1008, 126] on div at bounding box center [996, 128] width 27 height 12
checkbox input "true"
click at [996, 146] on div at bounding box center [996, 149] width 27 height 12
checkbox input "true"
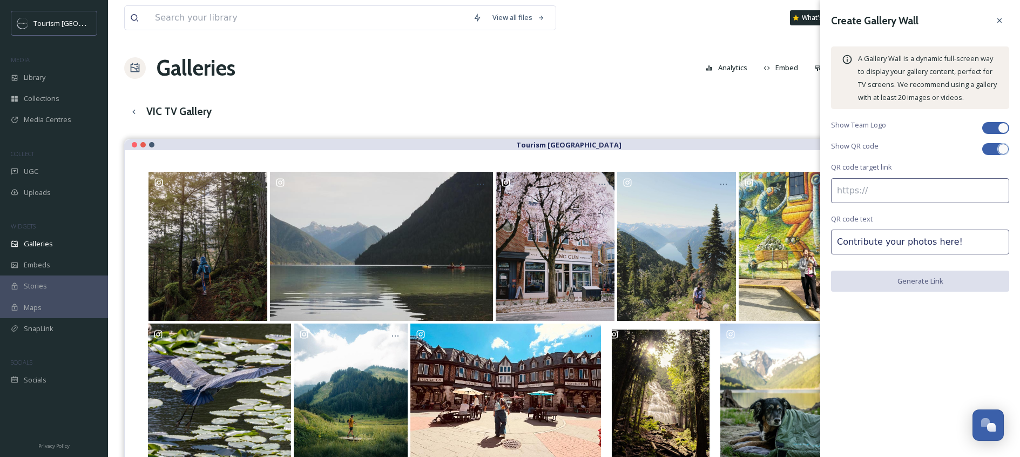
click at [940, 190] on input at bounding box center [920, 190] width 178 height 25
paste input "[URL][DOMAIN_NAME]"
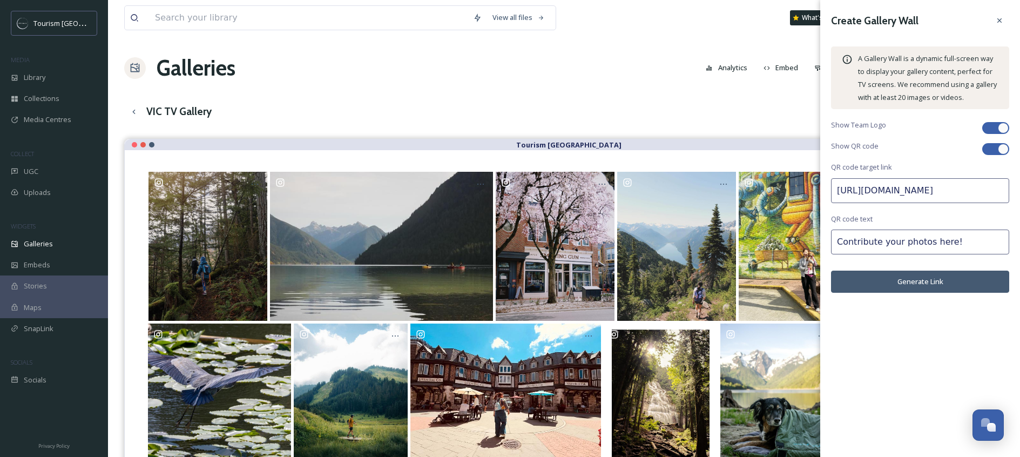
scroll to position [0, 129]
type input "[URL][DOMAIN_NAME]"
click at [928, 236] on input "Contribute your photos here!" at bounding box center [920, 242] width 178 height 25
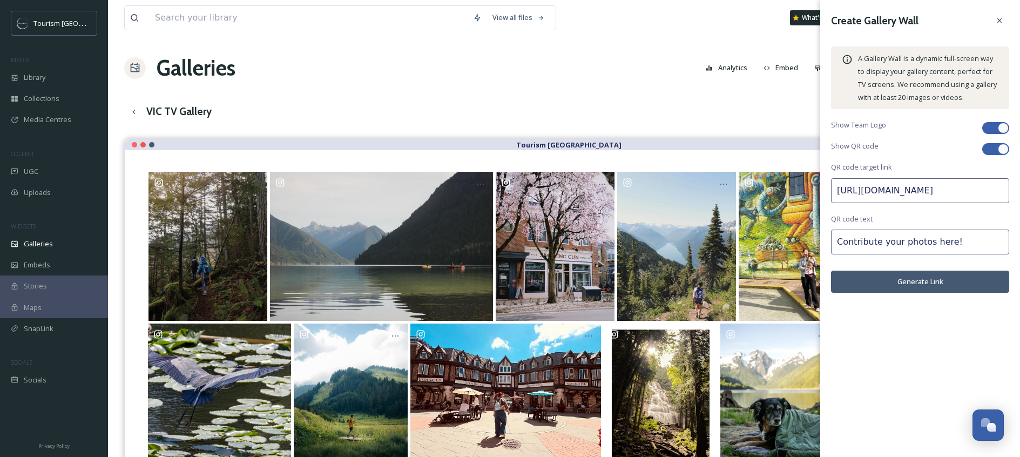
click at [928, 236] on input "Contribute your photos here!" at bounding box center [920, 242] width 178 height 25
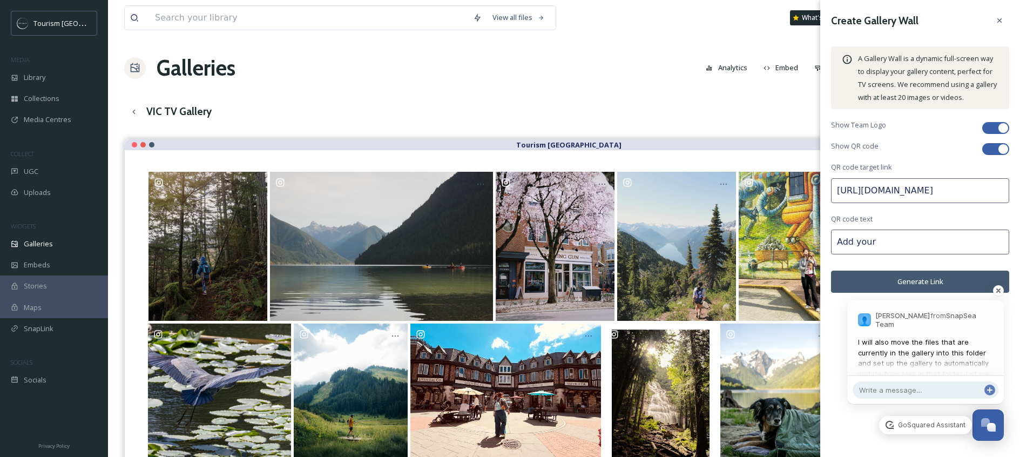
scroll to position [1438, 0]
type input "Add your"
click at [903, 351] on span "I will also move the files that are currently in the gallery into this folder a…" at bounding box center [925, 368] width 135 height 63
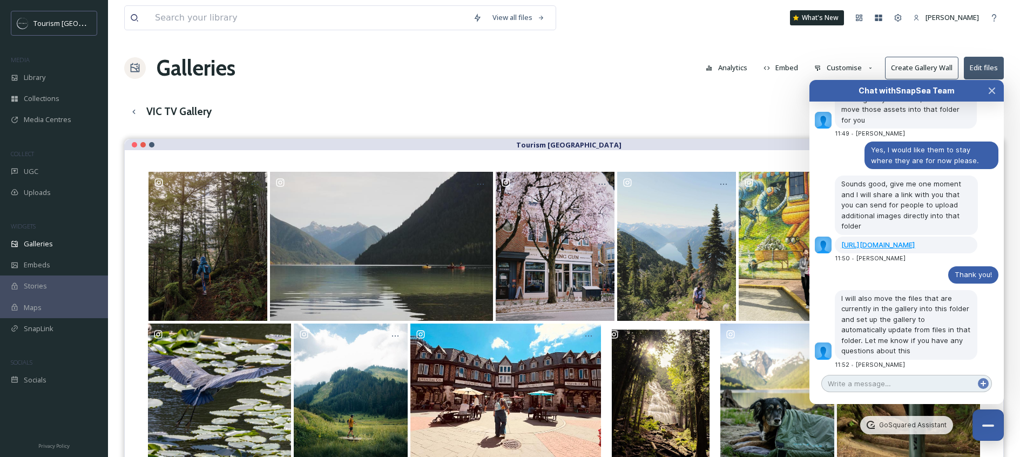
scroll to position [1418, 0]
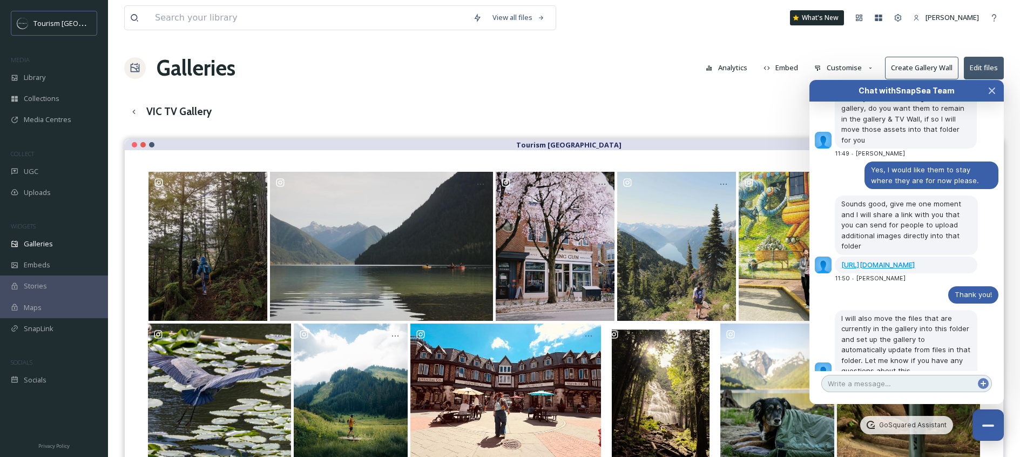
click at [865, 384] on textarea at bounding box center [907, 383] width 171 height 17
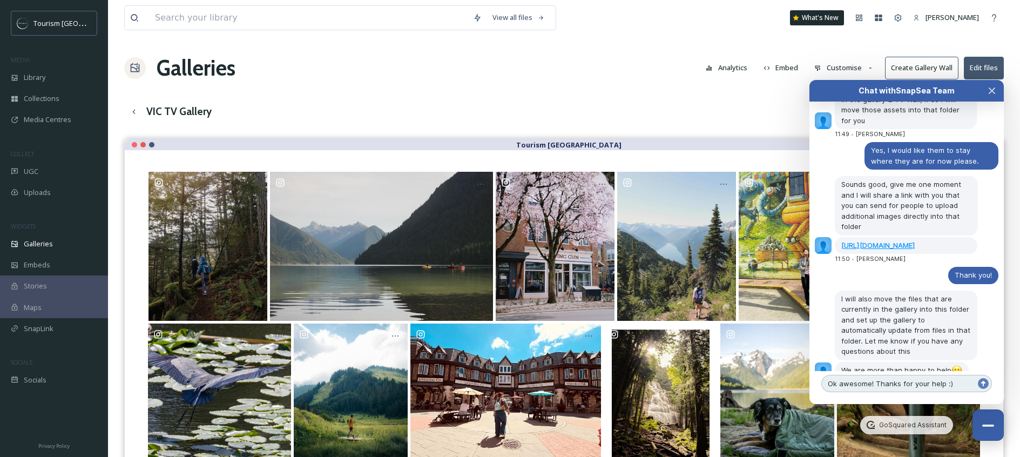
type textarea "Ok awesome! Thanks for your help :)"
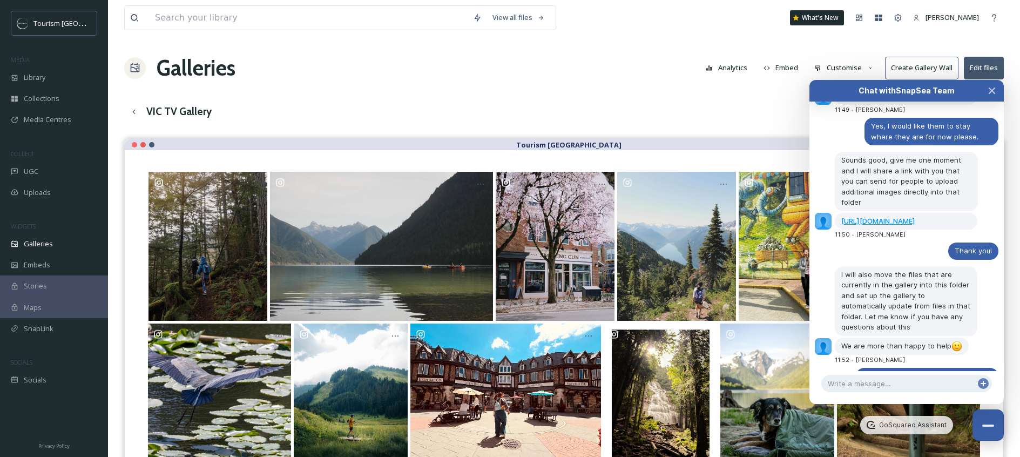
click at [667, 90] on div "View all files What's New [PERSON_NAME] Galleries Analytics Embed Customise Cre…" at bounding box center [564, 306] width 912 height 612
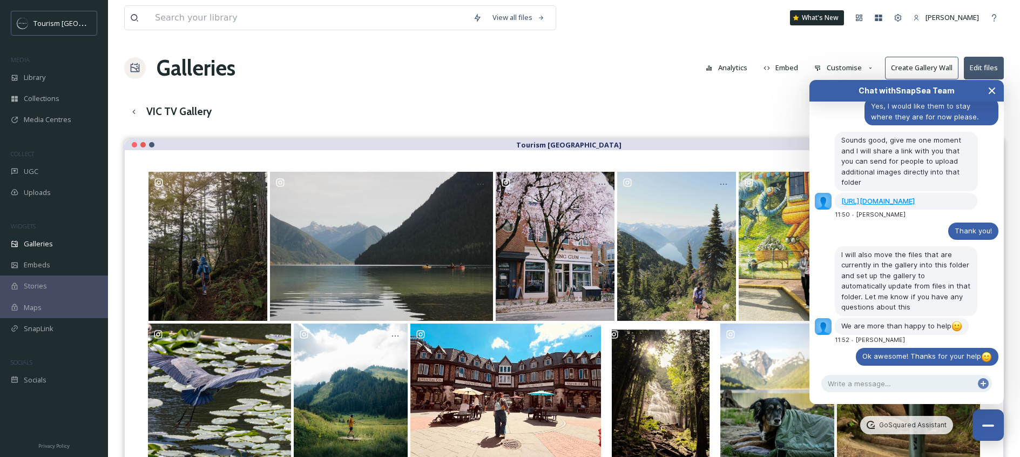
click at [998, 88] on button "Close Chat" at bounding box center [992, 91] width 24 height 22
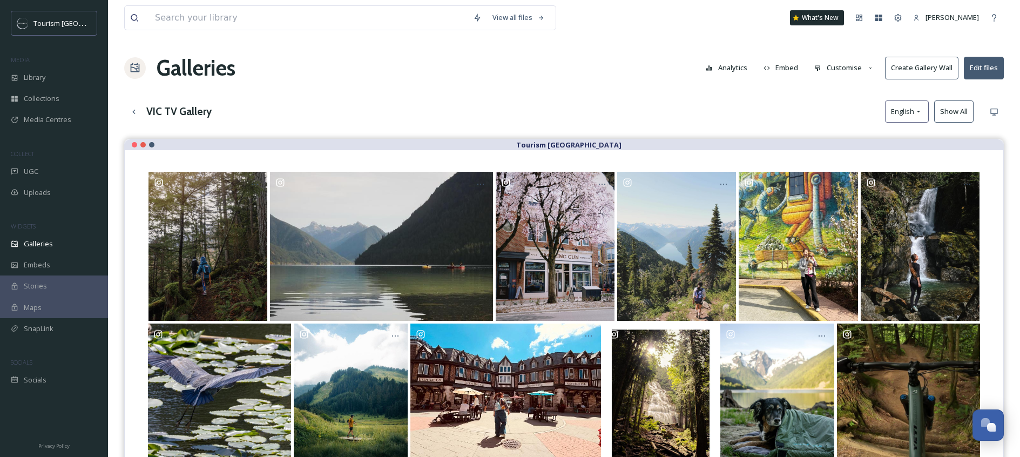
click at [916, 65] on button "Create Gallery Wall" at bounding box center [921, 68] width 73 height 22
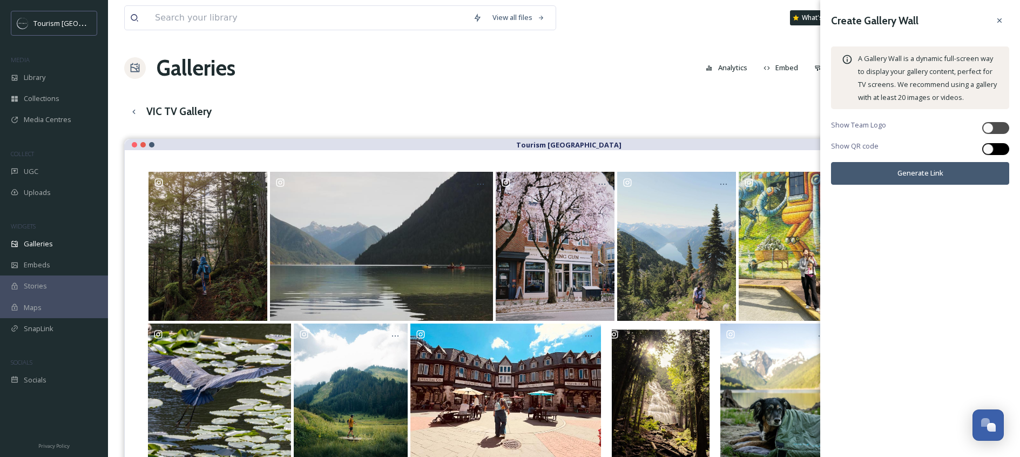
click at [993, 147] on div at bounding box center [988, 149] width 11 height 11
checkbox input "true"
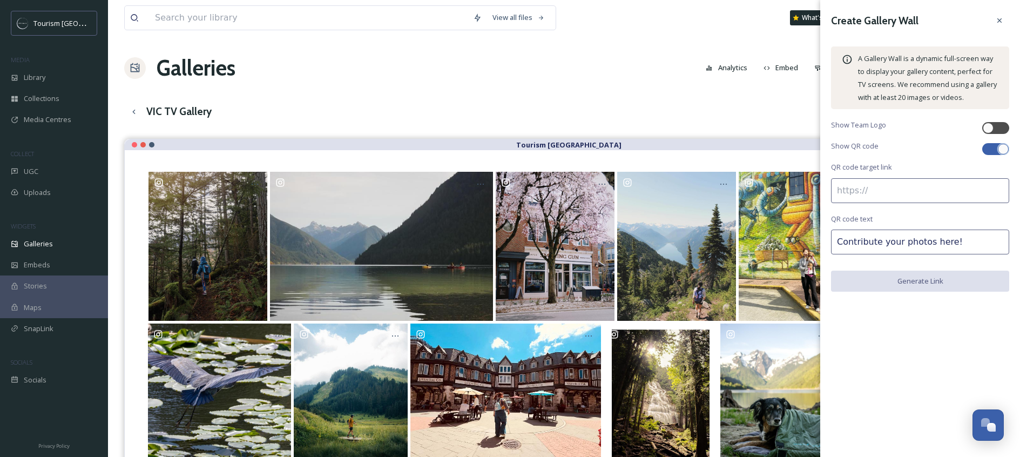
click at [996, 120] on div "Show Team Logo" at bounding box center [920, 128] width 178 height 16
click at [996, 122] on div at bounding box center [996, 128] width 27 height 12
checkbox input "true"
click at [953, 182] on input at bounding box center [920, 190] width 178 height 25
paste input "[URL][DOMAIN_NAME]"
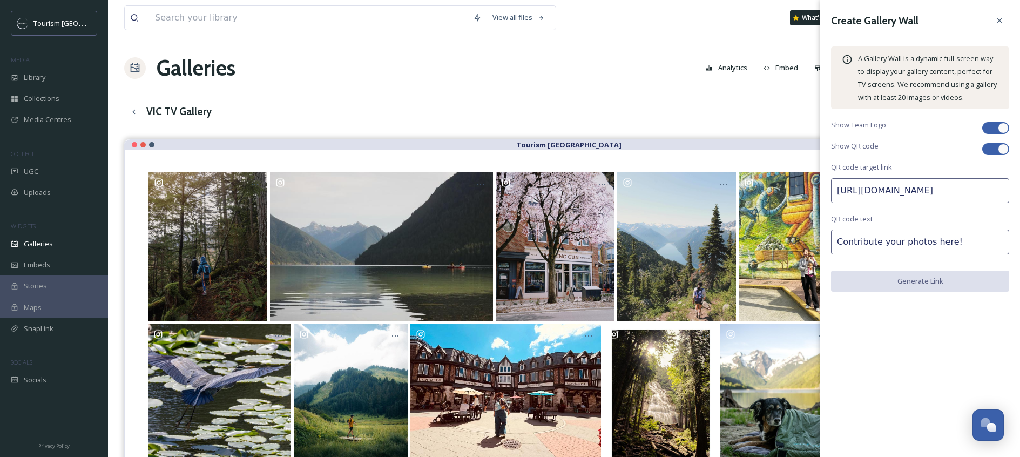
scroll to position [0, 129]
type input "[URL][DOMAIN_NAME]"
click at [918, 243] on input "Contribute your photos here!" at bounding box center [920, 242] width 178 height 25
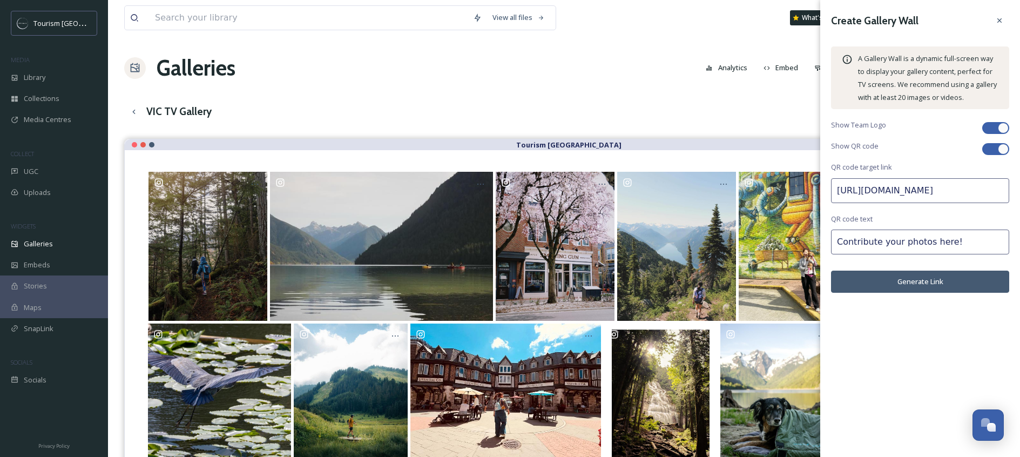
click at [918, 243] on input "Contribute your photos here!" at bounding box center [920, 242] width 178 height 25
type input "U"
type input "Add your photo's here!"
click at [959, 277] on button "Generate Link" at bounding box center [920, 282] width 178 height 22
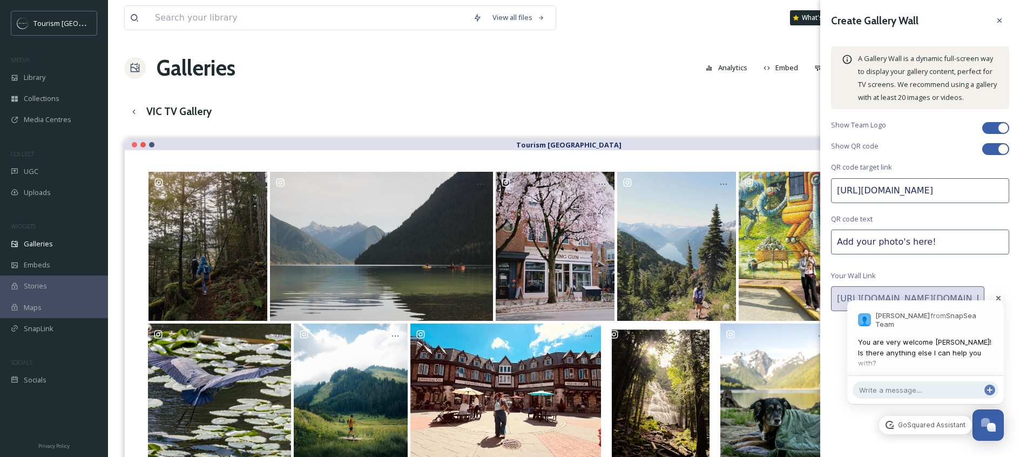
scroll to position [154, 0]
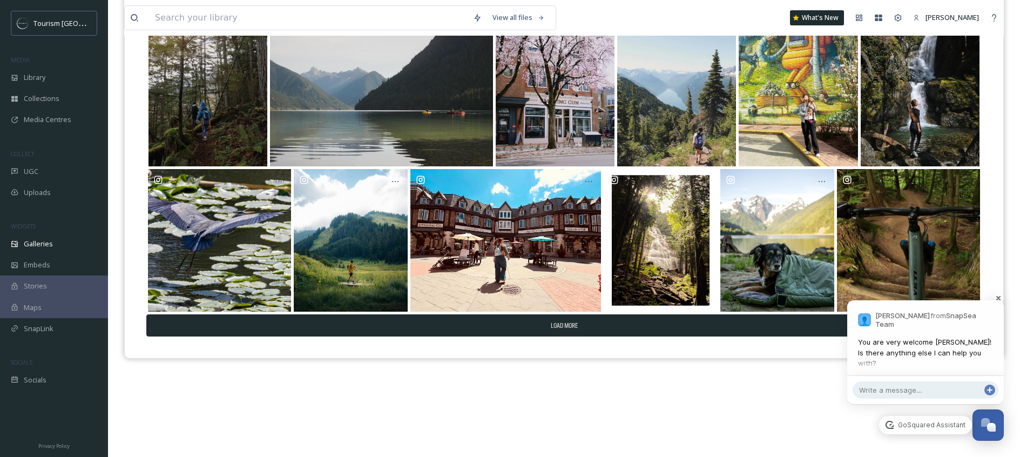
click at [935, 297] on div "Dismiss" at bounding box center [926, 298] width 157 height 11
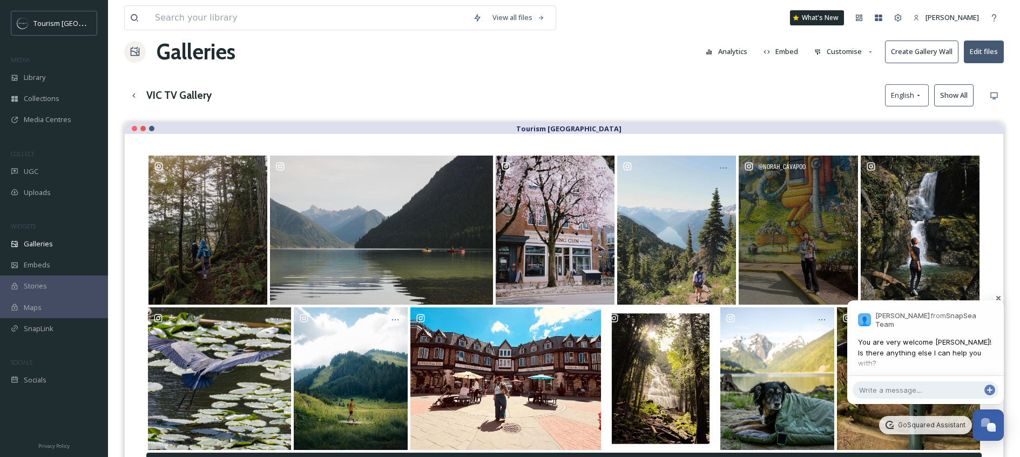
scroll to position [0, 0]
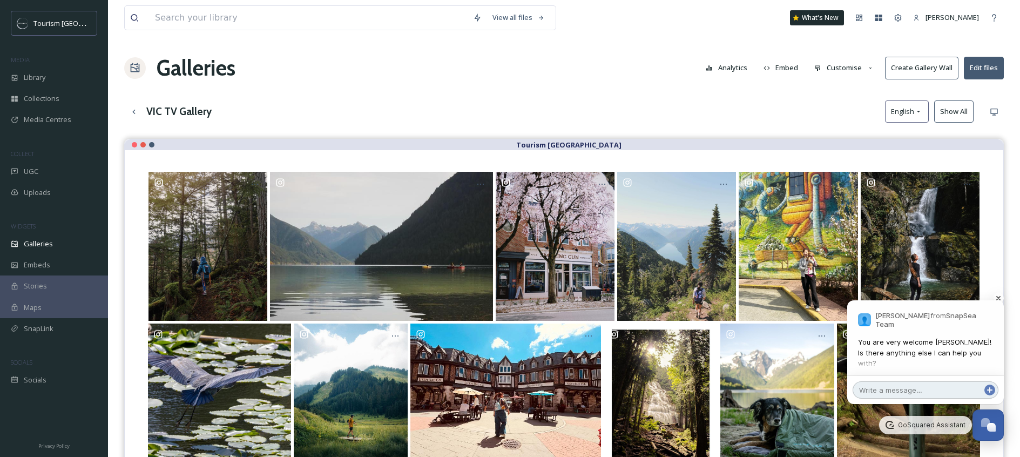
click at [872, 393] on textarea at bounding box center [926, 389] width 146 height 17
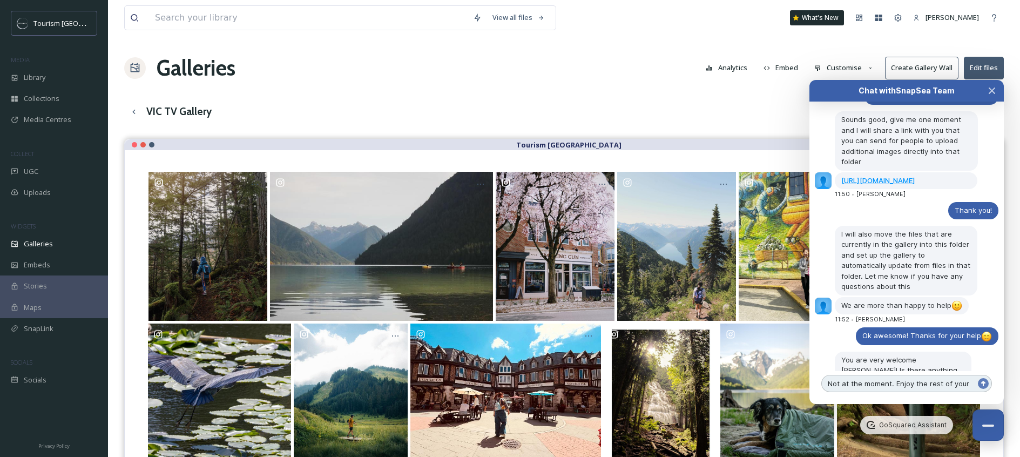
scroll to position [1513, 0]
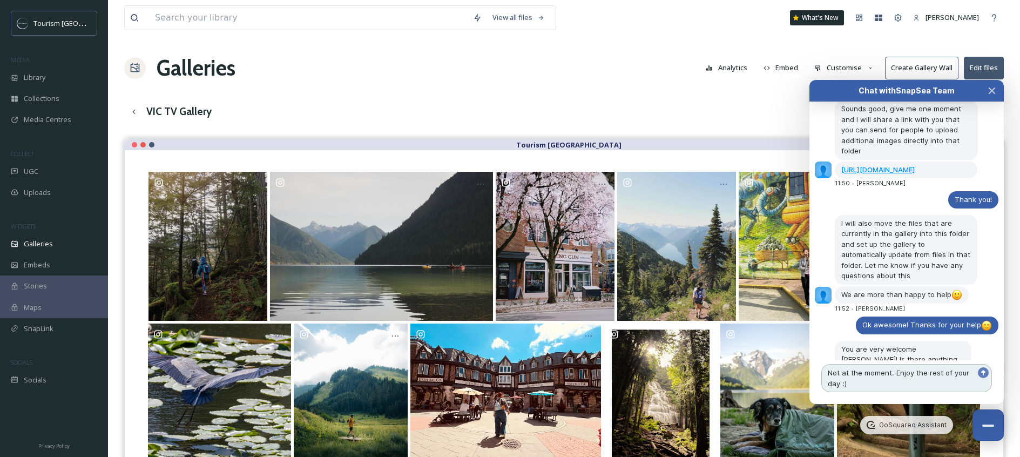
type textarea "Not at the moment. Enjoy the rest of your day :)"
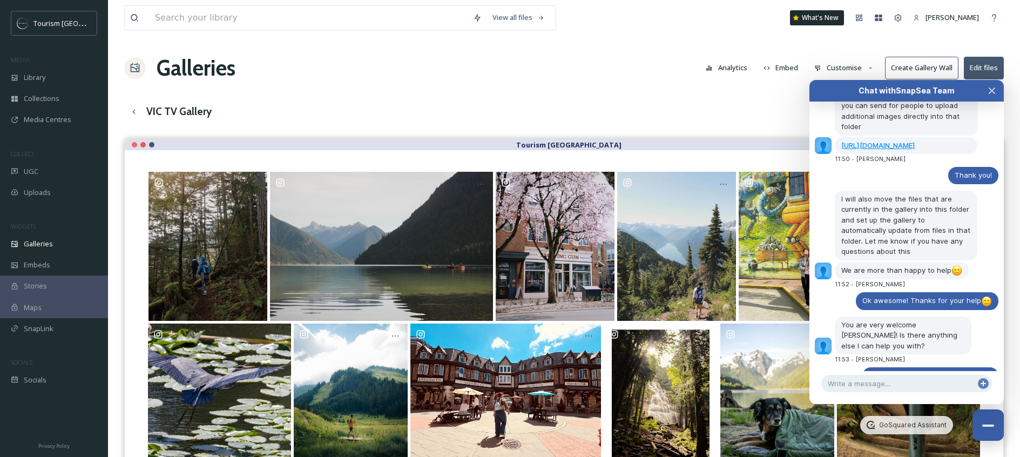
click at [714, 107] on div "VIC TV Gallery English Show All" at bounding box center [564, 111] width 880 height 22
click at [991, 86] on icon "Close Chat" at bounding box center [992, 90] width 9 height 9
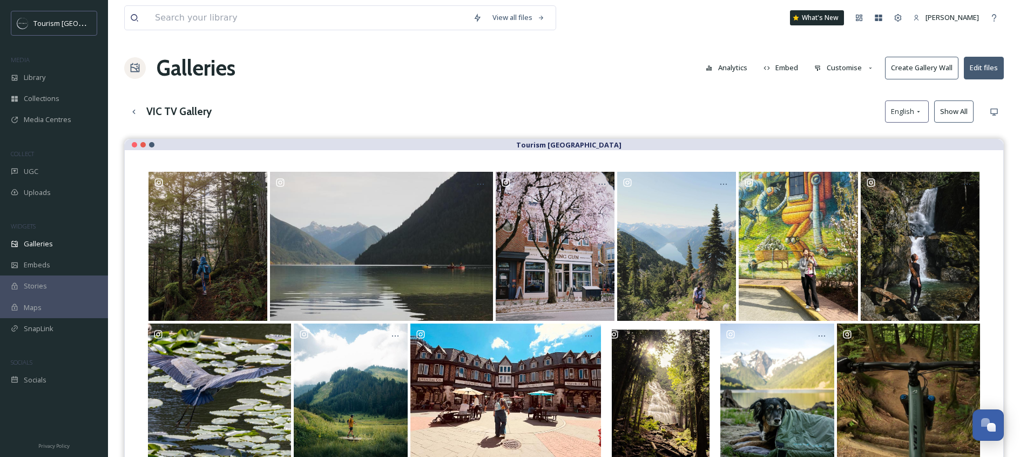
scroll to position [1557, 0]
click at [918, 73] on button "Create Gallery Wall" at bounding box center [921, 68] width 73 height 22
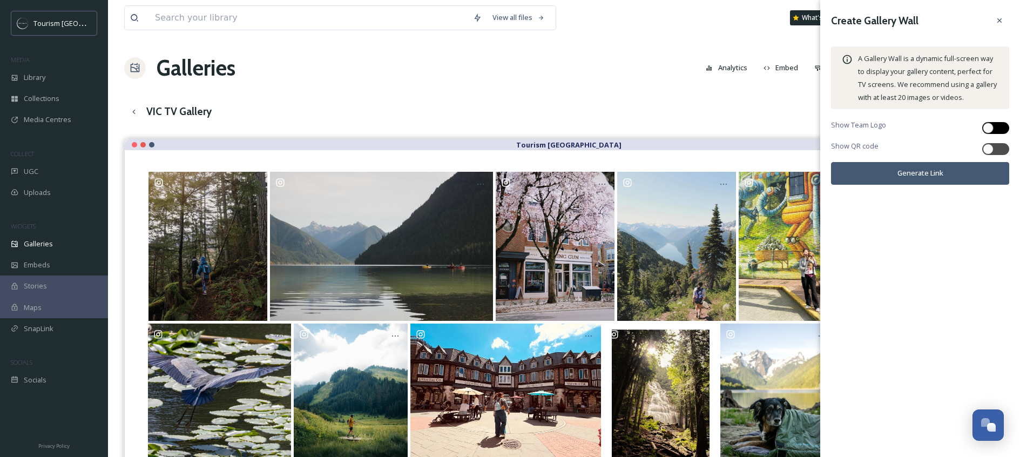
click at [990, 126] on div at bounding box center [988, 128] width 11 height 11
checkbox input "true"
click at [1002, 22] on icon at bounding box center [1000, 20] width 9 height 9
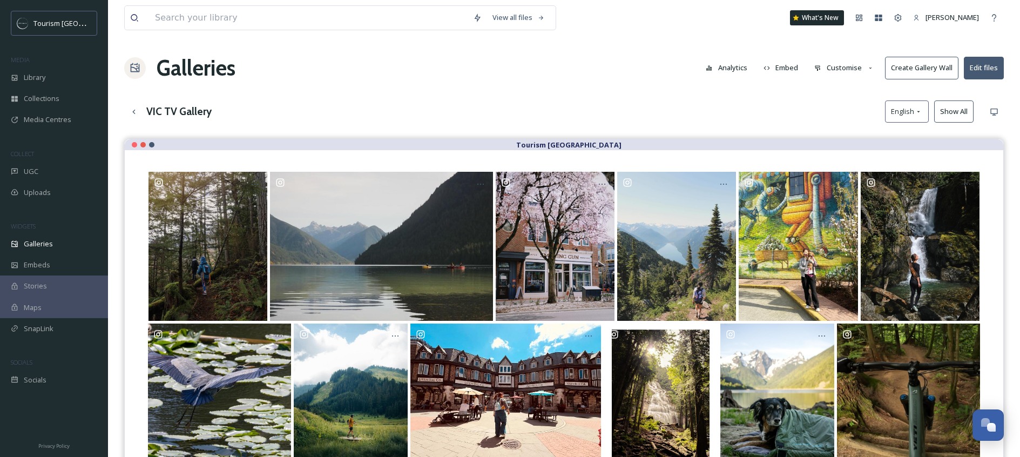
click at [814, 107] on div "VIC TV Gallery English Show All" at bounding box center [564, 111] width 880 height 22
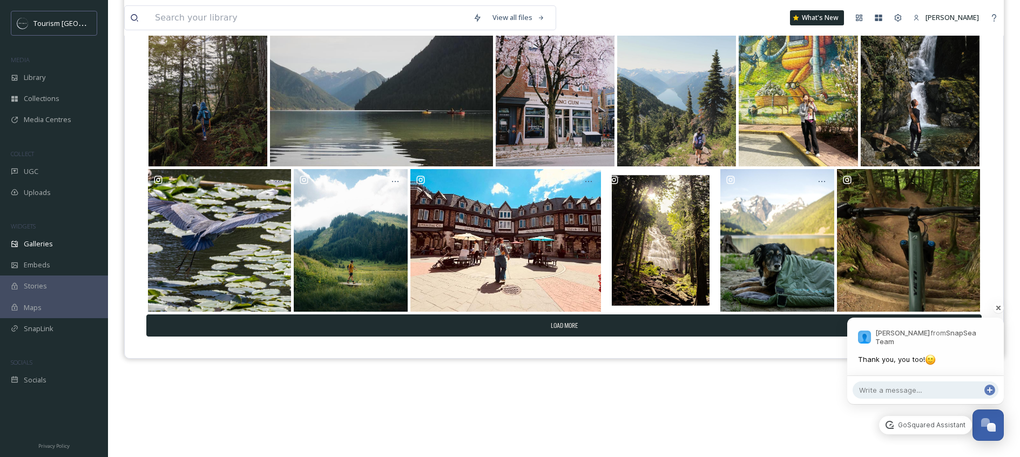
scroll to position [1568, 0]
click at [986, 334] on p "[PERSON_NAME] from SnapSea Team" at bounding box center [935, 336] width 118 height 17
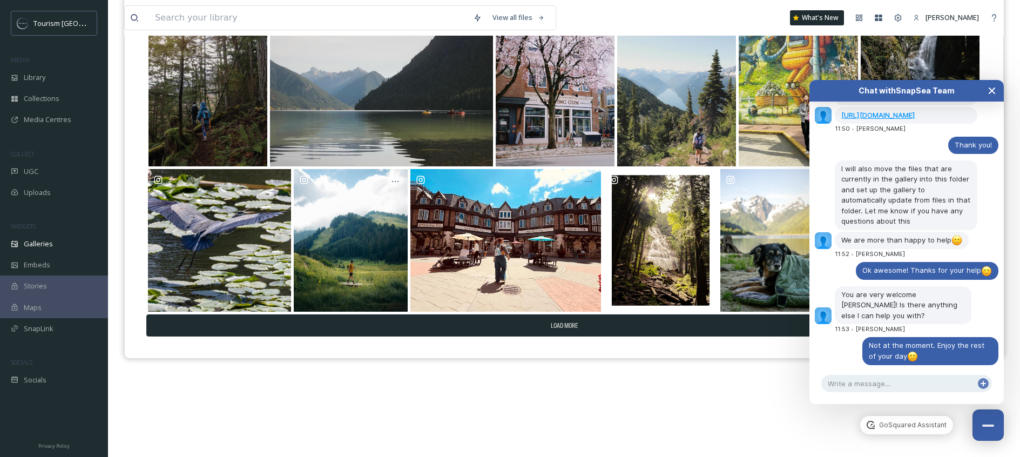
click at [991, 91] on icon "Close Chat" at bounding box center [992, 90] width 5 height 5
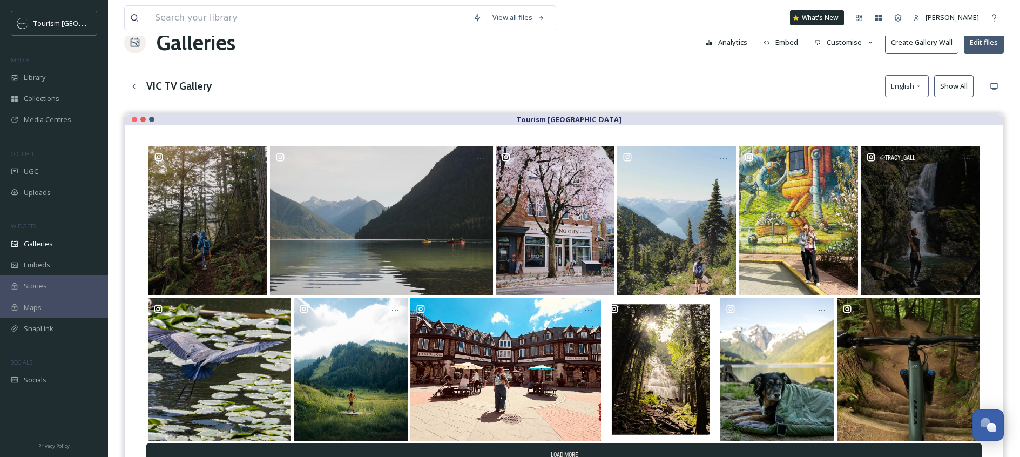
scroll to position [0, 0]
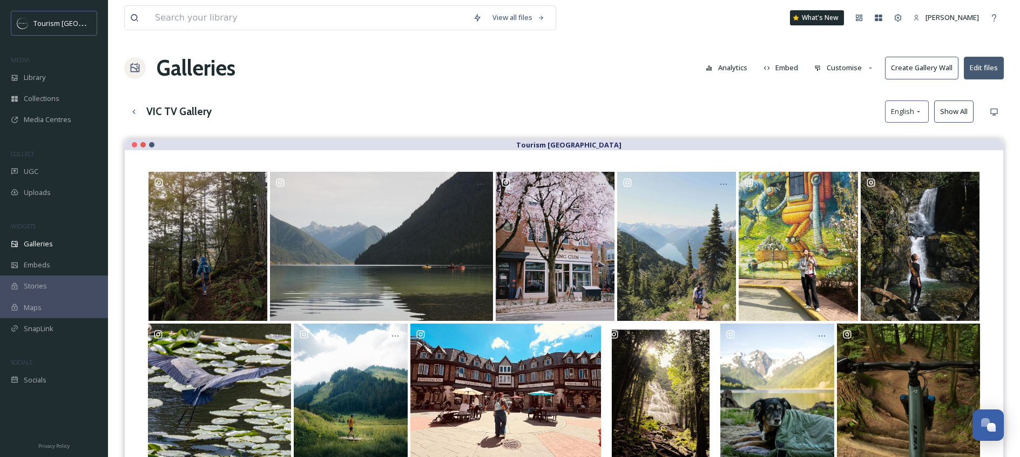
click at [937, 74] on button "Create Gallery Wall" at bounding box center [921, 68] width 73 height 22
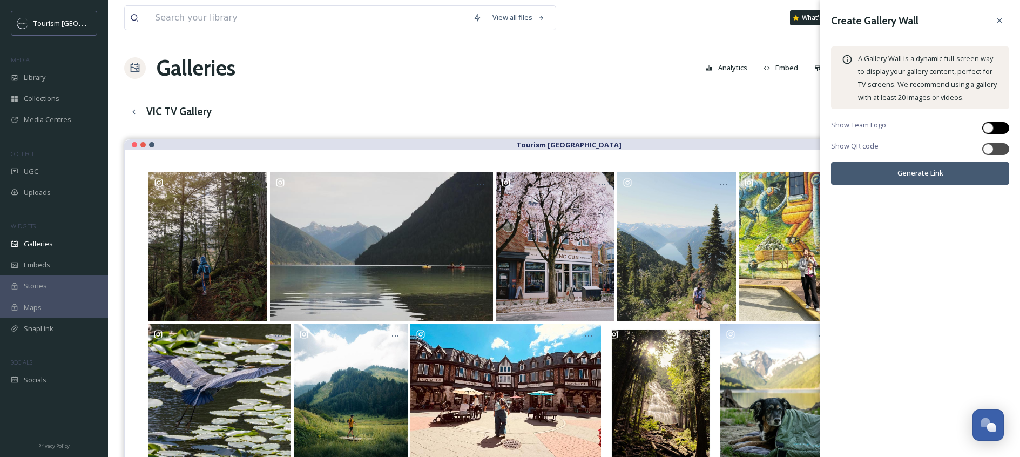
click at [998, 129] on div at bounding box center [996, 128] width 27 height 12
checkbox input "true"
click at [996, 153] on div at bounding box center [996, 149] width 27 height 12
checkbox input "true"
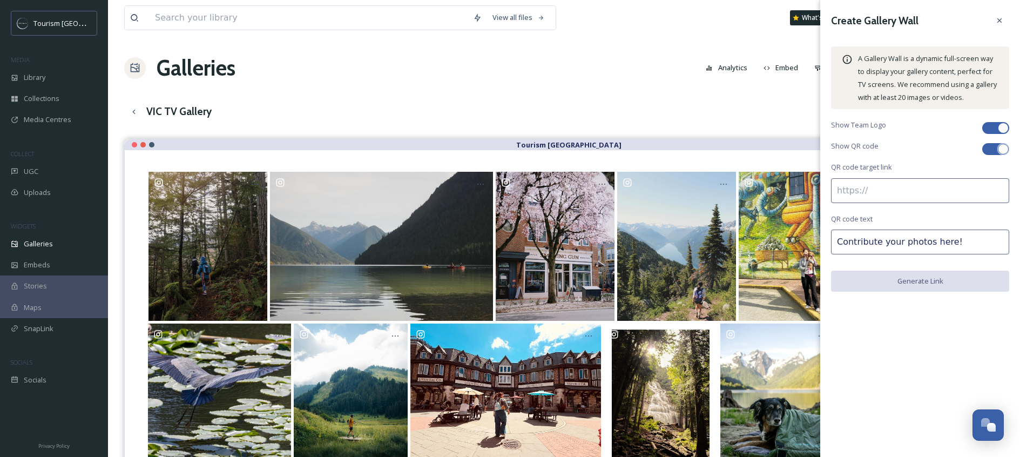
click at [916, 200] on input at bounding box center [920, 190] width 178 height 25
paste input "[URL][DOMAIN_NAME]"
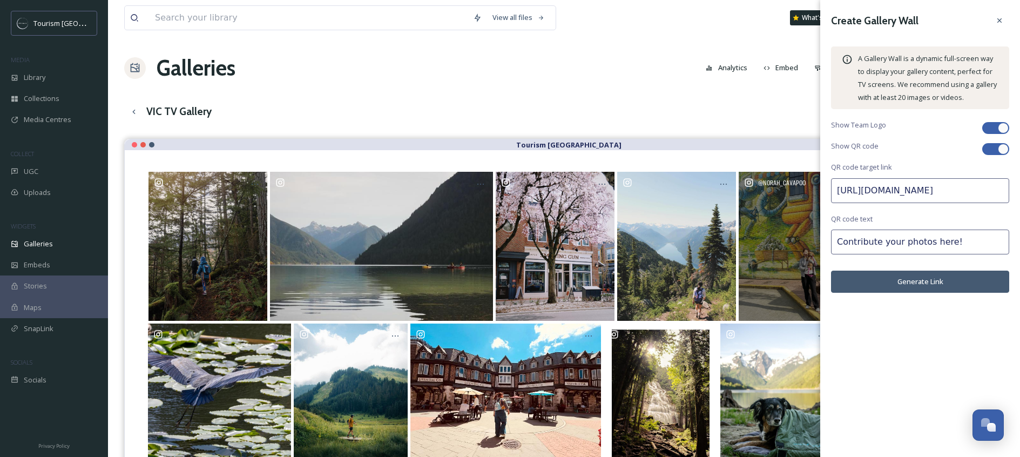
drag, startPoint x: 925, startPoint y: 188, endPoint x: 769, endPoint y: 194, distance: 156.2
click at [769, 194] on div "View all files What's New [PERSON_NAME] Galleries Analytics Embed Customise Cre…" at bounding box center [564, 306] width 912 height 612
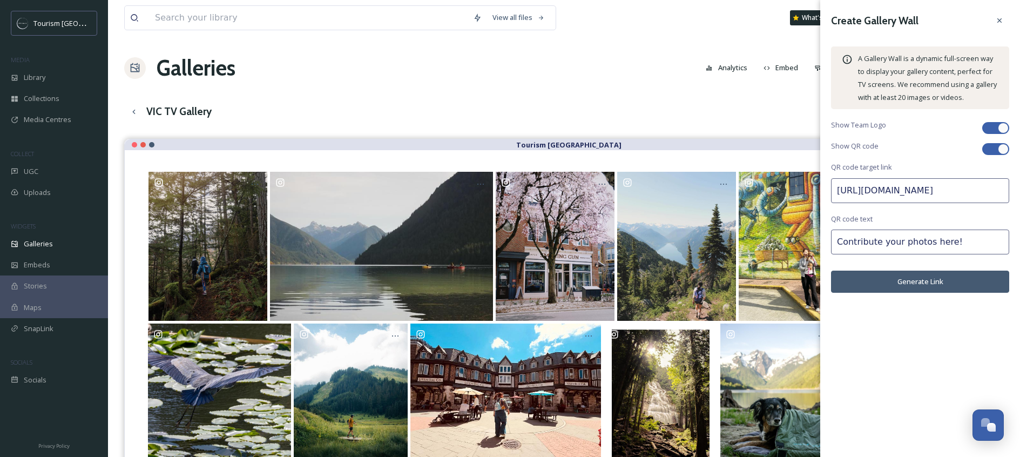
type input "[URL][DOMAIN_NAME]"
click at [900, 208] on div "Create Gallery Wall A Gallery Wall is a dynamic full-screen way to display your…" at bounding box center [921, 152] width 200 height 304
click at [918, 243] on input "Contribute your photos here!" at bounding box center [920, 242] width 178 height 25
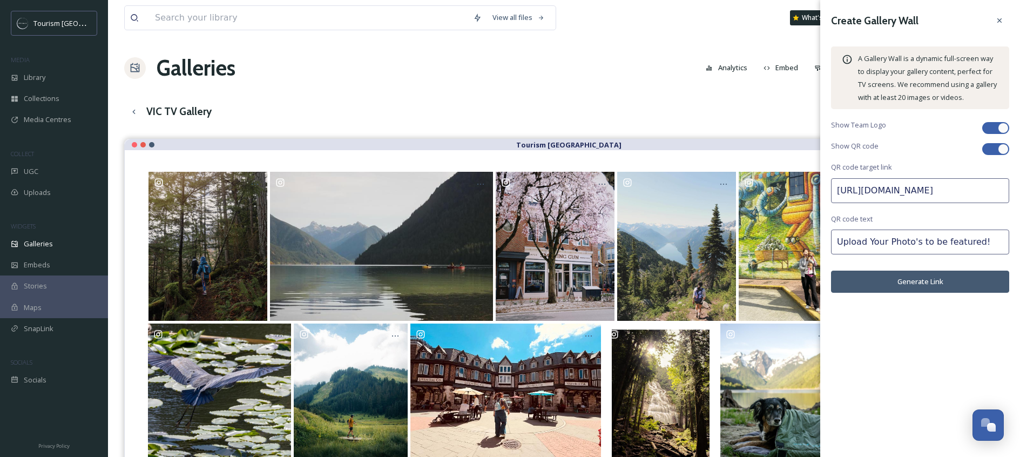
type input "Upload Your Photo's to be featured!"
click at [955, 279] on button "Generate Link" at bounding box center [920, 282] width 178 height 22
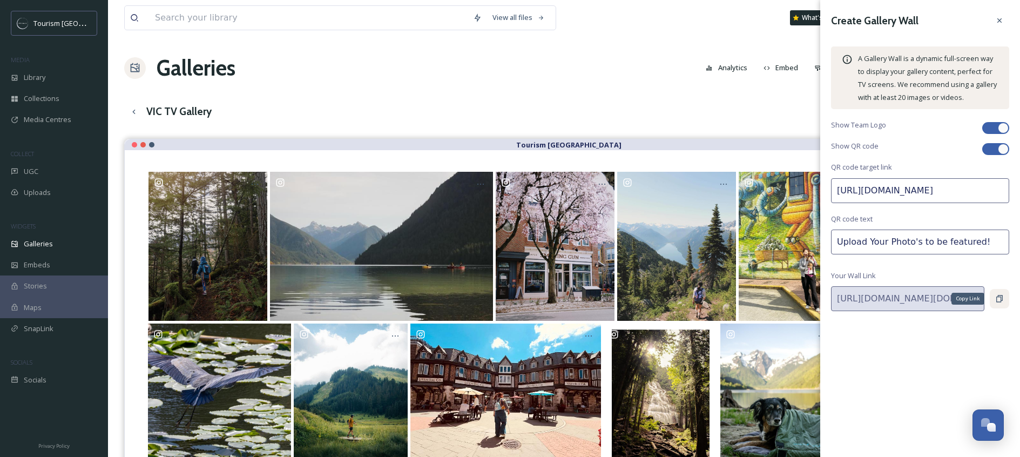
click at [998, 295] on icon at bounding box center [1000, 298] width 6 height 7
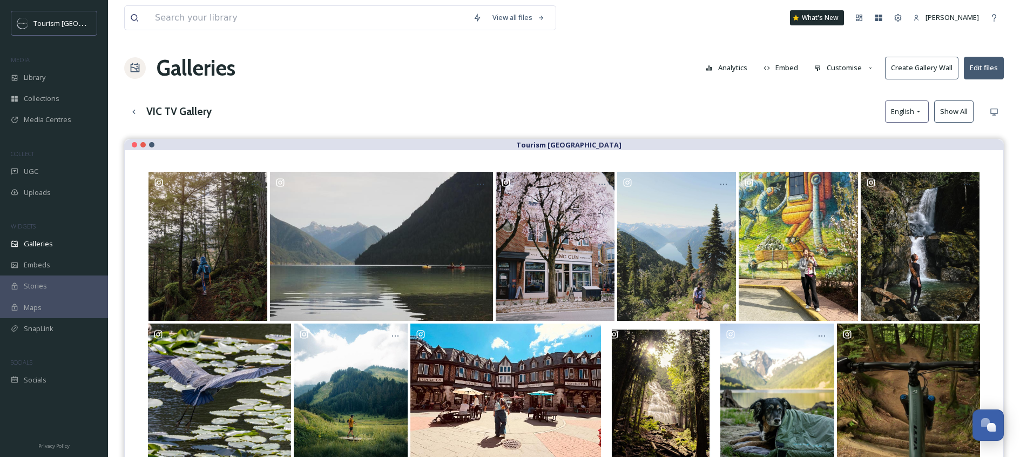
click at [782, 83] on div "Galleries Analytics Embed Customise Create Gallery Wall Edit files" at bounding box center [564, 68] width 880 height 32
click at [825, 65] on button "Customise" at bounding box center [844, 67] width 71 height 21
click at [837, 152] on span "Lightbox" at bounding box center [829, 156] width 28 height 10
click at [273, 78] on div "Galleries Analytics Embed Customise Create Gallery Wall Edit files" at bounding box center [564, 68] width 880 height 32
click at [832, 69] on button "Customise" at bounding box center [844, 67] width 71 height 21
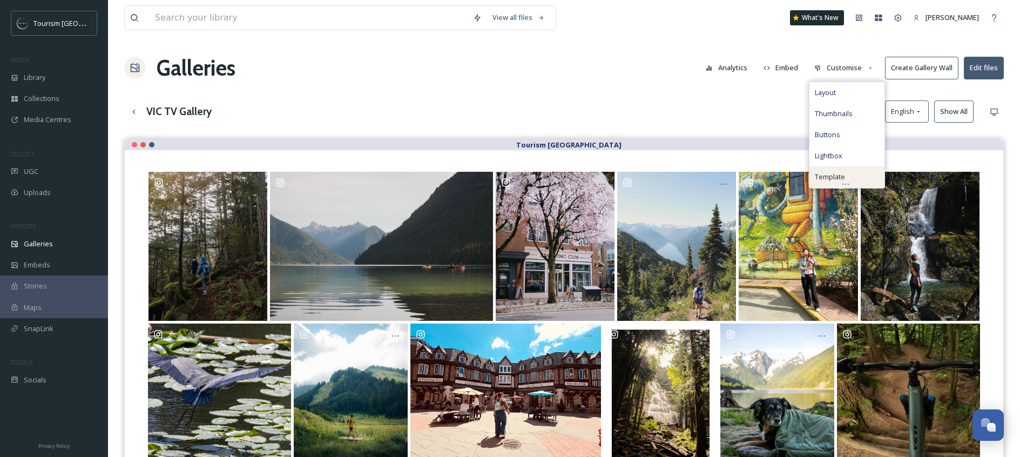
click at [830, 178] on span "Template" at bounding box center [830, 177] width 30 height 10
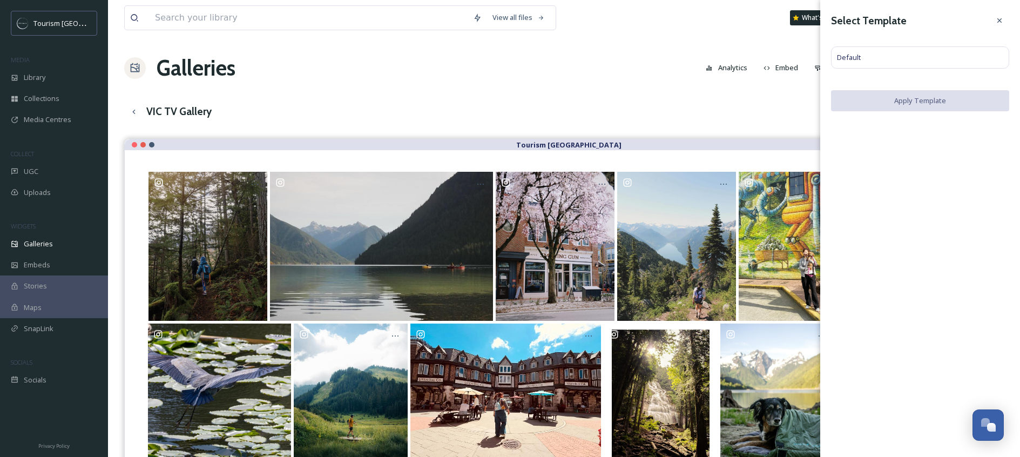
click at [679, 95] on div "View all files What's New [PERSON_NAME] Galleries Analytics Embed Customise Cre…" at bounding box center [564, 306] width 912 height 612
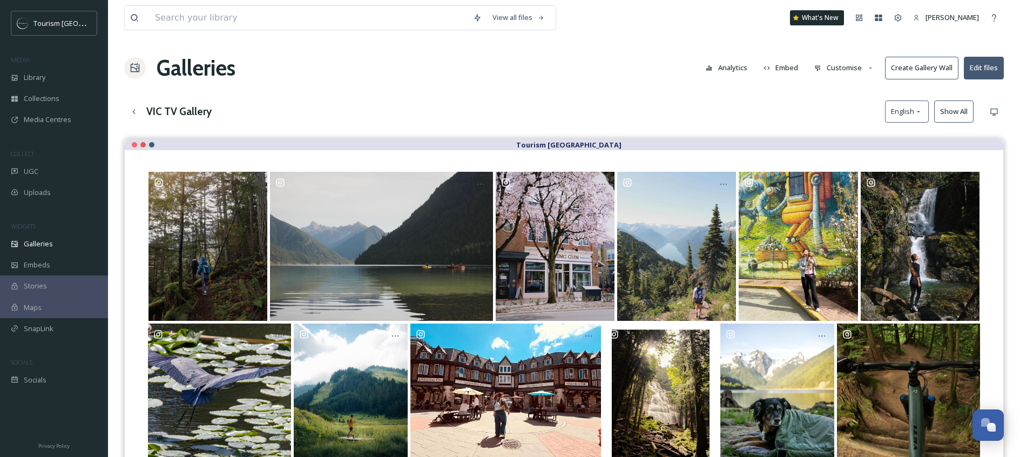
click at [852, 70] on button "Customise" at bounding box center [844, 67] width 71 height 21
click at [844, 131] on div "Buttons" at bounding box center [847, 134] width 75 height 21
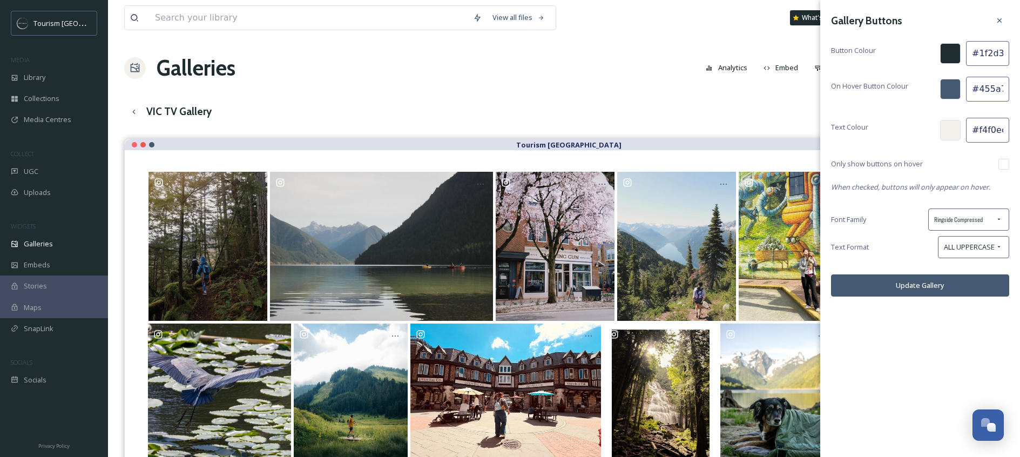
click at [916, 146] on div "Gallery Buttons Button Colour #1f2d30 On Hover Button Colour #455a72 Text Colou…" at bounding box center [921, 153] width 200 height 307
click at [829, 116] on div "Gallery Buttons Button Colour #1f2d30 On Hover Button Colour #455a72 Text Colou…" at bounding box center [921, 153] width 200 height 307
click at [776, 115] on div "VIC TV Gallery English Show All" at bounding box center [564, 111] width 880 height 22
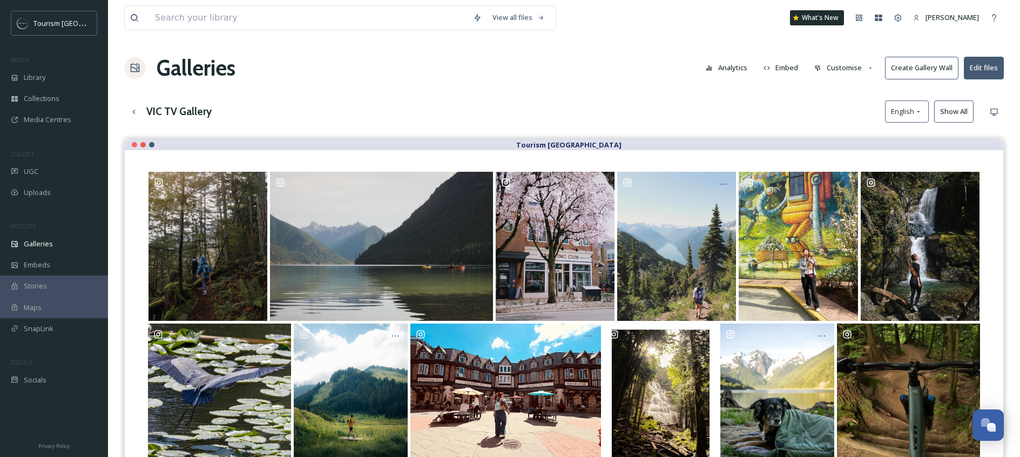
click at [821, 71] on icon at bounding box center [818, 68] width 7 height 7
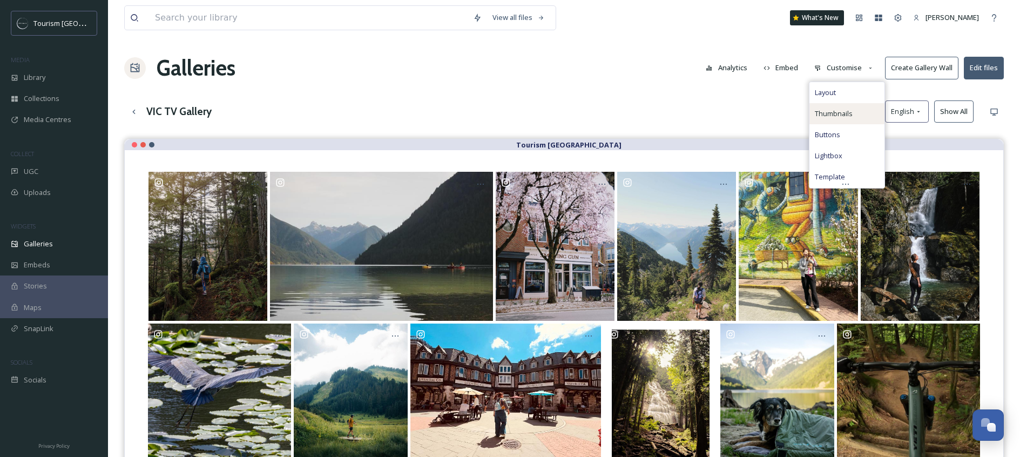
click at [826, 110] on span "Thumbnails" at bounding box center [834, 114] width 38 height 10
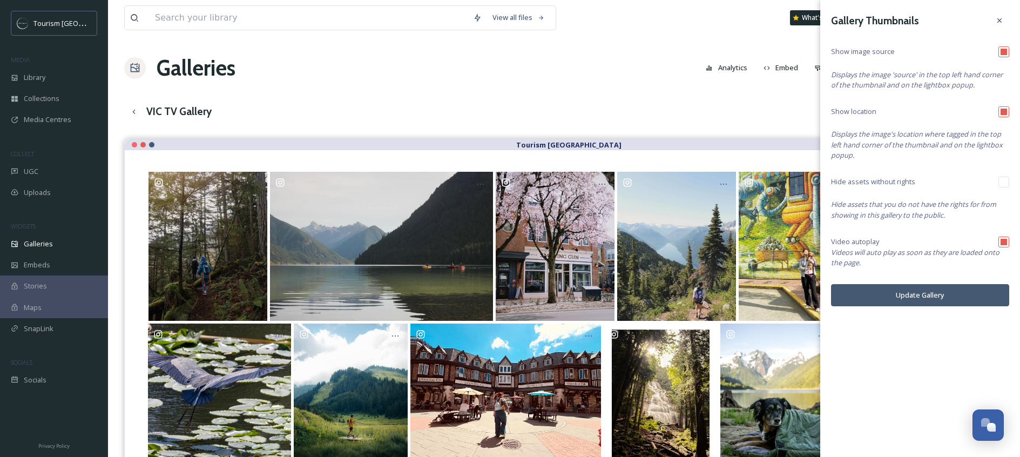
click at [785, 128] on div "View all files What's New [PERSON_NAME] Galleries Analytics Embed Customise Cre…" at bounding box center [564, 306] width 912 height 612
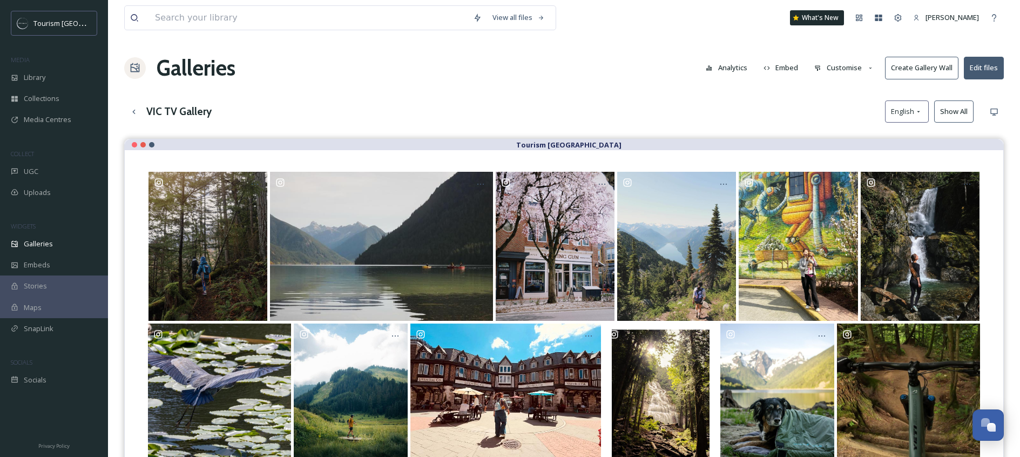
click at [860, 69] on button "Customise" at bounding box center [844, 67] width 71 height 21
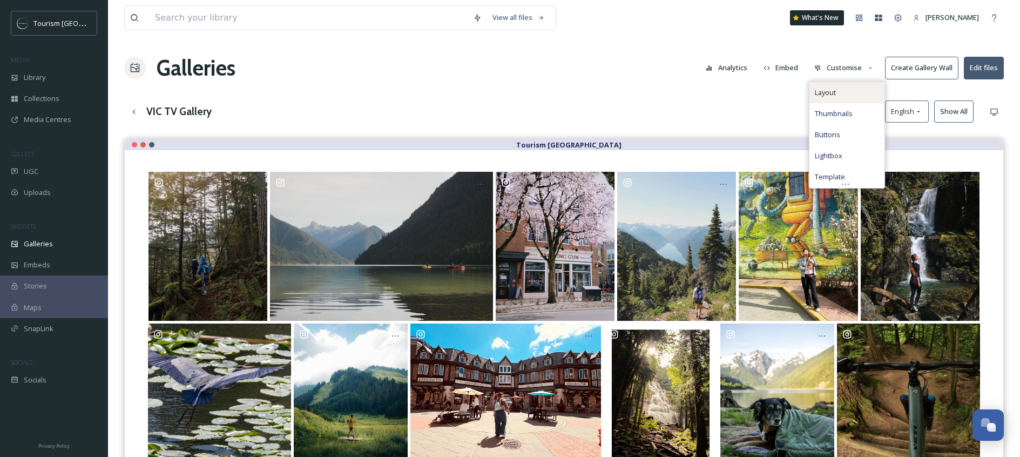
click at [828, 91] on span "Layout" at bounding box center [825, 93] width 21 height 10
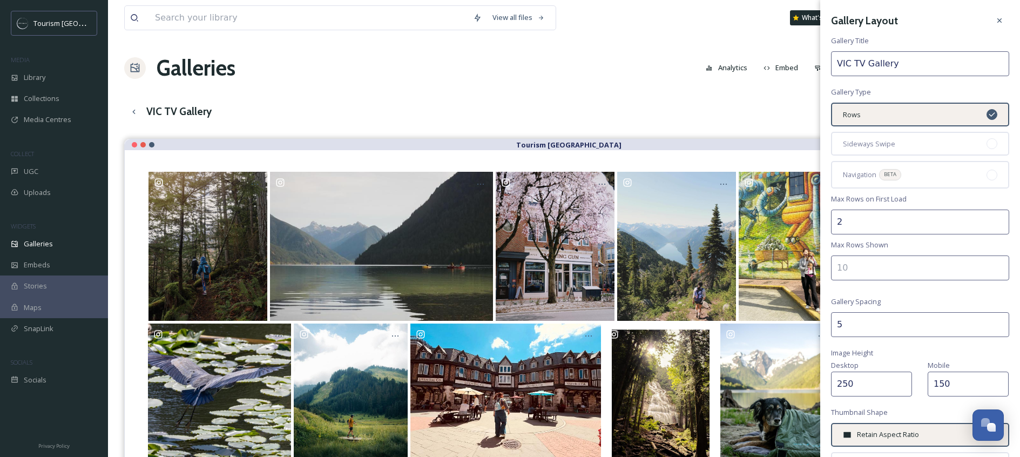
click at [808, 114] on div "VIC TV Gallery English Show All" at bounding box center [564, 111] width 880 height 22
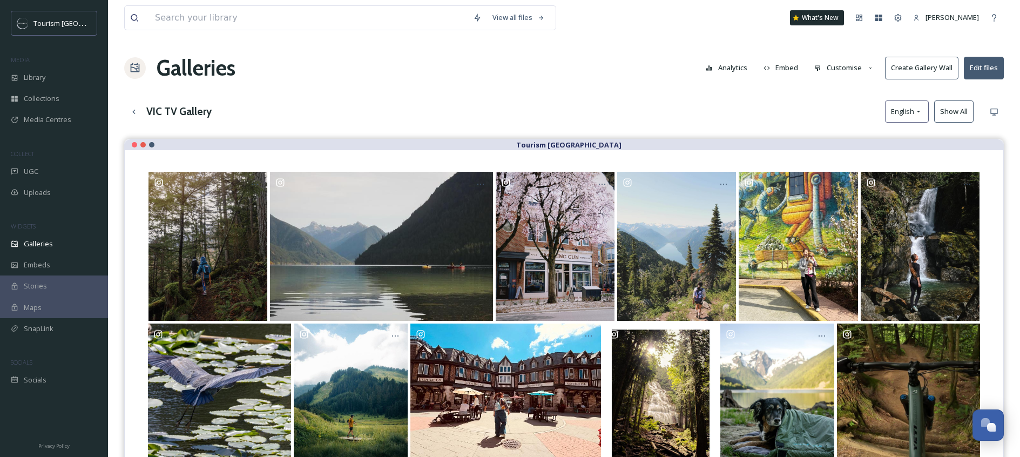
click at [818, 71] on icon at bounding box center [818, 68] width 7 height 7
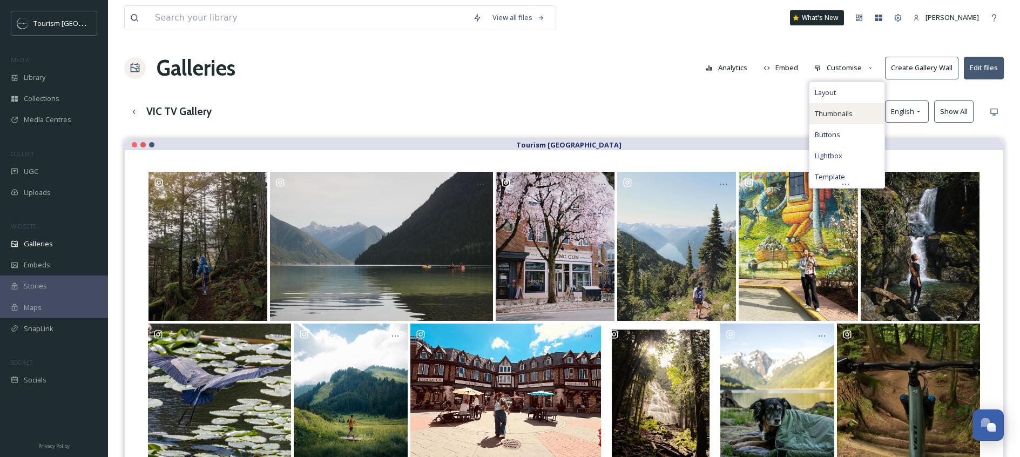
click at [827, 109] on span "Thumbnails" at bounding box center [834, 114] width 38 height 10
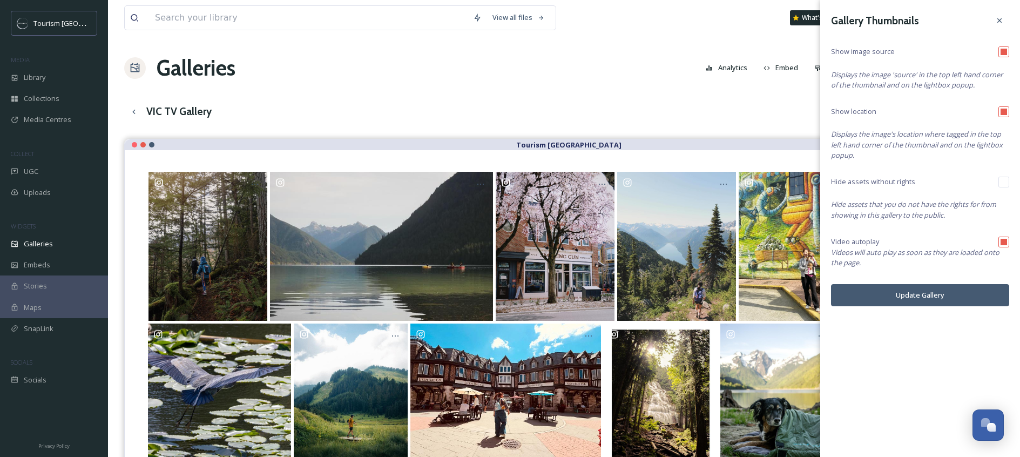
click at [788, 120] on div "VIC TV Gallery English Show All" at bounding box center [564, 111] width 880 height 22
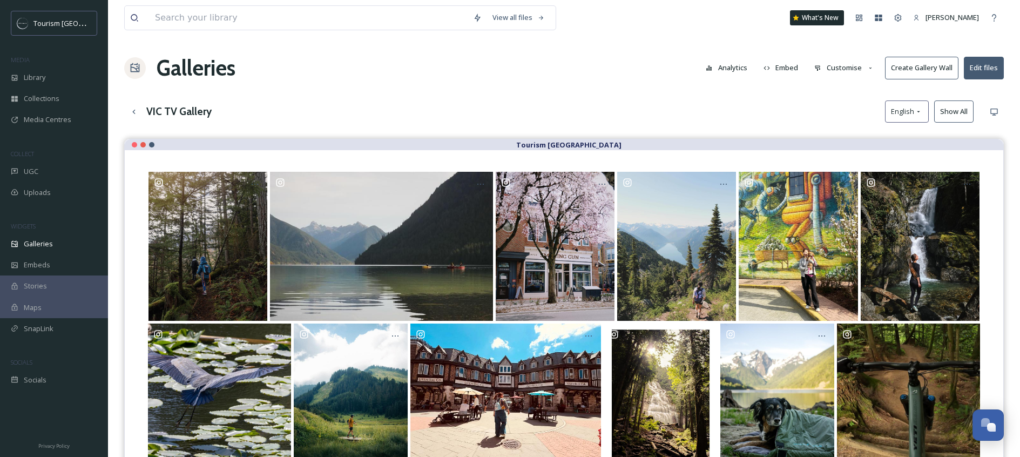
click at [846, 73] on button "Customise" at bounding box center [844, 67] width 71 height 21
click at [916, 68] on button "Create Gallery Wall" at bounding box center [921, 68] width 73 height 22
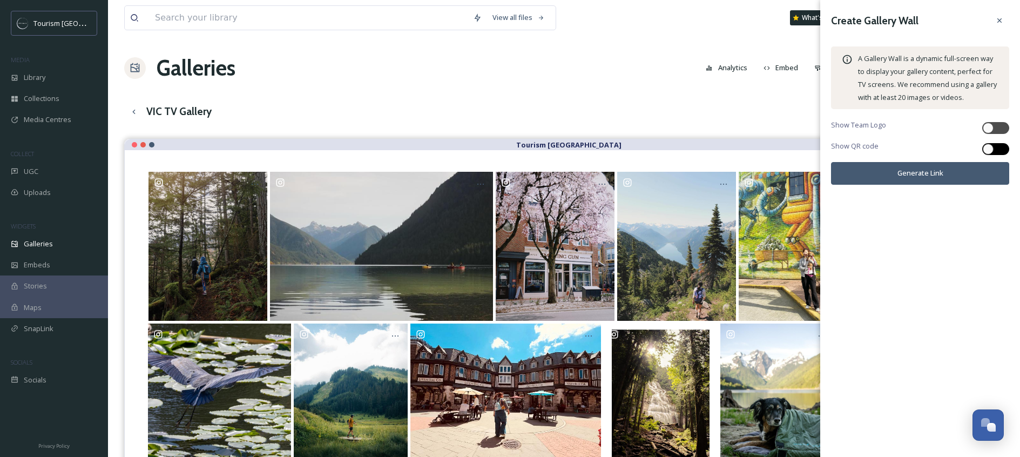
click at [996, 152] on div at bounding box center [996, 149] width 27 height 12
checkbox input "true"
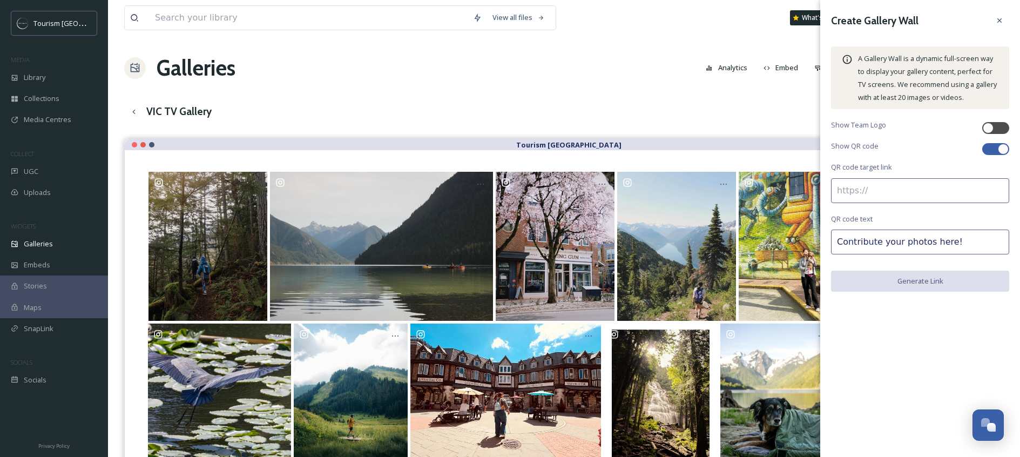
click at [982, 184] on input at bounding box center [920, 190] width 178 height 25
click at [801, 98] on div "View all files What's New [PERSON_NAME] Galleries Analytics Embed Customise Cre…" at bounding box center [564, 306] width 912 height 612
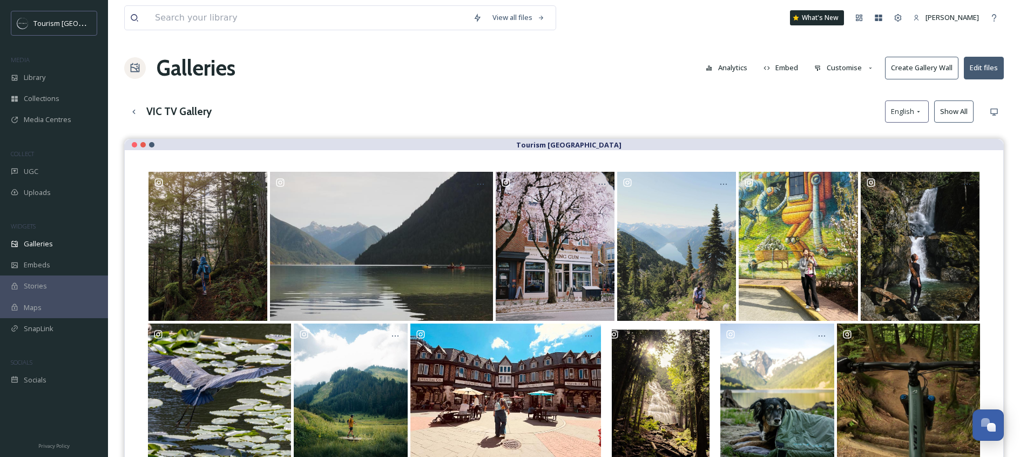
click at [732, 102] on div "VIC TV Gallery English Show All" at bounding box center [564, 111] width 880 height 22
click at [994, 420] on div "Open Chat" at bounding box center [989, 424] width 32 height 18
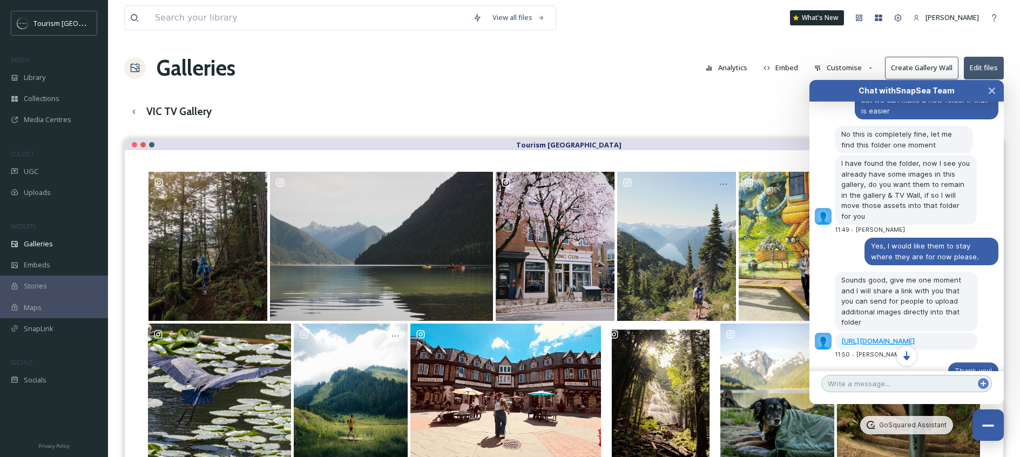
scroll to position [1364, 0]
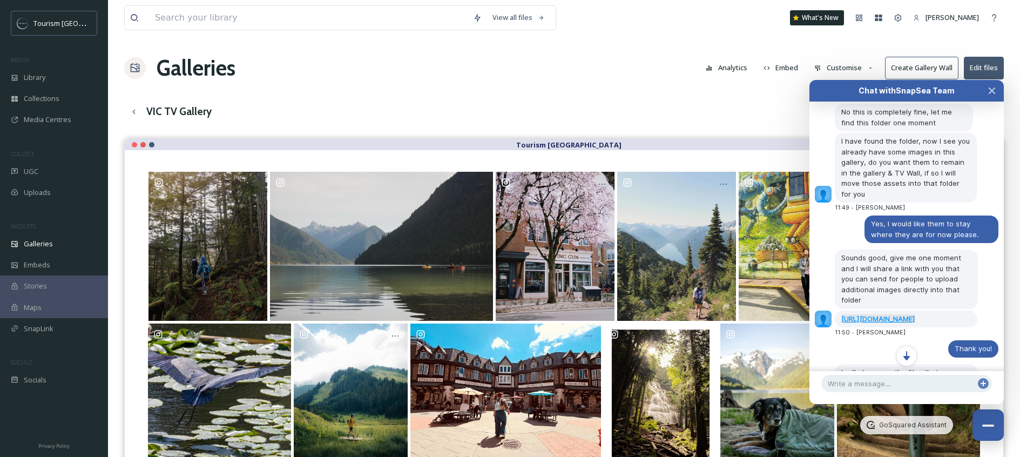
copy link "[URL][DOMAIN_NAME]"
click at [693, 65] on div "Galleries Analytics Embed Customise Create Gallery Wall Edit files" at bounding box center [564, 68] width 880 height 32
click at [938, 43] on div "View all files What's New [PERSON_NAME] Galleries Analytics Embed Customise Cre…" at bounding box center [564, 306] width 912 height 612
click at [924, 68] on button "Create Gallery Wall" at bounding box center [921, 68] width 73 height 22
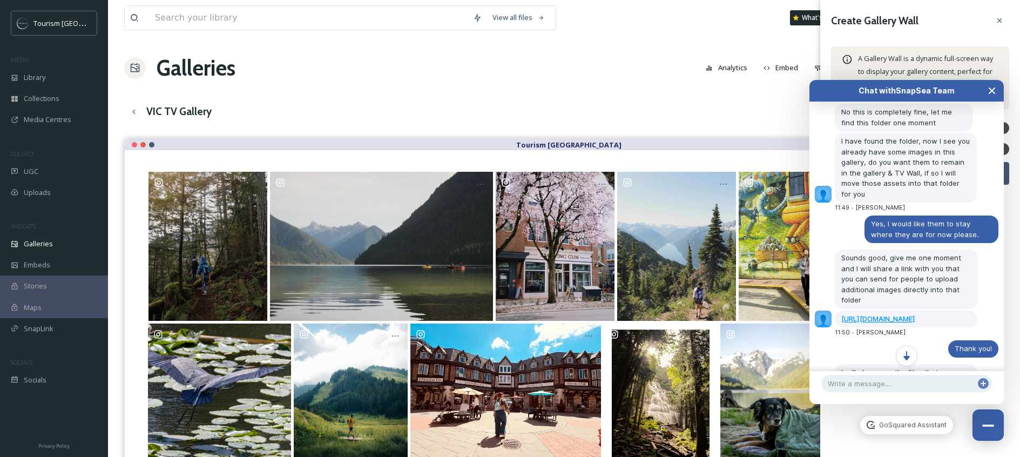
click at [990, 88] on icon "Close Chat" at bounding box center [992, 90] width 9 height 9
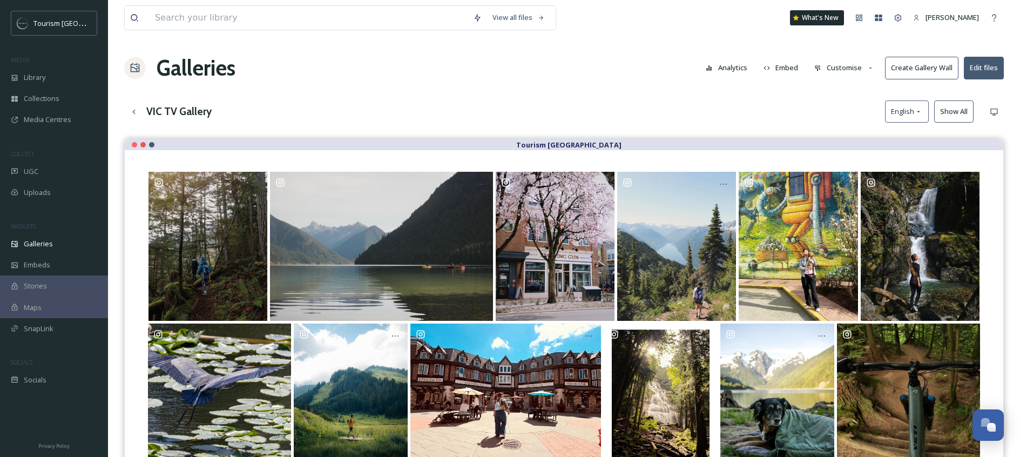
click at [911, 71] on button "Create Gallery Wall" at bounding box center [921, 68] width 73 height 22
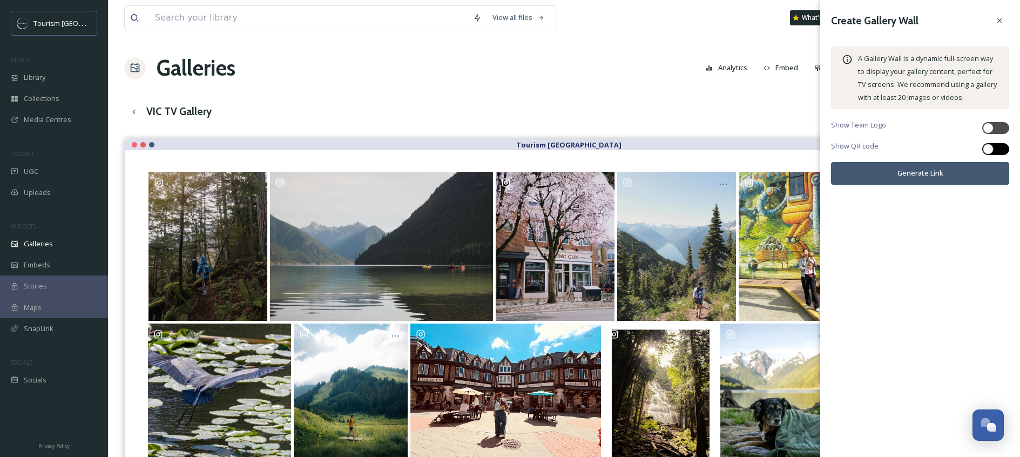
click at [993, 147] on div at bounding box center [991, 148] width 8 height 5
checkbox input "true"
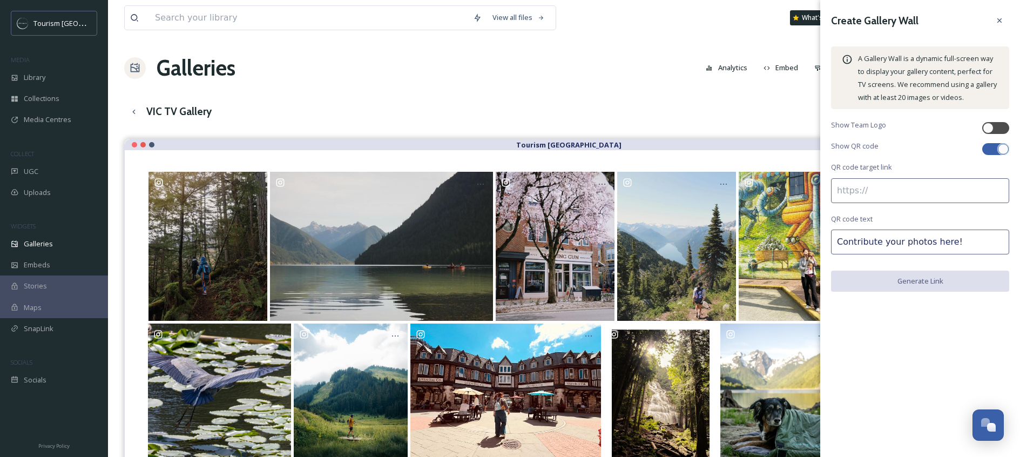
click at [917, 186] on input at bounding box center [920, 190] width 178 height 25
paste input "[URL][DOMAIN_NAME]"
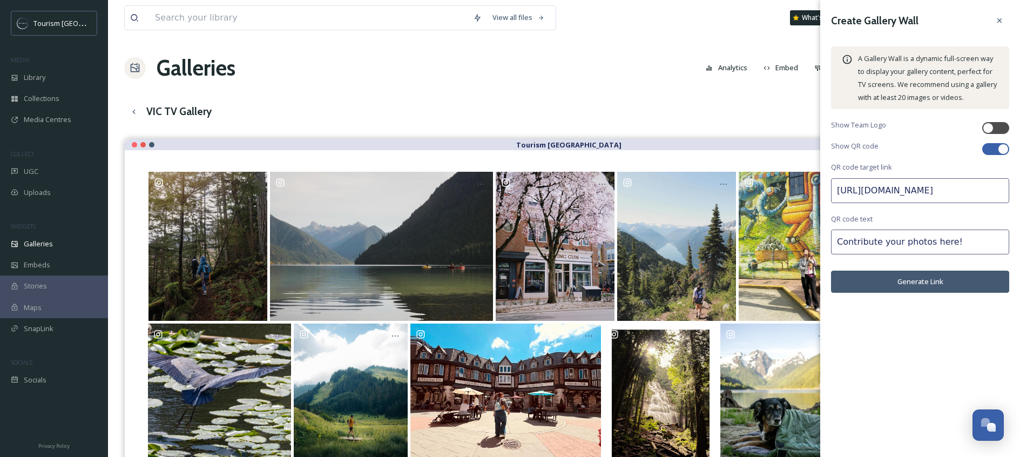
type input "[URL][DOMAIN_NAME]"
click at [904, 247] on input "Contribute your photos here!" at bounding box center [920, 242] width 178 height 25
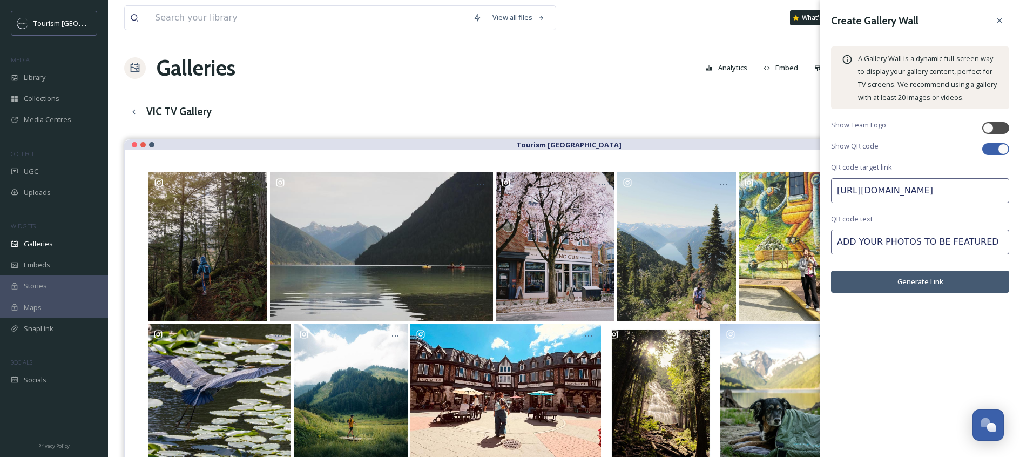
type input "ADD YOUR PHOTOS TO BE FEATURED"
click at [939, 285] on button "Generate Link" at bounding box center [920, 282] width 178 height 22
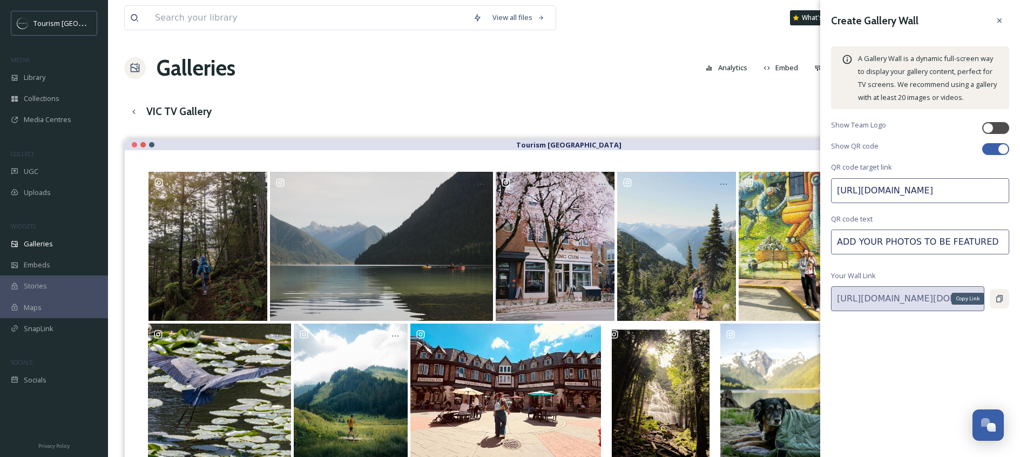
click at [1005, 301] on div "Copy Link" at bounding box center [999, 298] width 19 height 19
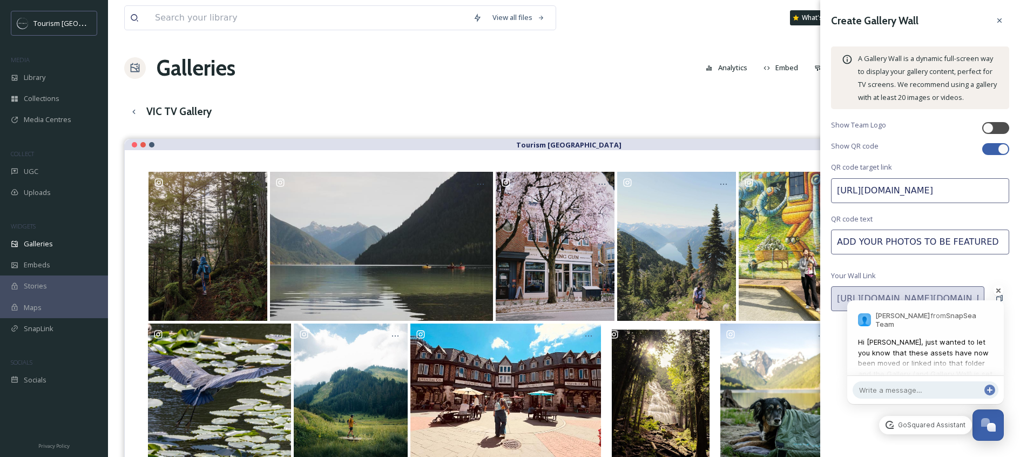
click at [929, 348] on span "Hi [PERSON_NAME], just wanted to let you know that these assets have now been m…" at bounding box center [925, 363] width 135 height 53
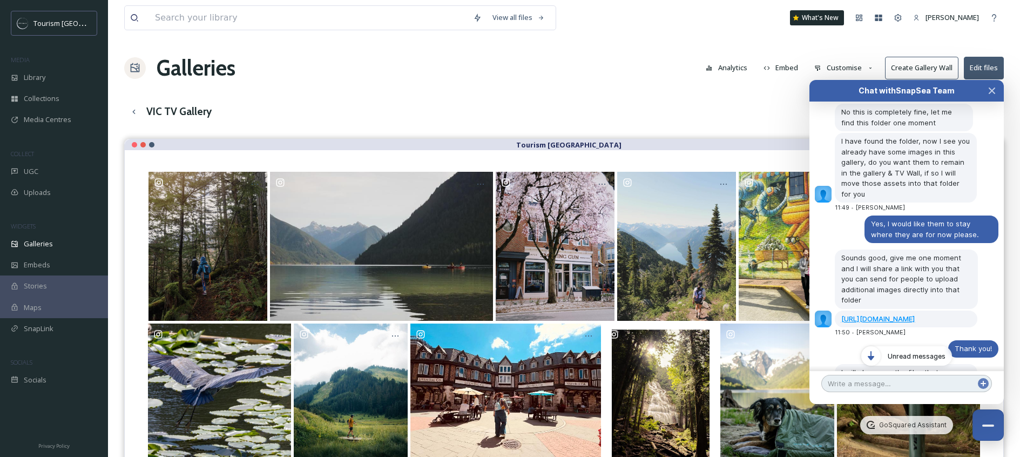
scroll to position [1629, 0]
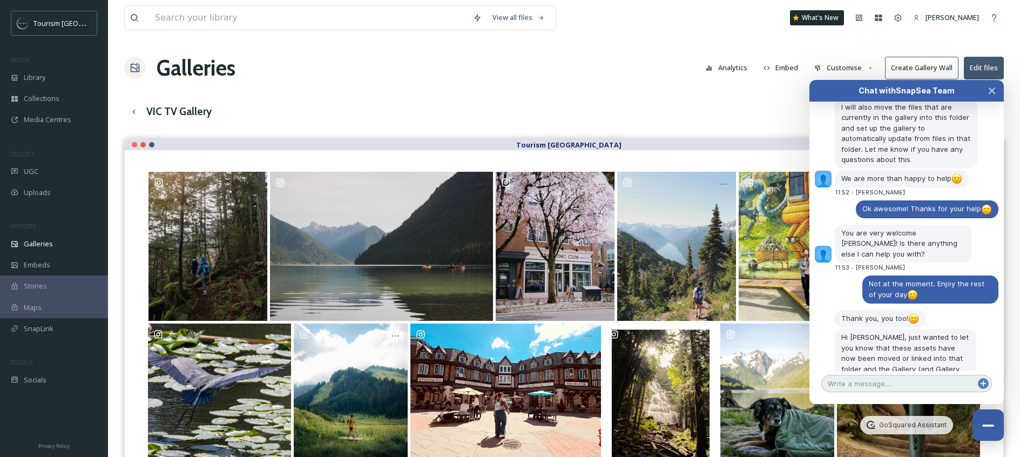
click at [900, 383] on textarea at bounding box center [907, 383] width 171 height 17
type textarea "Amazing! THanks so much"
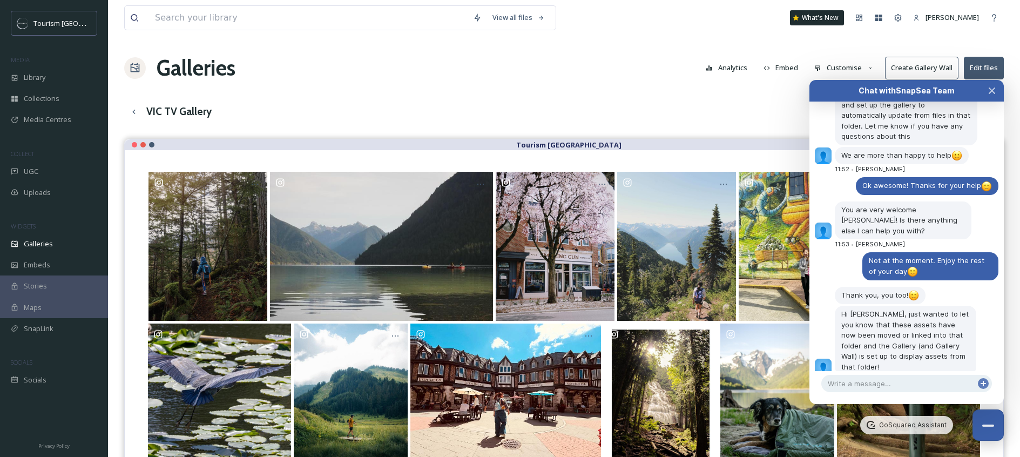
click at [603, 72] on div "Galleries Analytics Embed Customise Create Gallery Wall Edit files" at bounding box center [564, 68] width 880 height 32
click at [985, 90] on button "Close Chat" at bounding box center [992, 91] width 24 height 22
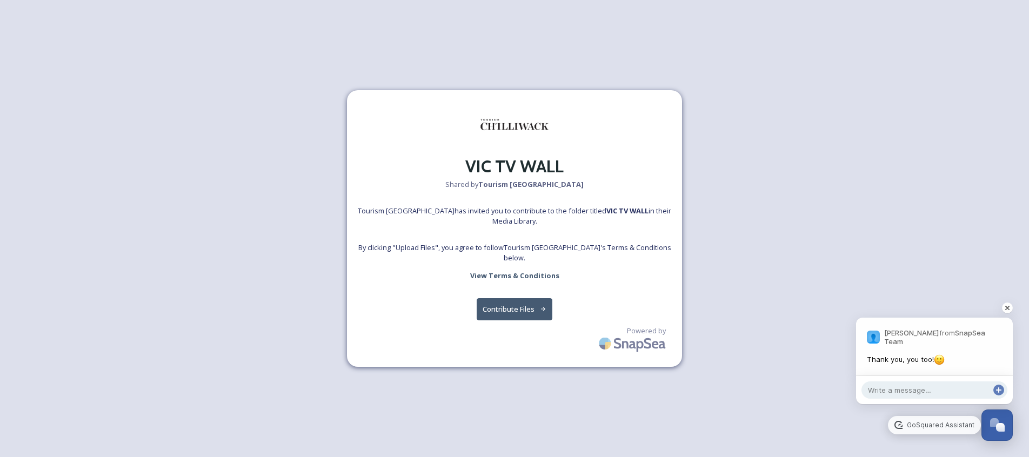
scroll to position [1568, 0]
